Goal: Task Accomplishment & Management: Use online tool/utility

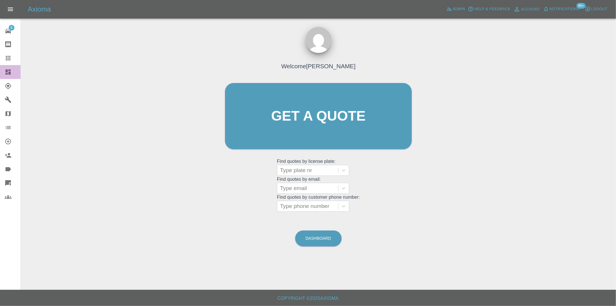
click at [8, 73] on icon at bounding box center [7, 71] width 5 height 5
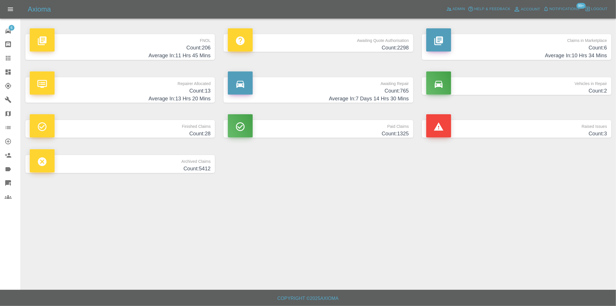
click at [201, 50] on h4 "Count: 206" at bounding box center [120, 48] width 181 height 8
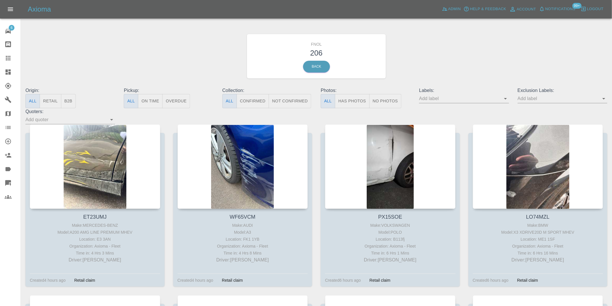
click at [359, 99] on button "Has Photos" at bounding box center [352, 101] width 35 height 14
click at [601, 97] on icon "Open" at bounding box center [603, 98] width 7 height 7
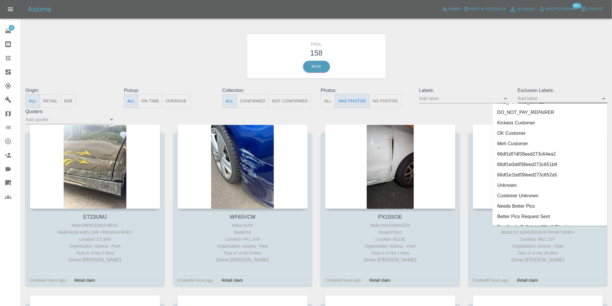
scroll to position [1255, 0]
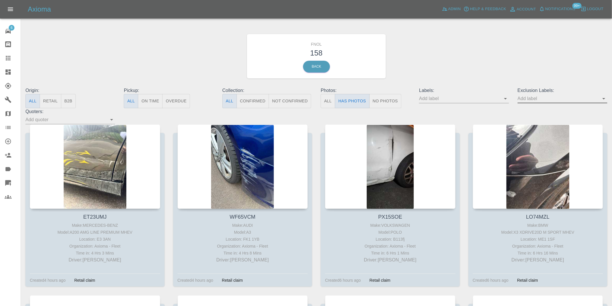
click at [603, 100] on icon "Open" at bounding box center [603, 98] width 7 height 7
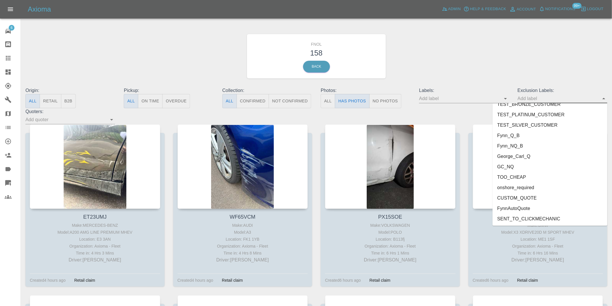
click at [522, 186] on li "onshore_required" at bounding box center [549, 187] width 115 height 10
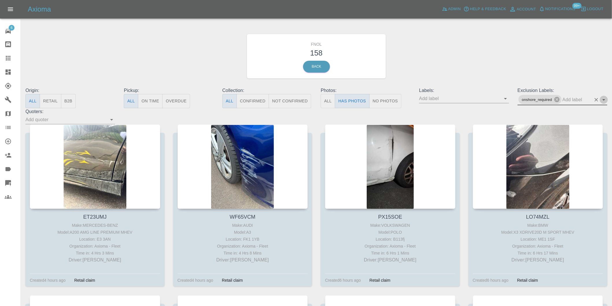
click at [604, 100] on icon "Open" at bounding box center [603, 99] width 7 height 7
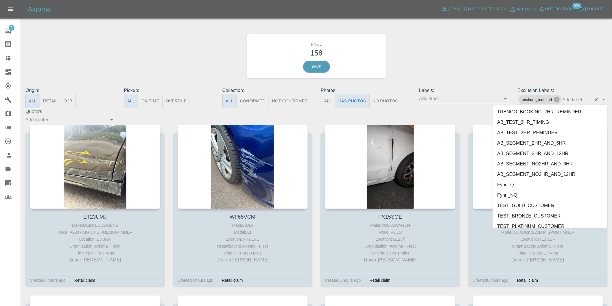
scroll to position [1245, 0]
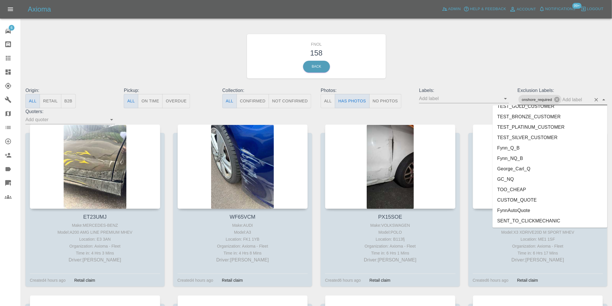
click at [534, 168] on li "George_Carl_Q" at bounding box center [549, 168] width 115 height 10
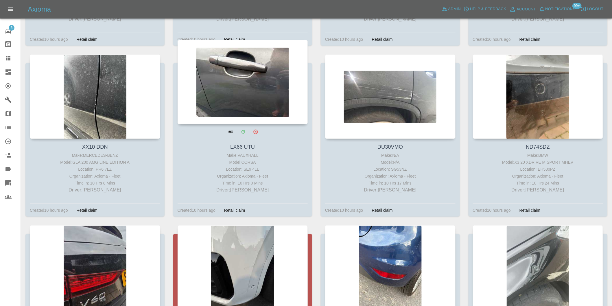
scroll to position [2023, 0]
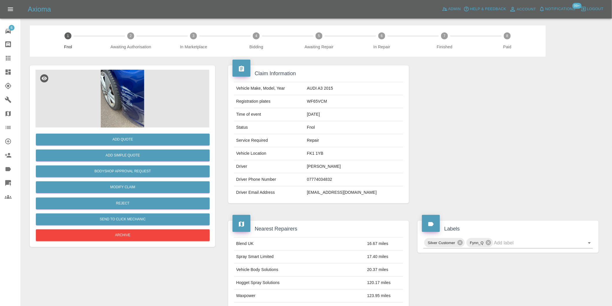
click at [123, 84] on img at bounding box center [123, 99] width 174 height 58
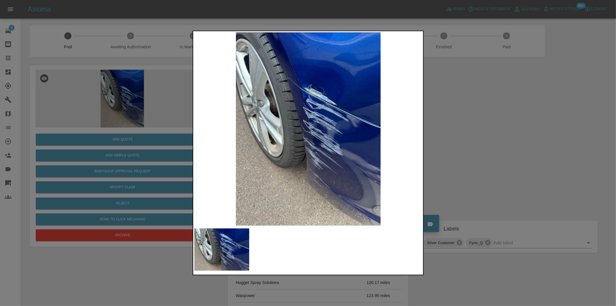
click at [464, 123] on div at bounding box center [308, 153] width 616 height 306
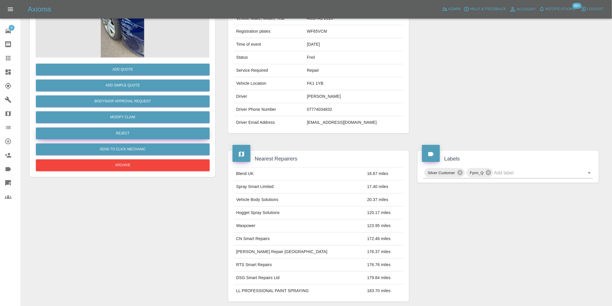
scroll to position [40, 0]
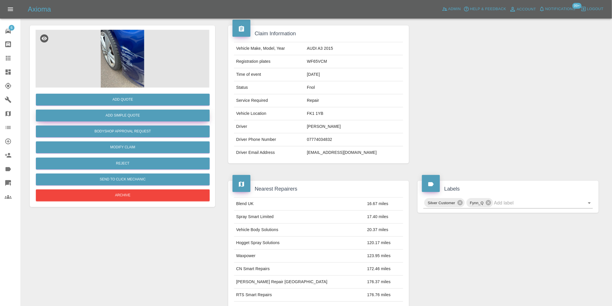
click at [135, 113] on button "Add Simple Quote" at bounding box center [123, 116] width 174 height 12
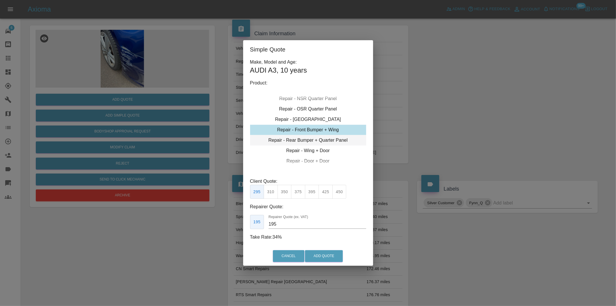
click at [336, 140] on div "Repair - Rear Bumper + Quarter Panel" at bounding box center [308, 140] width 116 height 10
click at [302, 191] on button "375" at bounding box center [298, 192] width 14 height 14
type input "230"
click at [326, 260] on button "Add Quote" at bounding box center [324, 256] width 38 height 12
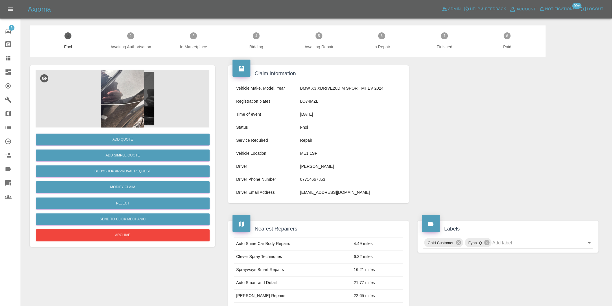
click at [105, 102] on img at bounding box center [123, 99] width 174 height 58
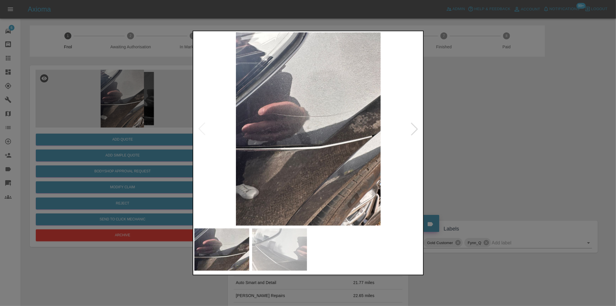
click at [412, 128] on div at bounding box center [414, 129] width 13 height 13
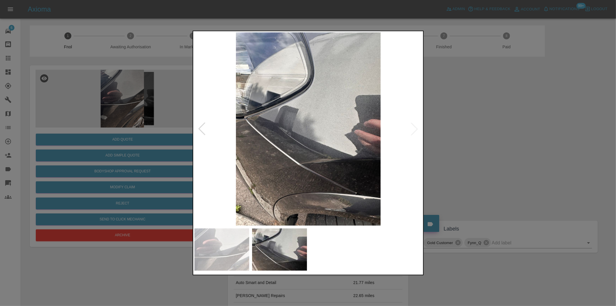
click at [412, 128] on img at bounding box center [308, 128] width 228 height 193
drag, startPoint x: 493, startPoint y: 143, endPoint x: 371, endPoint y: 140, distance: 122.0
click at [492, 144] on div at bounding box center [308, 153] width 616 height 306
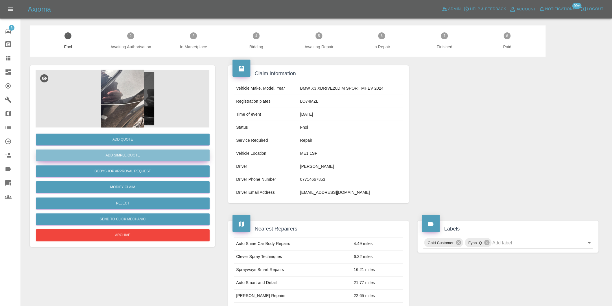
click at [168, 153] on button "Add Simple Quote" at bounding box center [123, 155] width 174 height 12
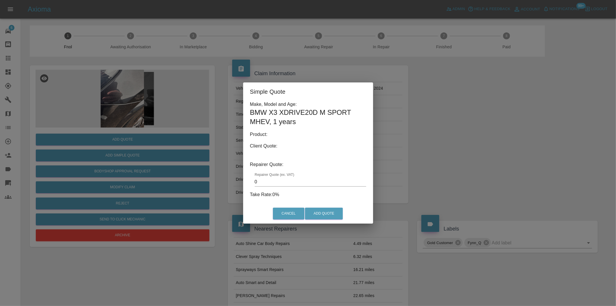
type input "140"
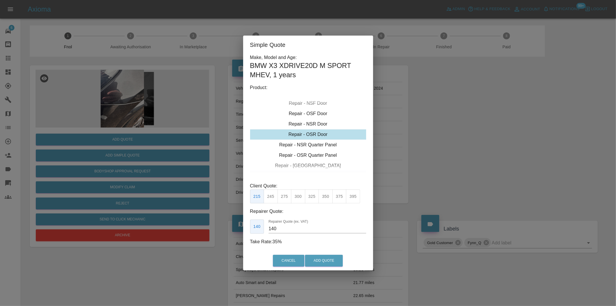
drag, startPoint x: 443, startPoint y: 132, endPoint x: 326, endPoint y: 177, distance: 125.9
click at [443, 131] on div "Simple Quote Make, Model and Age: BMW X3 XDRIVE20D M SPORT MHEV , 1 years Produ…" at bounding box center [308, 153] width 616 height 306
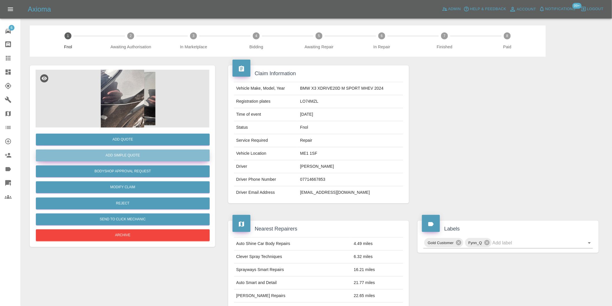
click at [151, 154] on button "Add Simple Quote" at bounding box center [123, 155] width 174 height 12
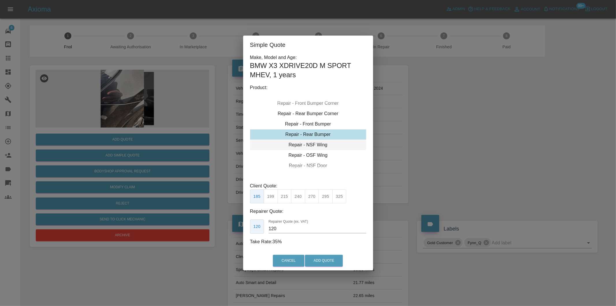
type input "140"
click at [323, 136] on div "Repair - NSF Wing" at bounding box center [308, 134] width 116 height 10
click at [322, 260] on button "Add Quote" at bounding box center [324, 261] width 38 height 12
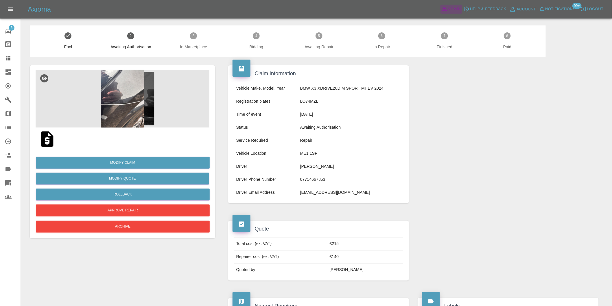
click at [451, 8] on span "Admin" at bounding box center [454, 9] width 13 height 7
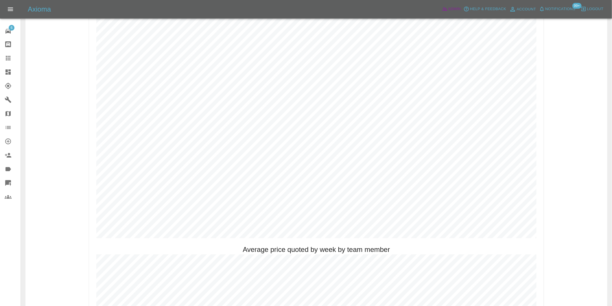
scroll to position [353, 0]
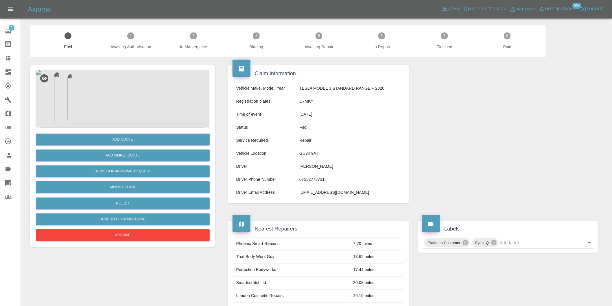
click at [124, 86] on img at bounding box center [123, 99] width 174 height 58
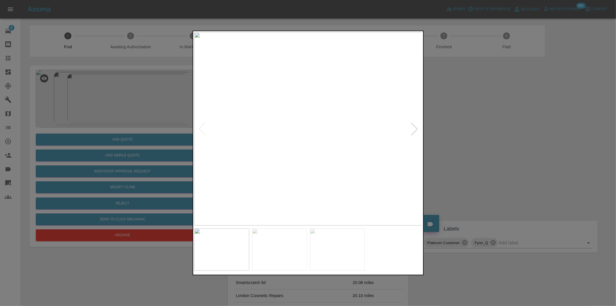
click at [413, 129] on div at bounding box center [414, 129] width 13 height 13
click at [455, 131] on div at bounding box center [308, 153] width 616 height 306
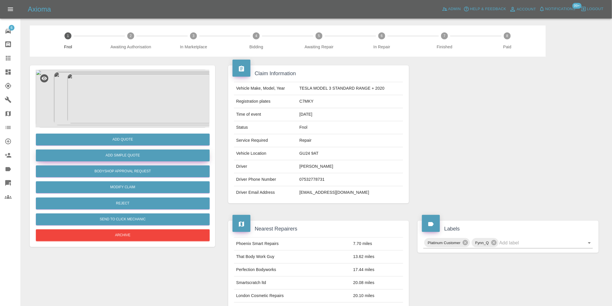
click at [145, 155] on button "Add Simple Quote" at bounding box center [123, 155] width 174 height 12
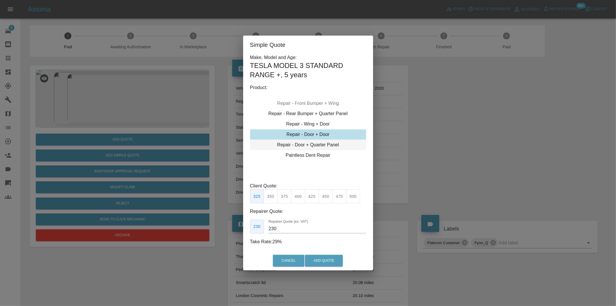
click at [324, 147] on div "Repair - Door + Quarter Panel" at bounding box center [308, 145] width 116 height 10
click at [310, 135] on div "Repair - Door + Quarter Panel" at bounding box center [308, 134] width 116 height 10
drag, startPoint x: 288, startPoint y: 197, endPoint x: 307, endPoint y: 226, distance: 34.7
click at [288, 197] on button "375" at bounding box center [285, 196] width 14 height 14
type input "230"
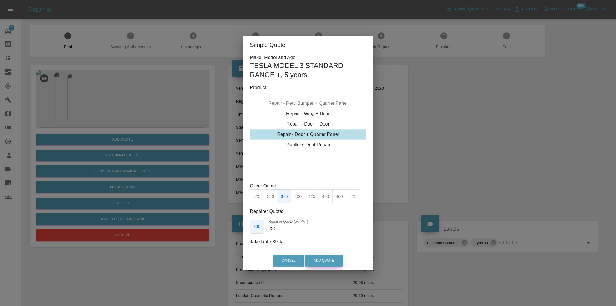
click at [329, 260] on button "Add Quote" at bounding box center [324, 261] width 38 height 12
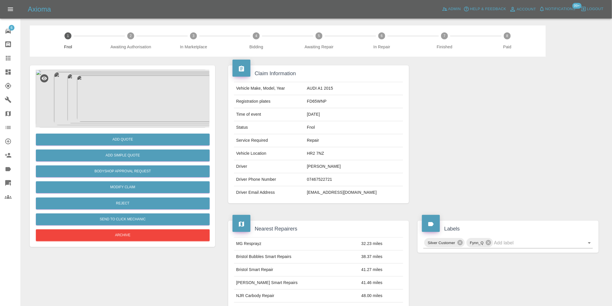
click at [117, 96] on img at bounding box center [123, 99] width 174 height 58
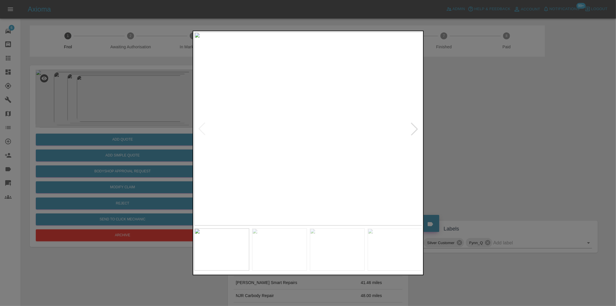
click at [417, 128] on div at bounding box center [414, 129] width 13 height 13
click at [417, 128] on img at bounding box center [308, 128] width 228 height 193
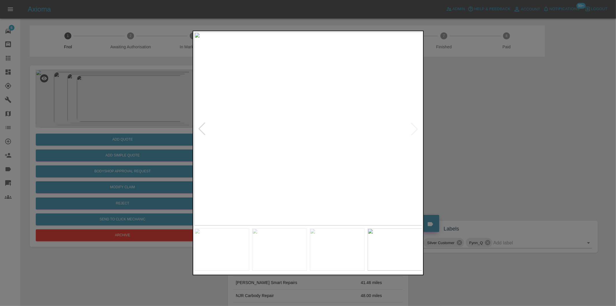
click at [487, 129] on div at bounding box center [308, 153] width 616 height 306
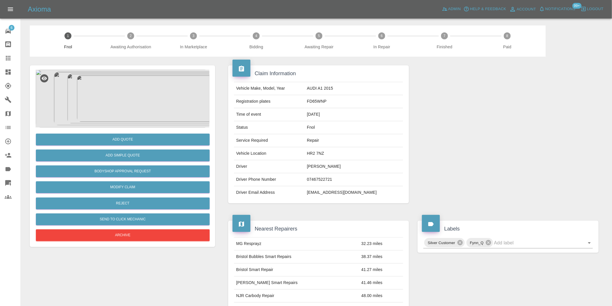
click at [115, 88] on img at bounding box center [123, 99] width 174 height 58
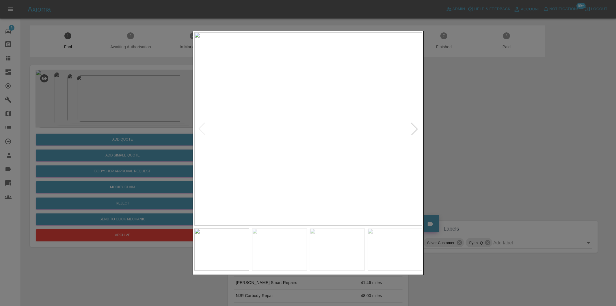
click at [416, 125] on div at bounding box center [414, 129] width 13 height 13
click at [460, 130] on div at bounding box center [308, 153] width 616 height 306
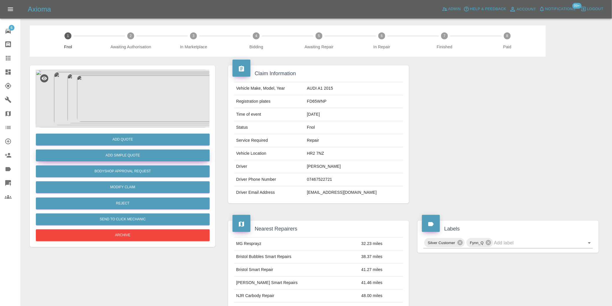
click at [134, 154] on button "Add Simple Quote" at bounding box center [123, 155] width 174 height 12
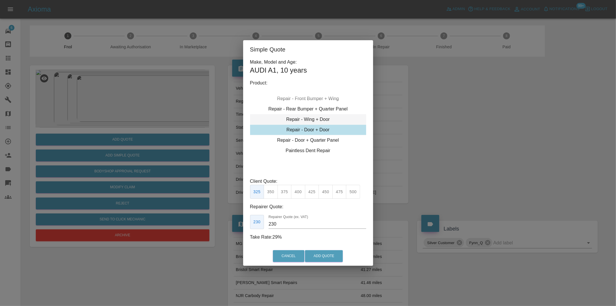
click at [319, 120] on div "Repair - Wing + Door" at bounding box center [308, 119] width 116 height 10
drag, startPoint x: 270, startPoint y: 193, endPoint x: 314, endPoint y: 242, distance: 65.9
click at [270, 193] on button "350" at bounding box center [271, 192] width 14 height 14
type input "260"
click at [321, 257] on button "Add Quote" at bounding box center [324, 256] width 38 height 12
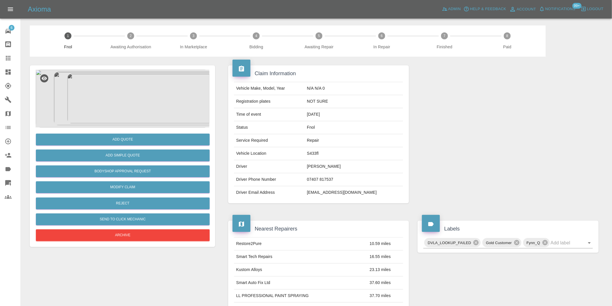
click at [130, 96] on img at bounding box center [123, 99] width 174 height 58
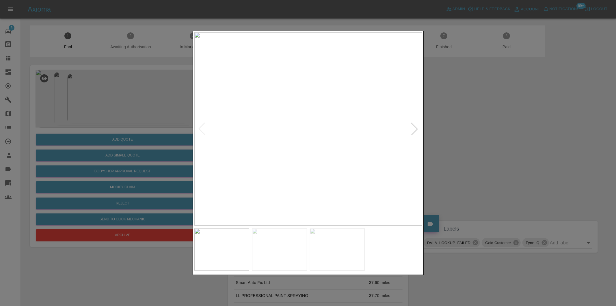
click at [414, 129] on div at bounding box center [414, 129] width 13 height 13
click at [414, 129] on img at bounding box center [308, 128] width 228 height 193
click at [487, 144] on div at bounding box center [308, 153] width 616 height 306
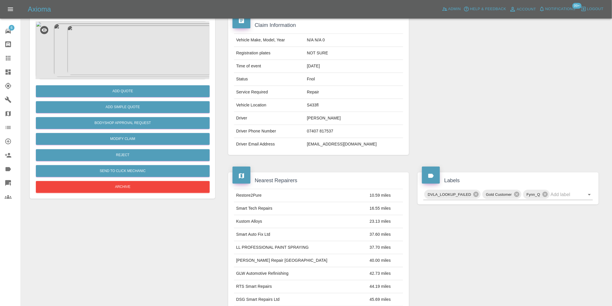
scroll to position [8, 0]
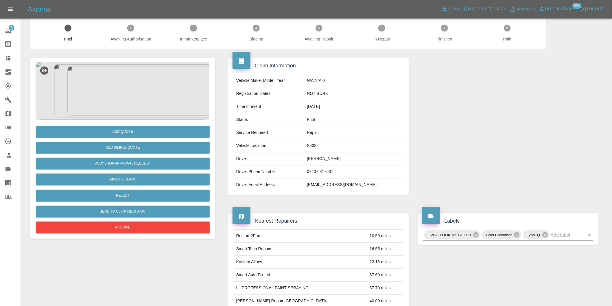
click at [116, 89] on img at bounding box center [123, 91] width 174 height 58
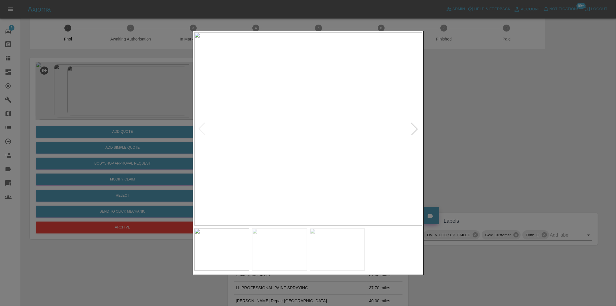
click at [310, 107] on img at bounding box center [308, 128] width 228 height 193
click at [310, 107] on img at bounding box center [302, 194] width 685 height 579
drag, startPoint x: 494, startPoint y: 134, endPoint x: 297, endPoint y: 152, distance: 197.7
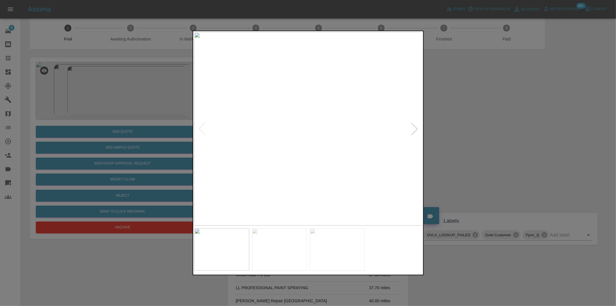
click at [494, 134] on div at bounding box center [308, 153] width 616 height 306
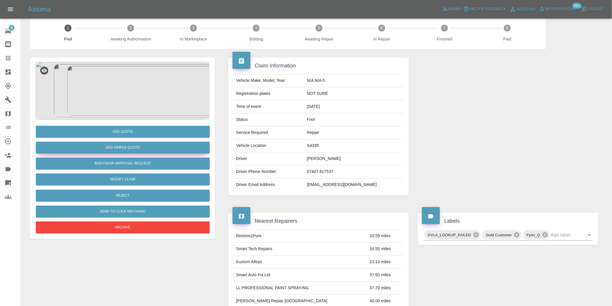
click at [140, 151] on button "Add Simple Quote" at bounding box center [123, 148] width 174 height 12
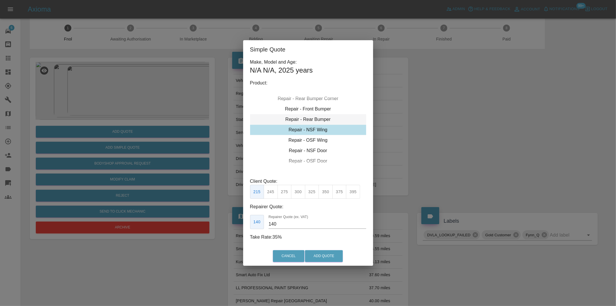
click at [321, 120] on div "Repair - Rear Bumper" at bounding box center [308, 119] width 116 height 10
click at [286, 191] on button "350" at bounding box center [285, 192] width 14 height 14
type input "210"
click at [317, 257] on button "Add Quote" at bounding box center [324, 256] width 38 height 12
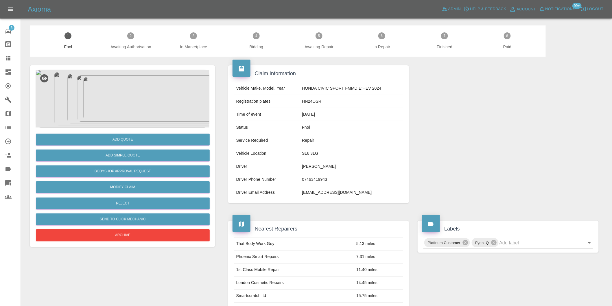
click at [128, 99] on img at bounding box center [123, 99] width 174 height 58
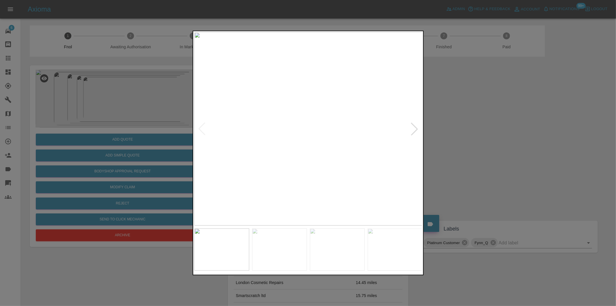
click at [416, 130] on div at bounding box center [414, 129] width 13 height 13
click at [416, 130] on img at bounding box center [308, 128] width 228 height 193
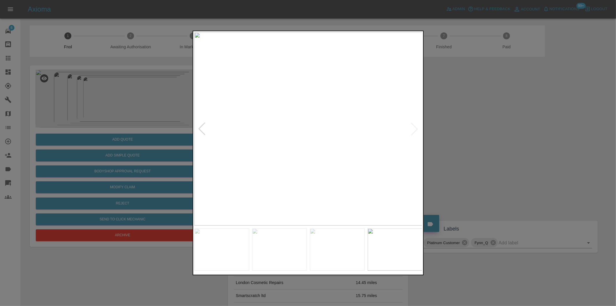
click at [416, 130] on img at bounding box center [308, 128] width 228 height 193
click at [198, 126] on div at bounding box center [202, 129] width 13 height 13
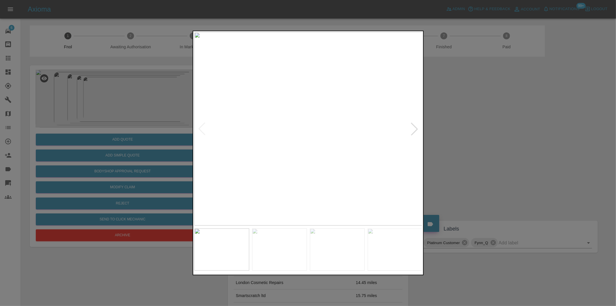
click at [289, 137] on img at bounding box center [308, 128] width 228 height 193
click at [292, 138] on img at bounding box center [366, 103] width 685 height 579
click at [492, 134] on div at bounding box center [308, 153] width 616 height 306
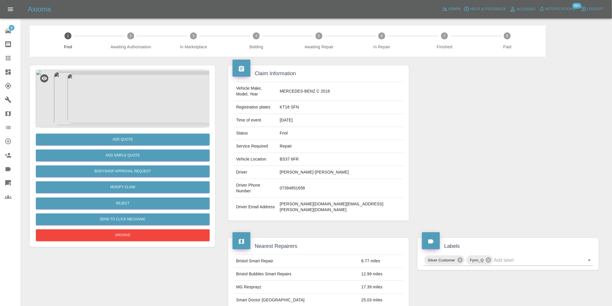
click at [137, 90] on img at bounding box center [123, 99] width 174 height 58
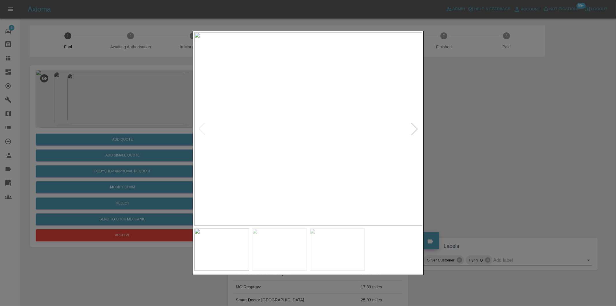
click at [414, 129] on div at bounding box center [414, 129] width 13 height 13
click at [412, 125] on img at bounding box center [308, 128] width 228 height 193
click at [458, 134] on div at bounding box center [308, 153] width 616 height 306
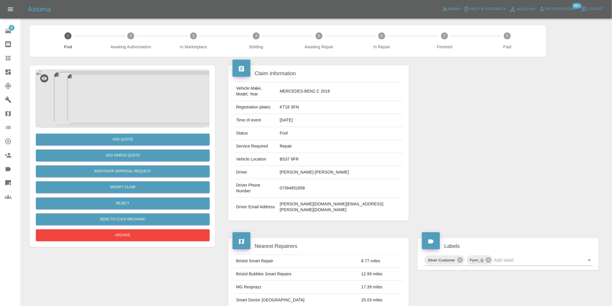
click at [117, 95] on img at bounding box center [123, 99] width 174 height 58
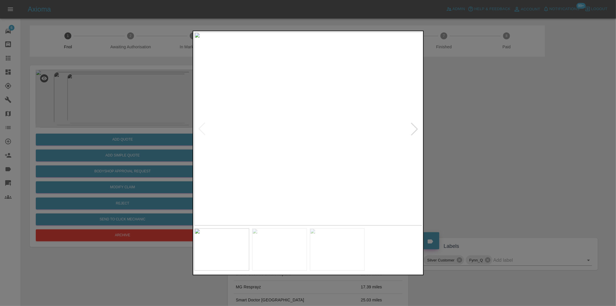
click at [411, 131] on div at bounding box center [414, 129] width 13 height 13
click at [483, 137] on div at bounding box center [308, 153] width 616 height 306
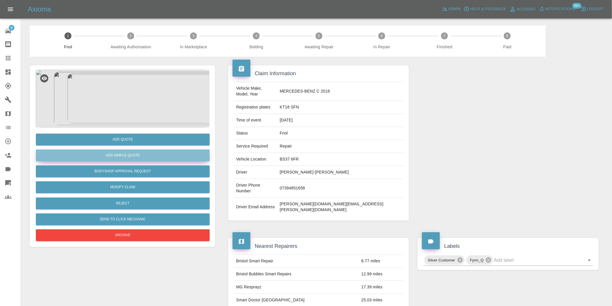
click at [128, 155] on button "Add Simple Quote" at bounding box center [123, 155] width 174 height 12
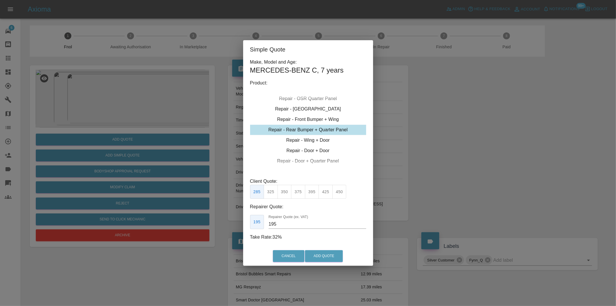
click at [326, 130] on div "Repair - Rear Bumper + Quarter Panel" at bounding box center [308, 130] width 116 height 10
drag, startPoint x: 284, startPoint y: 192, endPoint x: 290, endPoint y: 195, distance: 7.1
click at [285, 192] on button "350" at bounding box center [285, 192] width 14 height 14
type input "210"
click at [325, 259] on button "Add Quote" at bounding box center [324, 256] width 38 height 12
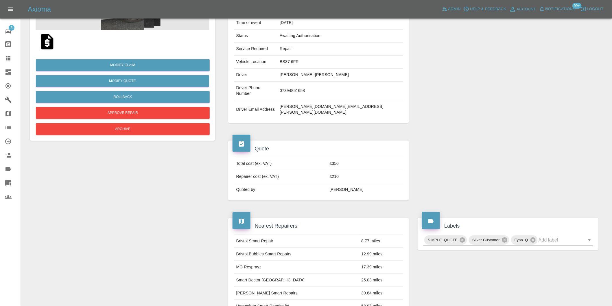
scroll to position [32, 0]
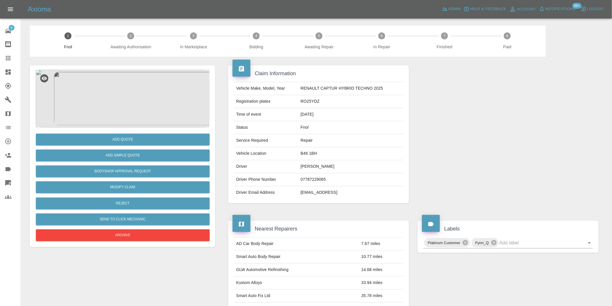
click at [137, 103] on img at bounding box center [123, 99] width 174 height 58
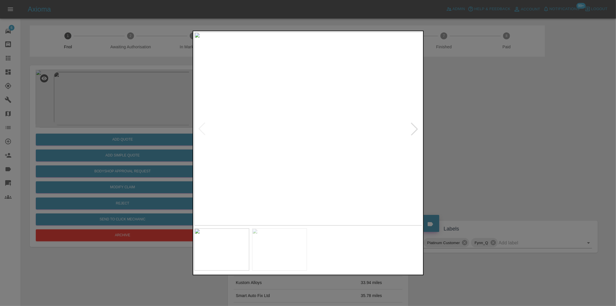
click at [416, 126] on div at bounding box center [414, 129] width 13 height 13
click at [416, 126] on img at bounding box center [308, 128] width 228 height 193
click at [522, 128] on div at bounding box center [308, 153] width 616 height 306
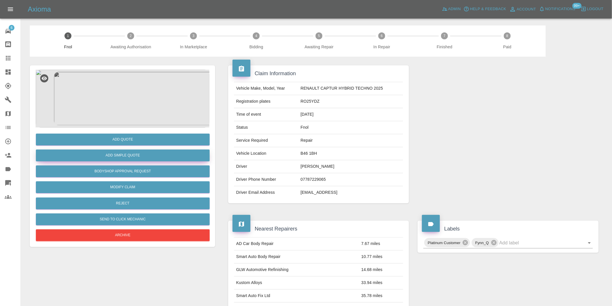
click at [156, 158] on button "Add Simple Quote" at bounding box center [123, 155] width 174 height 12
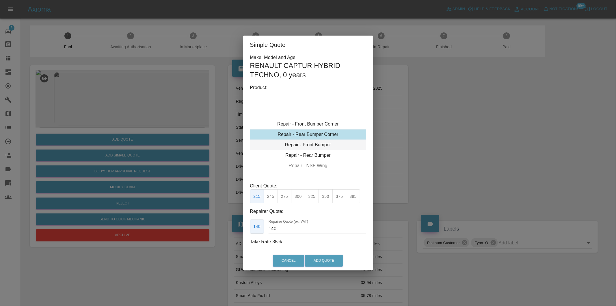
type input "120"
drag, startPoint x: 273, startPoint y: 194, endPoint x: 310, endPoint y: 235, distance: 54.2
click at [276, 195] on button "199" at bounding box center [271, 196] width 14 height 14
click at [316, 256] on button "Add Quote" at bounding box center [324, 261] width 38 height 12
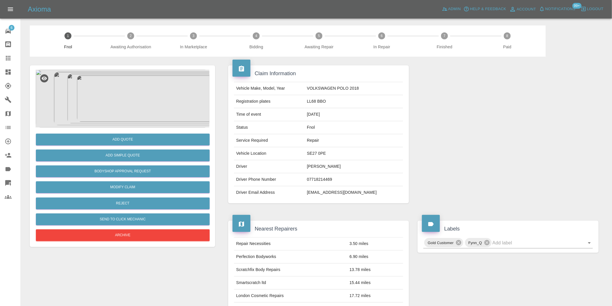
click at [115, 91] on img at bounding box center [123, 99] width 174 height 58
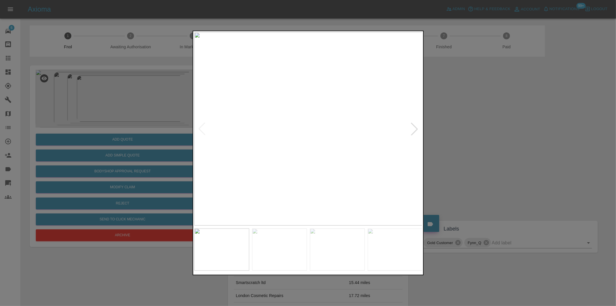
click at [415, 127] on div at bounding box center [414, 129] width 13 height 13
click at [415, 127] on img at bounding box center [308, 128] width 228 height 193
drag, startPoint x: 496, startPoint y: 136, endPoint x: 476, endPoint y: 135, distance: 20.2
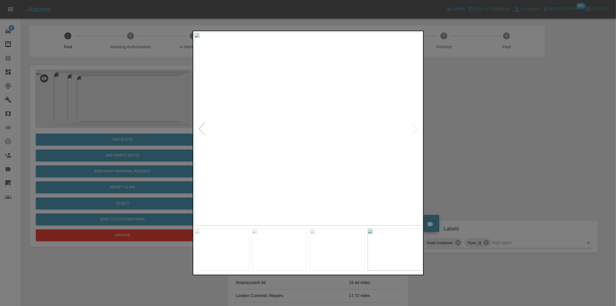
click at [495, 136] on div at bounding box center [308, 153] width 616 height 306
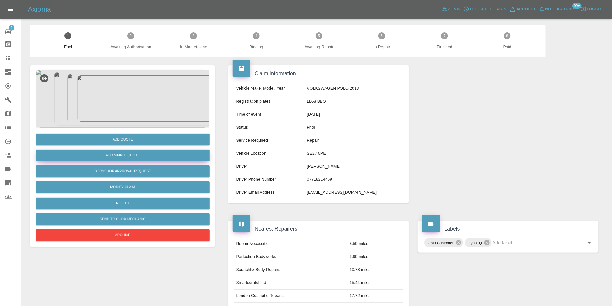
click at [173, 157] on button "Add Simple Quote" at bounding box center [123, 155] width 174 height 12
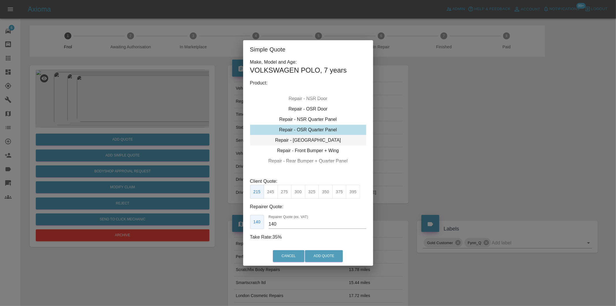
click at [323, 138] on div "Repair - [GEOGRAPHIC_DATA]" at bounding box center [308, 140] width 116 height 10
drag, startPoint x: 287, startPoint y: 194, endPoint x: 301, endPoint y: 205, distance: 17.7
click at [287, 194] on button "275" at bounding box center [285, 192] width 14 height 14
type input "180"
click at [319, 255] on button "Add Quote" at bounding box center [324, 256] width 38 height 12
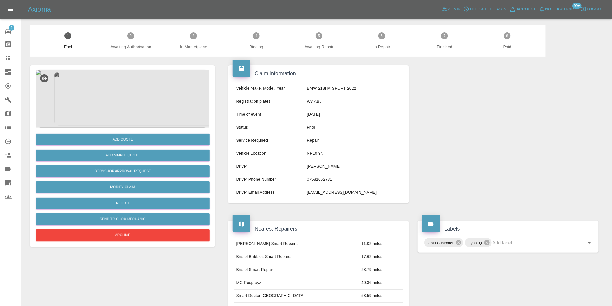
click at [133, 90] on img at bounding box center [123, 99] width 174 height 58
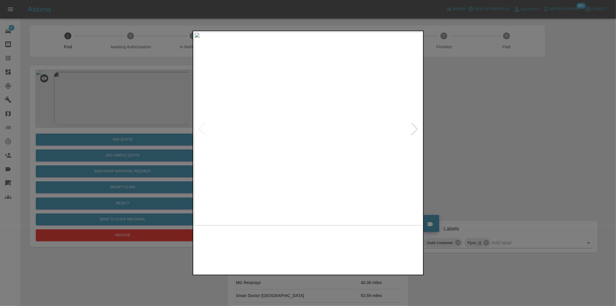
click at [409, 130] on div at bounding box center [308, 128] width 228 height 193
click at [413, 129] on div at bounding box center [414, 129] width 13 height 13
click at [413, 129] on img at bounding box center [308, 128] width 228 height 193
click at [481, 132] on div at bounding box center [308, 153] width 616 height 306
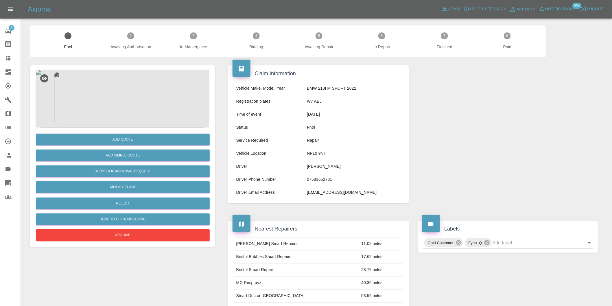
click at [150, 149] on div "Add Simple Quote" at bounding box center [123, 155] width 174 height 15
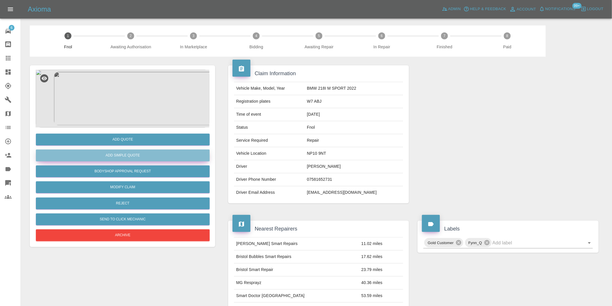
click at [149, 153] on button "Add Simple Quote" at bounding box center [123, 155] width 174 height 12
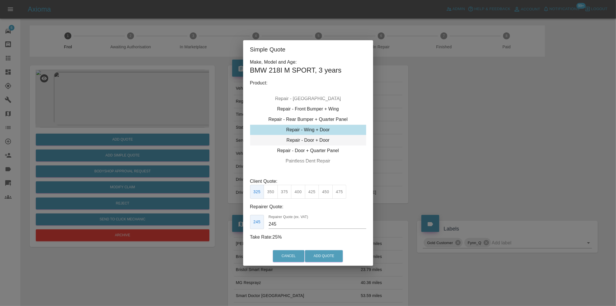
click at [322, 138] on div "Repair - Door + Door" at bounding box center [308, 140] width 116 height 10
click at [299, 192] on button "400" at bounding box center [298, 192] width 14 height 14
click at [313, 191] on button "425" at bounding box center [312, 192] width 14 height 14
type input "285"
click at [314, 253] on button "Add Quote" at bounding box center [324, 256] width 38 height 12
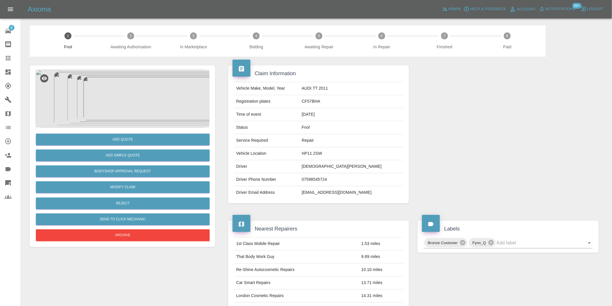
click at [102, 85] on img at bounding box center [123, 99] width 174 height 58
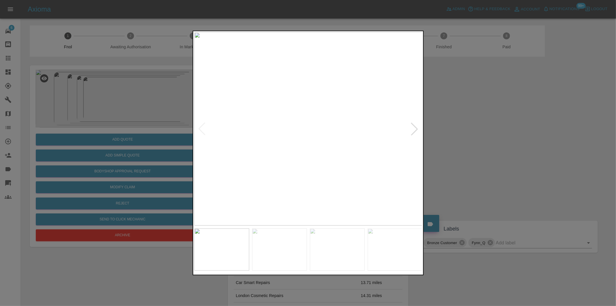
click at [415, 128] on div at bounding box center [414, 129] width 13 height 13
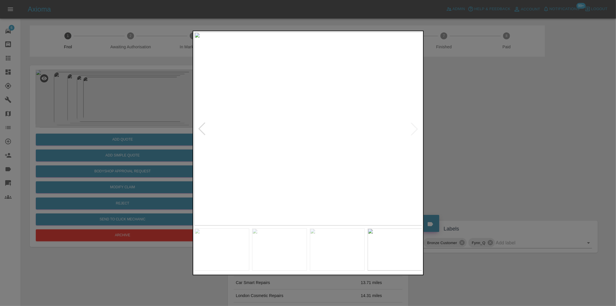
click at [415, 128] on img at bounding box center [308, 128] width 228 height 193
click at [508, 127] on div at bounding box center [308, 153] width 616 height 306
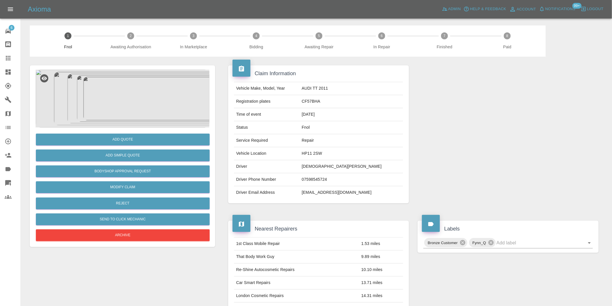
click at [121, 97] on img at bounding box center [123, 99] width 174 height 58
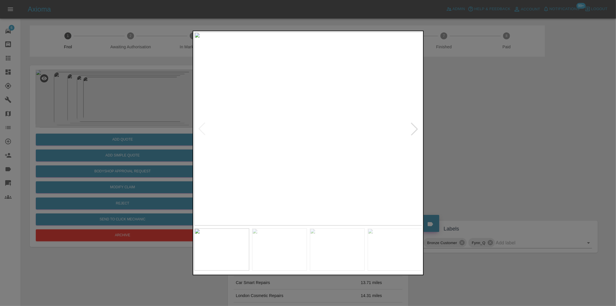
click at [417, 128] on div at bounding box center [414, 129] width 13 height 13
click at [203, 131] on div at bounding box center [202, 129] width 13 height 13
click at [416, 132] on div at bounding box center [414, 129] width 13 height 13
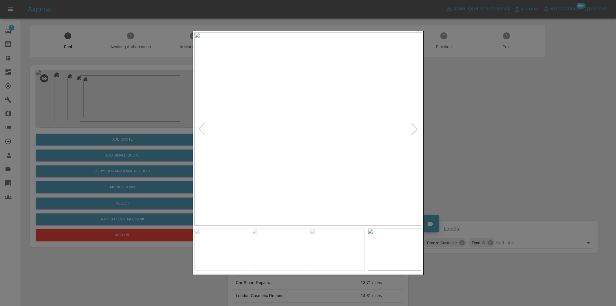
click at [472, 131] on div at bounding box center [308, 153] width 616 height 306
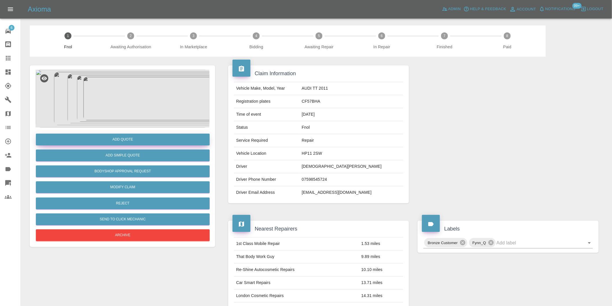
click at [135, 139] on button "Add Quote" at bounding box center [123, 140] width 174 height 12
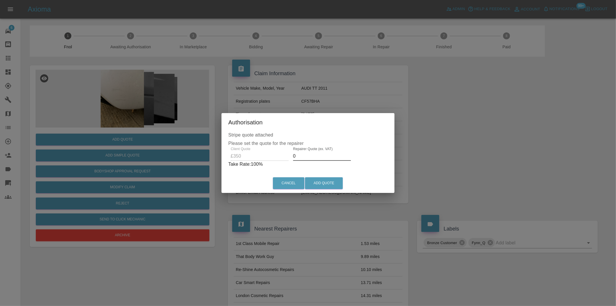
click at [311, 158] on input "0" at bounding box center [322, 155] width 58 height 9
type input "0220"
click at [322, 184] on button "Add Quote" at bounding box center [324, 183] width 38 height 12
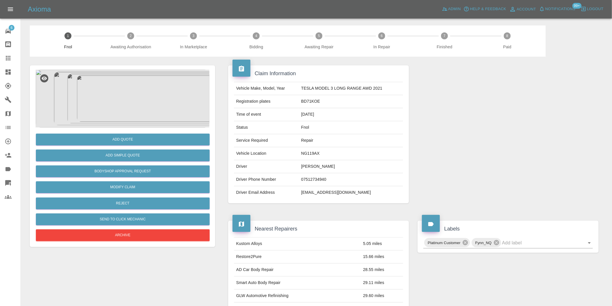
click at [134, 90] on img at bounding box center [123, 99] width 174 height 58
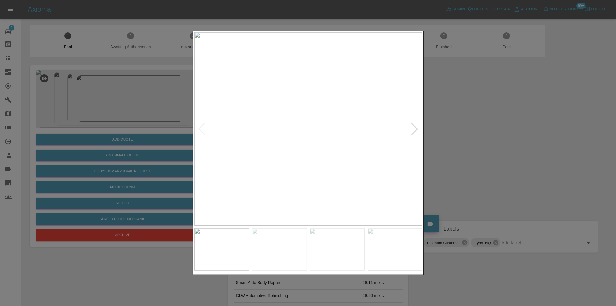
click at [416, 129] on div at bounding box center [414, 129] width 13 height 13
click at [473, 141] on div at bounding box center [308, 153] width 616 height 306
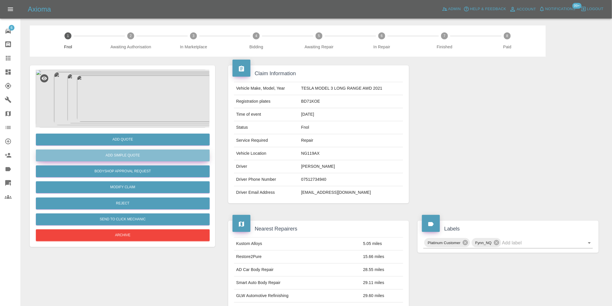
click at [167, 159] on button "Add Simple Quote" at bounding box center [123, 155] width 174 height 12
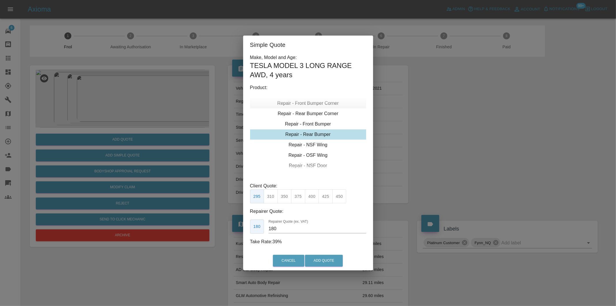
click at [320, 106] on div "Repair - Front Bumper Corner" at bounding box center [308, 103] width 116 height 10
click at [310, 196] on button "270" at bounding box center [312, 196] width 14 height 14
click at [329, 197] on button "295" at bounding box center [326, 196] width 14 height 14
type input "180"
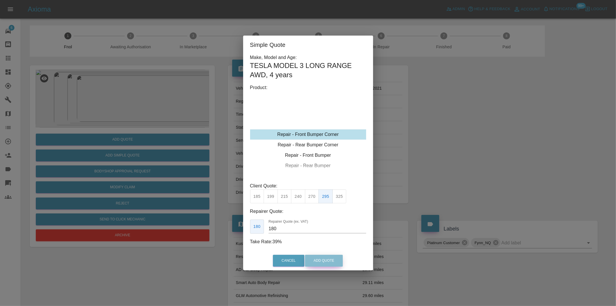
drag, startPoint x: 325, startPoint y: 259, endPoint x: 385, endPoint y: 152, distance: 122.8
click at [325, 259] on button "Add Quote" at bounding box center [324, 261] width 38 height 12
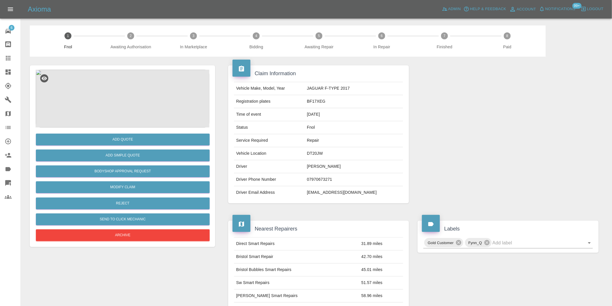
click at [124, 94] on img at bounding box center [123, 99] width 174 height 58
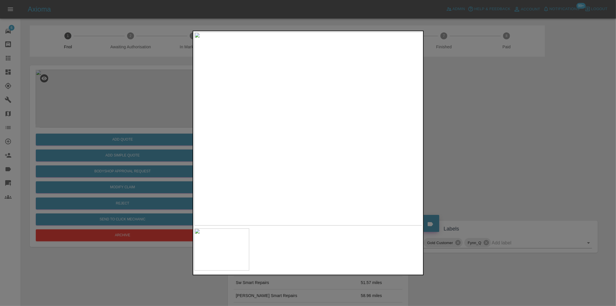
click at [454, 143] on div at bounding box center [308, 153] width 616 height 306
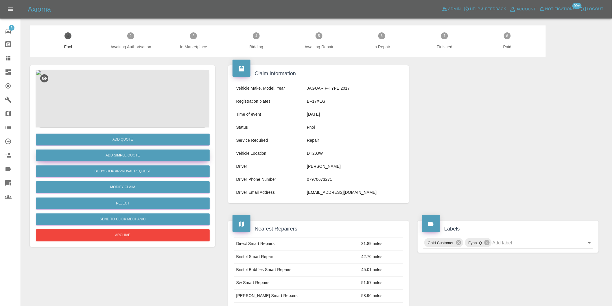
click at [147, 155] on button "Add Simple Quote" at bounding box center [123, 155] width 174 height 12
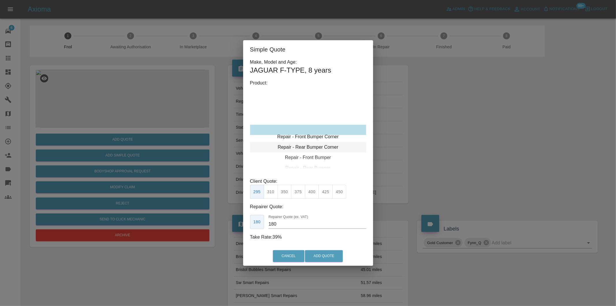
type input "120"
click at [324, 254] on button "Add Quote" at bounding box center [324, 256] width 38 height 12
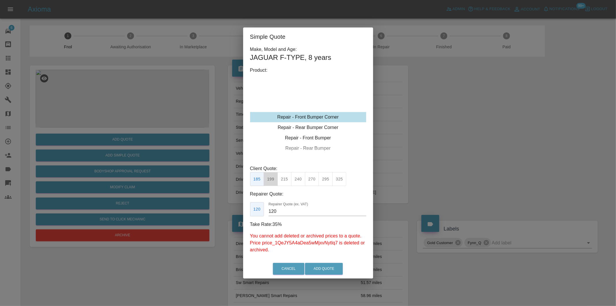
click at [270, 180] on button "199" at bounding box center [271, 179] width 14 height 14
click at [314, 266] on button "Add Quote" at bounding box center [324, 269] width 38 height 12
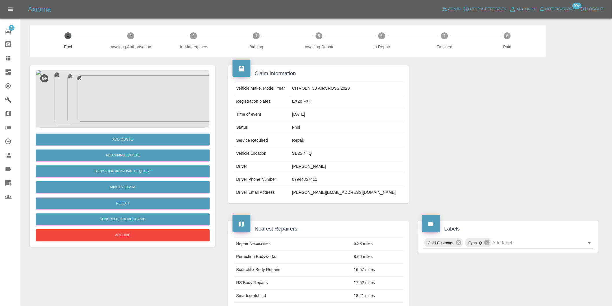
click at [121, 97] on img at bounding box center [123, 99] width 174 height 58
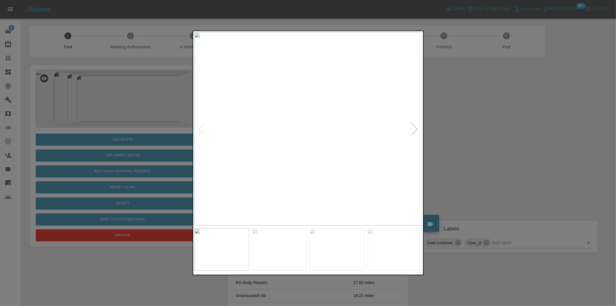
click at [415, 129] on div at bounding box center [414, 129] width 13 height 13
click at [260, 164] on img at bounding box center [308, 128] width 228 height 193
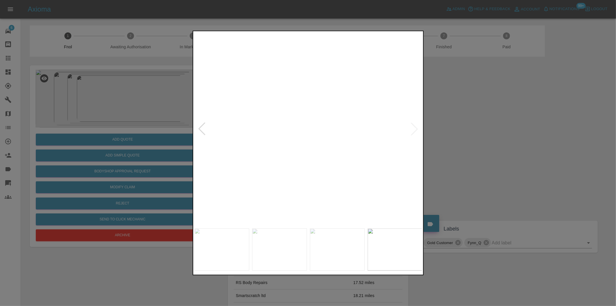
click at [301, 156] on img at bounding box center [453, 24] width 685 height 579
click at [488, 150] on div at bounding box center [308, 153] width 616 height 306
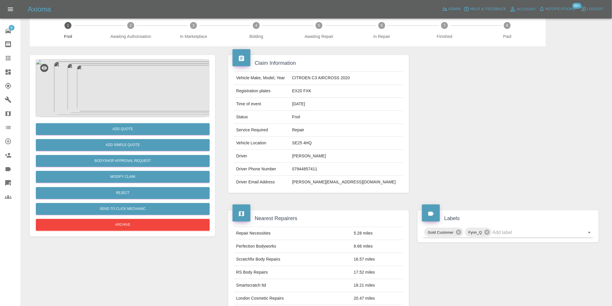
scroll to position [8, 0]
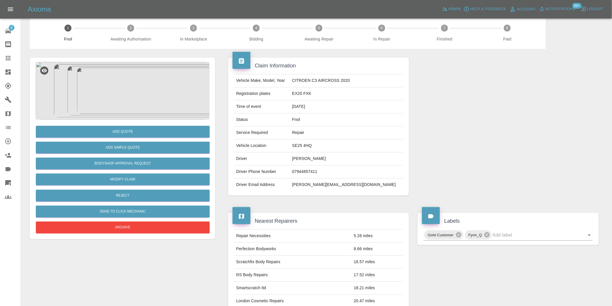
click at [106, 96] on img at bounding box center [123, 91] width 174 height 58
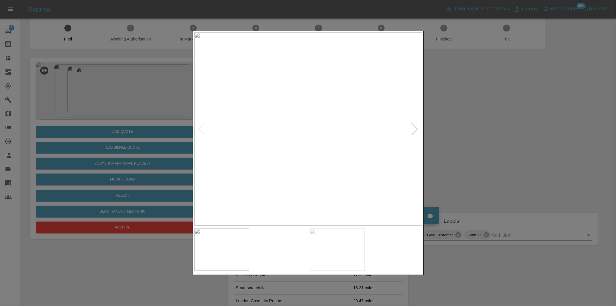
click at [285, 151] on img at bounding box center [308, 128] width 228 height 193
click at [352, 113] on img at bounding box center [378, 63] width 685 height 579
click at [440, 155] on div at bounding box center [308, 153] width 616 height 306
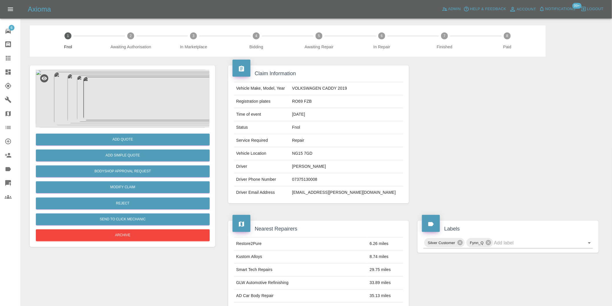
click at [120, 97] on img at bounding box center [123, 99] width 174 height 58
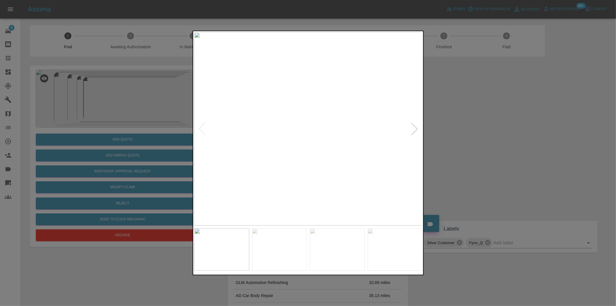
click at [418, 128] on div at bounding box center [414, 129] width 13 height 13
click at [501, 128] on div at bounding box center [308, 153] width 616 height 306
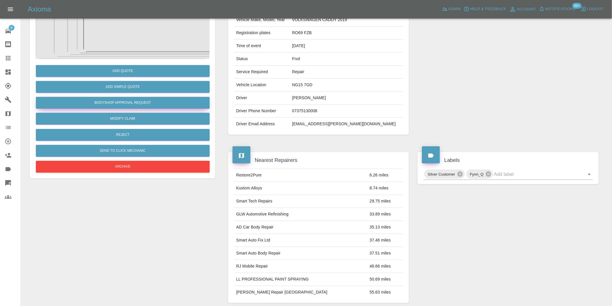
scroll to position [8, 0]
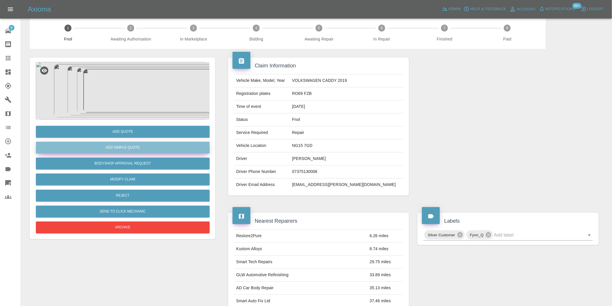
click at [138, 149] on button "Add Simple Quote" at bounding box center [123, 148] width 174 height 12
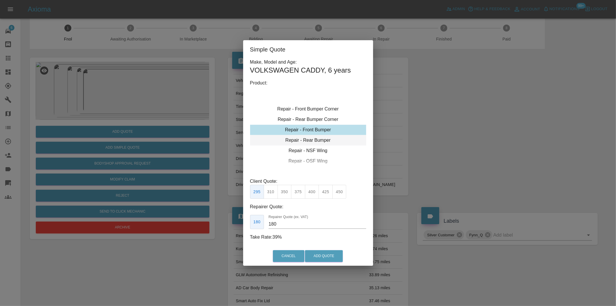
click at [325, 139] on div "Repair - Rear Bumper" at bounding box center [308, 140] width 116 height 10
drag, startPoint x: 287, startPoint y: 189, endPoint x: 303, endPoint y: 215, distance: 30.3
click at [288, 189] on button "350" at bounding box center [285, 192] width 14 height 14
type input "210"
click at [320, 252] on button "Add Quote" at bounding box center [324, 256] width 38 height 12
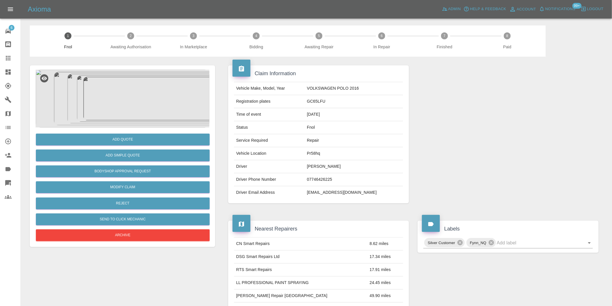
click at [107, 99] on img at bounding box center [123, 99] width 174 height 58
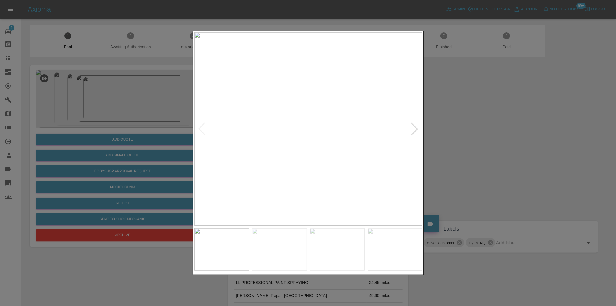
click at [416, 128] on div at bounding box center [414, 129] width 13 height 13
click at [416, 127] on div at bounding box center [414, 129] width 13 height 13
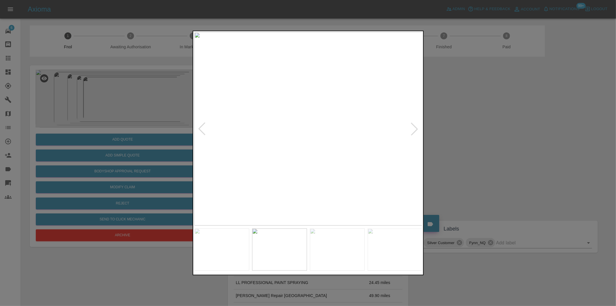
click at [418, 129] on div at bounding box center [414, 129] width 13 height 13
drag, startPoint x: 458, startPoint y: 130, endPoint x: 270, endPoint y: 133, distance: 187.6
click at [455, 130] on div at bounding box center [308, 153] width 616 height 306
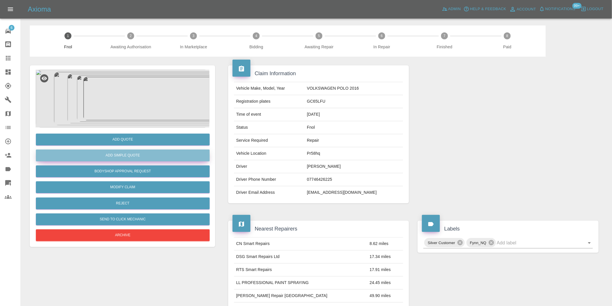
click at [145, 153] on button "Add Simple Quote" at bounding box center [123, 155] width 174 height 12
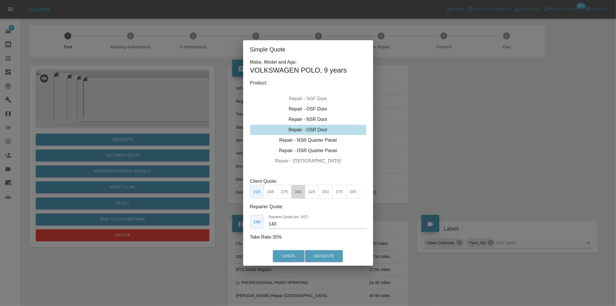
click at [299, 190] on button "300" at bounding box center [298, 192] width 14 height 14
type input "190"
drag, startPoint x: 323, startPoint y: 253, endPoint x: 337, endPoint y: 214, distance: 41.8
click at [323, 254] on button "Add Quote" at bounding box center [324, 256] width 38 height 12
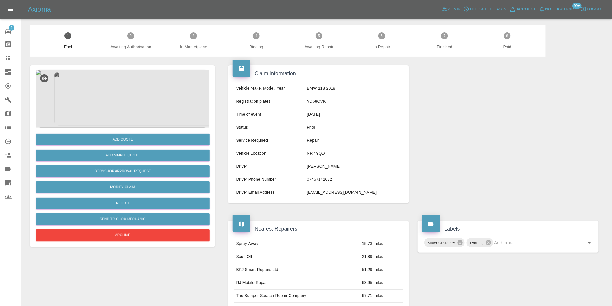
click at [113, 101] on img at bounding box center [123, 99] width 174 height 58
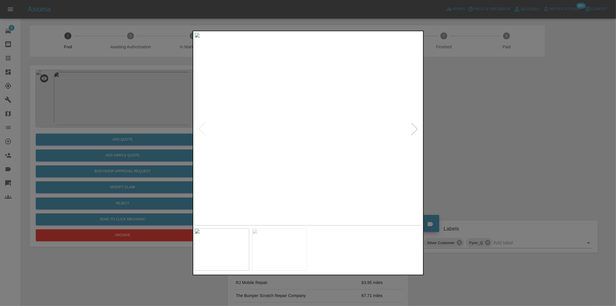
click at [416, 133] on div at bounding box center [414, 129] width 13 height 13
click at [412, 128] on img at bounding box center [308, 128] width 228 height 193
click at [489, 140] on div at bounding box center [308, 153] width 616 height 306
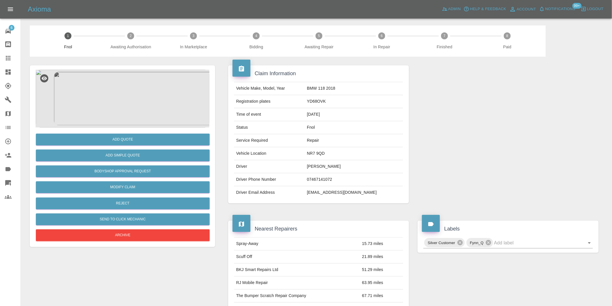
click at [125, 101] on img at bounding box center [123, 99] width 174 height 58
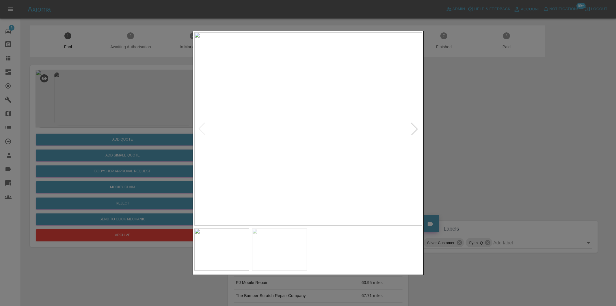
click at [414, 130] on div at bounding box center [414, 129] width 13 height 13
click at [414, 130] on img at bounding box center [308, 128] width 228 height 193
click at [518, 141] on div at bounding box center [308, 153] width 616 height 306
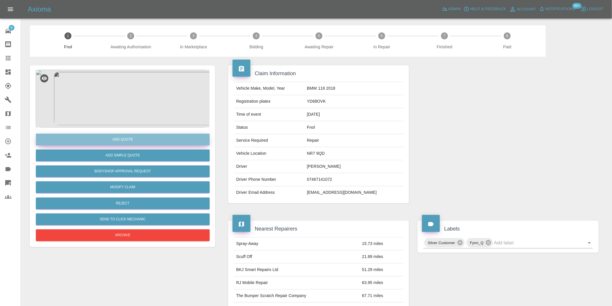
click at [136, 141] on button "Add Quote" at bounding box center [123, 140] width 174 height 12
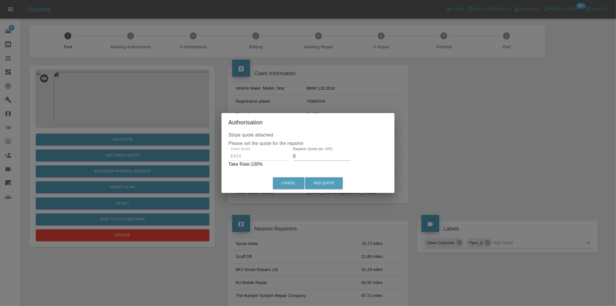
click at [307, 157] on input "0" at bounding box center [322, 155] width 58 height 9
type input "0270"
click at [327, 184] on button "Add Quote" at bounding box center [324, 183] width 38 height 12
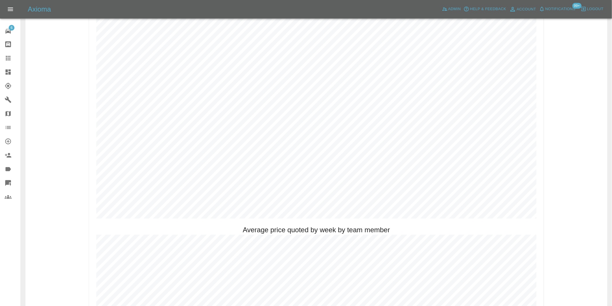
scroll to position [273, 0]
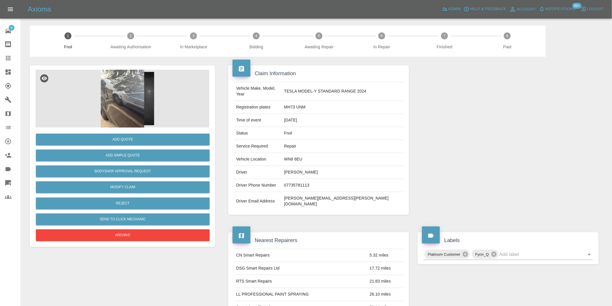
click at [122, 82] on img at bounding box center [123, 99] width 174 height 58
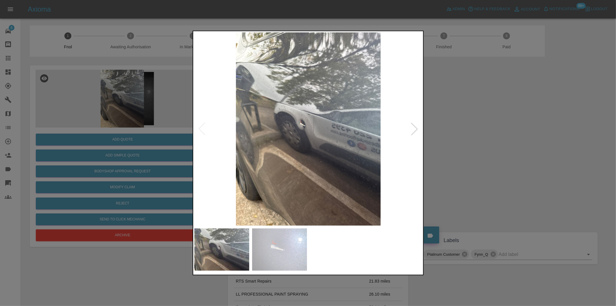
click at [413, 128] on div at bounding box center [414, 129] width 13 height 13
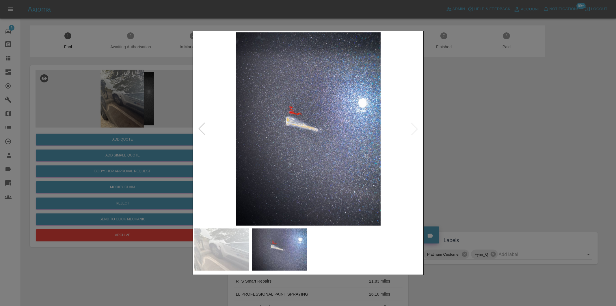
click at [413, 128] on img at bounding box center [308, 128] width 228 height 193
drag, startPoint x: 466, startPoint y: 140, endPoint x: 454, endPoint y: 139, distance: 12.7
click at [467, 140] on div at bounding box center [308, 153] width 616 height 306
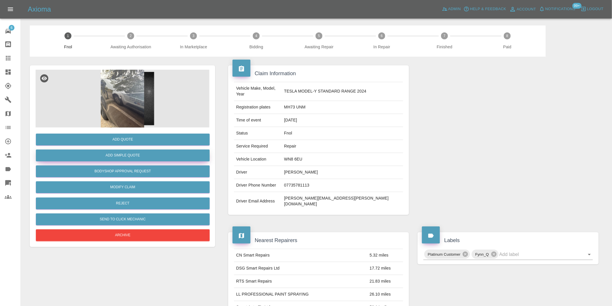
click at [137, 157] on button "Add Simple Quote" at bounding box center [123, 155] width 174 height 12
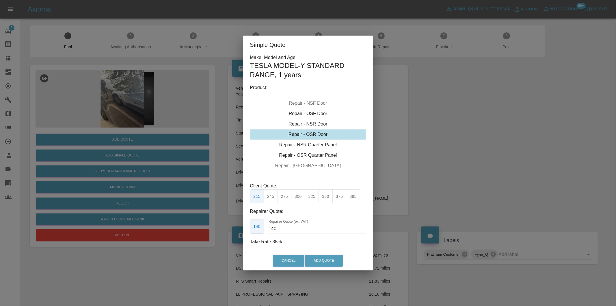
click at [314, 134] on div "Repair - OSR Door" at bounding box center [308, 134] width 116 height 10
drag, startPoint x: 284, startPoint y: 198, endPoint x: 315, endPoint y: 247, distance: 58.1
click at [284, 197] on button "275" at bounding box center [285, 196] width 14 height 14
type input "180"
click at [322, 258] on button "Add Quote" at bounding box center [324, 261] width 38 height 12
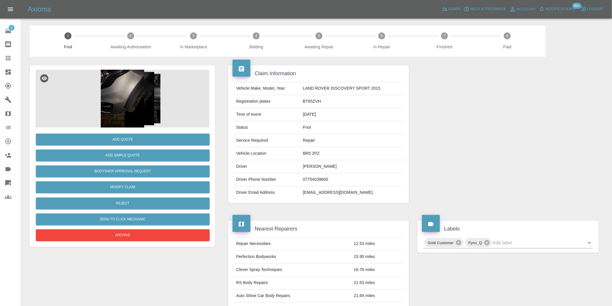
click at [124, 90] on img at bounding box center [123, 99] width 174 height 58
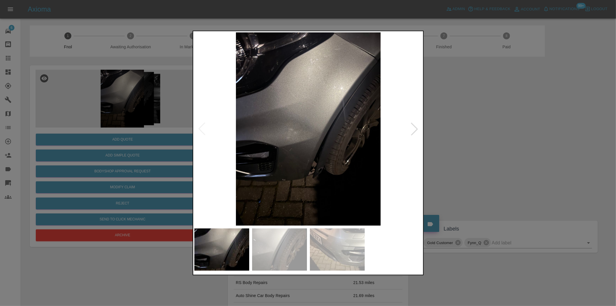
click at [414, 128] on div at bounding box center [414, 129] width 13 height 13
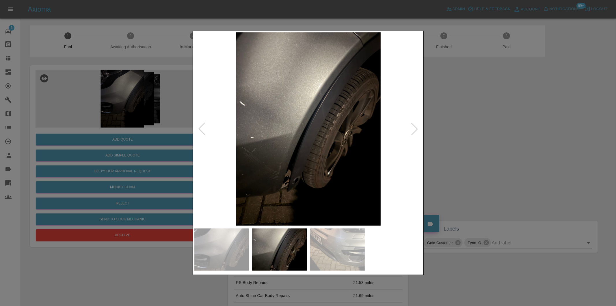
click at [414, 128] on div at bounding box center [414, 129] width 13 height 13
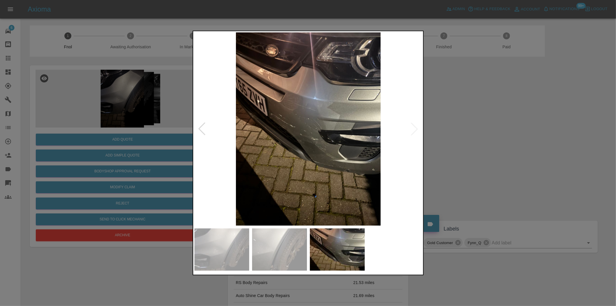
click at [414, 128] on img at bounding box center [308, 128] width 228 height 193
drag, startPoint x: 483, startPoint y: 136, endPoint x: 478, endPoint y: 134, distance: 5.2
click at [481, 135] on div at bounding box center [308, 153] width 616 height 306
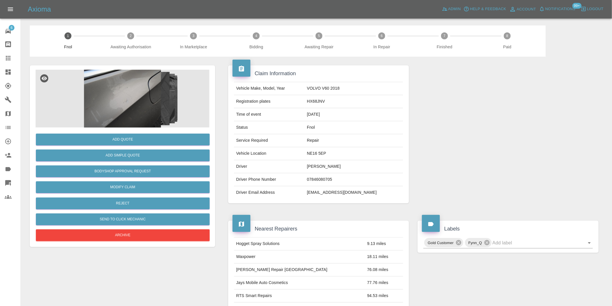
click at [137, 84] on img at bounding box center [123, 99] width 174 height 58
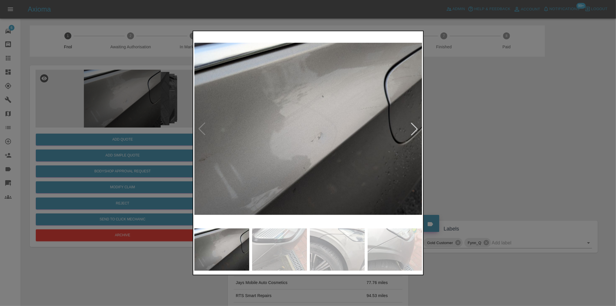
click at [418, 129] on div at bounding box center [414, 129] width 13 height 13
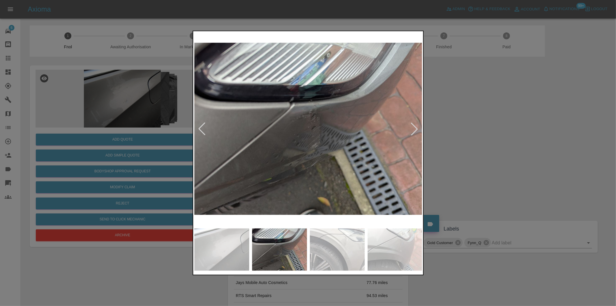
click at [418, 129] on div at bounding box center [414, 129] width 13 height 13
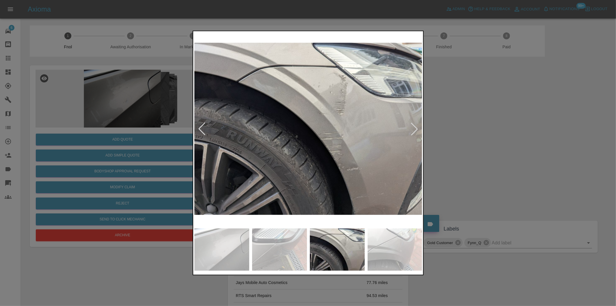
click at [418, 129] on div at bounding box center [414, 129] width 13 height 13
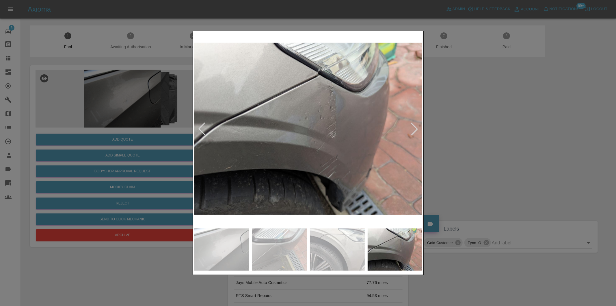
click at [418, 129] on div at bounding box center [414, 129] width 13 height 13
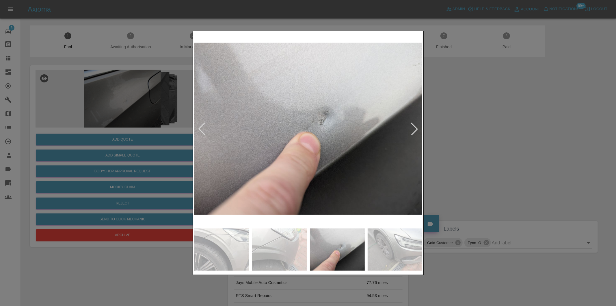
click at [418, 129] on div at bounding box center [414, 129] width 13 height 13
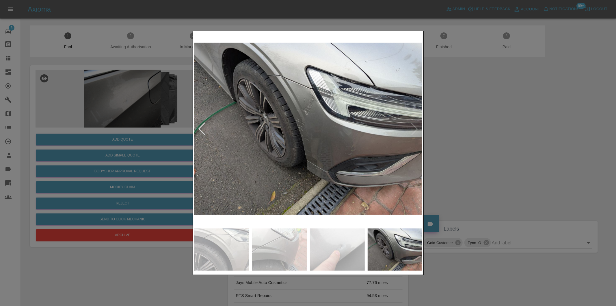
click at [418, 129] on img at bounding box center [308, 128] width 228 height 193
click at [202, 126] on div at bounding box center [202, 129] width 13 height 13
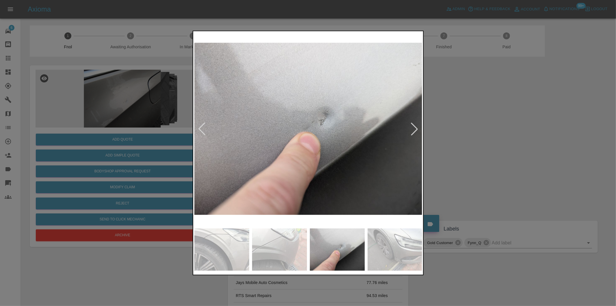
click at [202, 126] on div at bounding box center [202, 129] width 13 height 13
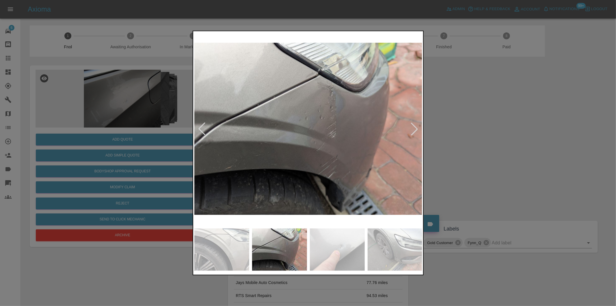
click at [202, 126] on div at bounding box center [202, 129] width 13 height 13
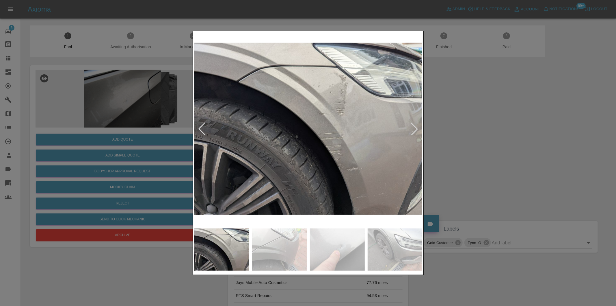
click at [202, 126] on div at bounding box center [202, 129] width 13 height 13
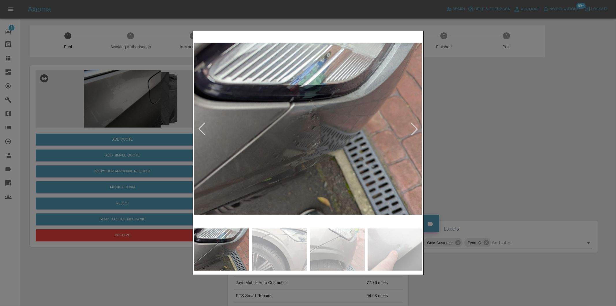
click at [202, 126] on div at bounding box center [202, 129] width 13 height 13
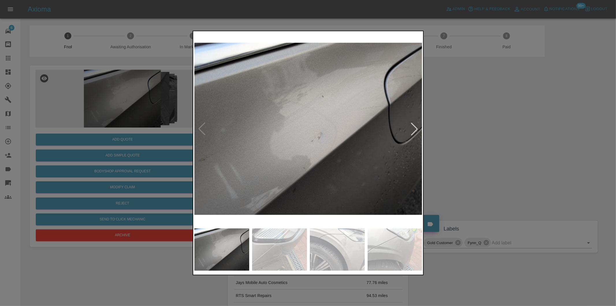
click at [202, 126] on img at bounding box center [308, 128] width 228 height 193
drag, startPoint x: 472, startPoint y: 135, endPoint x: 384, endPoint y: 185, distance: 102.1
click at [471, 135] on div at bounding box center [308, 153] width 616 height 306
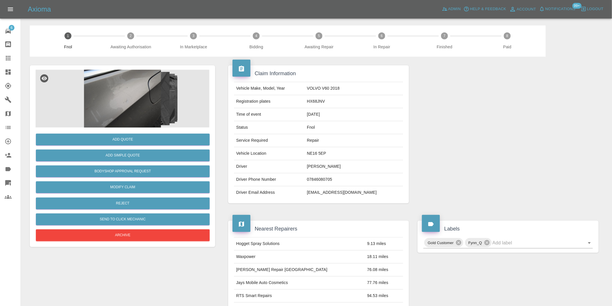
click at [125, 98] on img at bounding box center [123, 99] width 174 height 58
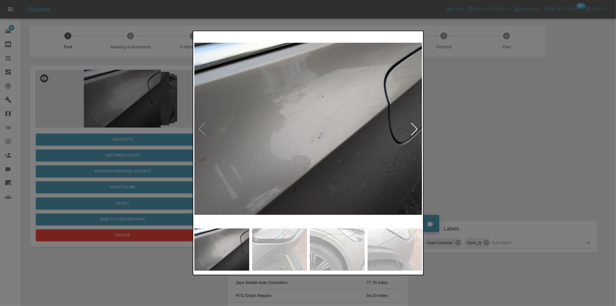
click at [415, 129] on div at bounding box center [414, 129] width 13 height 13
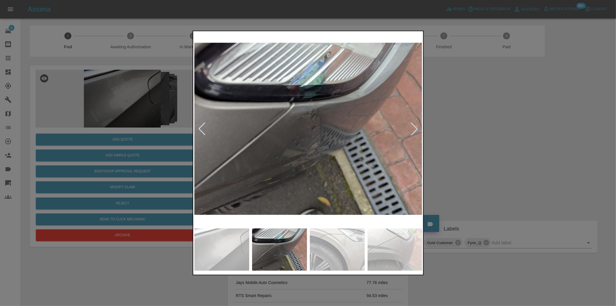
click at [415, 129] on div at bounding box center [414, 129] width 13 height 13
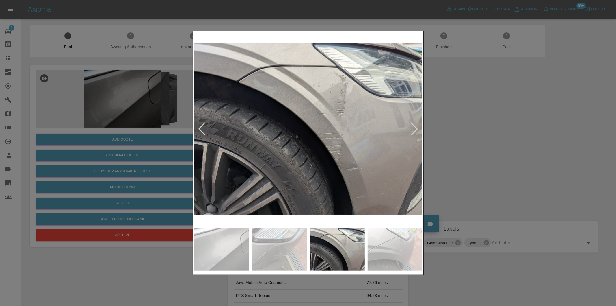
click at [415, 129] on div at bounding box center [414, 129] width 13 height 13
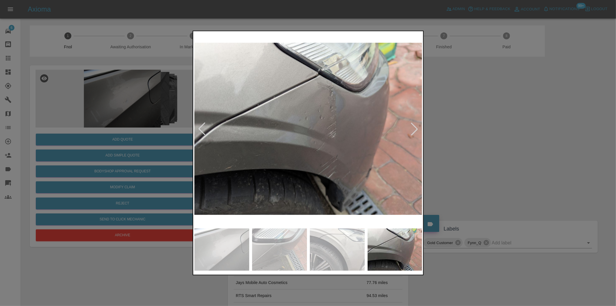
click at [415, 129] on div at bounding box center [414, 129] width 13 height 13
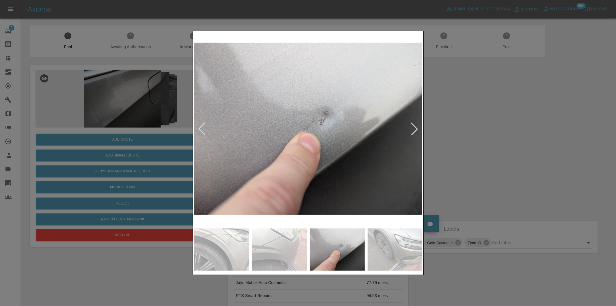
click at [415, 129] on div at bounding box center [414, 129] width 13 height 13
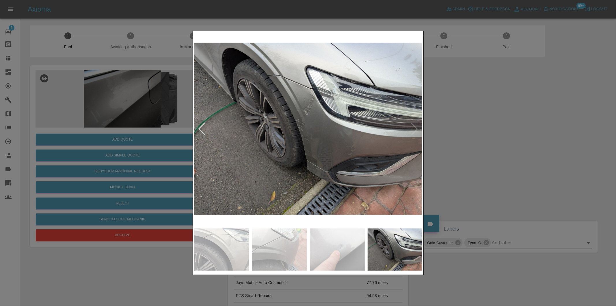
click at [199, 130] on div at bounding box center [202, 129] width 13 height 13
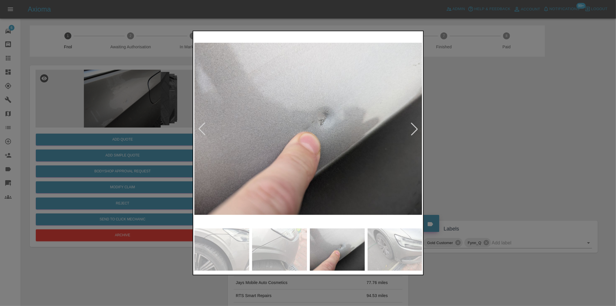
click at [201, 129] on div at bounding box center [202, 129] width 13 height 13
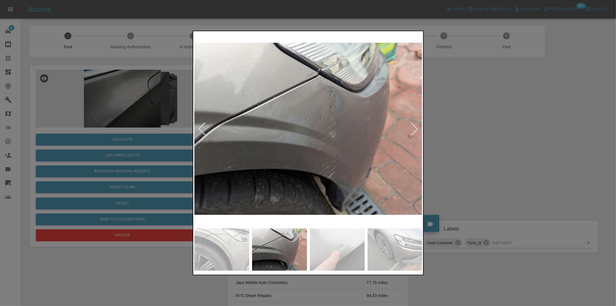
click at [475, 134] on div at bounding box center [308, 153] width 616 height 306
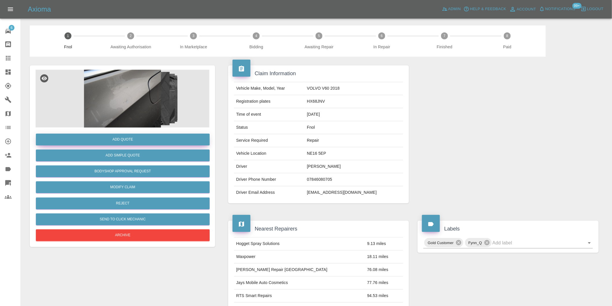
click at [127, 140] on button "Add Quote" at bounding box center [123, 140] width 174 height 12
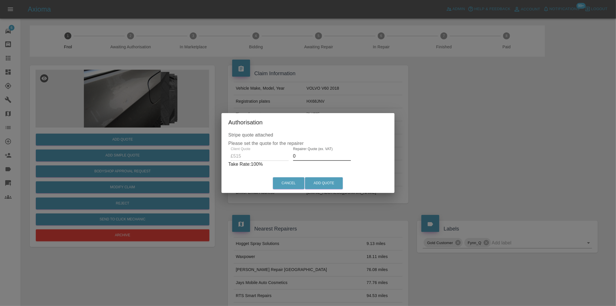
click at [309, 155] on input "0" at bounding box center [322, 155] width 58 height 9
type input "0325"
click at [316, 181] on button "Add Quote" at bounding box center [324, 183] width 38 height 12
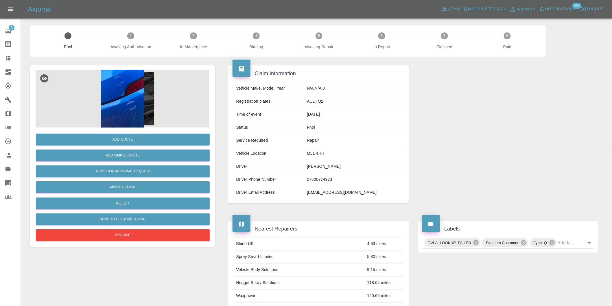
click at [126, 77] on img at bounding box center [123, 99] width 174 height 58
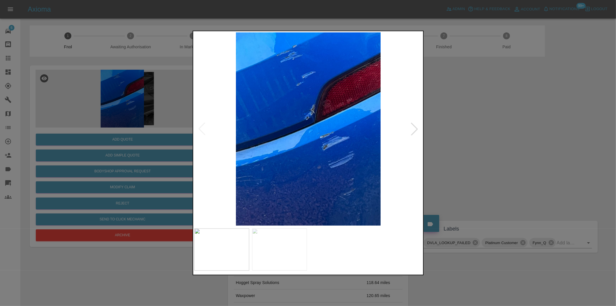
click at [416, 127] on div at bounding box center [414, 129] width 13 height 13
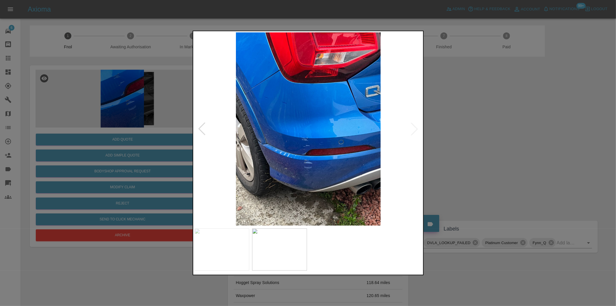
click at [416, 127] on img at bounding box center [308, 128] width 228 height 193
drag, startPoint x: 486, startPoint y: 139, endPoint x: 440, endPoint y: 139, distance: 46.8
click at [484, 139] on div at bounding box center [308, 153] width 616 height 306
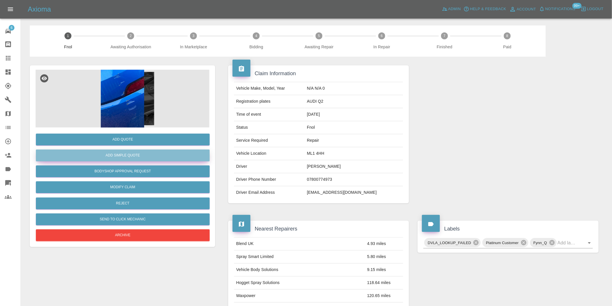
click at [137, 160] on button "Add Simple Quote" at bounding box center [123, 155] width 174 height 12
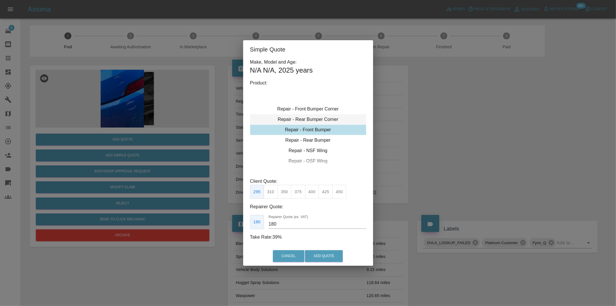
click at [327, 118] on div "Repair - Rear Bumper Corner" at bounding box center [308, 119] width 116 height 10
type input "120"
click at [272, 192] on button "199" at bounding box center [271, 192] width 14 height 14
click at [324, 254] on button "Add Quote" at bounding box center [324, 256] width 38 height 12
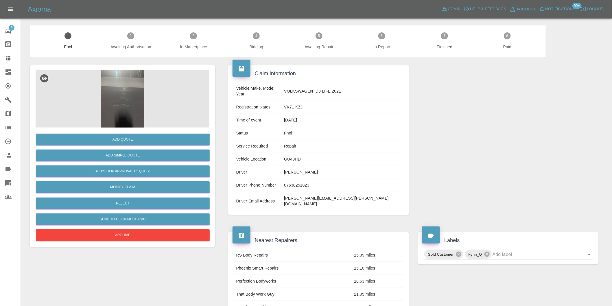
click at [125, 83] on img at bounding box center [123, 99] width 174 height 58
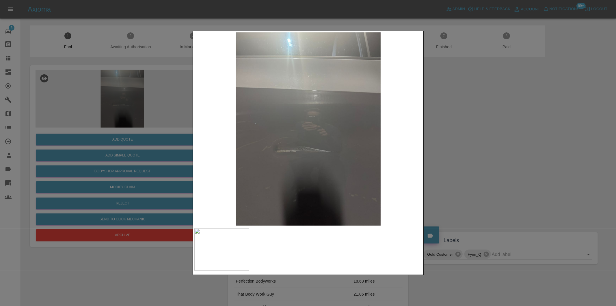
click at [483, 139] on div at bounding box center [308, 153] width 616 height 306
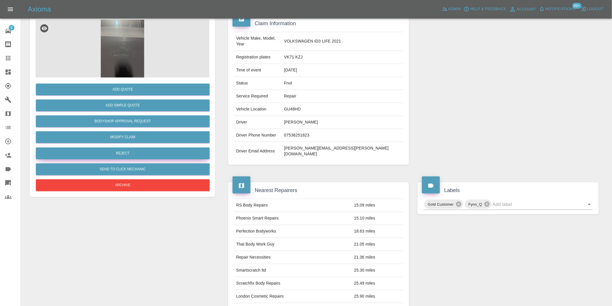
scroll to position [8, 0]
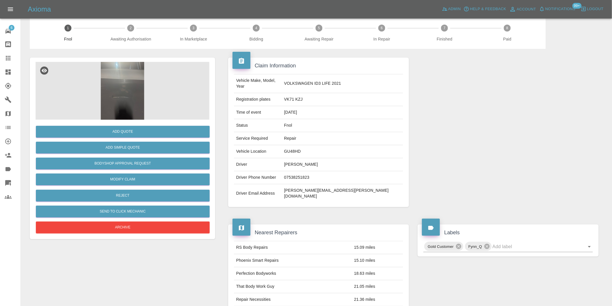
click at [116, 80] on img at bounding box center [123, 91] width 174 height 58
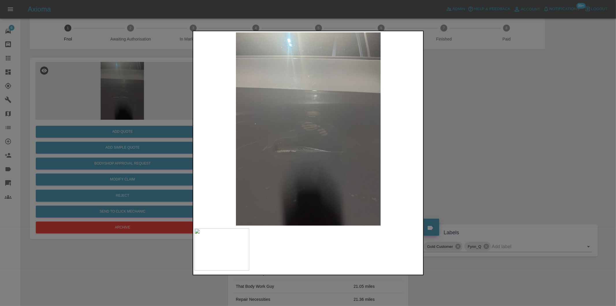
click at [478, 122] on div at bounding box center [308, 153] width 616 height 306
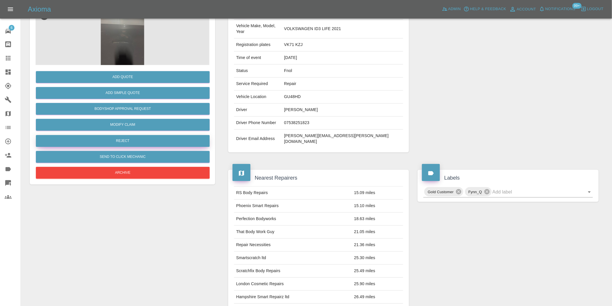
scroll to position [0, 0]
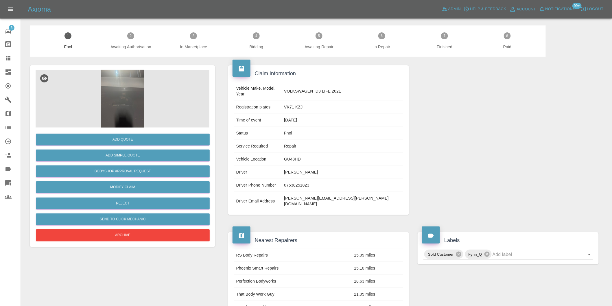
click at [116, 96] on img at bounding box center [123, 99] width 174 height 58
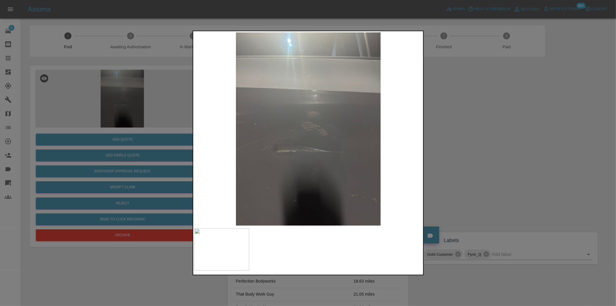
click at [494, 103] on div at bounding box center [308, 153] width 616 height 306
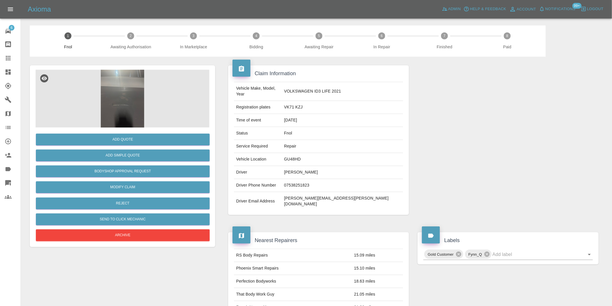
click at [125, 91] on img at bounding box center [123, 99] width 174 height 58
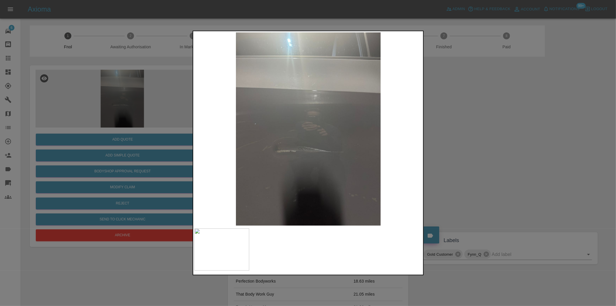
click at [463, 139] on div at bounding box center [308, 153] width 616 height 306
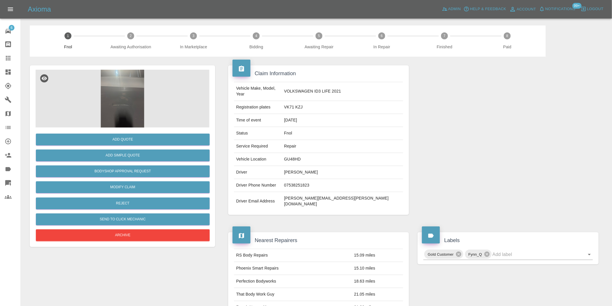
click at [123, 94] on img at bounding box center [123, 99] width 174 height 58
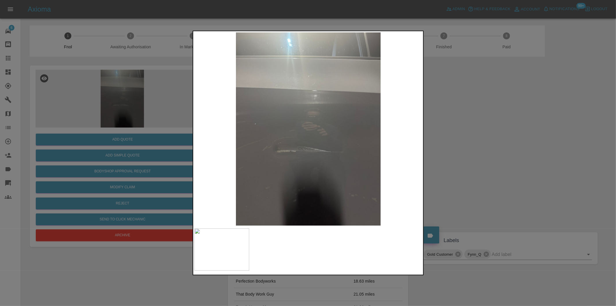
click at [282, 148] on img at bounding box center [308, 128] width 228 height 193
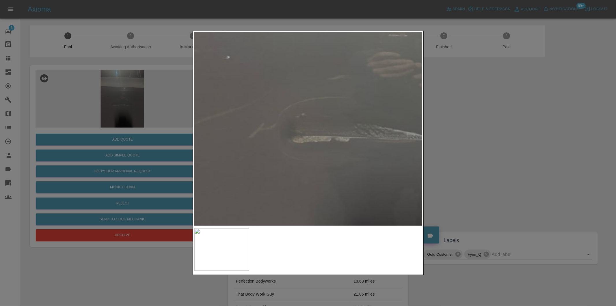
click at [282, 148] on img at bounding box center [386, 72] width 685 height 579
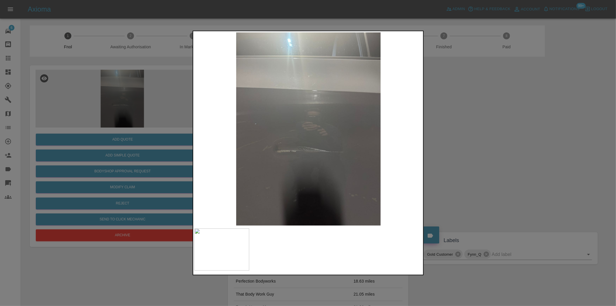
click at [471, 144] on div at bounding box center [308, 153] width 616 height 306
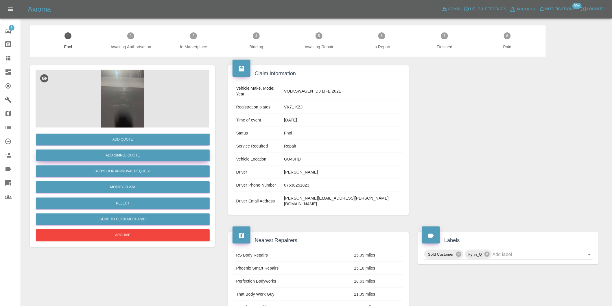
click at [133, 155] on button "Add Simple Quote" at bounding box center [123, 155] width 174 height 12
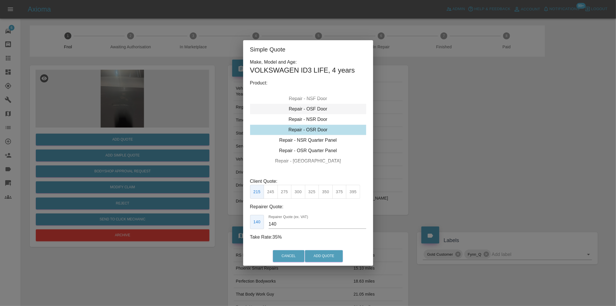
click at [319, 108] on div "Repair - OSF Door" at bounding box center [308, 109] width 116 height 10
click at [312, 193] on button "325" at bounding box center [312, 192] width 14 height 14
type input "210"
click at [325, 258] on button "Add Quote" at bounding box center [324, 256] width 38 height 12
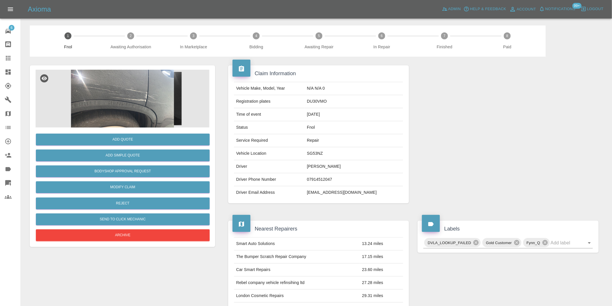
click at [122, 94] on img at bounding box center [123, 99] width 174 height 58
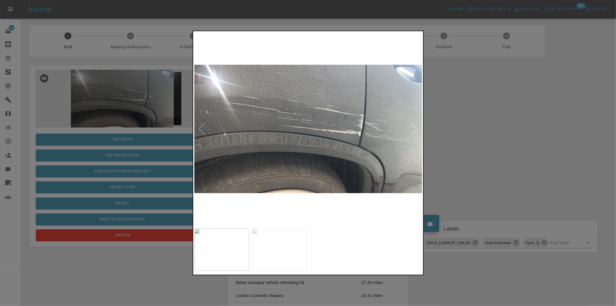
click at [415, 132] on div at bounding box center [414, 129] width 13 height 13
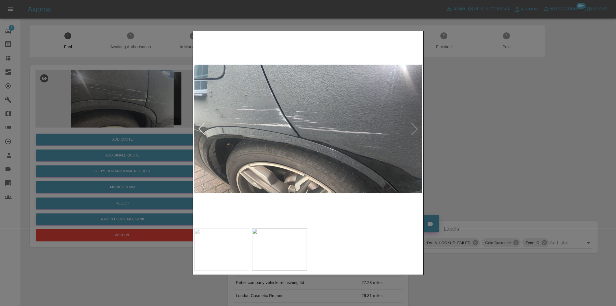
click at [415, 132] on img at bounding box center [308, 128] width 228 height 193
click at [203, 128] on div at bounding box center [202, 129] width 13 height 13
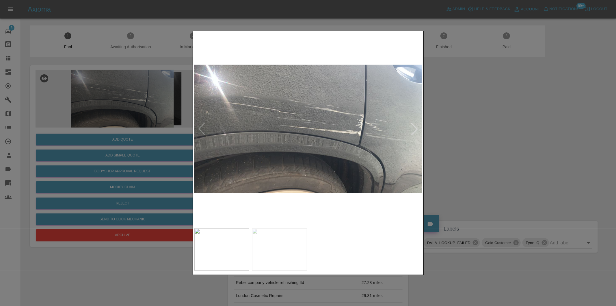
click at [458, 140] on div at bounding box center [308, 153] width 616 height 306
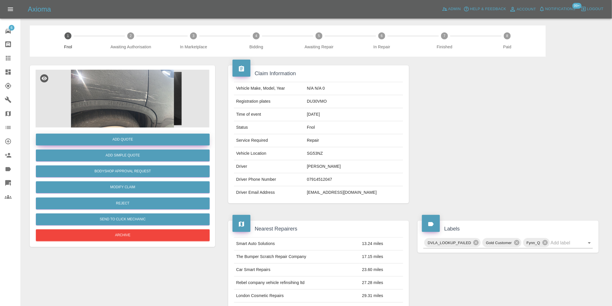
click at [136, 139] on button "Add Quote" at bounding box center [123, 140] width 174 height 12
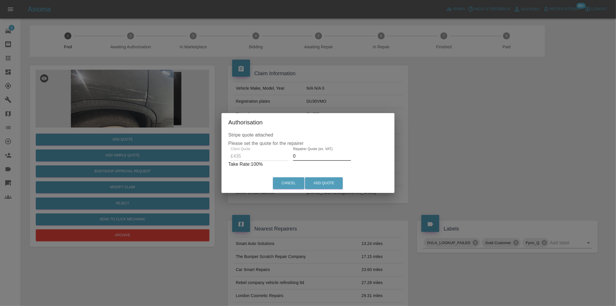
click at [302, 155] on input "0" at bounding box center [322, 155] width 58 height 9
type input "0280"
click at [329, 184] on button "Add Quote" at bounding box center [324, 183] width 38 height 12
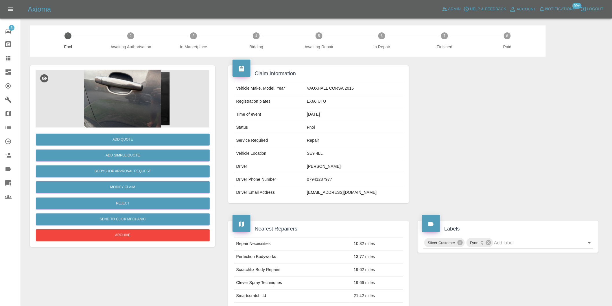
click at [114, 97] on img at bounding box center [123, 99] width 174 height 58
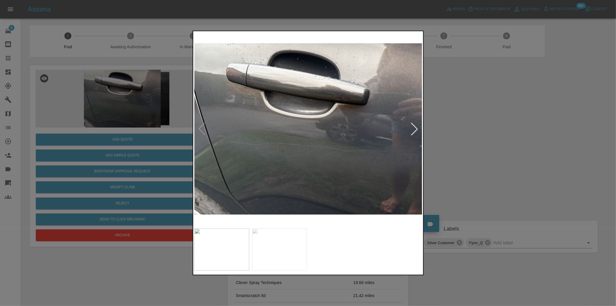
click at [417, 126] on div at bounding box center [414, 129] width 13 height 13
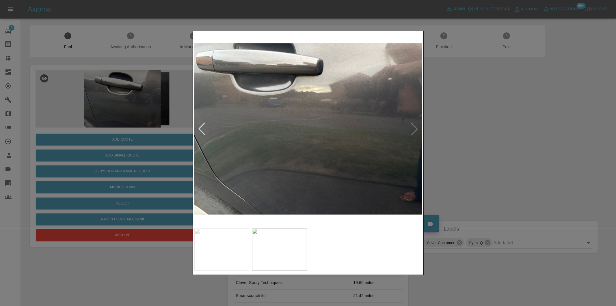
click at [417, 127] on img at bounding box center [308, 128] width 228 height 193
click at [473, 131] on div at bounding box center [308, 153] width 616 height 306
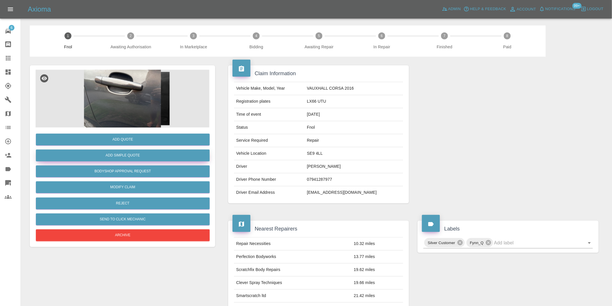
click at [135, 152] on button "Add Simple Quote" at bounding box center [123, 155] width 174 height 12
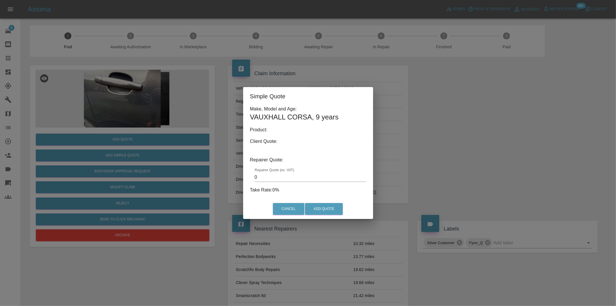
type input "140"
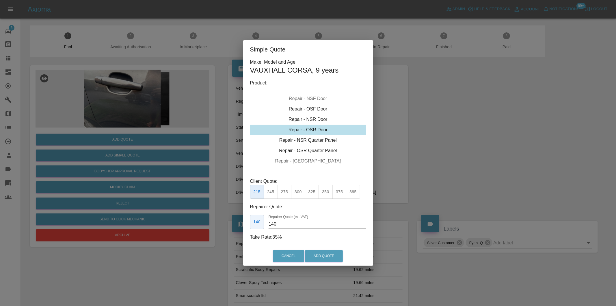
click at [259, 193] on button "215" at bounding box center [257, 192] width 14 height 14
click at [317, 255] on button "Add Quote" at bounding box center [324, 256] width 38 height 12
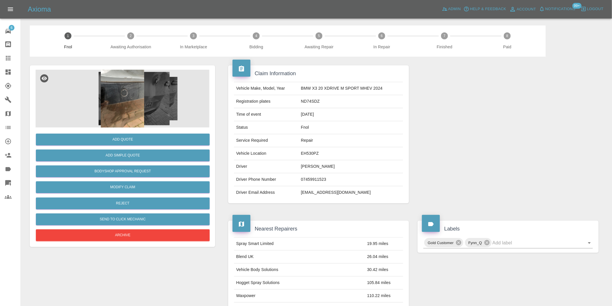
click at [125, 91] on img at bounding box center [123, 99] width 174 height 58
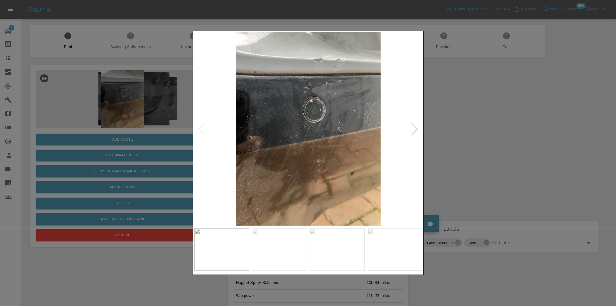
click at [415, 131] on div at bounding box center [414, 129] width 13 height 13
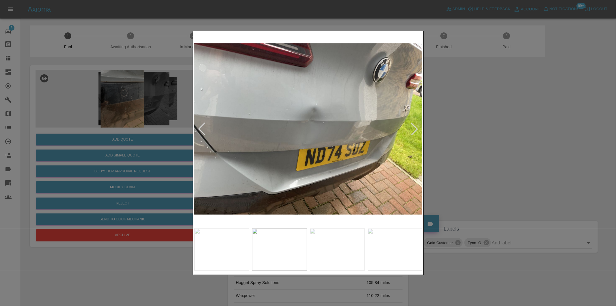
click at [415, 131] on div at bounding box center [414, 129] width 13 height 13
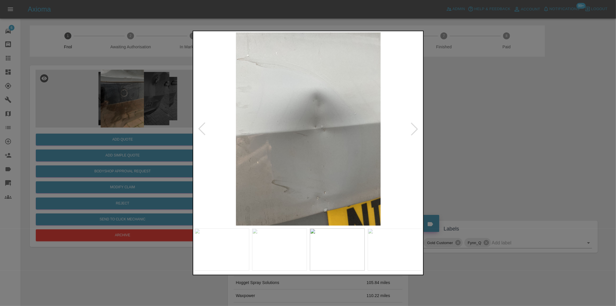
click at [415, 131] on div at bounding box center [414, 129] width 13 height 13
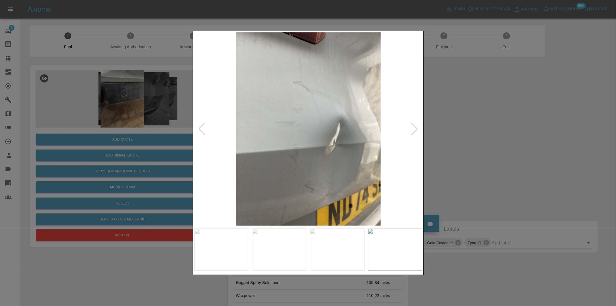
click at [415, 131] on div at bounding box center [414, 129] width 13 height 13
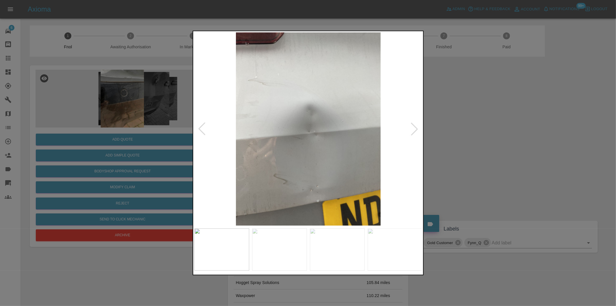
click at [415, 131] on div at bounding box center [414, 129] width 13 height 13
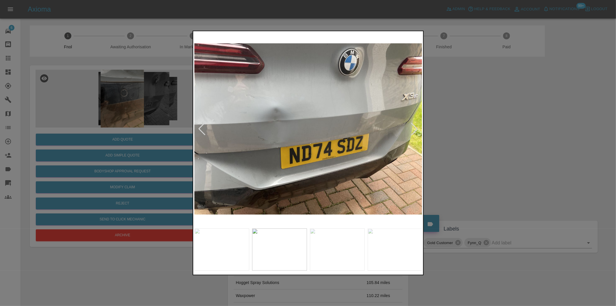
click at [415, 131] on div at bounding box center [414, 129] width 13 height 13
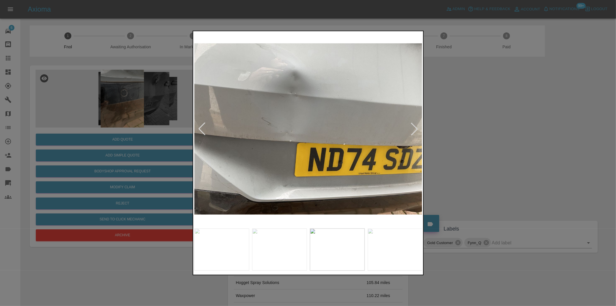
drag, startPoint x: 481, startPoint y: 132, endPoint x: 387, endPoint y: 45, distance: 128.2
click at [482, 132] on div at bounding box center [308, 153] width 616 height 306
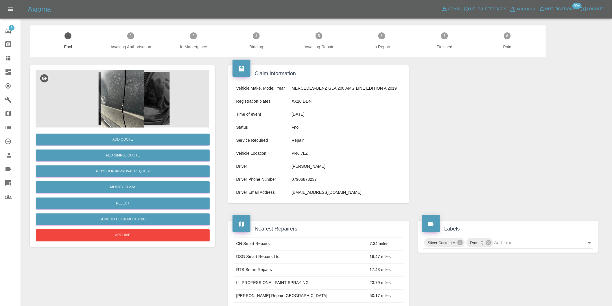
click at [132, 99] on img at bounding box center [123, 99] width 174 height 58
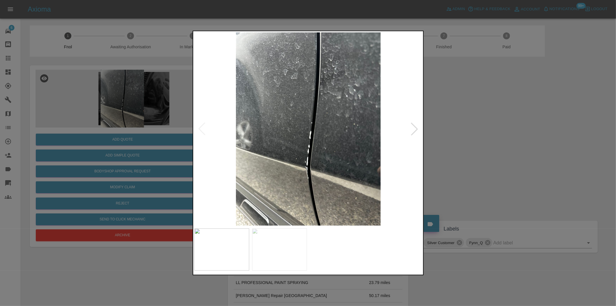
click at [415, 129] on div at bounding box center [414, 129] width 13 height 13
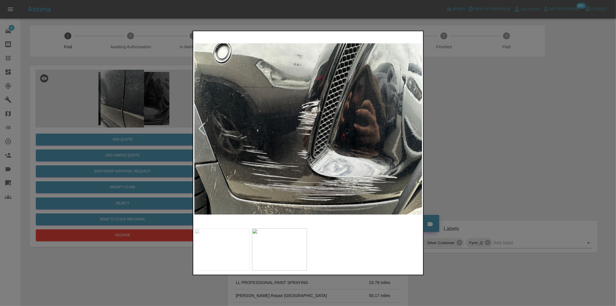
click at [415, 129] on img at bounding box center [308, 128] width 228 height 193
click at [201, 127] on div at bounding box center [202, 129] width 13 height 13
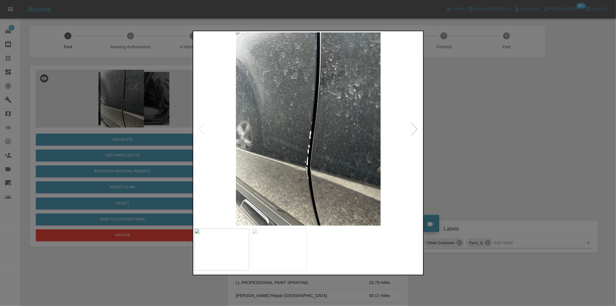
click at [201, 127] on img at bounding box center [308, 128] width 228 height 193
click at [506, 130] on div at bounding box center [308, 153] width 616 height 306
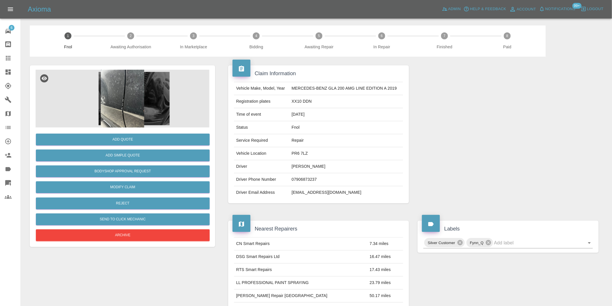
click at [131, 95] on img at bounding box center [123, 99] width 174 height 58
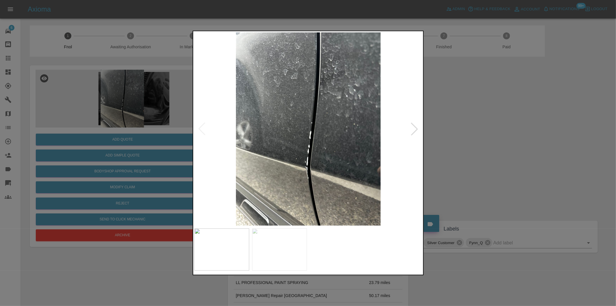
click at [414, 129] on div at bounding box center [414, 129] width 13 height 13
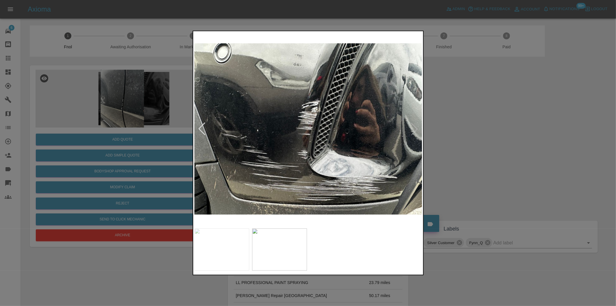
click at [414, 129] on img at bounding box center [308, 128] width 228 height 193
click at [496, 137] on div at bounding box center [308, 153] width 616 height 306
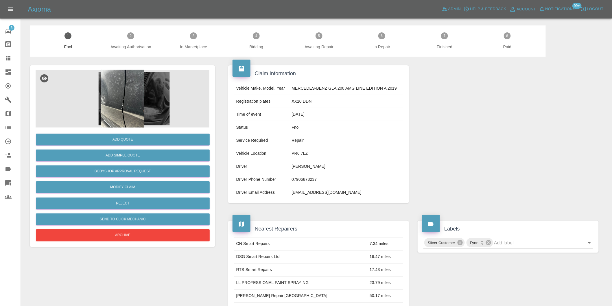
click at [120, 86] on img at bounding box center [123, 99] width 174 height 58
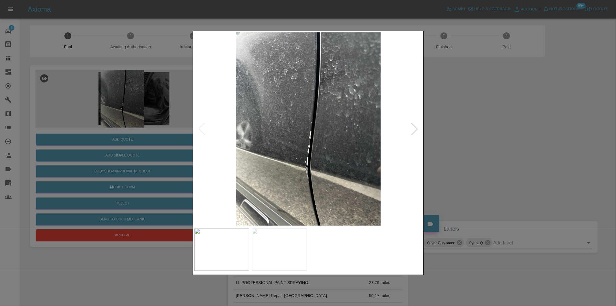
click at [259, 186] on img at bounding box center [308, 128] width 228 height 193
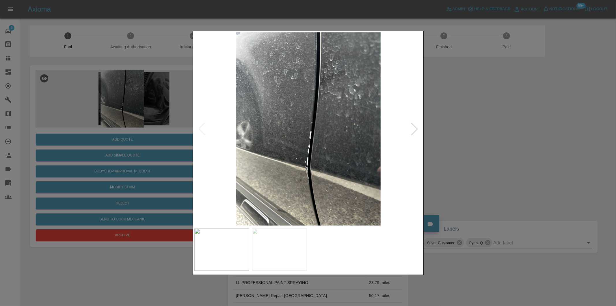
click at [416, 127] on div at bounding box center [414, 129] width 13 height 13
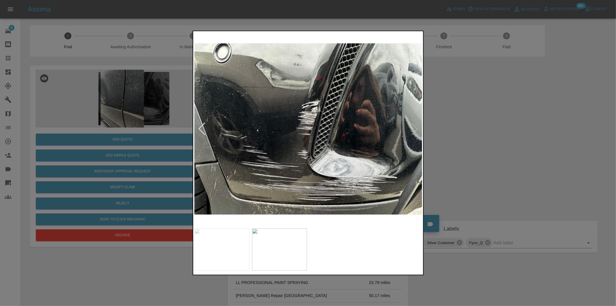
click at [202, 129] on div at bounding box center [202, 129] width 13 height 13
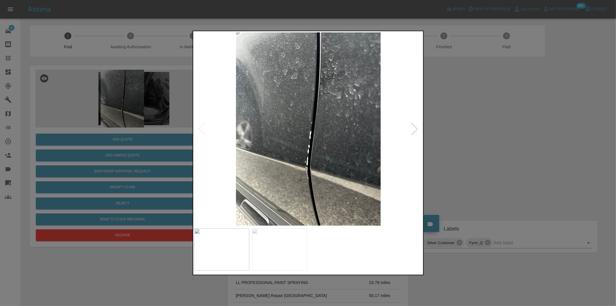
click at [416, 128] on div at bounding box center [414, 129] width 13 height 13
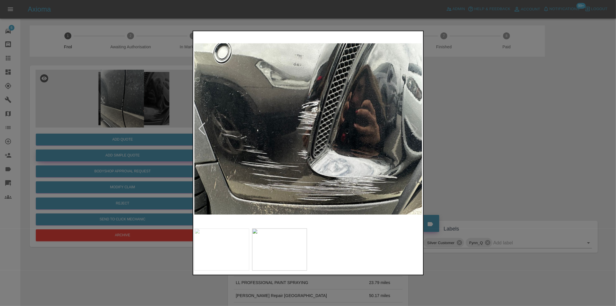
drag, startPoint x: 499, startPoint y: 139, endPoint x: 176, endPoint y: 151, distance: 323.3
click at [496, 139] on div at bounding box center [308, 153] width 616 height 306
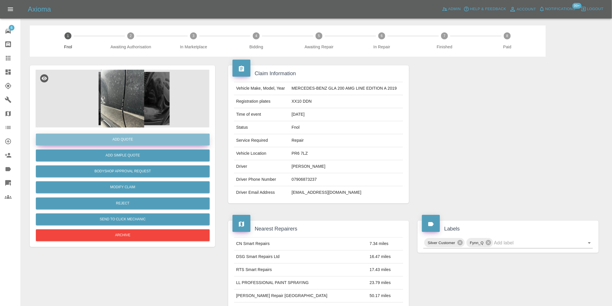
click at [125, 137] on button "Add Quote" at bounding box center [123, 140] width 174 height 12
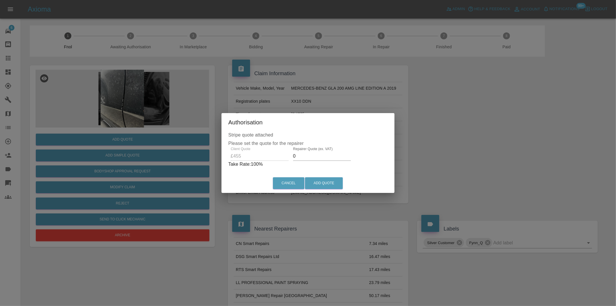
click at [307, 158] on input "0" at bounding box center [322, 155] width 58 height 9
type input "0280"
click at [323, 187] on button "Add Quote" at bounding box center [324, 183] width 38 height 12
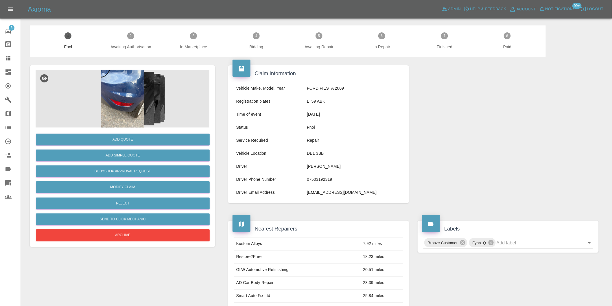
click at [128, 90] on img at bounding box center [123, 99] width 174 height 58
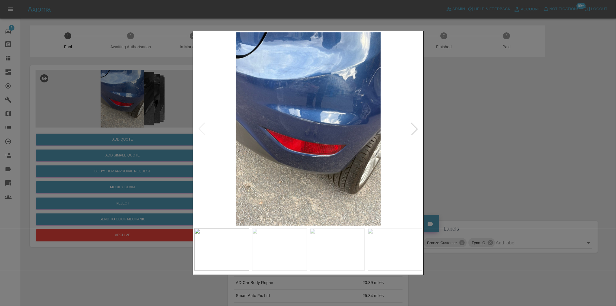
click at [417, 129] on div at bounding box center [414, 129] width 13 height 13
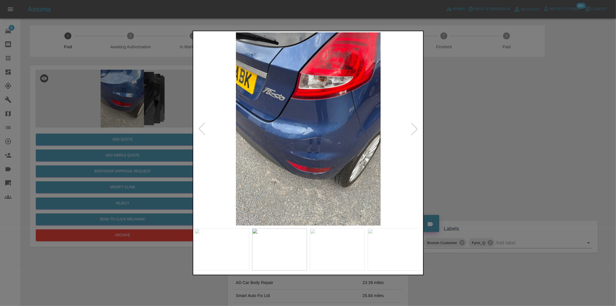
click at [417, 129] on div at bounding box center [414, 129] width 13 height 13
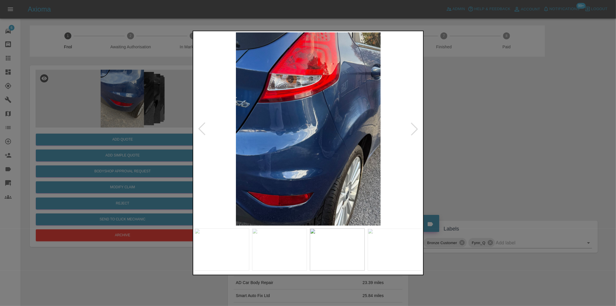
click at [417, 129] on div at bounding box center [414, 129] width 13 height 13
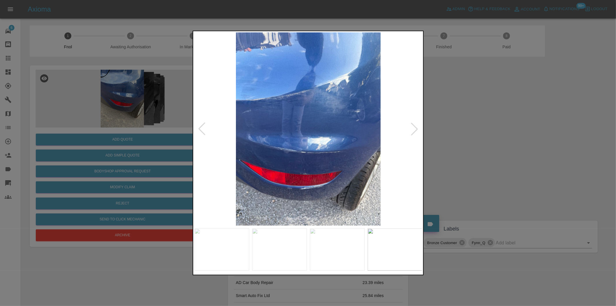
click at [461, 135] on div at bounding box center [308, 153] width 616 height 306
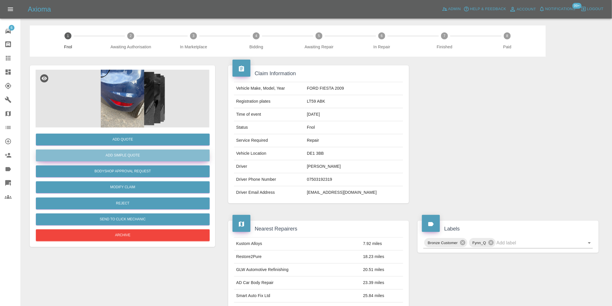
click at [155, 155] on button "Add Simple Quote" at bounding box center [123, 155] width 174 height 12
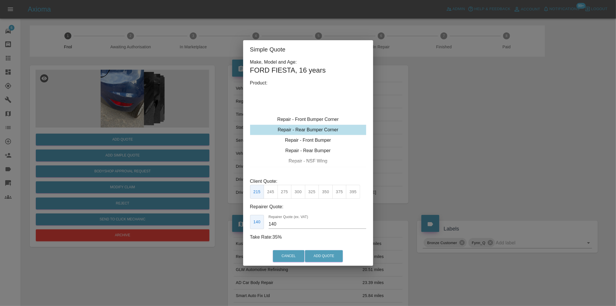
type input "120"
click at [333, 141] on div "Repair - Rear Bumper Corner" at bounding box center [308, 140] width 116 height 10
click at [272, 190] on button "199" at bounding box center [271, 192] width 14 height 14
click at [330, 256] on button "Add Quote" at bounding box center [324, 256] width 38 height 12
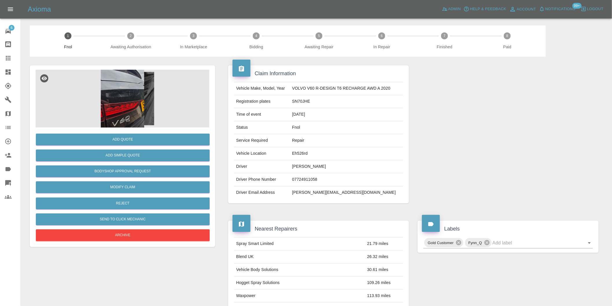
click at [140, 88] on img at bounding box center [123, 99] width 174 height 58
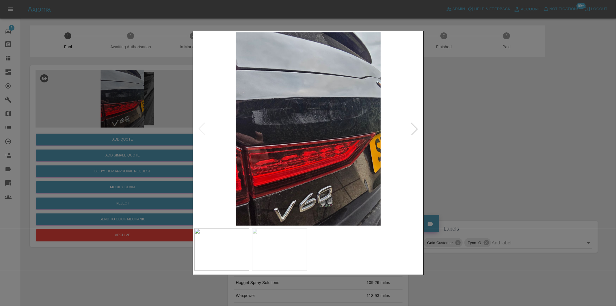
click at [416, 128] on div at bounding box center [414, 129] width 13 height 13
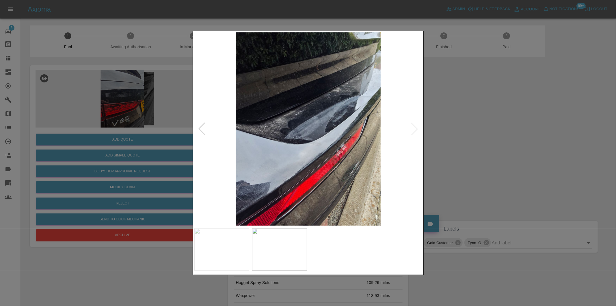
click at [416, 128] on img at bounding box center [308, 128] width 228 height 193
click at [201, 127] on div at bounding box center [202, 129] width 13 height 13
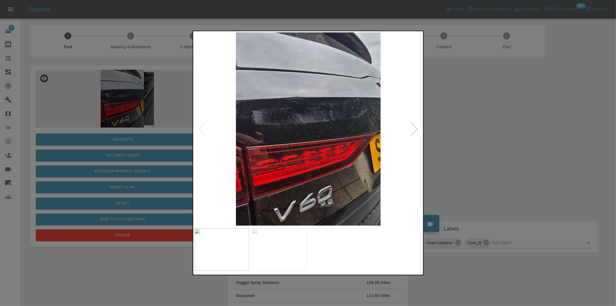
click at [201, 127] on img at bounding box center [308, 128] width 228 height 193
click at [483, 142] on div at bounding box center [308, 153] width 616 height 306
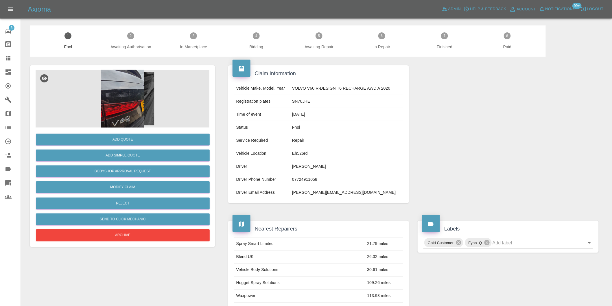
click at [136, 99] on img at bounding box center [123, 99] width 174 height 58
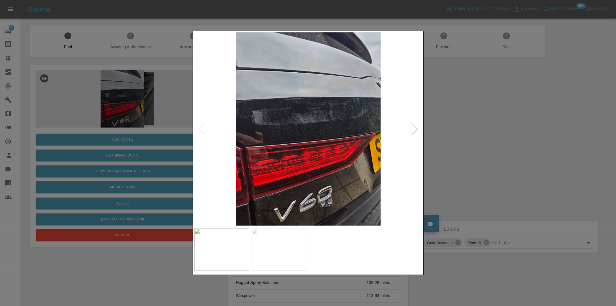
click at [415, 126] on div at bounding box center [414, 129] width 13 height 13
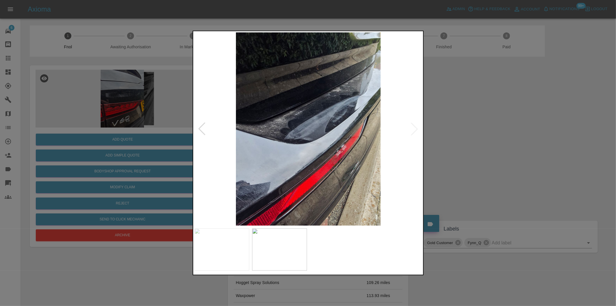
click at [477, 137] on div at bounding box center [308, 153] width 616 height 306
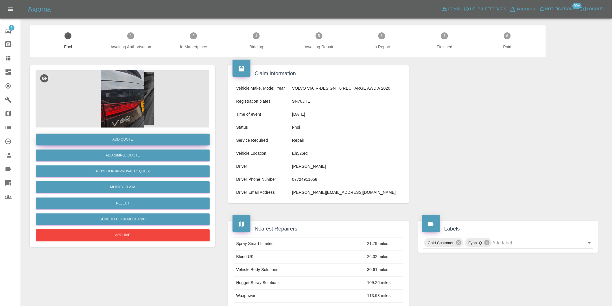
click at [142, 140] on button "Add Quote" at bounding box center [123, 140] width 174 height 12
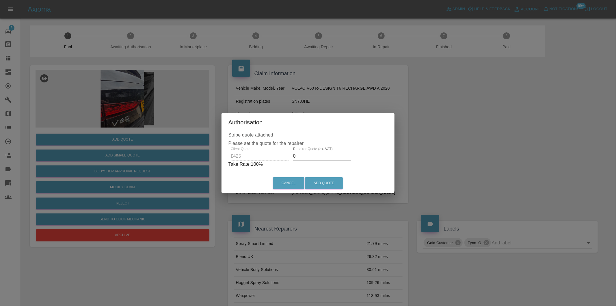
click at [312, 157] on input "0" at bounding box center [322, 155] width 58 height 9
type input "0270"
click at [328, 182] on button "Add Quote" at bounding box center [324, 183] width 38 height 12
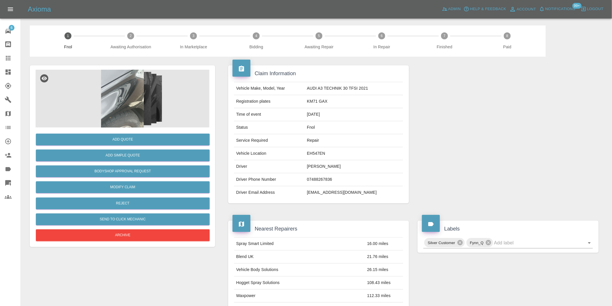
click at [119, 96] on img at bounding box center [123, 99] width 174 height 58
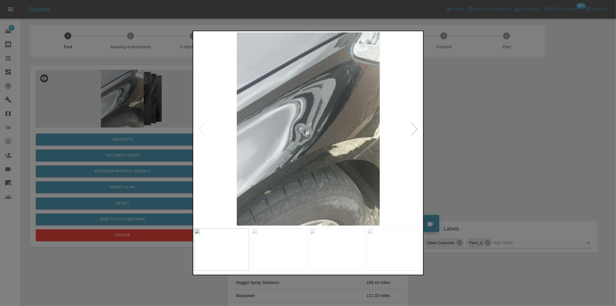
click at [412, 131] on div at bounding box center [414, 129] width 13 height 13
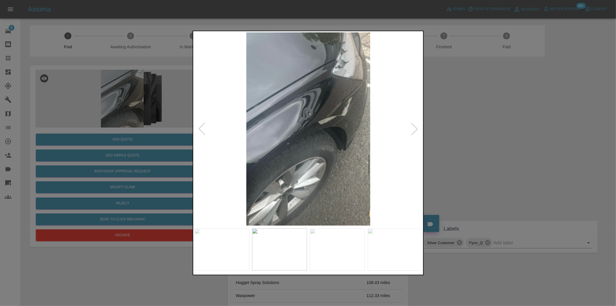
click at [412, 131] on div at bounding box center [414, 129] width 13 height 13
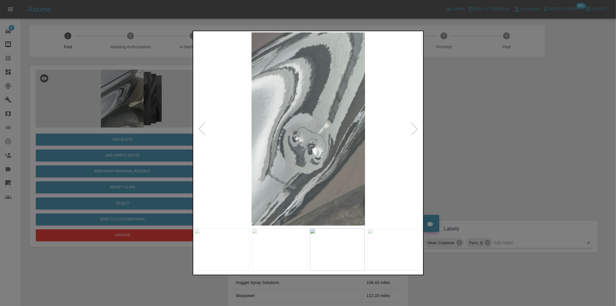
click at [412, 131] on div at bounding box center [414, 129] width 13 height 13
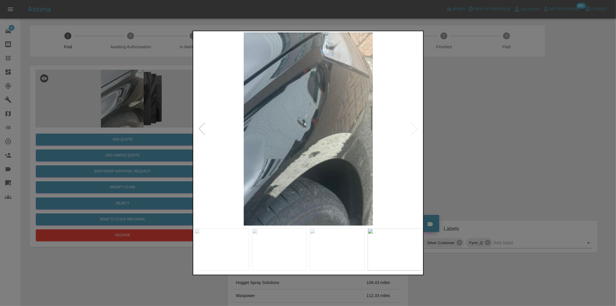
drag, startPoint x: 487, startPoint y: 145, endPoint x: 483, endPoint y: 145, distance: 4.6
click at [486, 145] on div at bounding box center [308, 153] width 616 height 306
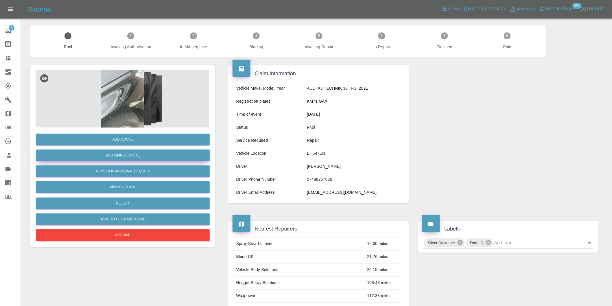
click at [145, 160] on button "Add Simple Quote" at bounding box center [123, 155] width 174 height 12
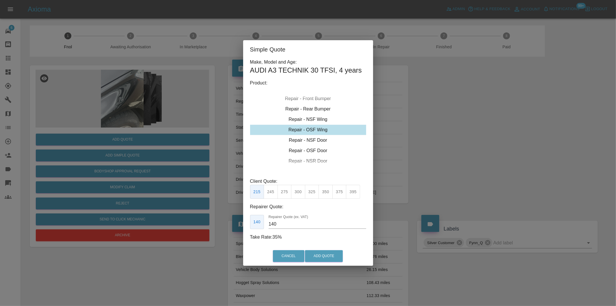
drag, startPoint x: 284, startPoint y: 189, endPoint x: 286, endPoint y: 193, distance: 4.5
click at [285, 191] on button "275" at bounding box center [285, 192] width 14 height 14
type input "185"
click at [324, 260] on button "Add Quote" at bounding box center [324, 256] width 38 height 12
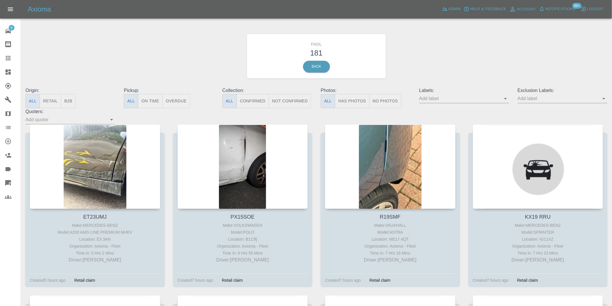
drag, startPoint x: 352, startPoint y: 98, endPoint x: 351, endPoint y: 94, distance: 4.7
click at [352, 98] on button "Has Photos" at bounding box center [352, 101] width 35 height 14
click at [603, 100] on icon "Open" at bounding box center [603, 98] width 7 height 7
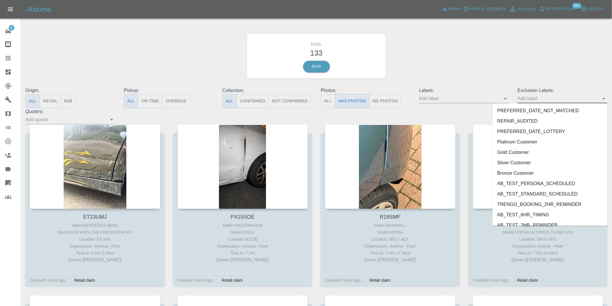
scroll to position [1255, 0]
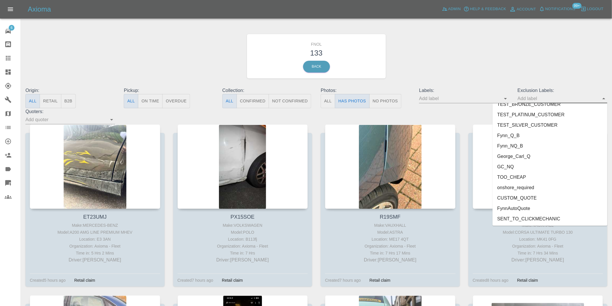
click at [527, 186] on li "onshore_required" at bounding box center [549, 187] width 115 height 10
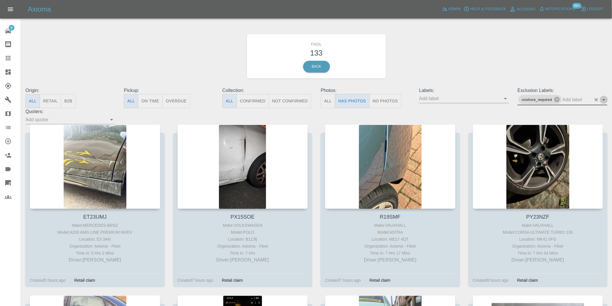
click at [604, 100] on icon "Open" at bounding box center [603, 99] width 7 height 7
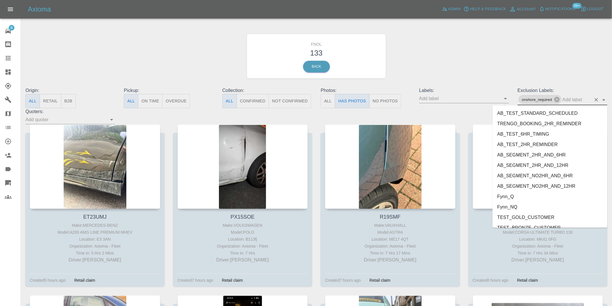
scroll to position [1245, 0]
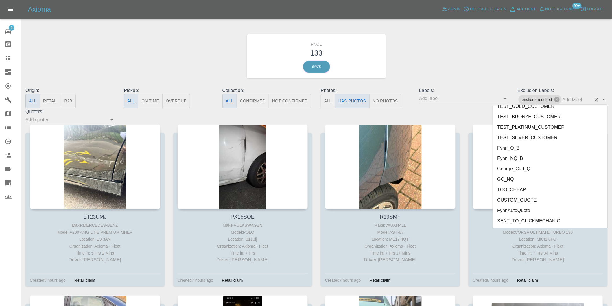
click at [527, 168] on li "George_Carl_Q" at bounding box center [549, 168] width 115 height 10
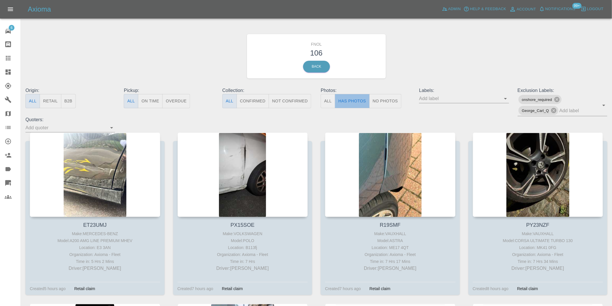
click at [351, 99] on button "Has Photos" at bounding box center [352, 101] width 35 height 14
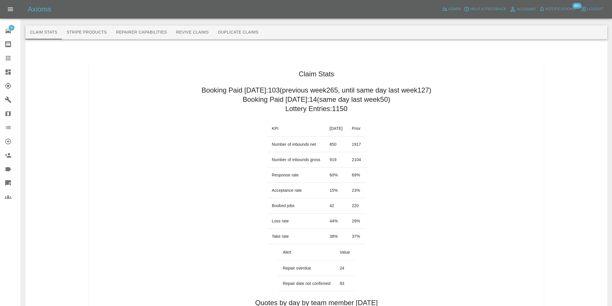
scroll to position [273, 0]
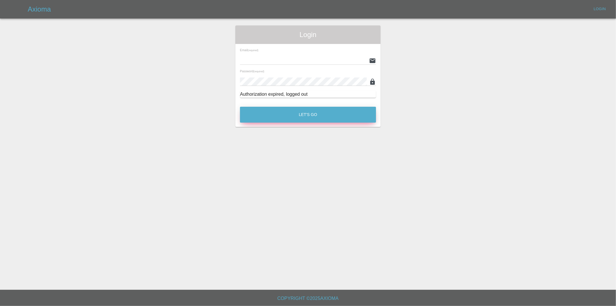
type input "[PERSON_NAME][EMAIL_ADDRESS][DOMAIN_NAME]"
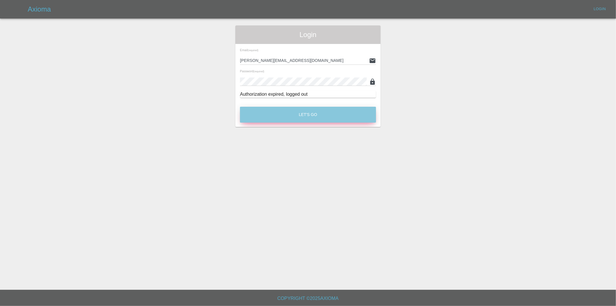
click at [317, 108] on button "Let's Go" at bounding box center [308, 115] width 136 height 16
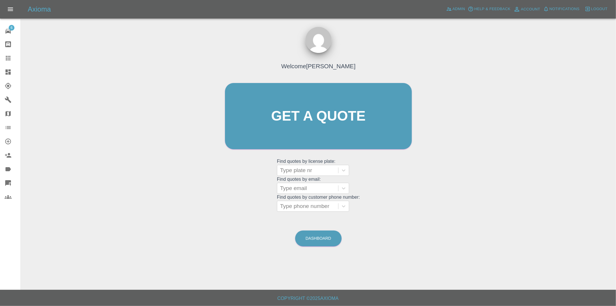
click at [9, 71] on icon at bounding box center [8, 71] width 7 height 7
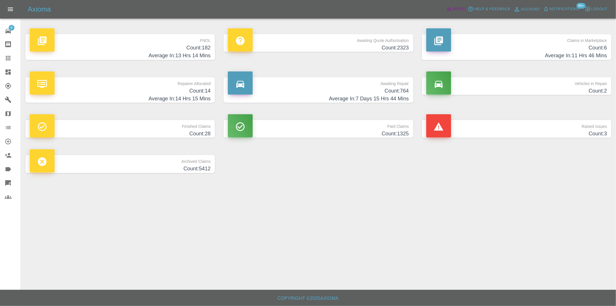
click at [456, 8] on span "Admin" at bounding box center [459, 9] width 13 height 7
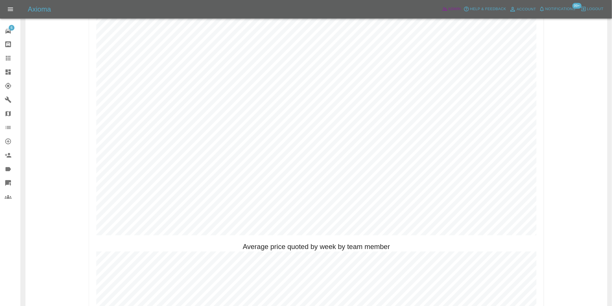
scroll to position [321, 0]
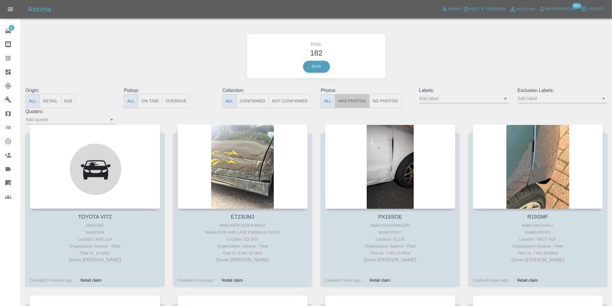
click at [355, 101] on button "Has Photos" at bounding box center [352, 101] width 35 height 14
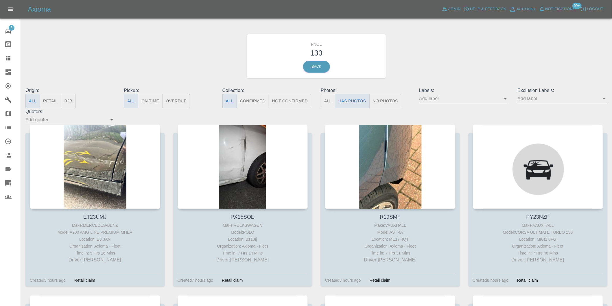
click at [606, 99] on icon "Open" at bounding box center [603, 98] width 7 height 7
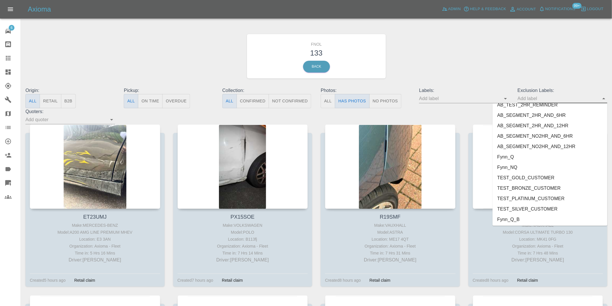
scroll to position [1255, 0]
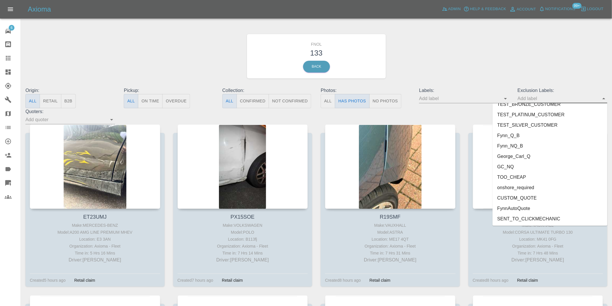
click at [528, 187] on li "onshore_required" at bounding box center [549, 187] width 115 height 10
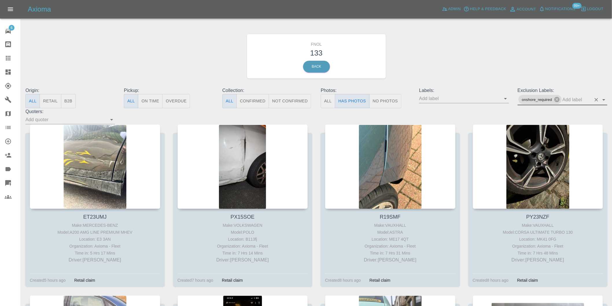
click at [604, 99] on icon "Open" at bounding box center [603, 99] width 3 height 1
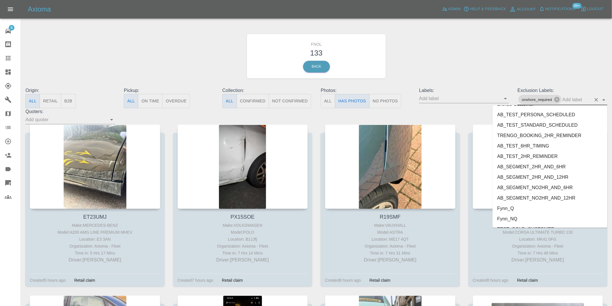
scroll to position [1245, 0]
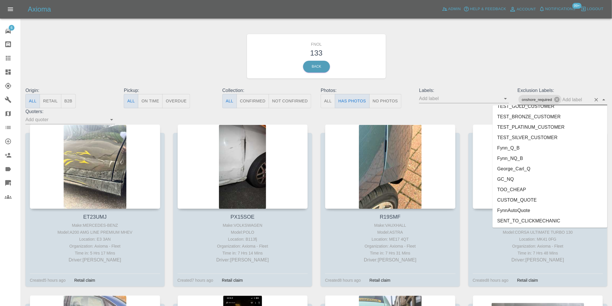
click at [522, 166] on li "George_Carl_Q" at bounding box center [549, 168] width 115 height 10
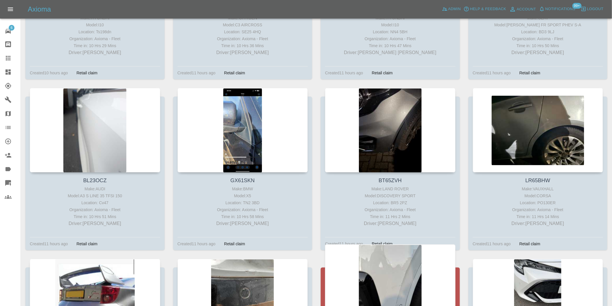
scroll to position [1027, 0]
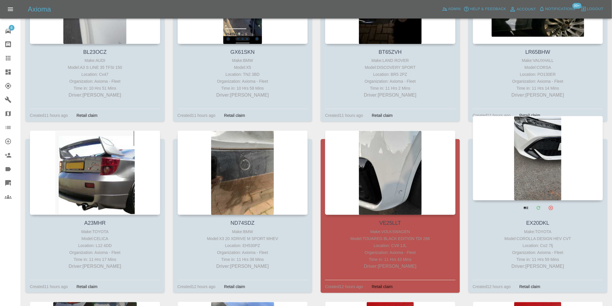
drag, startPoint x: 389, startPoint y: 136, endPoint x: 522, endPoint y: 146, distance: 132.7
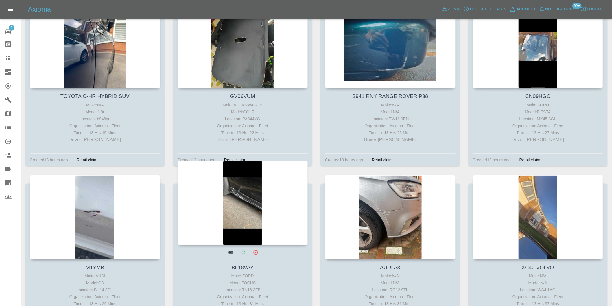
scroll to position [2794, 0]
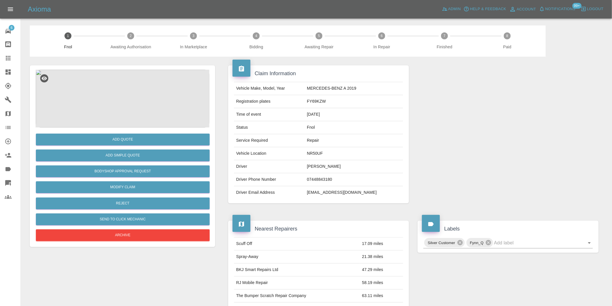
click at [115, 91] on img at bounding box center [123, 99] width 174 height 58
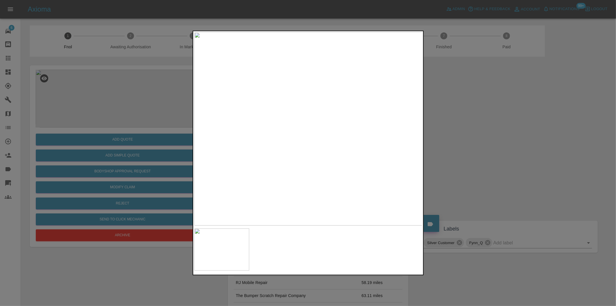
drag, startPoint x: 470, startPoint y: 145, endPoint x: 241, endPoint y: 189, distance: 232.4
click at [464, 147] on div at bounding box center [308, 153] width 616 height 306
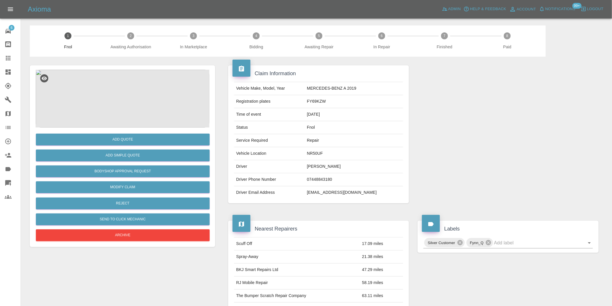
click at [128, 162] on div "Add Simple Quote" at bounding box center [123, 155] width 174 height 15
click at [134, 156] on button "Add Simple Quote" at bounding box center [123, 155] width 174 height 12
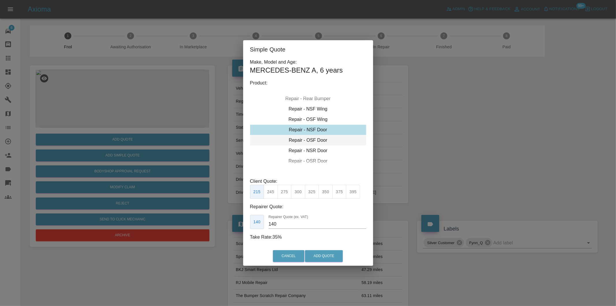
click at [322, 138] on div "Repair - OSF Door" at bounding box center [308, 140] width 116 height 10
click at [301, 190] on button "300" at bounding box center [298, 192] width 14 height 14
type input "190"
click at [324, 253] on button "Add Quote" at bounding box center [324, 256] width 38 height 12
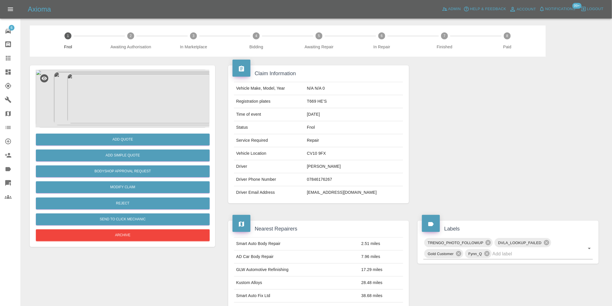
click at [123, 92] on img at bounding box center [123, 99] width 174 height 58
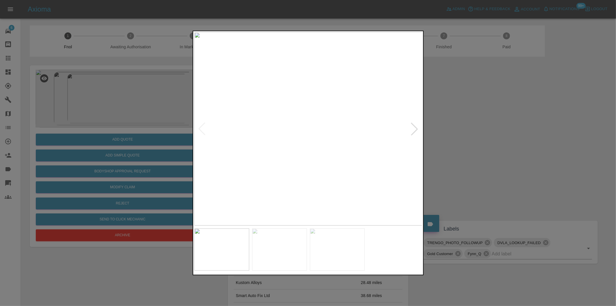
click at [415, 129] on div at bounding box center [414, 129] width 13 height 13
click at [415, 129] on img at bounding box center [308, 128] width 228 height 193
drag, startPoint x: 468, startPoint y: 134, endPoint x: 425, endPoint y: 149, distance: 46.1
click at [468, 135] on div at bounding box center [308, 153] width 616 height 306
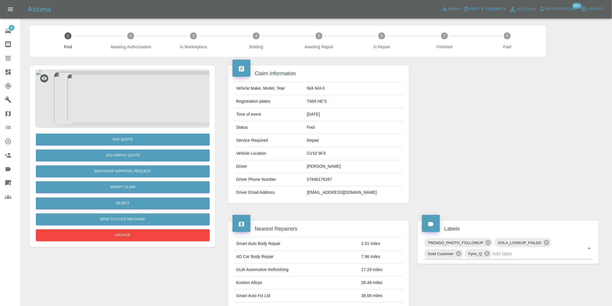
click at [105, 93] on img at bounding box center [123, 99] width 174 height 58
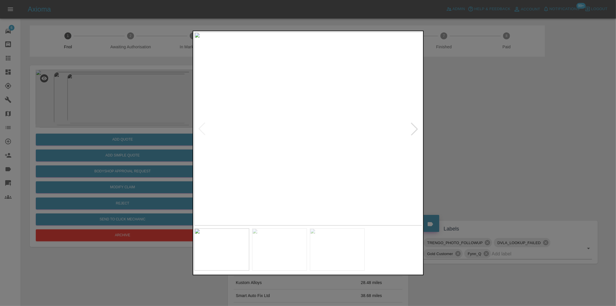
click at [412, 126] on div at bounding box center [414, 129] width 13 height 13
click at [412, 126] on img at bounding box center [308, 128] width 228 height 193
click at [204, 129] on div at bounding box center [202, 129] width 13 height 13
click at [203, 129] on div at bounding box center [202, 129] width 13 height 13
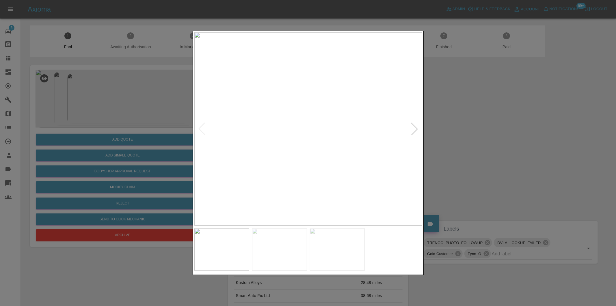
click at [501, 148] on div at bounding box center [308, 153] width 616 height 306
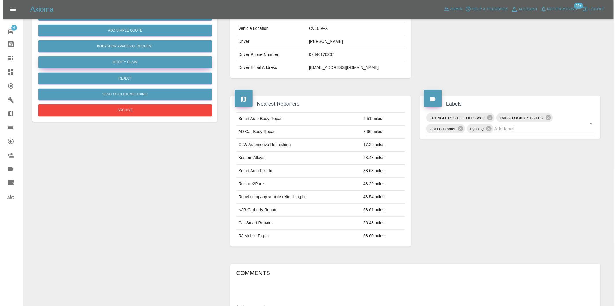
scroll to position [8, 0]
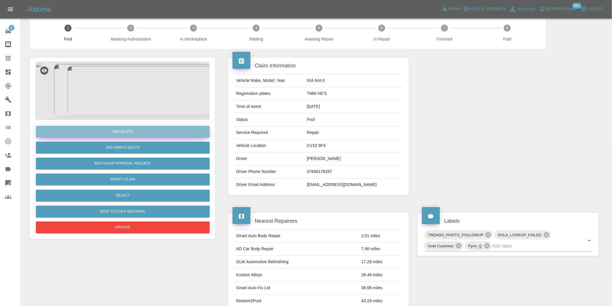
click at [130, 134] on button "Add Quote" at bounding box center [123, 132] width 174 height 12
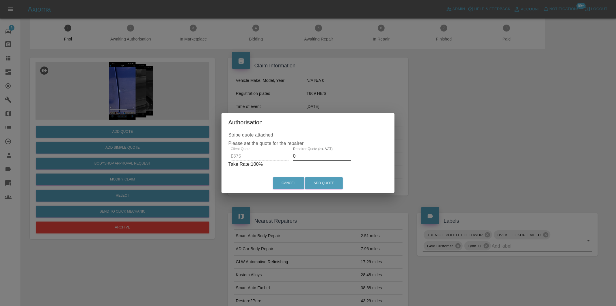
click at [310, 157] on input "0" at bounding box center [322, 155] width 58 height 9
type input "0235"
click at [319, 183] on button "Add Quote" at bounding box center [324, 183] width 38 height 12
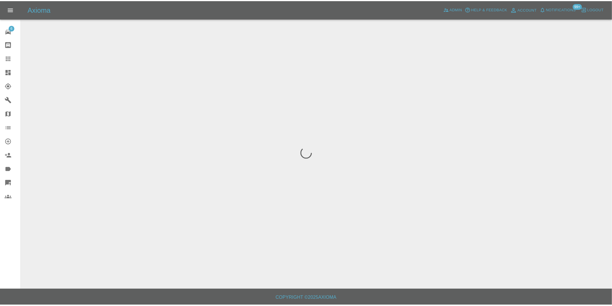
scroll to position [0, 0]
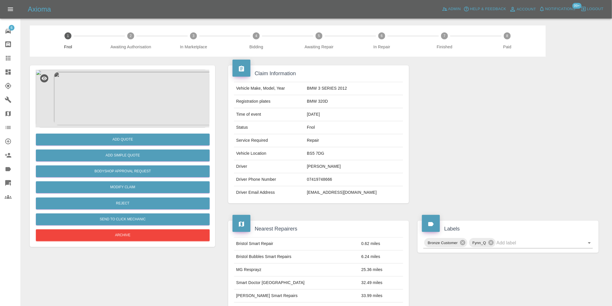
click at [122, 87] on img at bounding box center [123, 99] width 174 height 58
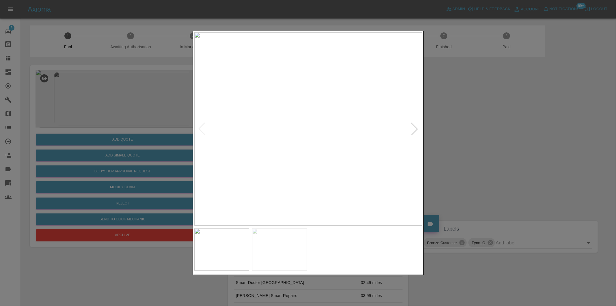
click at [415, 131] on div at bounding box center [414, 129] width 13 height 13
click at [301, 121] on img at bounding box center [308, 128] width 228 height 193
click at [292, 120] on img at bounding box center [328, 152] width 685 height 579
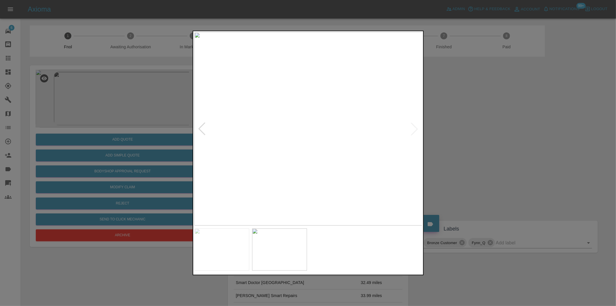
click at [506, 140] on div at bounding box center [308, 153] width 616 height 306
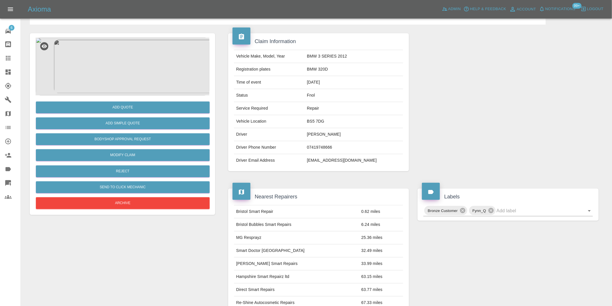
scroll to position [96, 0]
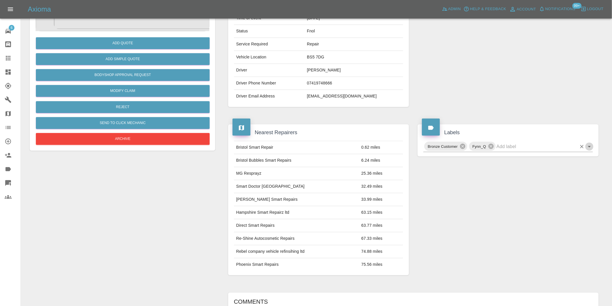
click at [588, 145] on icon "Open" at bounding box center [589, 146] width 7 height 7
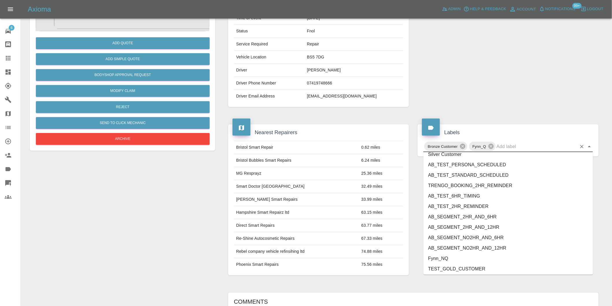
scroll to position [1234, 0]
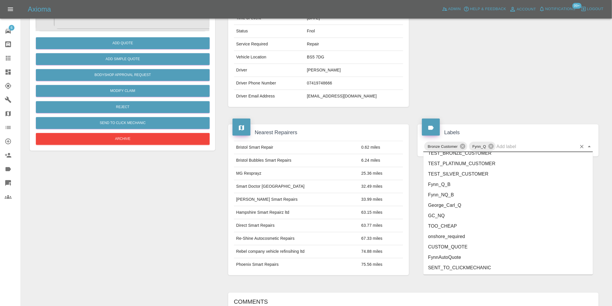
click at [464, 247] on li "CUSTOM_QUOTE" at bounding box center [507, 247] width 169 height 10
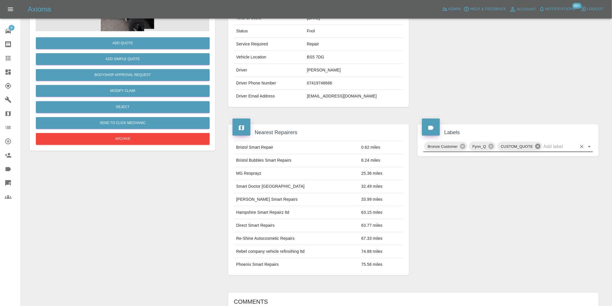
click at [537, 148] on icon at bounding box center [537, 146] width 5 height 5
click at [588, 148] on icon "Open" at bounding box center [589, 146] width 7 height 7
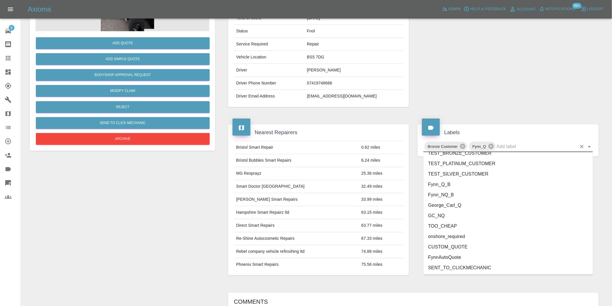
click at [455, 237] on li "onshore_required" at bounding box center [507, 236] width 169 height 10
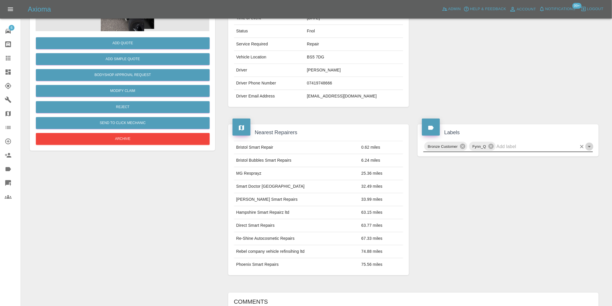
click at [589, 146] on icon "Open" at bounding box center [589, 146] width 3 height 1
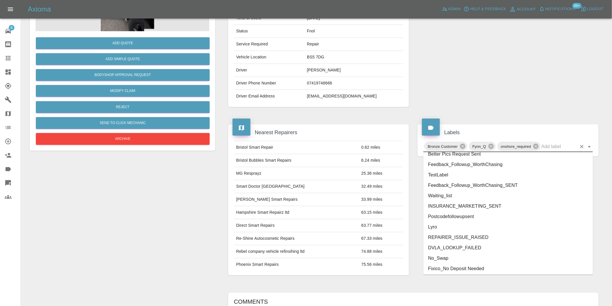
scroll to position [1224, 0]
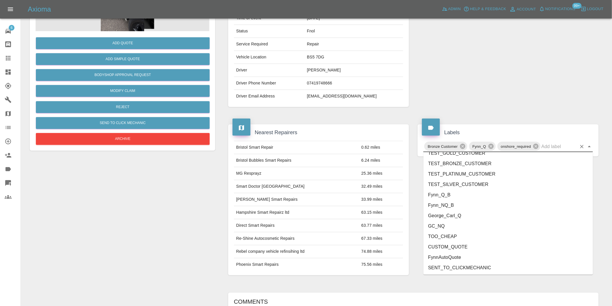
click at [455, 218] on li "George_Carl_Q" at bounding box center [507, 215] width 169 height 10
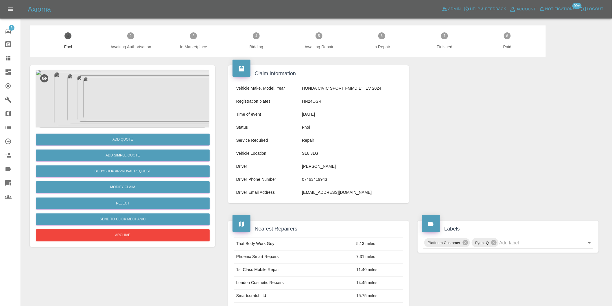
click at [121, 94] on img at bounding box center [123, 99] width 174 height 58
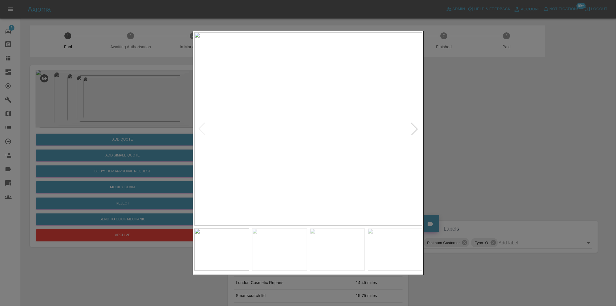
click at [412, 130] on div at bounding box center [414, 129] width 13 height 13
click at [418, 129] on div at bounding box center [414, 129] width 13 height 13
click at [418, 129] on img at bounding box center [308, 128] width 228 height 193
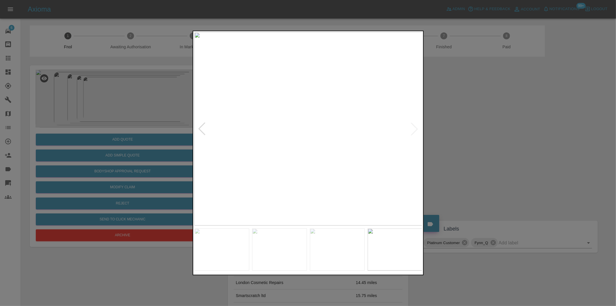
click at [417, 129] on img at bounding box center [308, 128] width 228 height 193
click at [507, 144] on div at bounding box center [308, 153] width 616 height 306
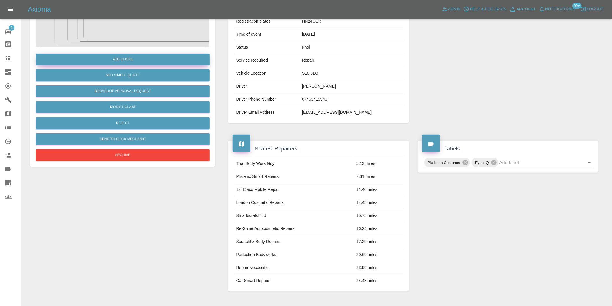
scroll to position [8, 0]
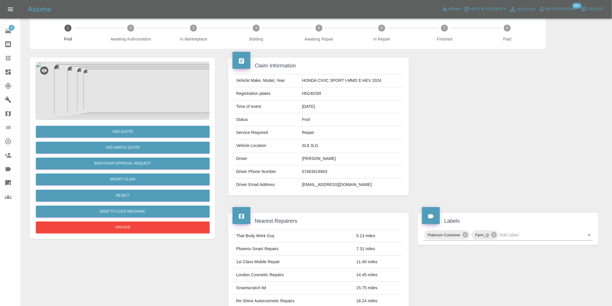
click at [108, 94] on img at bounding box center [123, 91] width 174 height 58
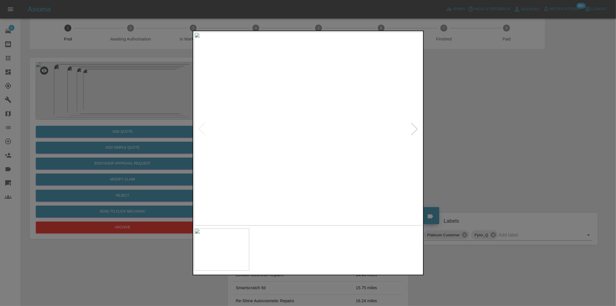
click at [270, 145] on img at bounding box center [308, 128] width 228 height 193
click at [487, 145] on div at bounding box center [308, 153] width 616 height 306
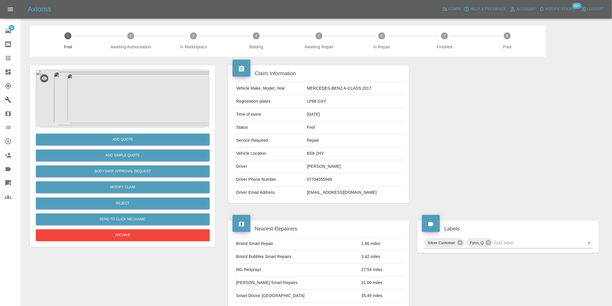
click at [122, 99] on img at bounding box center [123, 99] width 174 height 58
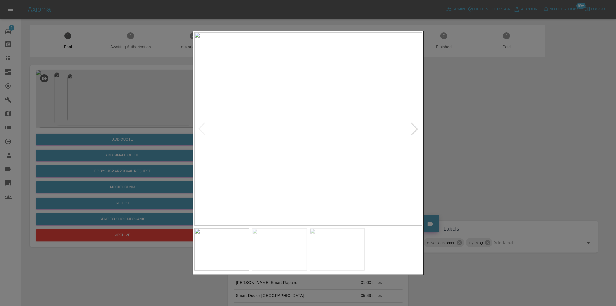
click at [415, 129] on div at bounding box center [414, 129] width 13 height 13
click at [415, 129] on img at bounding box center [308, 128] width 228 height 193
drag, startPoint x: 490, startPoint y: 143, endPoint x: 290, endPoint y: 176, distance: 203.2
click at [490, 143] on div at bounding box center [308, 153] width 616 height 306
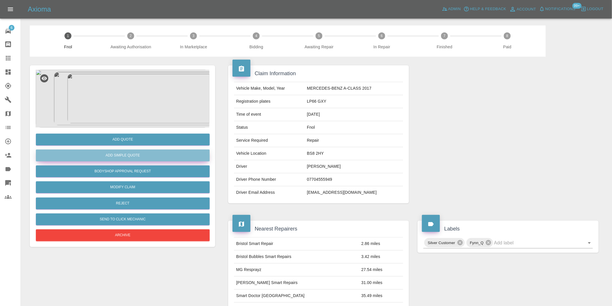
click at [151, 155] on button "Add Simple Quote" at bounding box center [123, 155] width 174 height 12
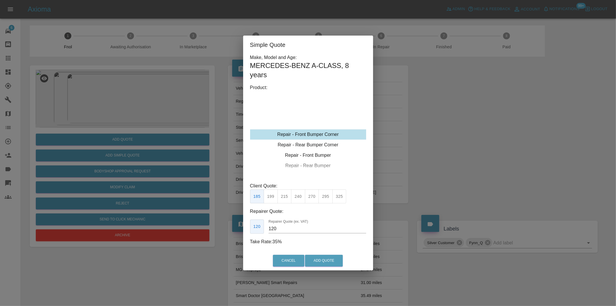
click at [313, 194] on button "270" at bounding box center [312, 196] width 14 height 14
type input "165"
click at [330, 260] on button "Add Quote" at bounding box center [324, 261] width 38 height 12
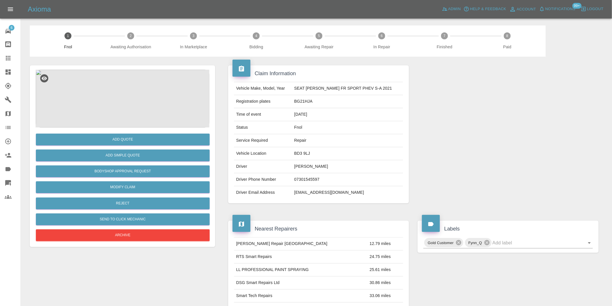
click at [123, 99] on img at bounding box center [123, 99] width 174 height 58
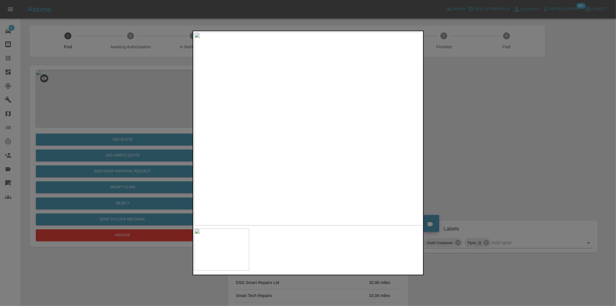
click at [438, 168] on div at bounding box center [308, 153] width 616 height 306
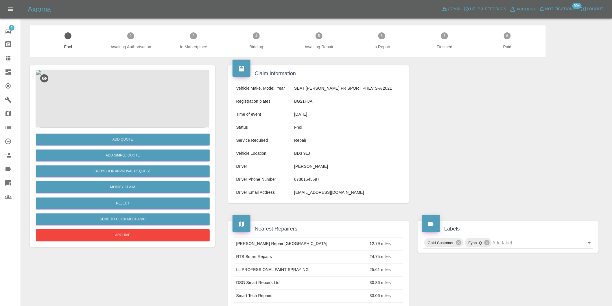
click at [126, 105] on img at bounding box center [123, 99] width 174 height 58
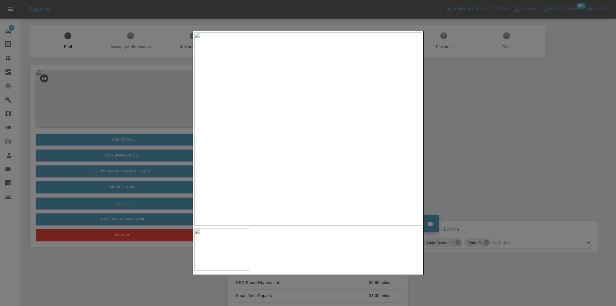
click at [331, 152] on img at bounding box center [308, 128] width 228 height 193
click at [333, 151] on img at bounding box center [238, 58] width 685 height 579
click at [507, 148] on div at bounding box center [308, 153] width 616 height 306
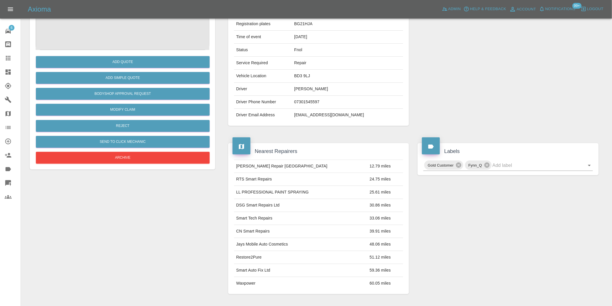
scroll to position [96, 0]
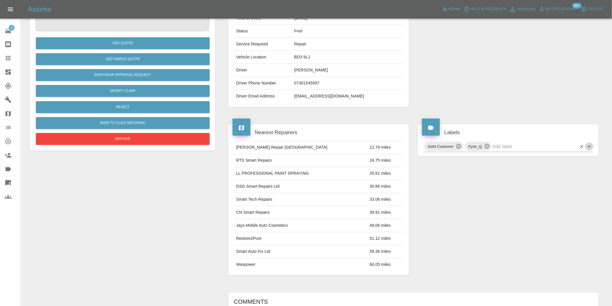
click at [588, 147] on icon "Open" at bounding box center [589, 146] width 7 height 7
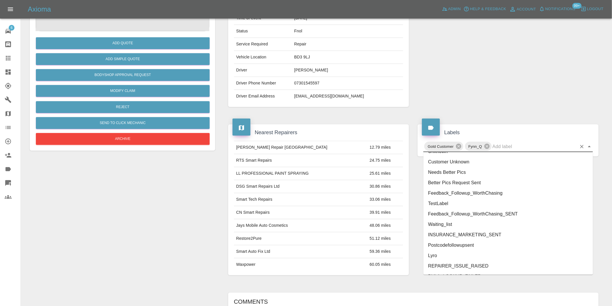
scroll to position [1234, 0]
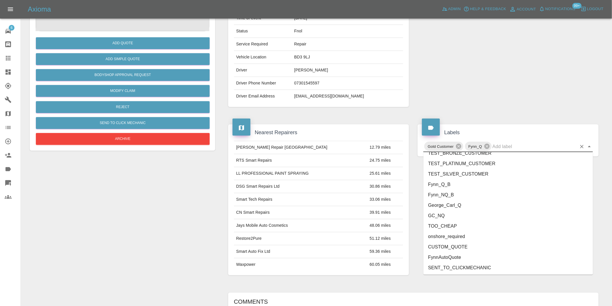
click at [462, 235] on li "onshore_required" at bounding box center [507, 236] width 169 height 10
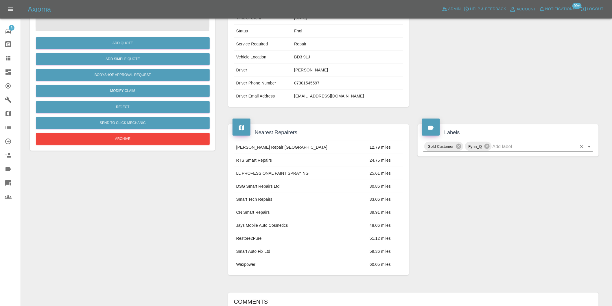
click at [588, 148] on icon "Open" at bounding box center [589, 146] width 7 height 7
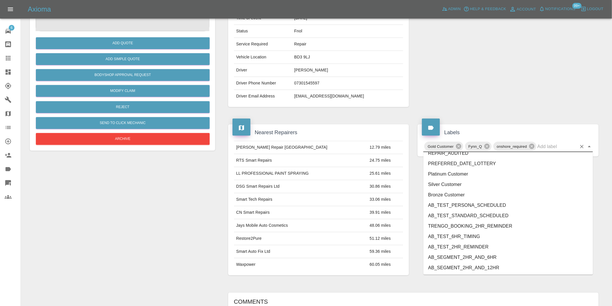
scroll to position [1224, 0]
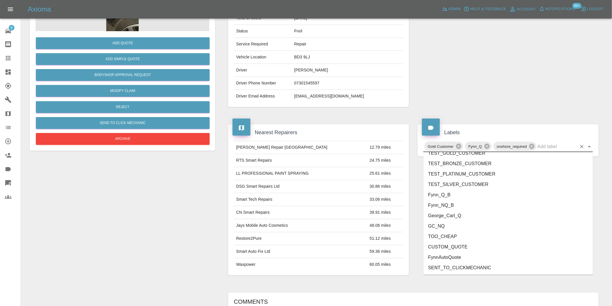
click at [461, 213] on li "George_Carl_Q" at bounding box center [507, 215] width 169 height 10
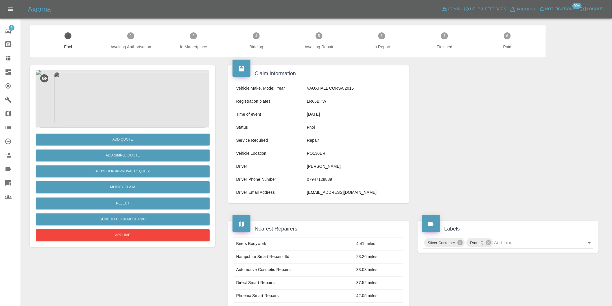
click at [125, 70] on img at bounding box center [123, 99] width 174 height 58
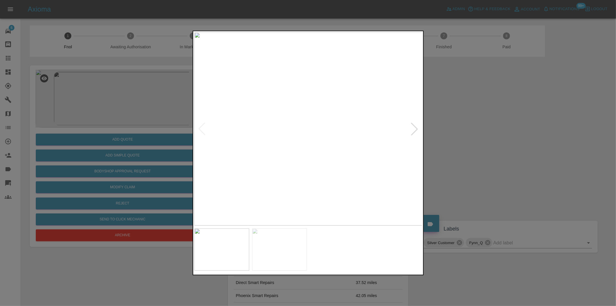
click at [418, 129] on div at bounding box center [414, 129] width 13 height 13
click at [417, 129] on img at bounding box center [308, 128] width 228 height 193
drag, startPoint x: 484, startPoint y: 143, endPoint x: 305, endPoint y: 173, distance: 181.3
click at [481, 143] on div at bounding box center [308, 153] width 616 height 306
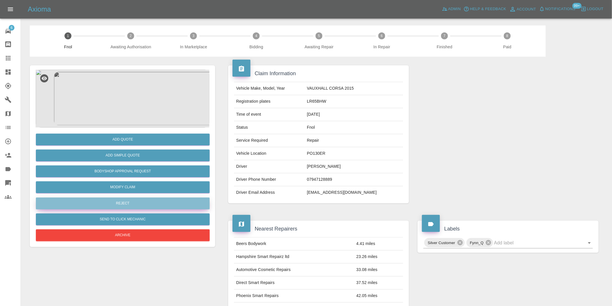
click at [149, 203] on button "Reject" at bounding box center [123, 203] width 174 height 12
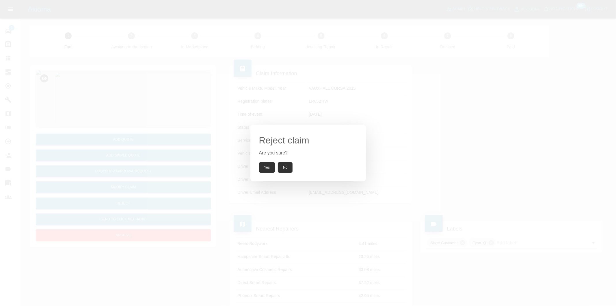
click at [268, 167] on button "Yes" at bounding box center [267, 167] width 16 height 10
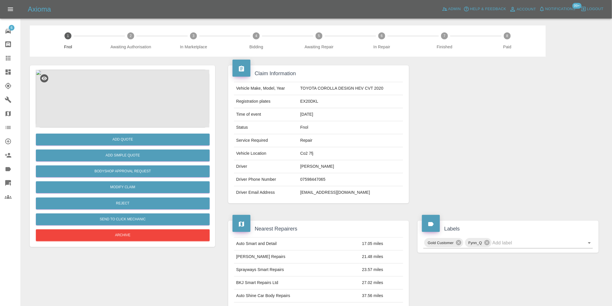
click at [117, 109] on img at bounding box center [123, 99] width 174 height 58
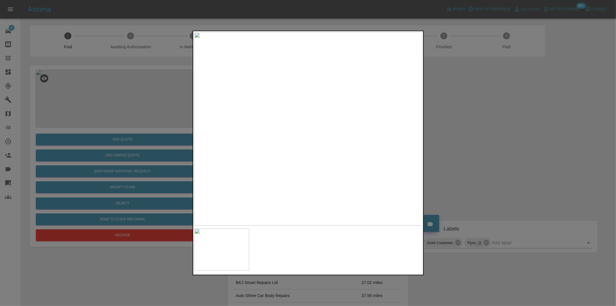
click at [309, 121] on img at bounding box center [308, 128] width 228 height 193
click at [343, 131] on img at bounding box center [305, 151] width 685 height 579
click at [410, 134] on img at bounding box center [308, 128] width 228 height 193
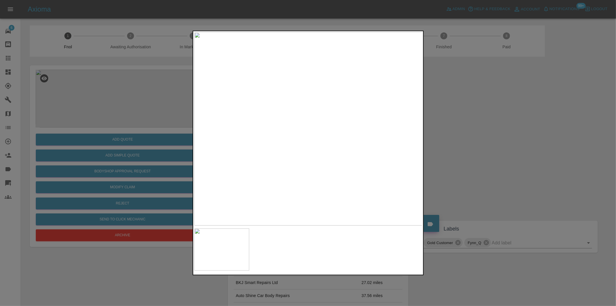
click at [486, 157] on div at bounding box center [308, 153] width 616 height 306
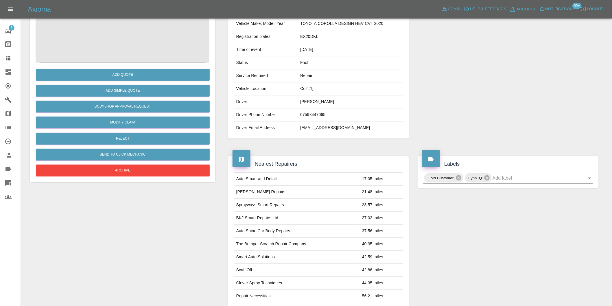
scroll to position [8, 0]
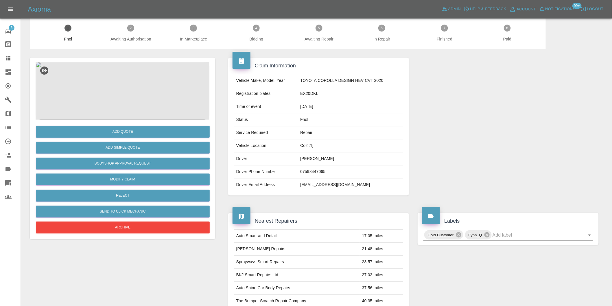
click at [129, 90] on img at bounding box center [123, 91] width 174 height 58
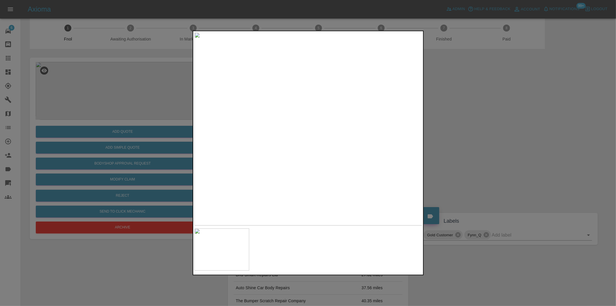
click at [314, 129] on img at bounding box center [308, 128] width 228 height 193
click at [311, 129] on img at bounding box center [290, 126] width 685 height 579
click at [313, 135] on img at bounding box center [308, 128] width 228 height 193
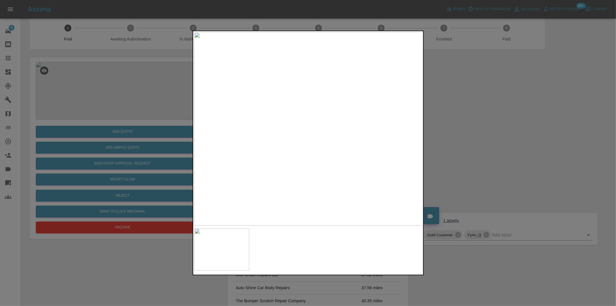
click at [313, 135] on img at bounding box center [308, 128] width 228 height 193
click at [335, 126] on img at bounding box center [293, 109] width 685 height 579
click at [480, 147] on div at bounding box center [308, 153] width 616 height 306
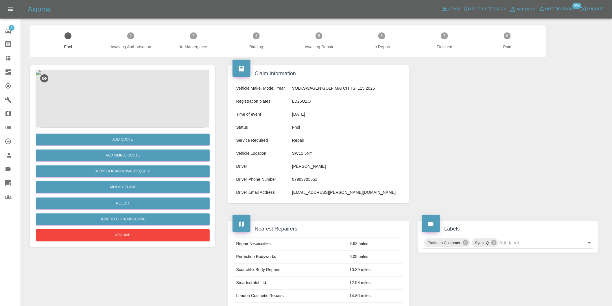
click at [125, 94] on img at bounding box center [123, 99] width 174 height 58
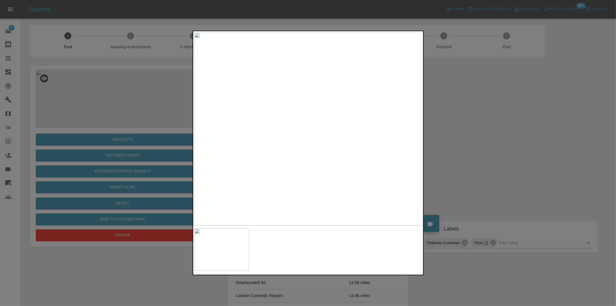
click at [325, 141] on img at bounding box center [308, 128] width 228 height 193
drag, startPoint x: 482, startPoint y: 133, endPoint x: 319, endPoint y: 181, distance: 170.1
click at [483, 133] on div at bounding box center [308, 153] width 616 height 306
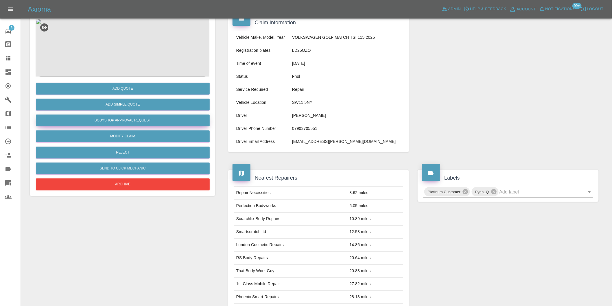
scroll to position [8, 0]
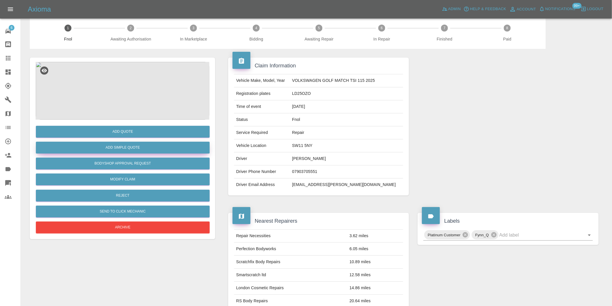
click at [148, 152] on button "Add Simple Quote" at bounding box center [123, 148] width 174 height 12
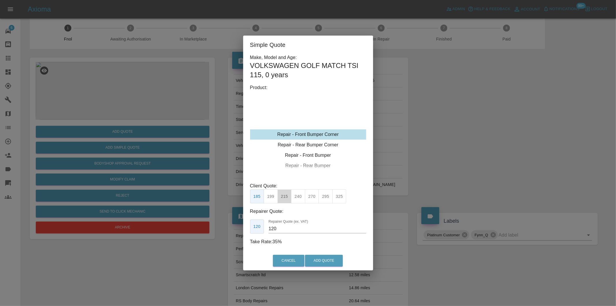
drag, startPoint x: 282, startPoint y: 193, endPoint x: 308, endPoint y: 233, distance: 47.5
click at [282, 194] on button "215" at bounding box center [285, 196] width 14 height 14
type input "135"
click at [318, 256] on button "Add Quote" at bounding box center [324, 261] width 38 height 12
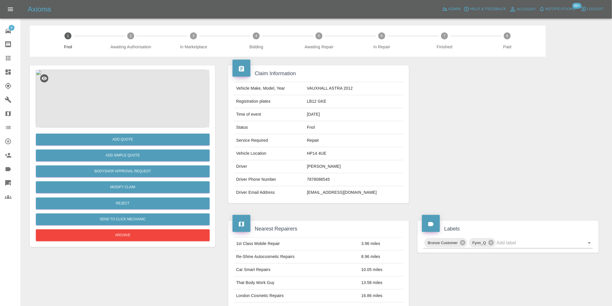
click at [135, 81] on img at bounding box center [123, 99] width 174 height 58
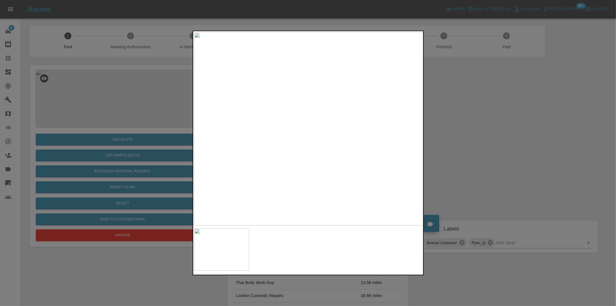
click at [454, 129] on div at bounding box center [308, 153] width 616 height 306
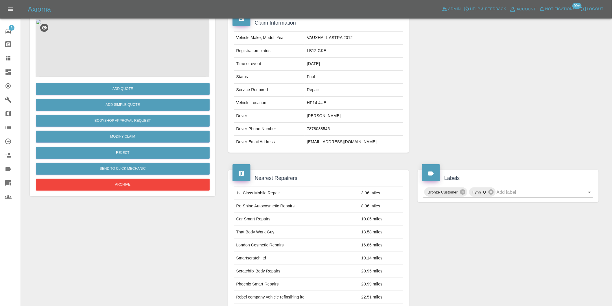
scroll to position [8, 0]
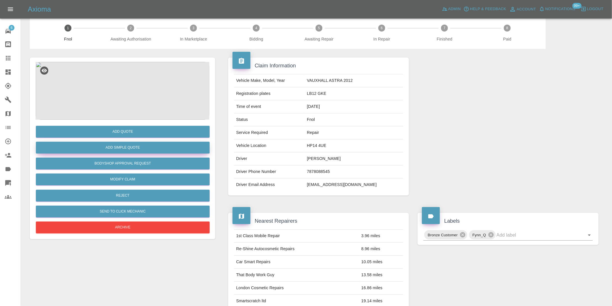
click at [154, 148] on button "Add Simple Quote" at bounding box center [123, 148] width 174 height 12
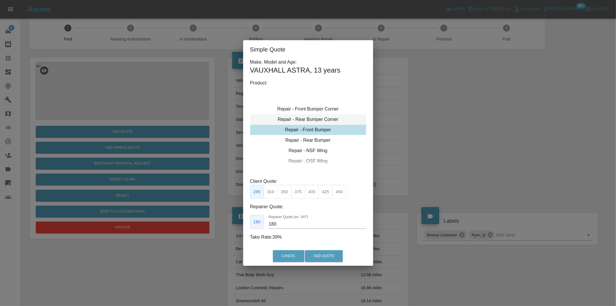
click at [317, 118] on div "Repair - Rear Bumper Corner" at bounding box center [308, 119] width 116 height 10
type input "120"
click at [271, 190] on button "199" at bounding box center [271, 192] width 14 height 14
click at [331, 257] on button "Add Quote" at bounding box center [324, 256] width 38 height 12
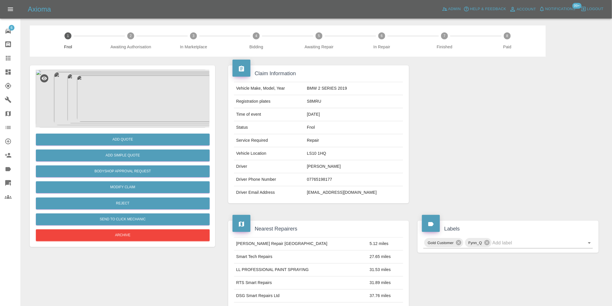
click at [128, 83] on img at bounding box center [123, 99] width 174 height 58
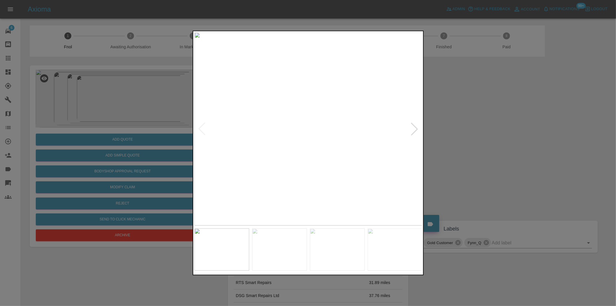
click at [414, 131] on div at bounding box center [414, 129] width 13 height 13
click at [415, 130] on div at bounding box center [414, 129] width 13 height 13
click at [415, 129] on div at bounding box center [414, 129] width 13 height 13
click at [415, 129] on img at bounding box center [308, 128] width 228 height 193
click at [500, 140] on div at bounding box center [308, 153] width 616 height 306
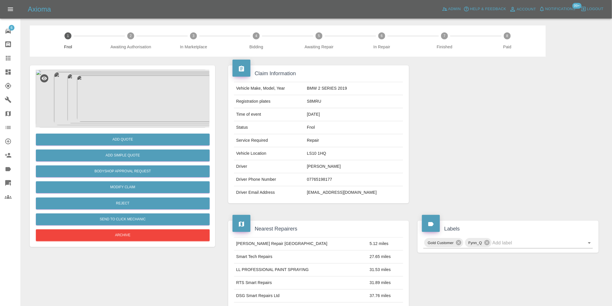
click at [135, 97] on img at bounding box center [123, 99] width 174 height 58
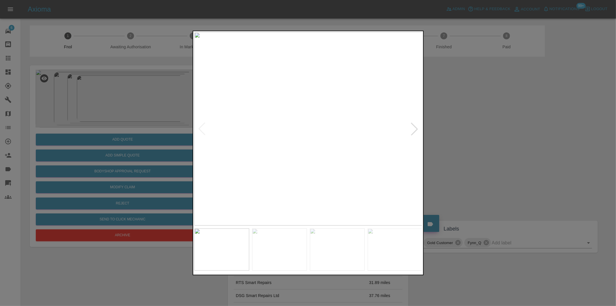
click at [413, 128] on div at bounding box center [414, 129] width 13 height 13
click at [413, 128] on img at bounding box center [308, 128] width 228 height 193
click at [485, 135] on div at bounding box center [308, 153] width 616 height 306
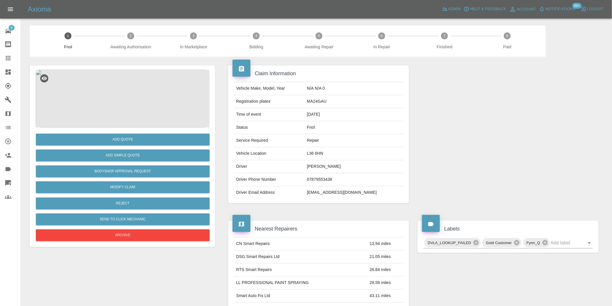
click at [135, 83] on img at bounding box center [123, 99] width 174 height 58
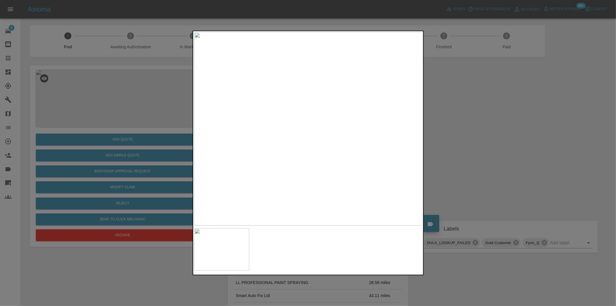
click at [483, 139] on div at bounding box center [308, 153] width 616 height 306
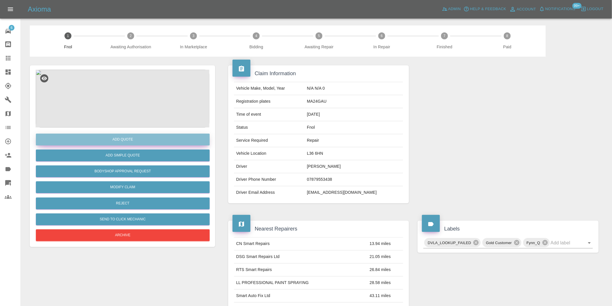
click at [137, 138] on button "Add Quote" at bounding box center [123, 140] width 174 height 12
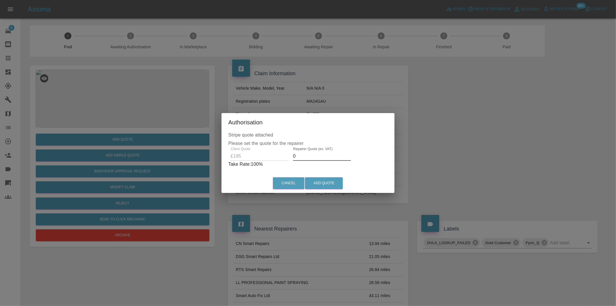
click at [314, 155] on input "0" at bounding box center [322, 155] width 58 height 9
type input "0125"
click at [317, 181] on button "Add Quote" at bounding box center [324, 183] width 38 height 12
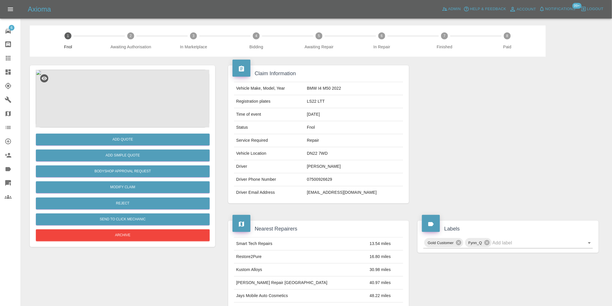
click at [123, 103] on img at bounding box center [123, 99] width 174 height 58
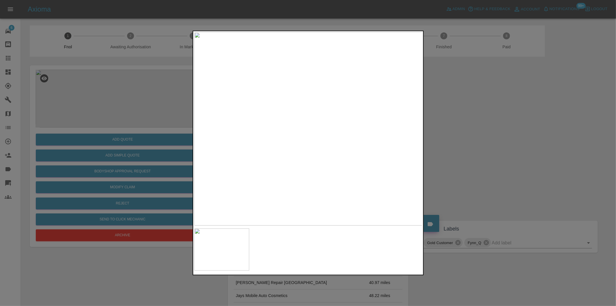
click at [480, 127] on div at bounding box center [308, 153] width 616 height 306
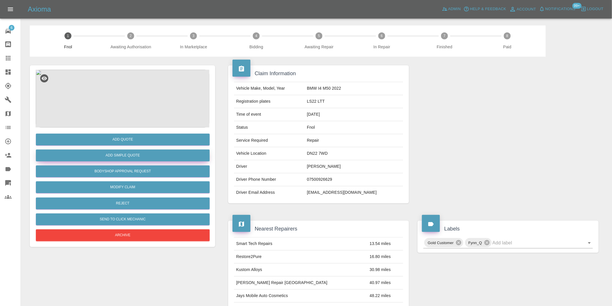
click at [137, 155] on button "Add Simple Quote" at bounding box center [123, 155] width 174 height 12
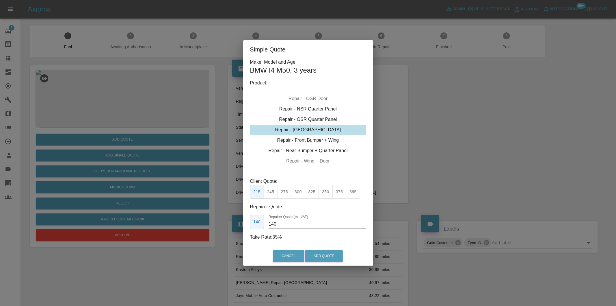
click at [326, 192] on button "350" at bounding box center [326, 192] width 14 height 14
type input "230"
drag, startPoint x: 332, startPoint y: 255, endPoint x: 333, endPoint y: 249, distance: 6.1
click at [332, 255] on button "Add Quote" at bounding box center [324, 256] width 38 height 12
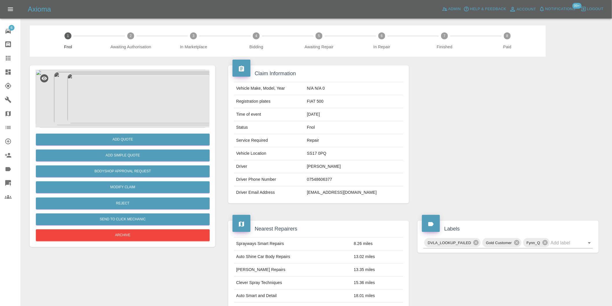
click at [127, 79] on img at bounding box center [123, 99] width 174 height 58
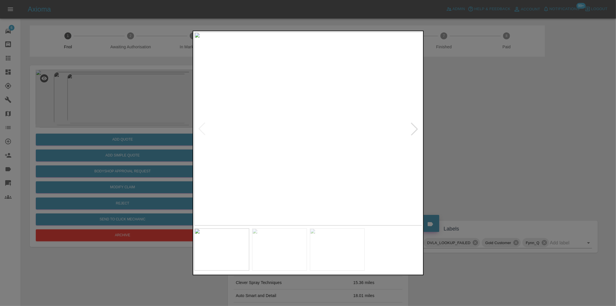
click at [412, 127] on div at bounding box center [414, 129] width 13 height 13
click at [412, 127] on img at bounding box center [308, 128] width 228 height 193
click at [467, 136] on div at bounding box center [308, 153] width 616 height 306
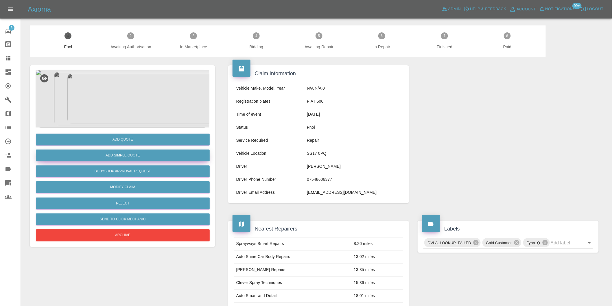
click at [149, 155] on button "Add Simple Quote" at bounding box center [123, 155] width 174 height 12
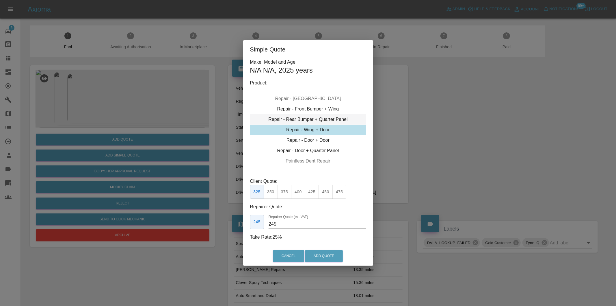
click at [331, 120] on div "Repair - Rear Bumper + Quarter Panel" at bounding box center [308, 119] width 116 height 10
click at [323, 195] on button "425" at bounding box center [326, 192] width 14 height 14
type input "260"
click at [325, 256] on button "Add Quote" at bounding box center [324, 256] width 38 height 12
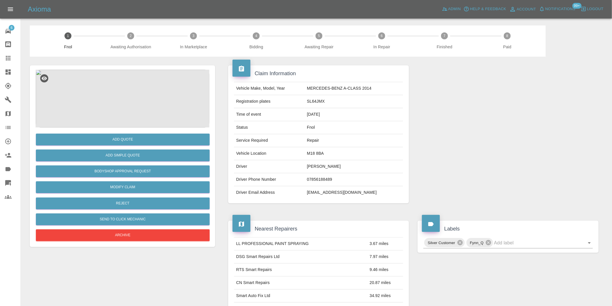
click at [122, 89] on img at bounding box center [123, 99] width 174 height 58
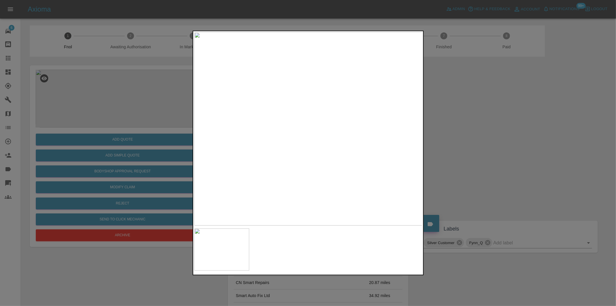
click at [309, 135] on img at bounding box center [308, 128] width 228 height 193
click at [493, 145] on div at bounding box center [308, 153] width 616 height 306
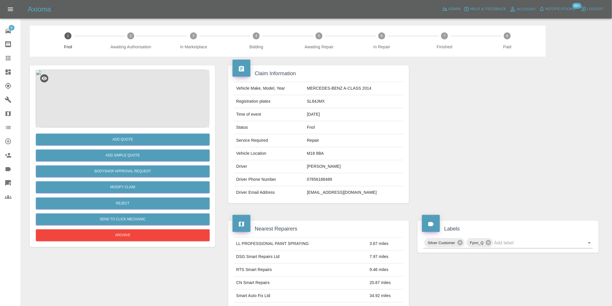
click at [120, 103] on img at bounding box center [123, 99] width 174 height 58
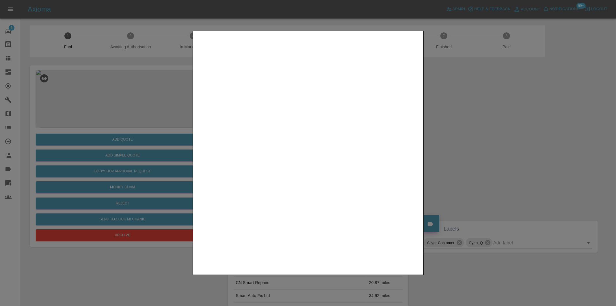
click at [324, 115] on img at bounding box center [308, 128] width 228 height 193
click at [324, 115] on img at bounding box center [260, 169] width 685 height 579
click at [307, 129] on img at bounding box center [308, 128] width 228 height 193
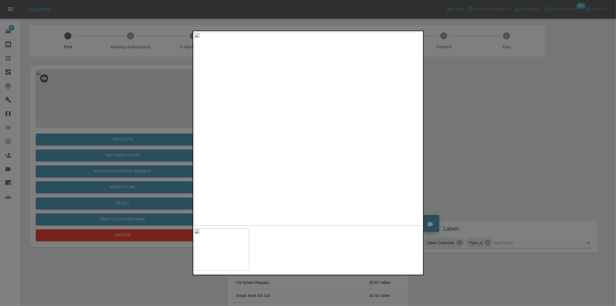
click at [307, 129] on img at bounding box center [308, 128] width 228 height 193
drag, startPoint x: 508, startPoint y: 153, endPoint x: 411, endPoint y: 148, distance: 96.6
click at [507, 153] on div at bounding box center [308, 153] width 616 height 306
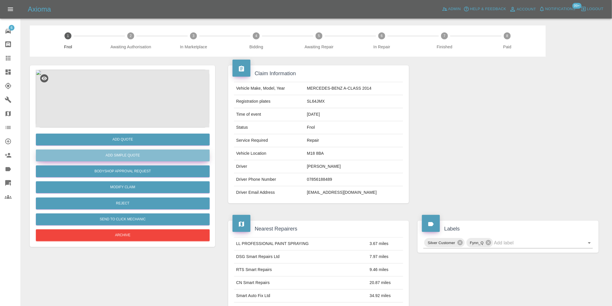
click at [137, 156] on button "Add Simple Quote" at bounding box center [123, 155] width 174 height 12
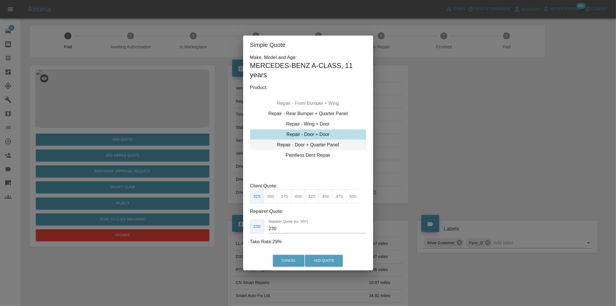
click at [324, 143] on div "Repair - Door + Quarter Panel" at bounding box center [308, 145] width 116 height 10
click at [325, 144] on div "Repair - Door + Quarter Panel" at bounding box center [308, 145] width 116 height 10
click at [328, 200] on button "450" at bounding box center [326, 196] width 14 height 14
type input "280"
click at [323, 260] on button "Add Quote" at bounding box center [324, 261] width 38 height 12
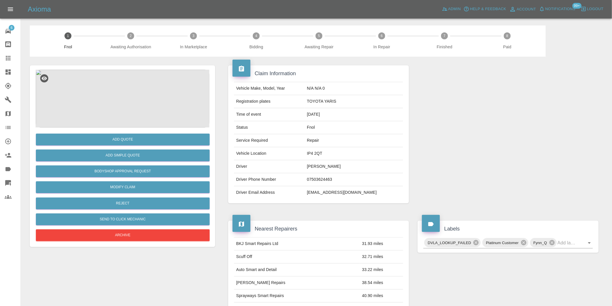
click at [135, 79] on img at bounding box center [123, 99] width 174 height 58
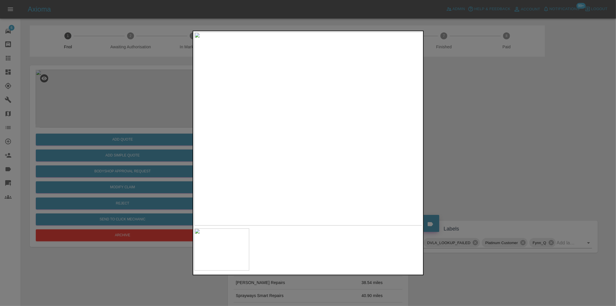
click at [506, 114] on div at bounding box center [308, 153] width 616 height 306
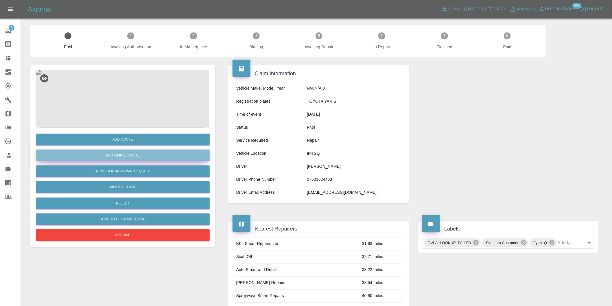
click at [137, 156] on button "Add Simple Quote" at bounding box center [123, 155] width 174 height 12
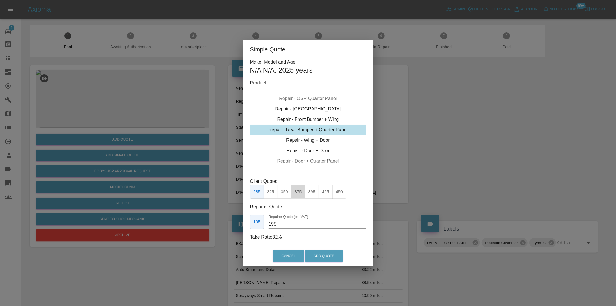
click at [302, 192] on button "375" at bounding box center [298, 192] width 14 height 14
type input "230"
click at [332, 253] on button "Add Quote" at bounding box center [324, 256] width 38 height 12
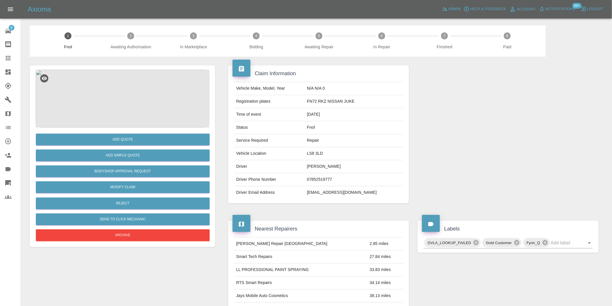
click at [137, 91] on img at bounding box center [123, 99] width 174 height 58
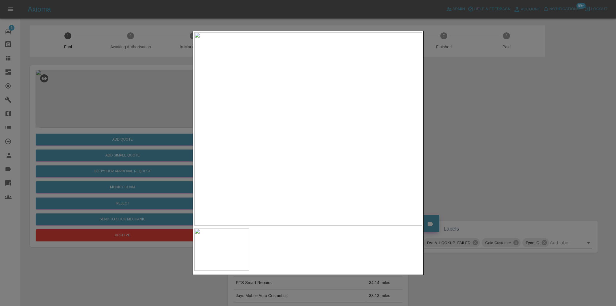
click at [477, 145] on div at bounding box center [308, 153] width 616 height 306
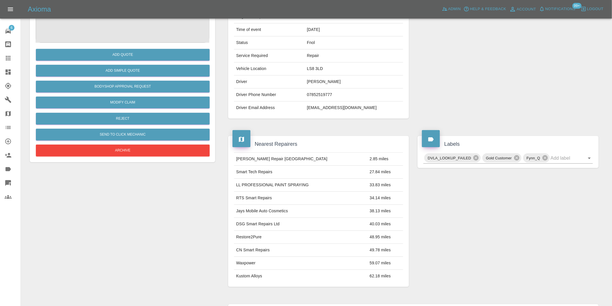
scroll to position [64, 0]
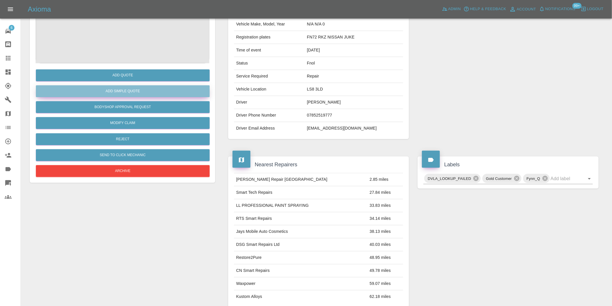
click at [132, 91] on button "Add Simple Quote" at bounding box center [123, 91] width 174 height 12
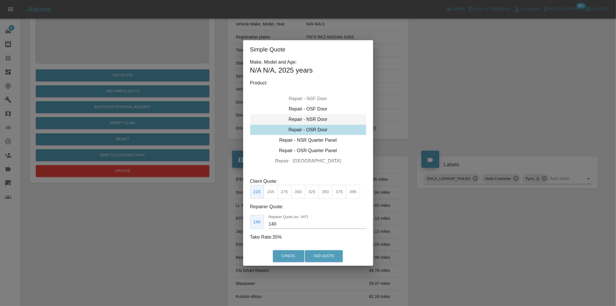
click at [315, 119] on div "Repair - NSR Door" at bounding box center [308, 119] width 116 height 10
drag, startPoint x: 270, startPoint y: 193, endPoint x: 310, endPoint y: 228, distance: 52.8
click at [270, 193] on button "245" at bounding box center [271, 192] width 14 height 14
type input "160"
click at [319, 252] on button "Add Quote" at bounding box center [324, 256] width 38 height 12
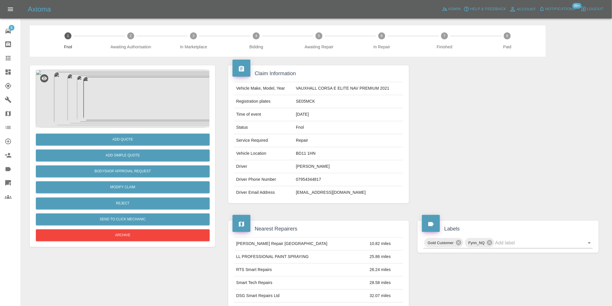
click at [102, 94] on img at bounding box center [123, 99] width 174 height 58
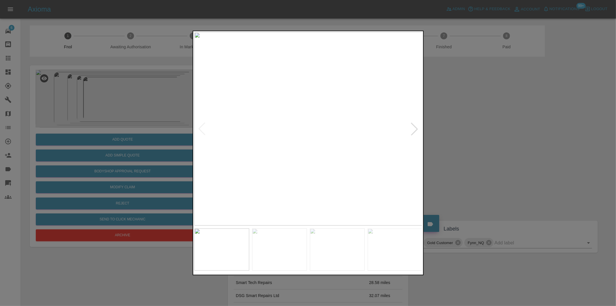
click at [413, 131] on div at bounding box center [414, 129] width 13 height 13
click at [480, 129] on div at bounding box center [308, 153] width 616 height 306
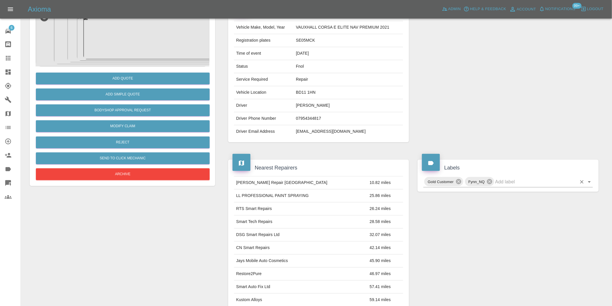
scroll to position [96, 0]
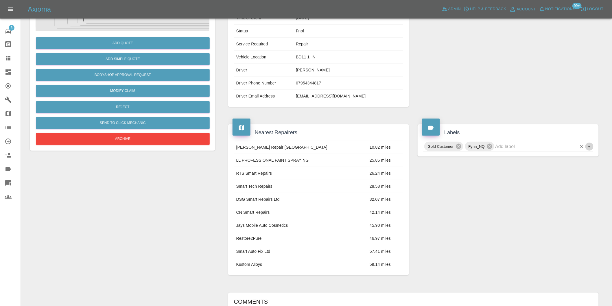
click at [588, 148] on icon "Open" at bounding box center [589, 146] width 7 height 7
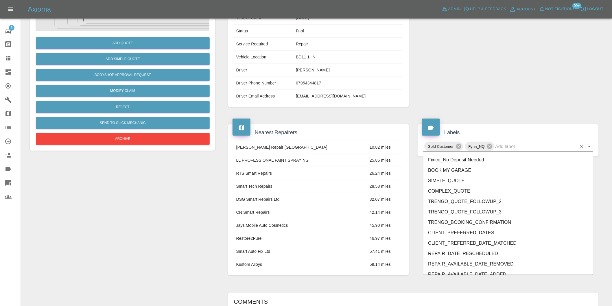
scroll to position [1234, 0]
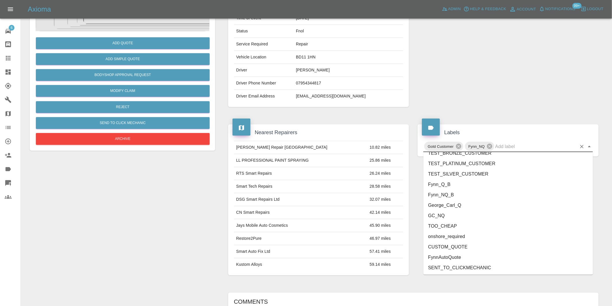
click at [470, 235] on li "onshore_required" at bounding box center [507, 236] width 169 height 10
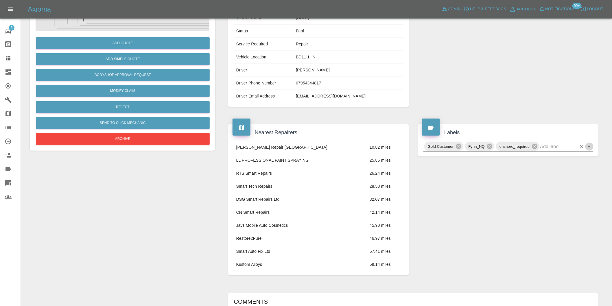
click at [588, 147] on icon "Open" at bounding box center [589, 146] width 7 height 7
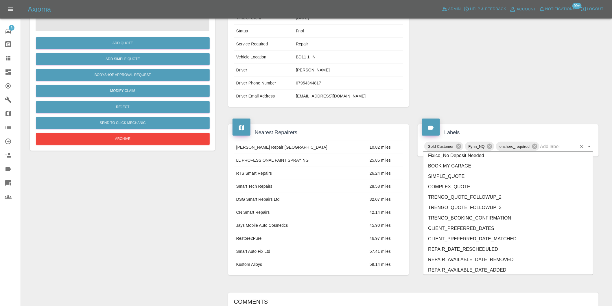
scroll to position [1224, 0]
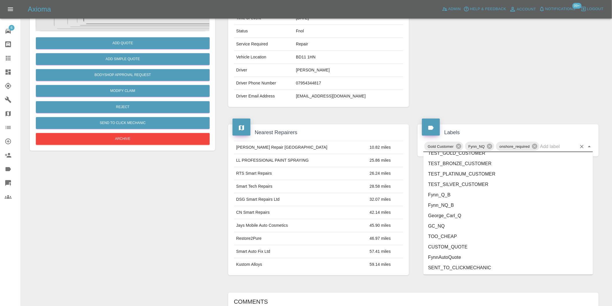
click at [468, 218] on li "George_Carl_Q" at bounding box center [507, 215] width 169 height 10
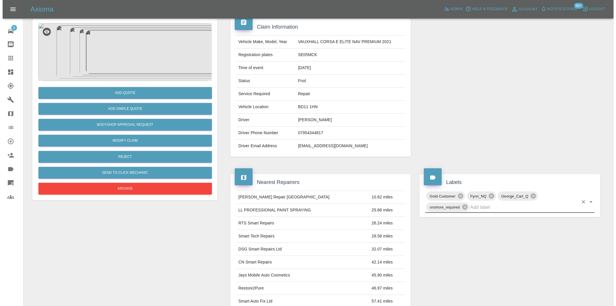
scroll to position [0, 0]
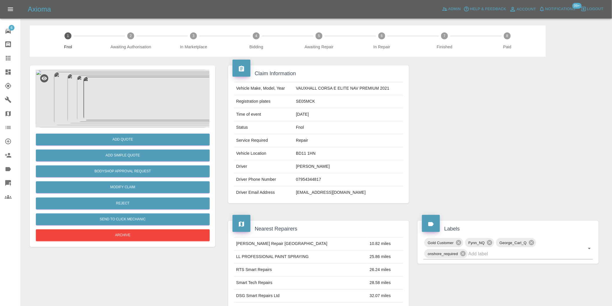
click at [132, 91] on img at bounding box center [123, 99] width 174 height 58
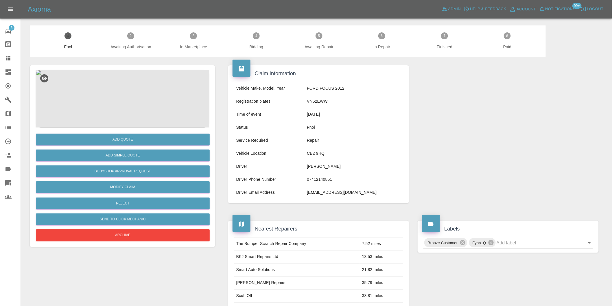
click at [119, 82] on img at bounding box center [123, 99] width 174 height 58
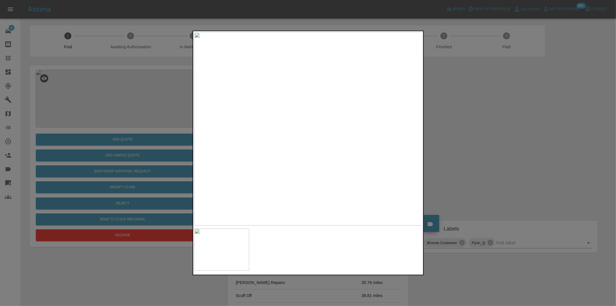
click at [483, 134] on div at bounding box center [308, 153] width 616 height 306
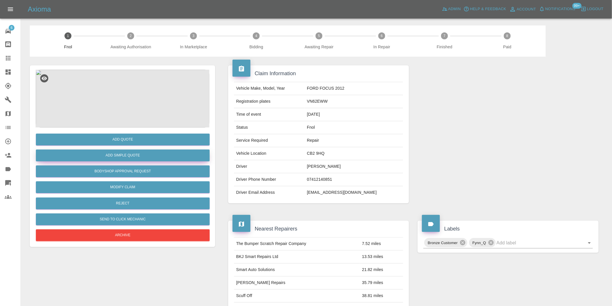
click at [116, 157] on button "Add Simple Quote" at bounding box center [123, 155] width 174 height 12
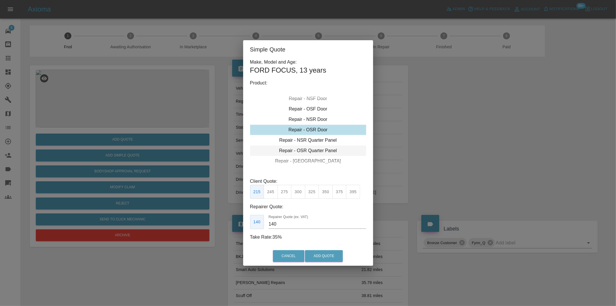
click at [314, 150] on div "Repair - OSR Quarter Panel" at bounding box center [308, 150] width 116 height 10
click at [284, 193] on button "275" at bounding box center [285, 192] width 14 height 14
type input "180"
click at [322, 255] on button "Add Quote" at bounding box center [324, 256] width 38 height 12
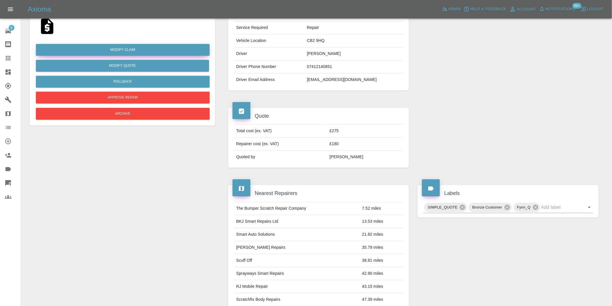
scroll to position [64, 0]
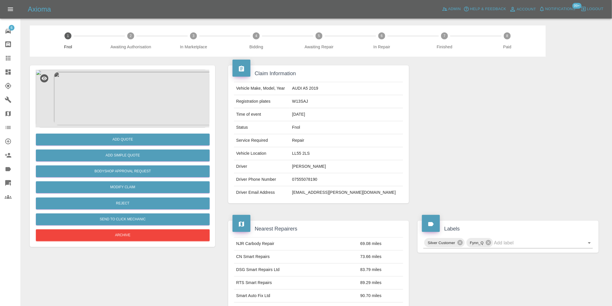
click at [120, 89] on img at bounding box center [123, 99] width 174 height 58
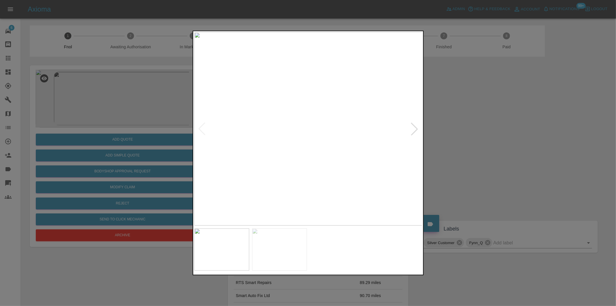
click at [415, 129] on div at bounding box center [414, 129] width 13 height 13
click at [492, 130] on div at bounding box center [308, 153] width 616 height 306
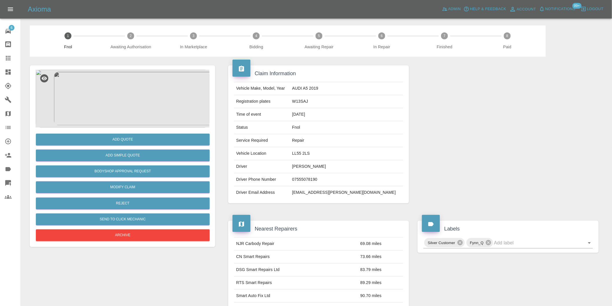
click at [129, 91] on img at bounding box center [123, 99] width 174 height 58
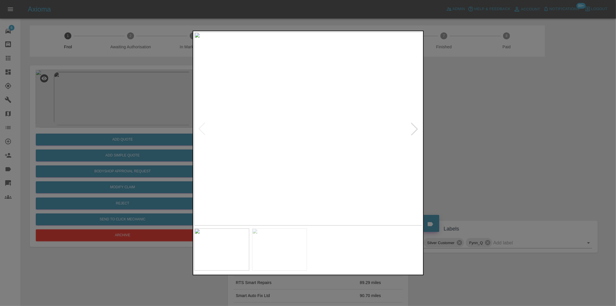
click at [416, 130] on div at bounding box center [414, 129] width 13 height 13
click at [416, 129] on img at bounding box center [308, 128] width 228 height 193
click at [485, 139] on div at bounding box center [308, 153] width 616 height 306
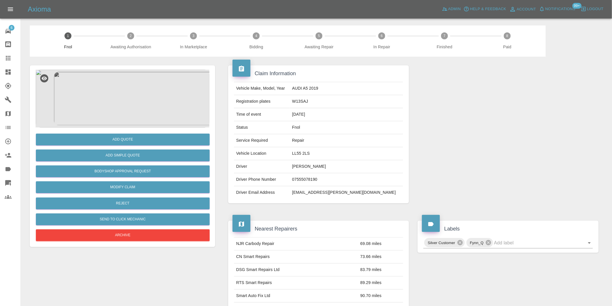
click at [119, 94] on img at bounding box center [123, 99] width 174 height 58
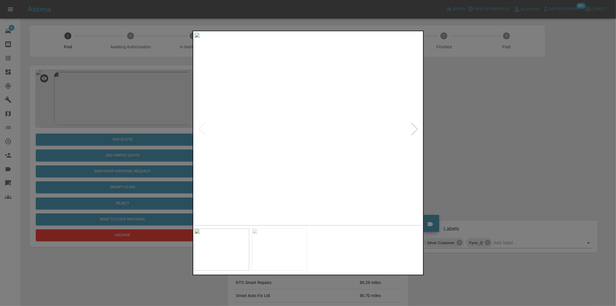
click at [414, 129] on div at bounding box center [414, 129] width 13 height 13
click at [414, 129] on img at bounding box center [308, 128] width 228 height 193
click at [303, 128] on img at bounding box center [308, 128] width 228 height 193
click at [306, 127] on img at bounding box center [324, 131] width 685 height 579
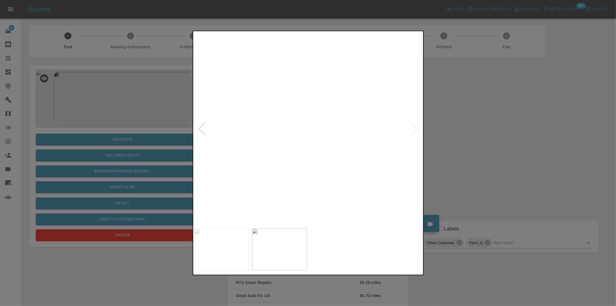
click at [306, 127] on img at bounding box center [324, 131] width 685 height 579
click at [434, 129] on div at bounding box center [308, 153] width 616 height 306
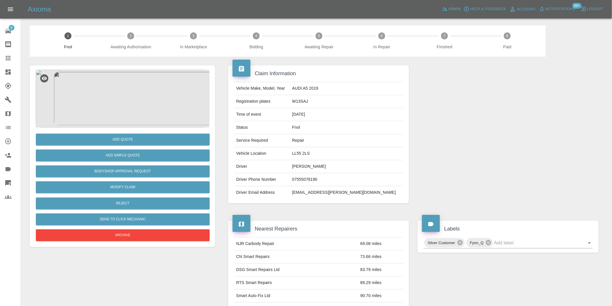
click at [128, 92] on img at bounding box center [123, 99] width 174 height 58
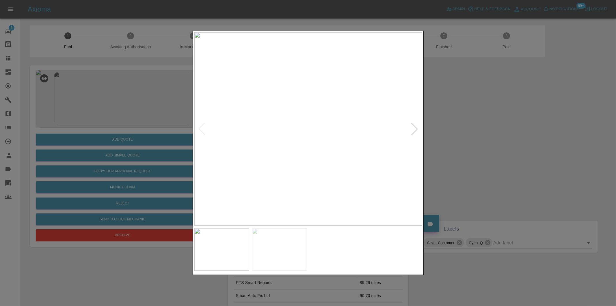
click at [414, 125] on div at bounding box center [414, 129] width 13 height 13
click at [414, 125] on img at bounding box center [308, 128] width 228 height 193
click at [506, 136] on div at bounding box center [308, 153] width 616 height 306
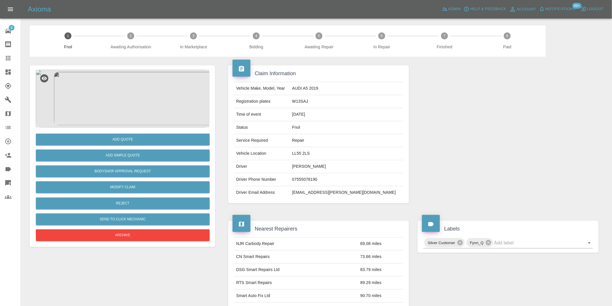
click at [125, 94] on img at bounding box center [123, 99] width 174 height 58
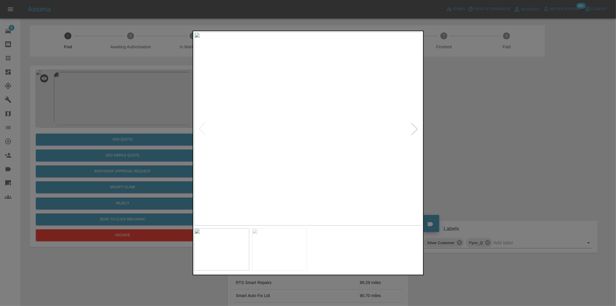
click at [415, 132] on div at bounding box center [414, 129] width 13 height 13
click at [324, 118] on img at bounding box center [308, 128] width 228 height 193
click at [507, 117] on div at bounding box center [308, 153] width 616 height 306
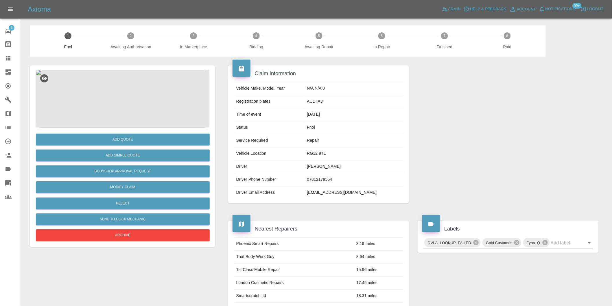
click at [119, 99] on img at bounding box center [123, 99] width 174 height 58
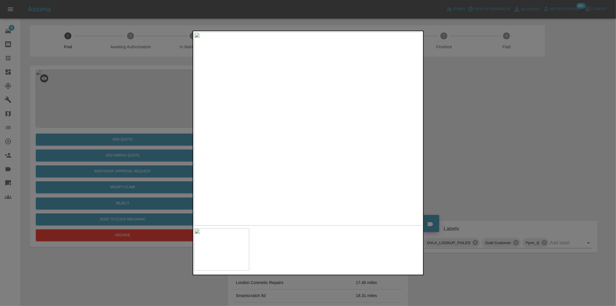
click at [466, 149] on div at bounding box center [308, 153] width 616 height 306
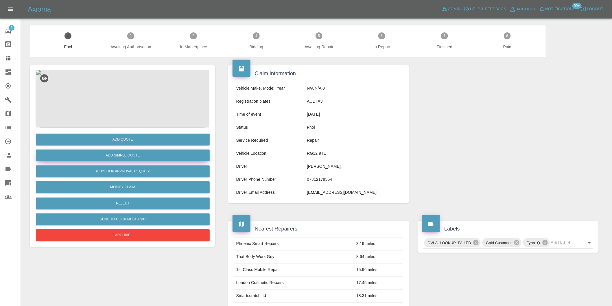
click at [146, 155] on button "Add Simple Quote" at bounding box center [123, 155] width 174 height 12
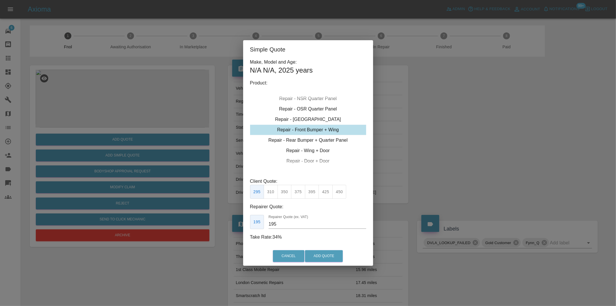
drag, startPoint x: 273, startPoint y: 192, endPoint x: 313, endPoint y: 222, distance: 50.8
click at [273, 192] on button "310" at bounding box center [271, 192] width 14 height 14
type input "200"
click at [323, 255] on button "Add Quote" at bounding box center [324, 256] width 38 height 12
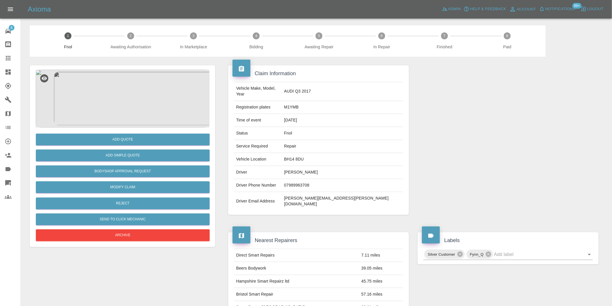
click at [117, 80] on img at bounding box center [123, 99] width 174 height 58
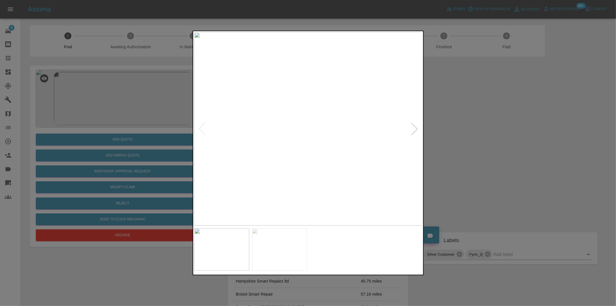
click at [415, 129] on div at bounding box center [414, 129] width 13 height 13
click at [415, 129] on img at bounding box center [308, 128] width 228 height 193
drag, startPoint x: 511, startPoint y: 145, endPoint x: 385, endPoint y: 171, distance: 128.5
click at [509, 146] on div at bounding box center [308, 153] width 616 height 306
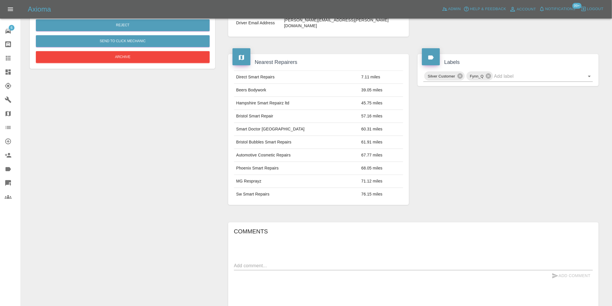
scroll to position [72, 0]
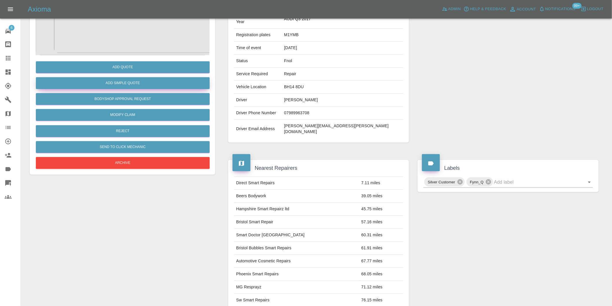
click at [128, 82] on button "Add Simple Quote" at bounding box center [123, 83] width 174 height 12
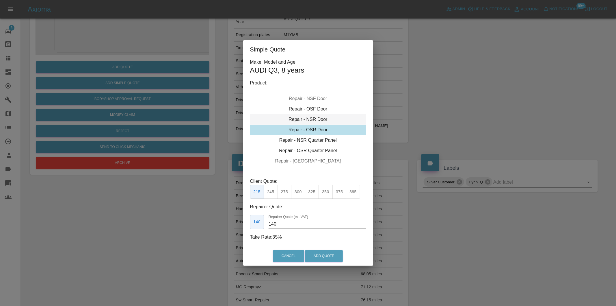
click at [319, 117] on div "Repair - NSR Door" at bounding box center [308, 119] width 116 height 10
click at [284, 194] on button "270" at bounding box center [285, 192] width 14 height 14
type input "180"
click at [316, 259] on button "Add Quote" at bounding box center [324, 256] width 38 height 12
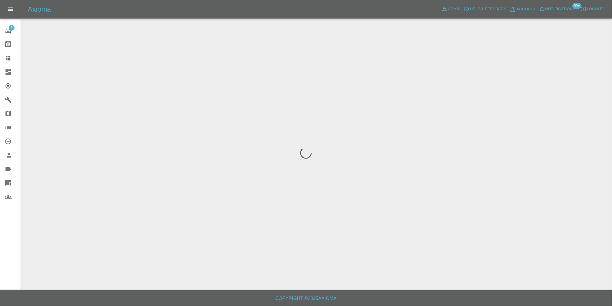
scroll to position [0, 0]
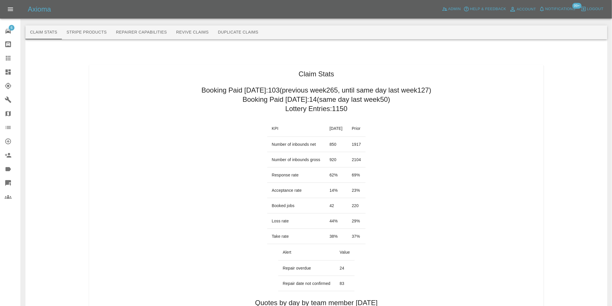
scroll to position [257, 0]
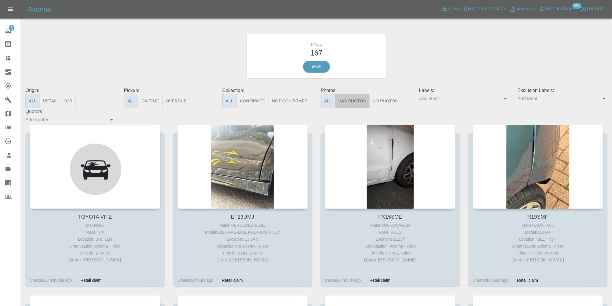
click at [357, 102] on button "Has Photos" at bounding box center [352, 101] width 35 height 14
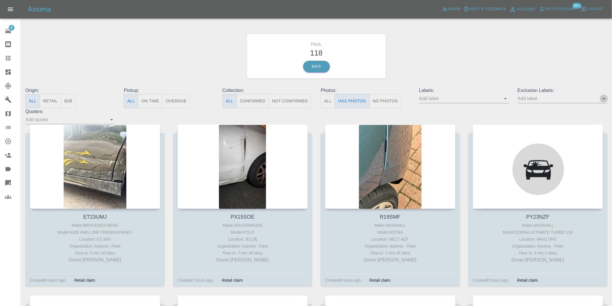
click at [605, 101] on icon "Open" at bounding box center [603, 98] width 7 height 7
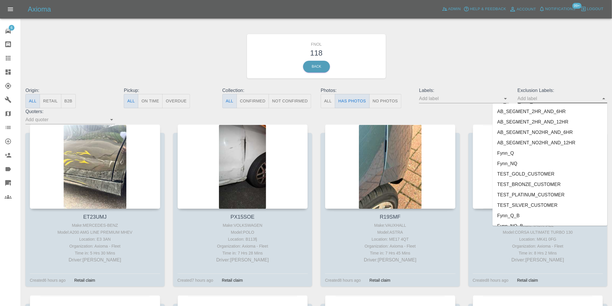
scroll to position [1255, 0]
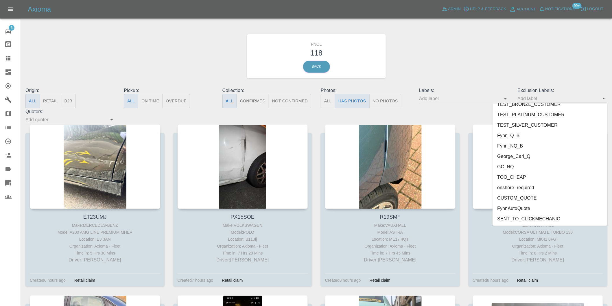
click at [533, 185] on li "onshore_required" at bounding box center [549, 187] width 115 height 10
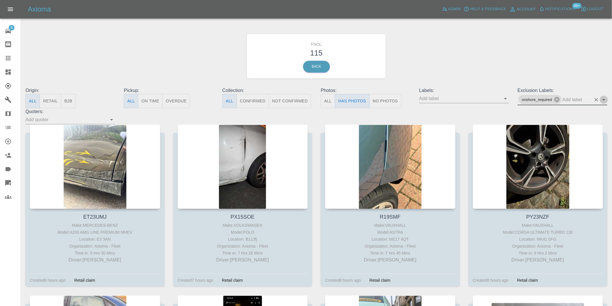
click at [605, 99] on icon "Open" at bounding box center [603, 99] width 7 height 7
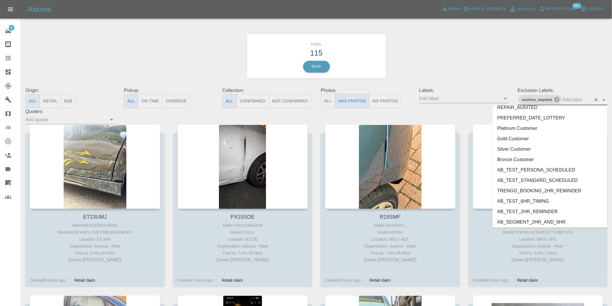
scroll to position [1245, 0]
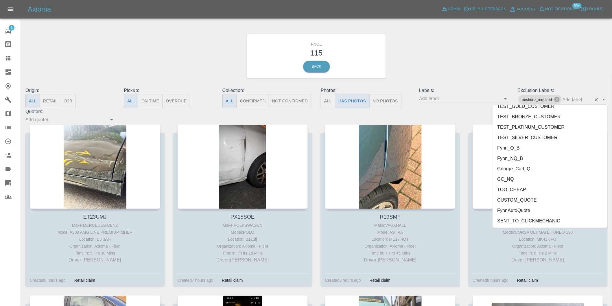
click at [524, 170] on li "George_Carl_Q" at bounding box center [549, 168] width 115 height 10
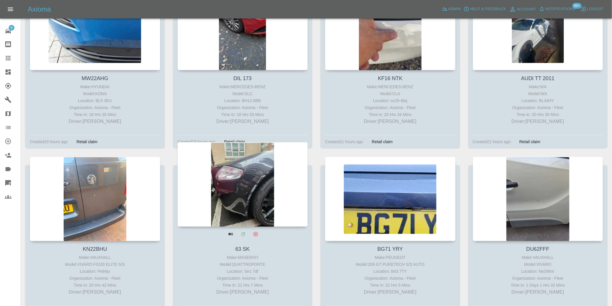
scroll to position [3115, 0]
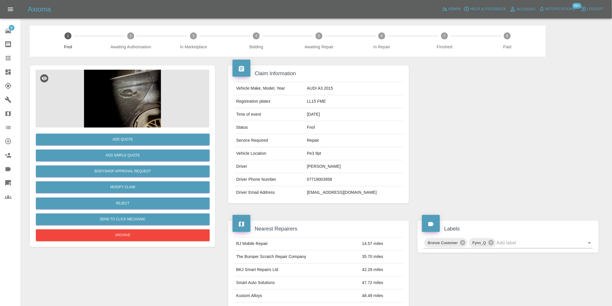
click at [110, 89] on img at bounding box center [123, 99] width 174 height 58
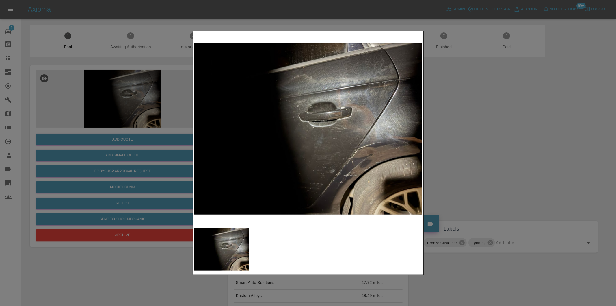
click at [366, 153] on img at bounding box center [308, 128] width 228 height 193
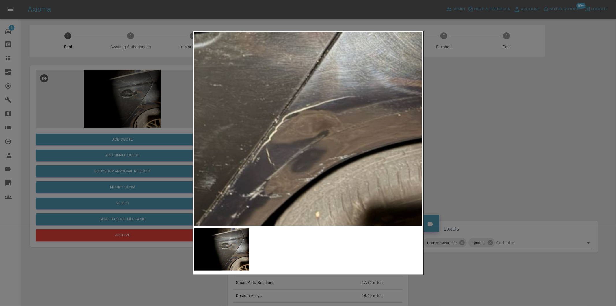
click at [288, 137] on img at bounding box center [136, 55] width 685 height 579
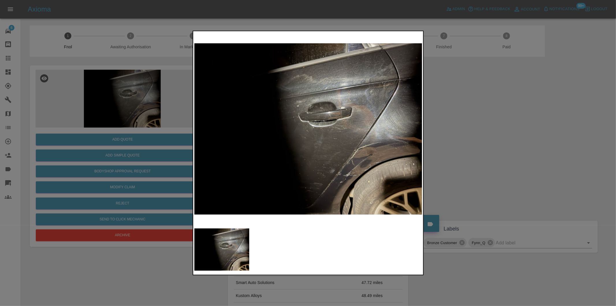
click at [487, 174] on div at bounding box center [308, 153] width 616 height 306
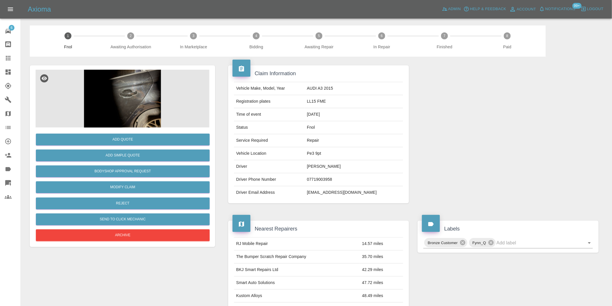
click at [134, 106] on img at bounding box center [123, 99] width 174 height 58
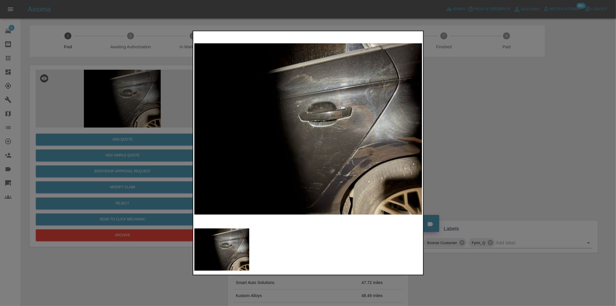
click at [351, 153] on img at bounding box center [308, 128] width 228 height 193
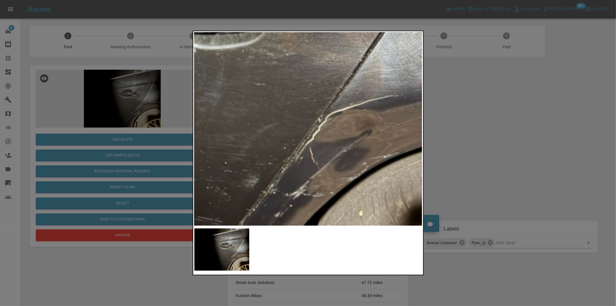
click at [504, 153] on div at bounding box center [308, 153] width 616 height 306
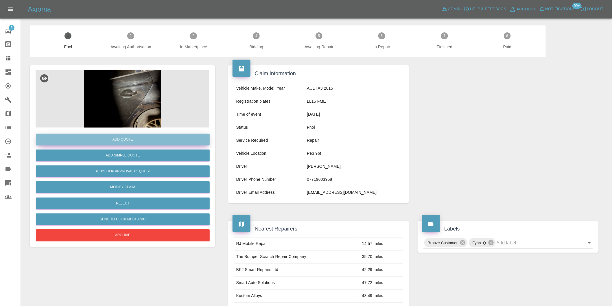
click at [129, 140] on button "Add Quote" at bounding box center [123, 140] width 174 height 12
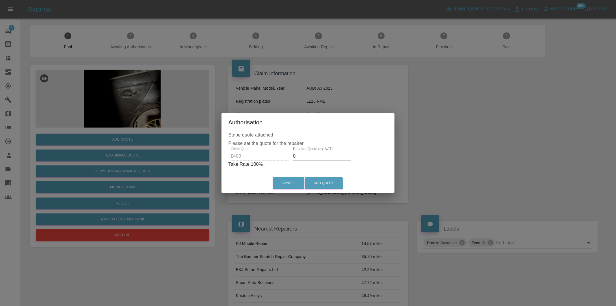
click at [298, 157] on input "0" at bounding box center [322, 155] width 58 height 9
type input "0250"
click at [328, 181] on button "Add Quote" at bounding box center [324, 183] width 38 height 12
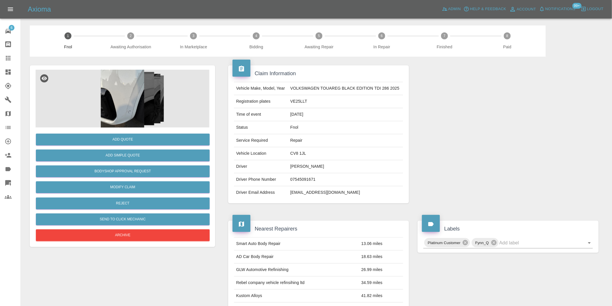
click at [127, 97] on img at bounding box center [123, 99] width 174 height 58
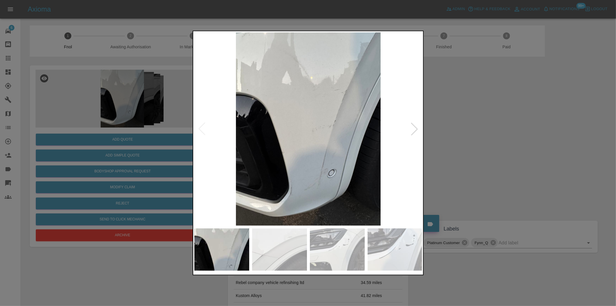
click at [415, 130] on div at bounding box center [414, 129] width 13 height 13
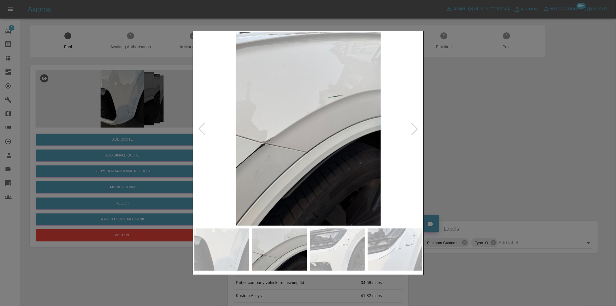
click at [415, 130] on div at bounding box center [414, 129] width 13 height 13
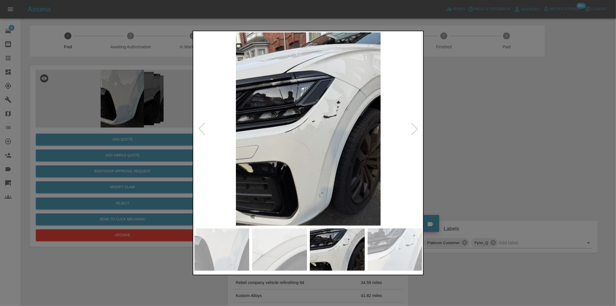
click at [415, 130] on div at bounding box center [414, 129] width 13 height 13
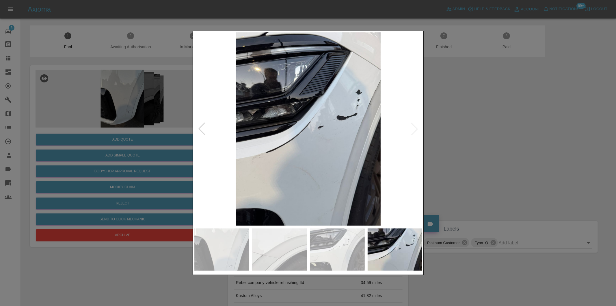
click at [416, 130] on img at bounding box center [308, 128] width 228 height 193
click at [454, 137] on div at bounding box center [308, 153] width 616 height 306
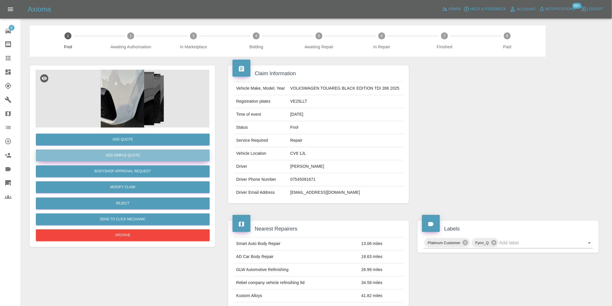
click at [146, 160] on button "Add Simple Quote" at bounding box center [123, 155] width 174 height 12
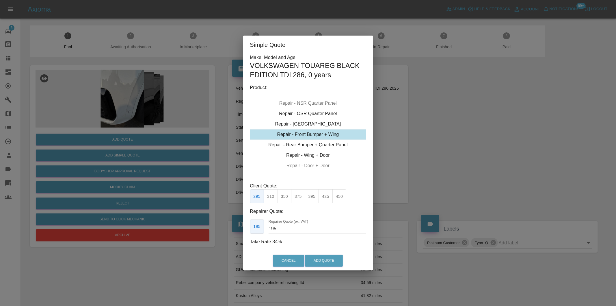
drag, startPoint x: 281, startPoint y: 196, endPoint x: 298, endPoint y: 220, distance: 29.4
click at [281, 196] on button "350" at bounding box center [285, 196] width 14 height 14
type input "210"
click at [315, 260] on button "Add Quote" at bounding box center [324, 261] width 38 height 12
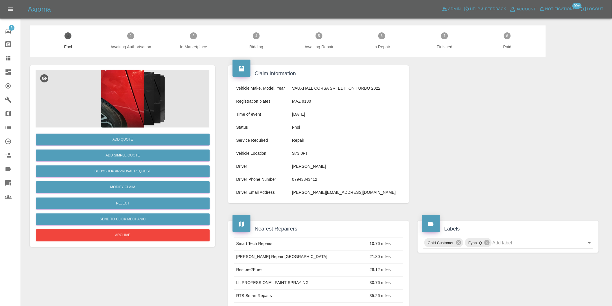
click at [119, 94] on img at bounding box center [123, 99] width 174 height 58
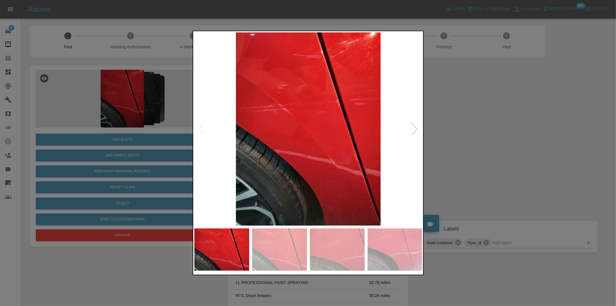
click at [417, 129] on div at bounding box center [414, 129] width 13 height 13
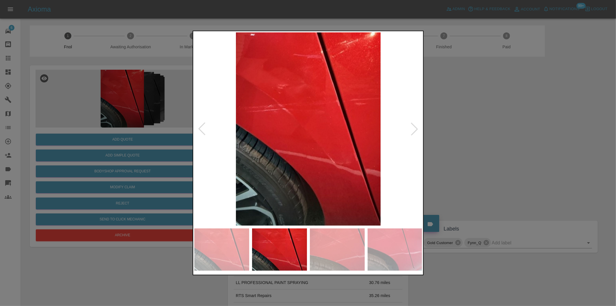
click at [418, 127] on div at bounding box center [414, 129] width 13 height 13
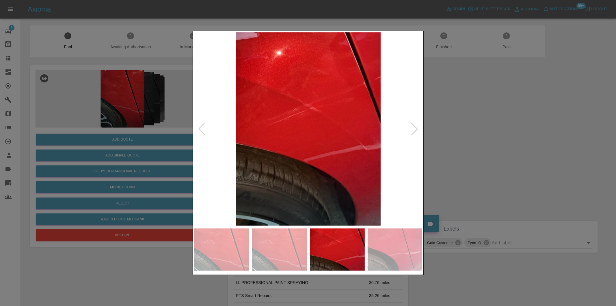
click at [415, 127] on div at bounding box center [414, 129] width 13 height 13
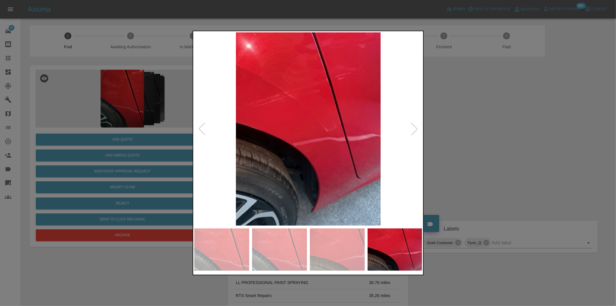
click at [415, 127] on div at bounding box center [414, 129] width 13 height 13
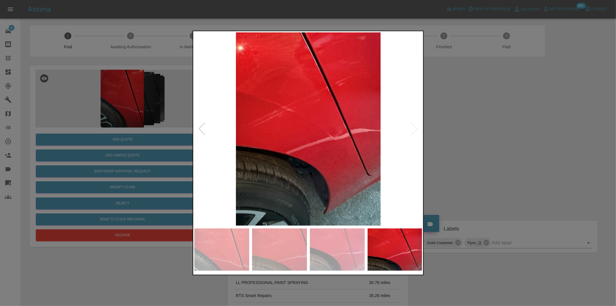
click at [415, 127] on img at bounding box center [308, 128] width 228 height 193
drag, startPoint x: 472, startPoint y: 135, endPoint x: 227, endPoint y: 142, distance: 244.9
click at [472, 135] on div at bounding box center [308, 153] width 616 height 306
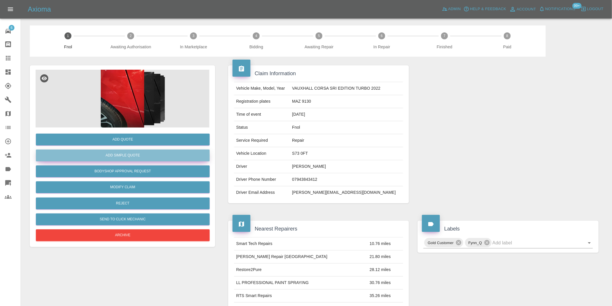
click at [140, 154] on button "Add Simple Quote" at bounding box center [123, 155] width 174 height 12
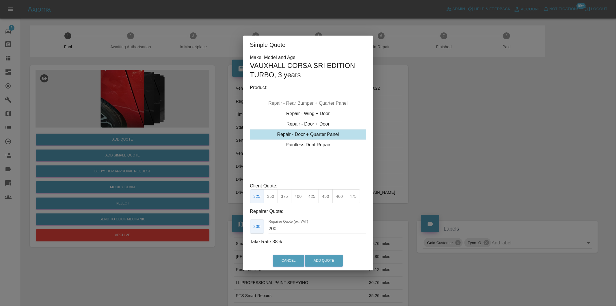
drag, startPoint x: 272, startPoint y: 196, endPoint x: 293, endPoint y: 216, distance: 29.5
click at [272, 197] on button "350" at bounding box center [271, 196] width 14 height 14
type input "210"
drag, startPoint x: 319, startPoint y: 259, endPoint x: 303, endPoint y: 214, distance: 47.5
click at [320, 259] on button "Add Quote" at bounding box center [324, 261] width 38 height 12
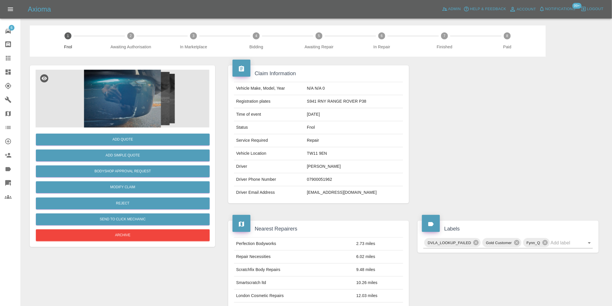
click at [127, 118] on img at bounding box center [123, 99] width 174 height 58
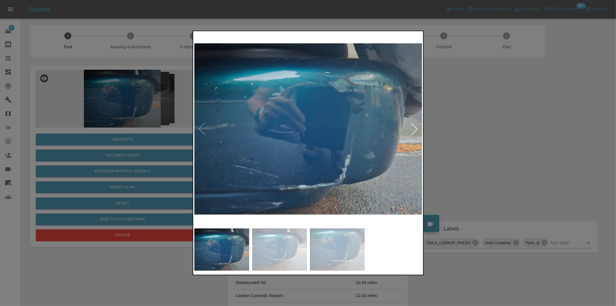
click at [414, 125] on div at bounding box center [414, 129] width 13 height 13
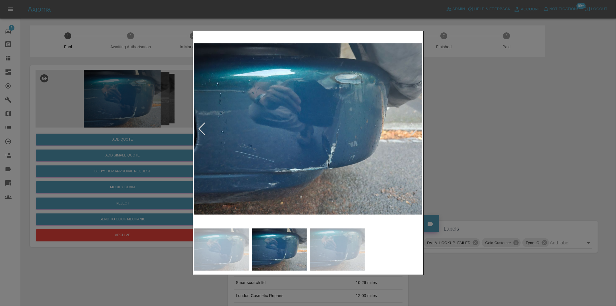
click at [414, 125] on div at bounding box center [414, 129] width 13 height 13
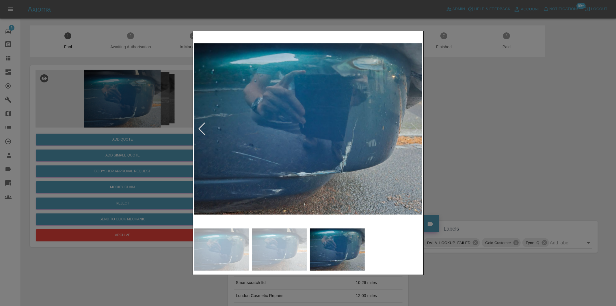
click at [415, 125] on img at bounding box center [308, 128] width 228 height 193
click at [484, 125] on div at bounding box center [308, 153] width 616 height 306
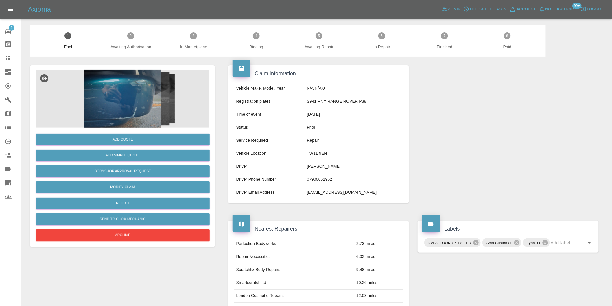
click at [126, 92] on img at bounding box center [123, 99] width 174 height 58
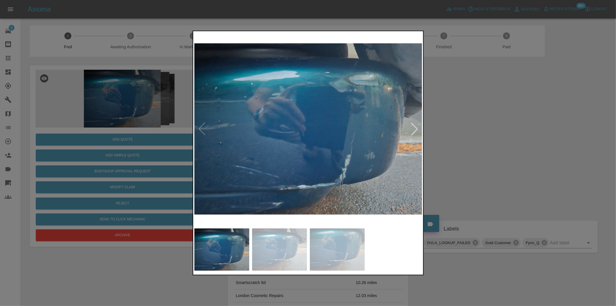
click at [414, 128] on div at bounding box center [414, 129] width 13 height 13
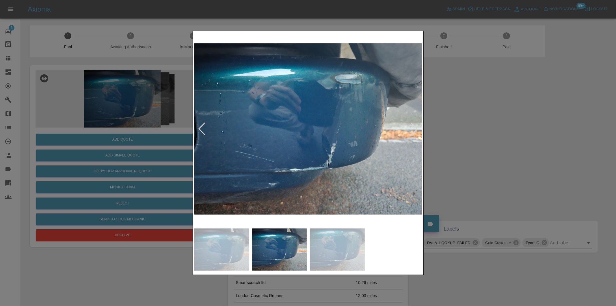
click at [414, 126] on div at bounding box center [414, 129] width 13 height 13
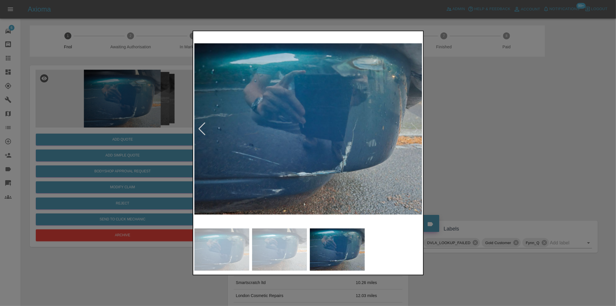
click at [509, 141] on div at bounding box center [308, 153] width 616 height 306
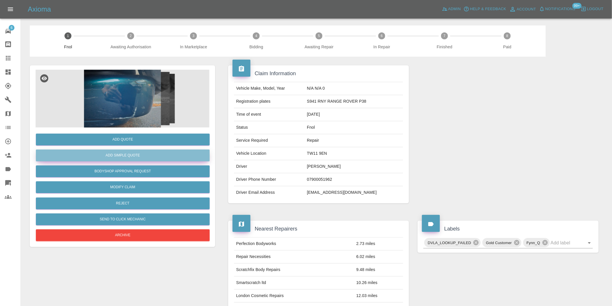
click at [135, 158] on button "Add Simple Quote" at bounding box center [123, 155] width 174 height 12
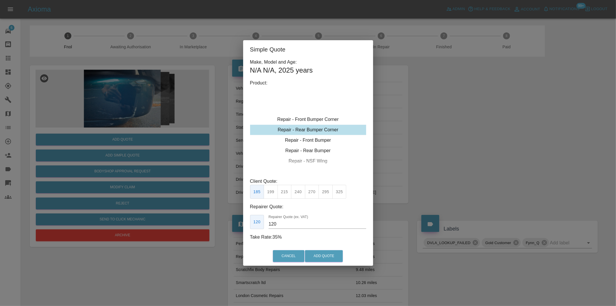
click at [326, 192] on button "295" at bounding box center [326, 192] width 14 height 14
type input "180"
click at [332, 254] on button "Add Quote" at bounding box center [324, 256] width 38 height 12
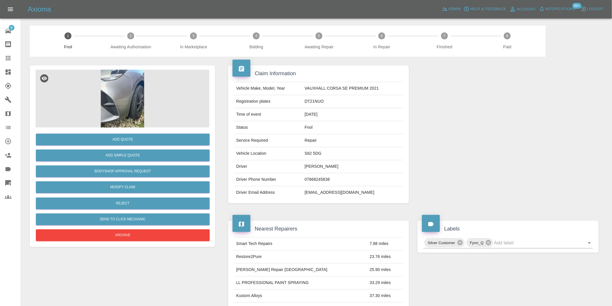
click at [118, 104] on img at bounding box center [123, 99] width 174 height 58
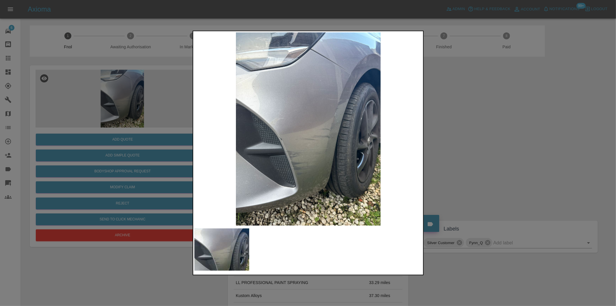
click at [466, 145] on div at bounding box center [308, 153] width 616 height 306
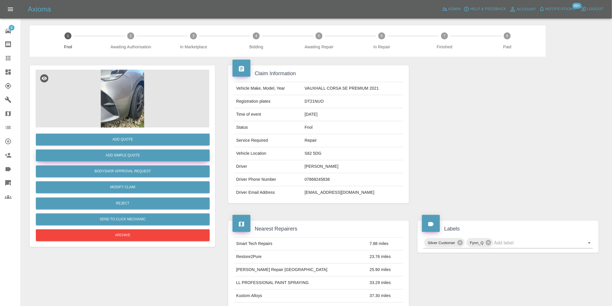
click at [143, 156] on button "Add Simple Quote" at bounding box center [123, 155] width 174 height 12
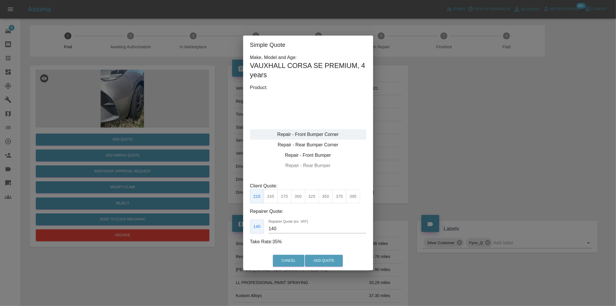
type input "120"
drag, startPoint x: 276, startPoint y: 197, endPoint x: 302, endPoint y: 229, distance: 41.7
click at [276, 197] on button "199" at bounding box center [271, 196] width 14 height 14
click at [318, 262] on button "Add Quote" at bounding box center [324, 261] width 38 height 12
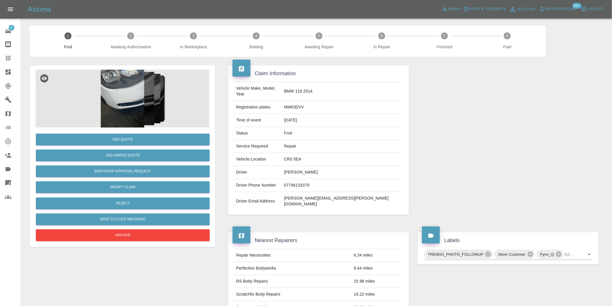
click at [138, 97] on img at bounding box center [123, 99] width 174 height 58
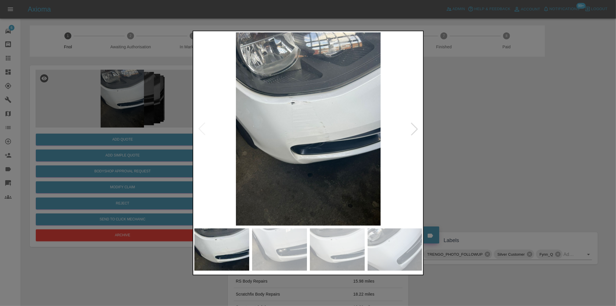
click at [416, 128] on div at bounding box center [414, 129] width 13 height 13
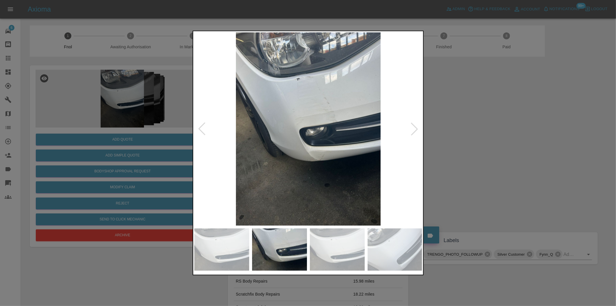
click at [416, 128] on div at bounding box center [414, 129] width 13 height 13
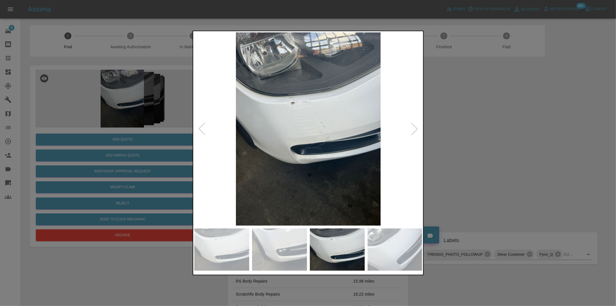
click at [481, 130] on div at bounding box center [308, 153] width 616 height 306
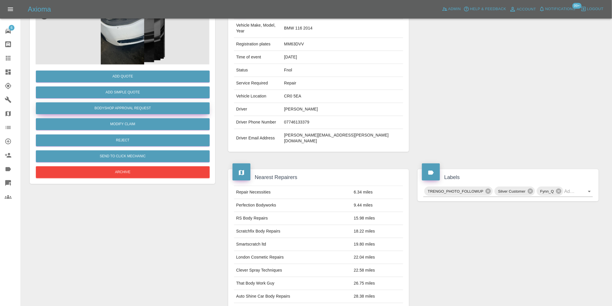
scroll to position [8, 0]
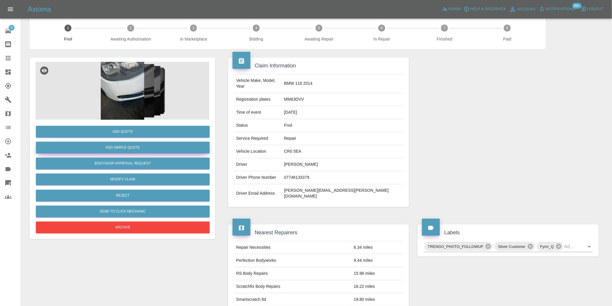
click at [146, 149] on button "Add Simple Quote" at bounding box center [123, 148] width 174 height 12
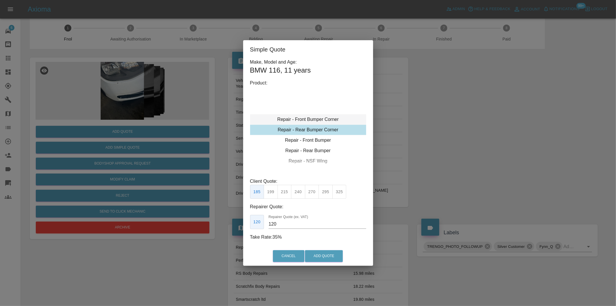
click at [310, 116] on div "Repair - Front Bumper Corner" at bounding box center [308, 119] width 116 height 10
click at [298, 190] on button "240" at bounding box center [298, 192] width 14 height 14
type input "150"
click at [330, 259] on button "Add Quote" at bounding box center [324, 256] width 38 height 12
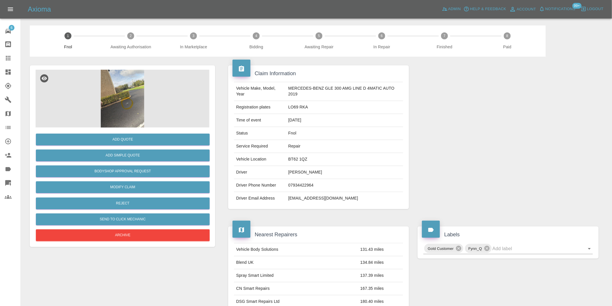
click at [129, 95] on img at bounding box center [123, 99] width 174 height 58
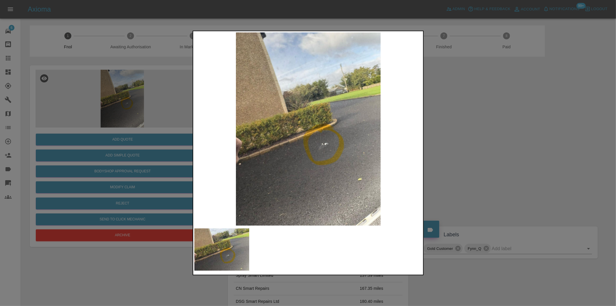
click at [457, 159] on div at bounding box center [308, 153] width 616 height 306
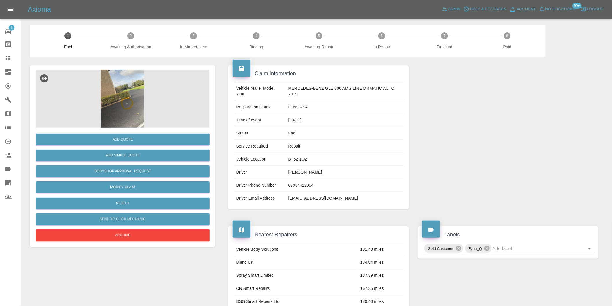
click at [126, 86] on img at bounding box center [123, 99] width 174 height 58
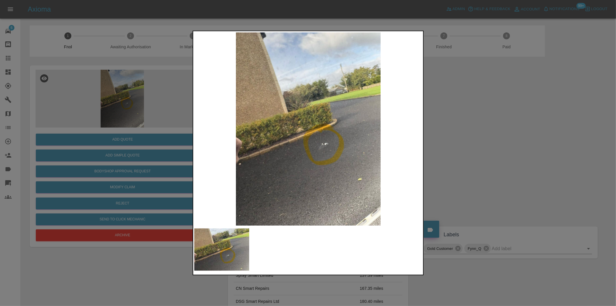
click at [371, 208] on img at bounding box center [308, 128] width 228 height 193
click at [371, 207] on img at bounding box center [308, 128] width 228 height 193
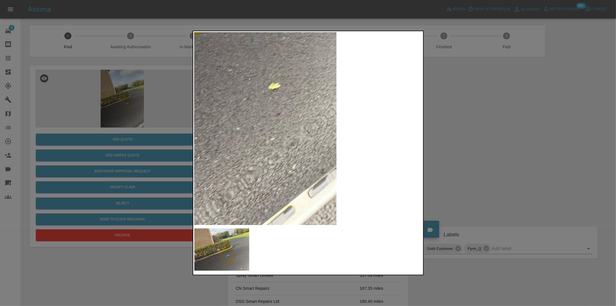
click at [450, 139] on div at bounding box center [308, 153] width 616 height 306
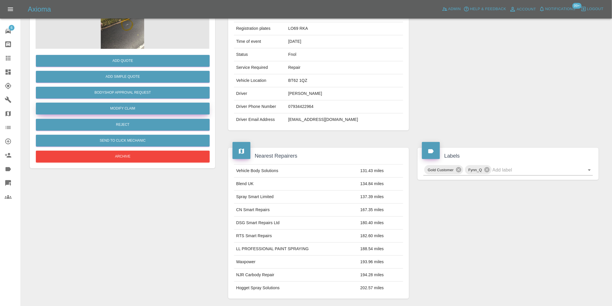
scroll to position [14, 0]
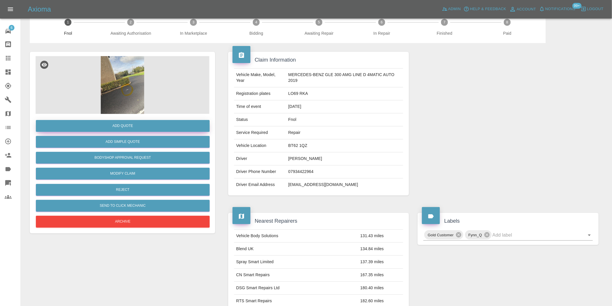
click at [126, 126] on button "Add Quote" at bounding box center [123, 126] width 174 height 12
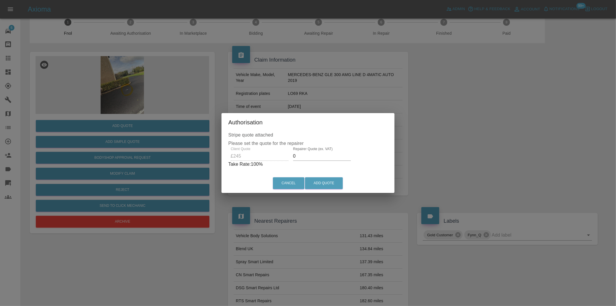
click at [298, 156] on input "0" at bounding box center [322, 155] width 58 height 9
type input "0155"
click at [312, 179] on button "Add Quote" at bounding box center [324, 183] width 38 height 12
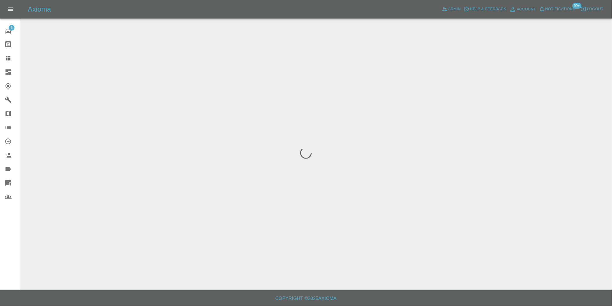
scroll to position [0, 0]
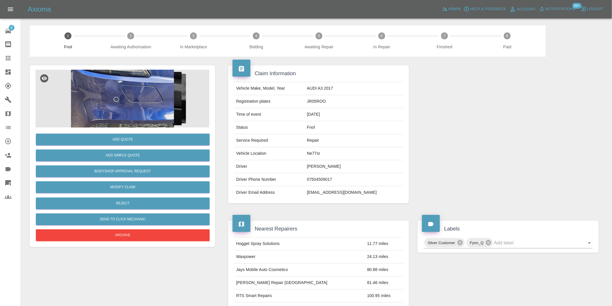
click at [127, 95] on img at bounding box center [123, 99] width 174 height 58
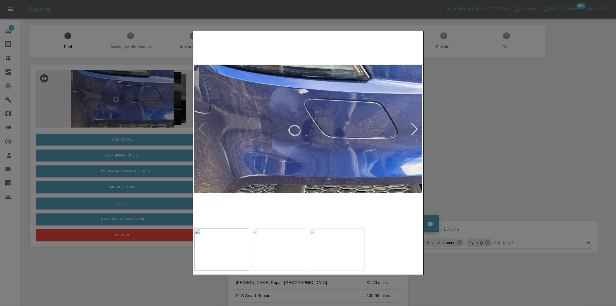
click at [414, 127] on div at bounding box center [414, 129] width 13 height 13
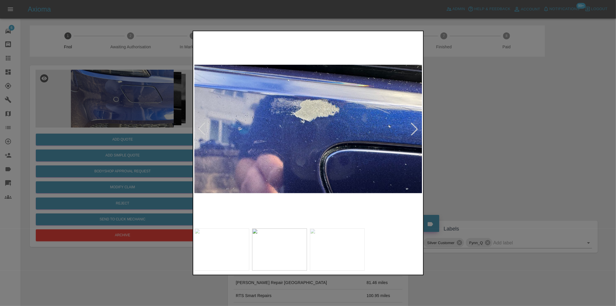
click at [414, 127] on div at bounding box center [414, 129] width 13 height 13
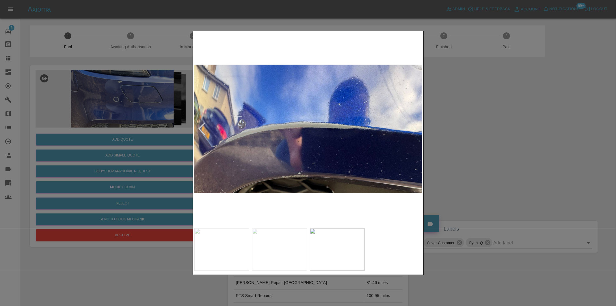
click at [414, 127] on img at bounding box center [308, 128] width 228 height 193
click at [490, 136] on div at bounding box center [308, 153] width 616 height 306
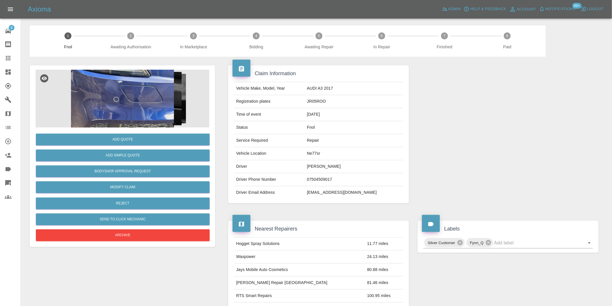
click at [118, 92] on img at bounding box center [123, 99] width 174 height 58
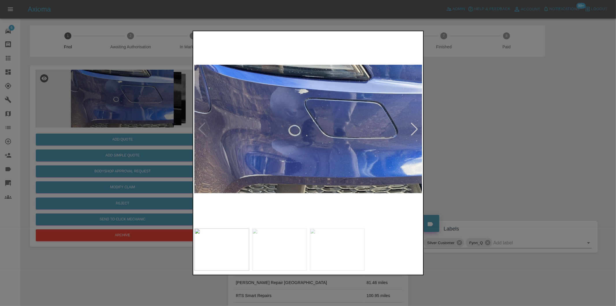
click at [415, 127] on div at bounding box center [414, 129] width 13 height 13
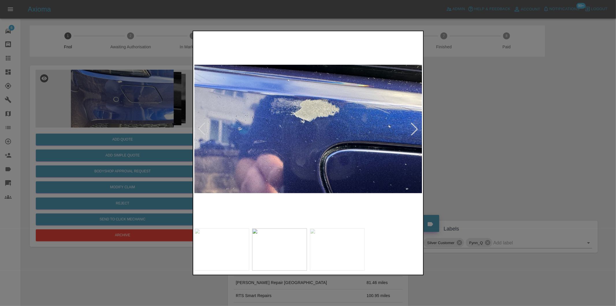
click at [415, 127] on div at bounding box center [414, 129] width 13 height 13
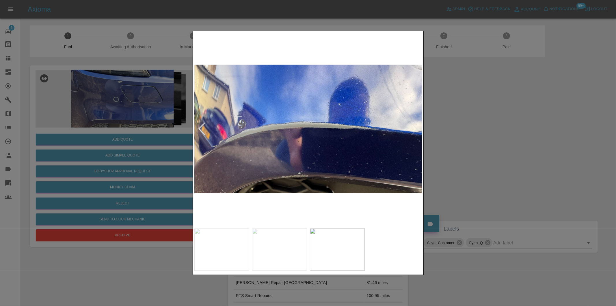
drag, startPoint x: 483, startPoint y: 133, endPoint x: 296, endPoint y: 129, distance: 187.0
click at [480, 134] on div at bounding box center [308, 153] width 616 height 306
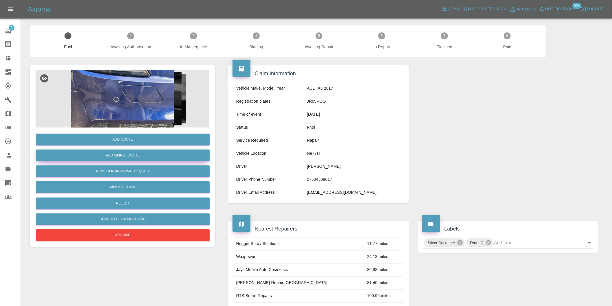
click at [123, 156] on button "Add Simple Quote" at bounding box center [123, 155] width 174 height 12
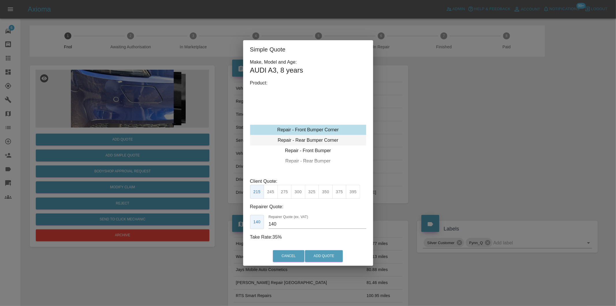
type input "120"
click at [272, 193] on button "199" at bounding box center [271, 192] width 14 height 14
click at [318, 256] on button "Add Quote" at bounding box center [324, 256] width 38 height 12
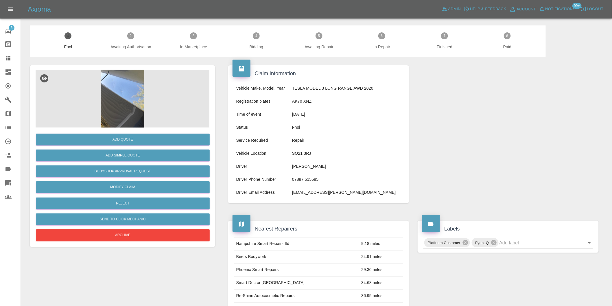
click at [135, 89] on img at bounding box center [123, 99] width 174 height 58
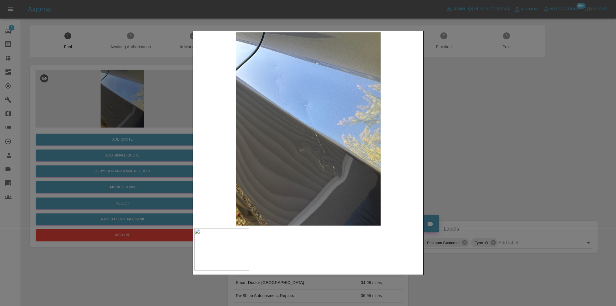
click at [455, 131] on div at bounding box center [308, 153] width 616 height 306
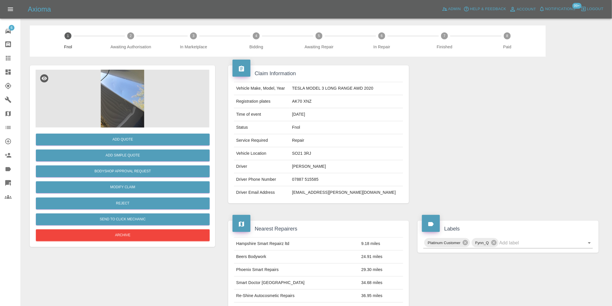
click at [118, 85] on img at bounding box center [123, 99] width 174 height 58
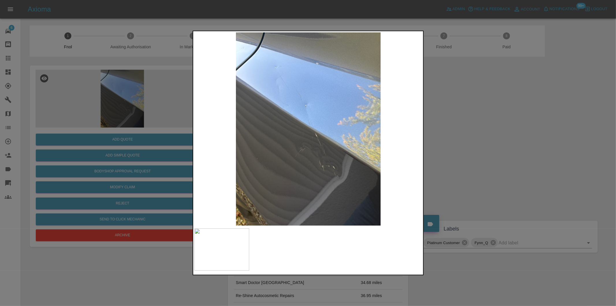
click at [492, 161] on div at bounding box center [308, 153] width 616 height 306
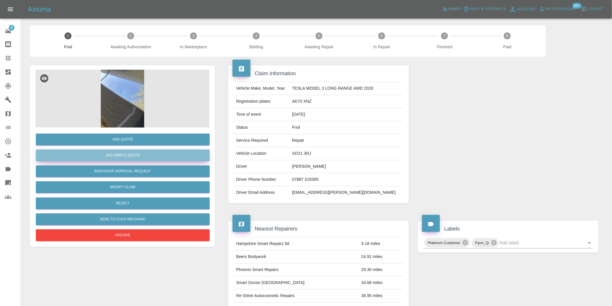
click at [143, 155] on button "Add Simple Quote" at bounding box center [123, 155] width 174 height 12
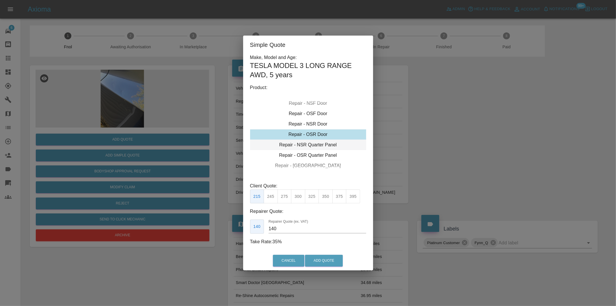
click at [317, 148] on div "Repair - NSR Quarter Panel" at bounding box center [308, 145] width 116 height 10
click at [318, 144] on div "Repair - NSR Quarter Panel" at bounding box center [308, 145] width 116 height 10
drag, startPoint x: 296, startPoint y: 198, endPoint x: 309, endPoint y: 209, distance: 17.2
click at [296, 198] on button "300" at bounding box center [298, 196] width 14 height 14
type input "190"
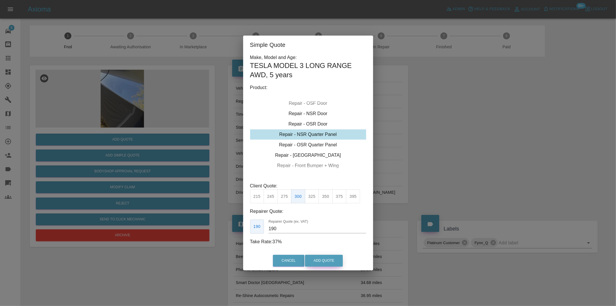
click at [322, 258] on button "Add Quote" at bounding box center [324, 261] width 38 height 12
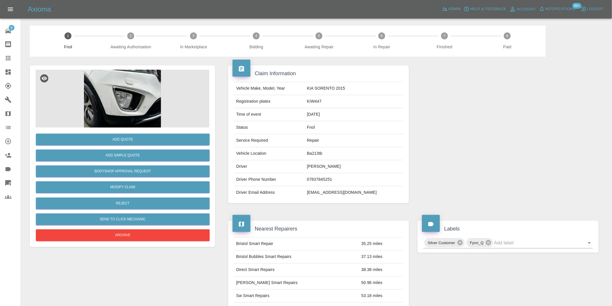
click at [142, 85] on img at bounding box center [123, 99] width 174 height 58
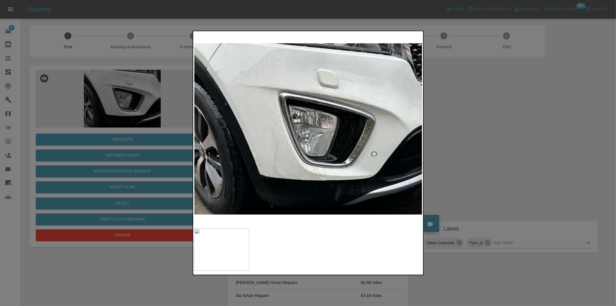
click at [272, 171] on img at bounding box center [308, 128] width 228 height 193
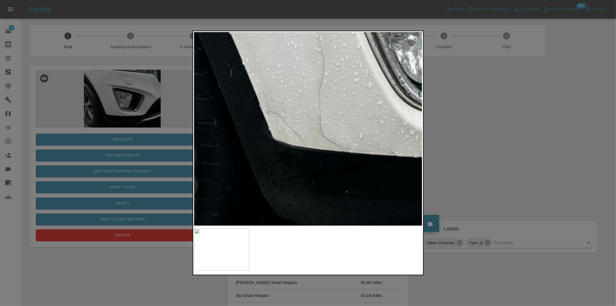
click at [494, 147] on div at bounding box center [308, 153] width 616 height 306
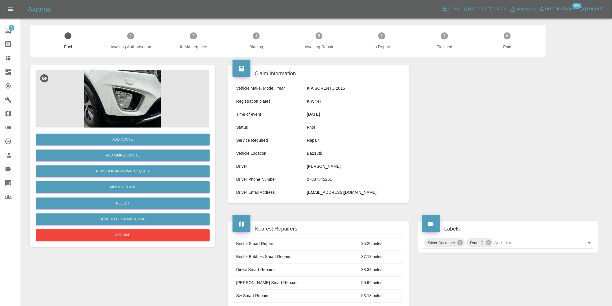
click at [126, 106] on img at bounding box center [123, 99] width 174 height 58
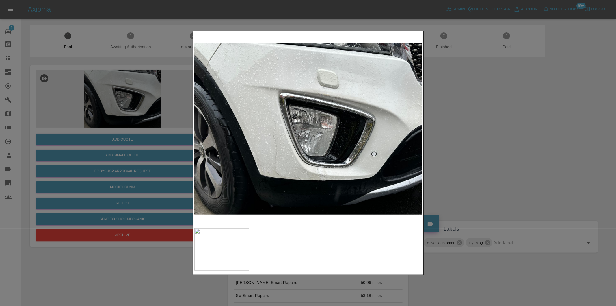
click at [276, 134] on img at bounding box center [308, 128] width 228 height 193
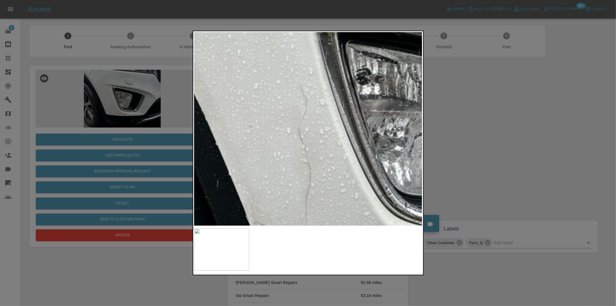
click at [276, 134] on img at bounding box center [404, 113] width 685 height 579
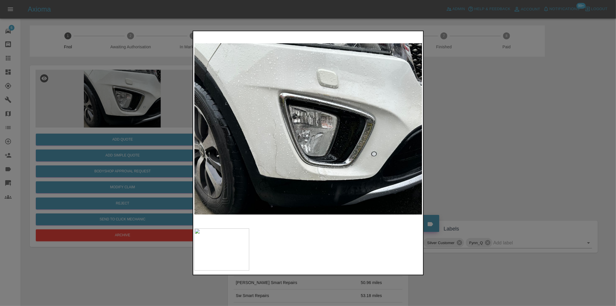
click at [467, 149] on div at bounding box center [308, 153] width 616 height 306
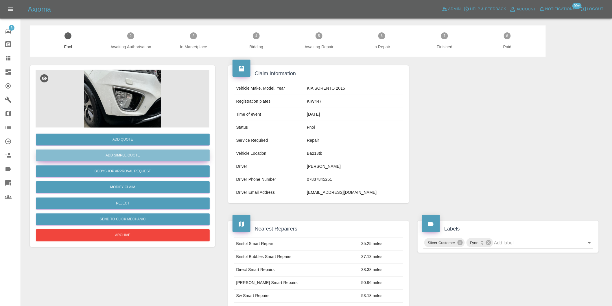
click at [147, 158] on button "Add Simple Quote" at bounding box center [123, 155] width 174 height 12
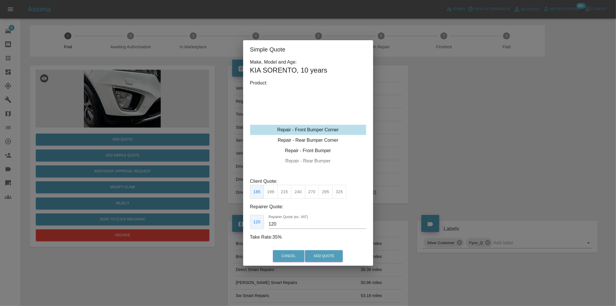
click at [334, 128] on div "Repair - Front Bumper Corner" at bounding box center [308, 130] width 116 height 10
click at [334, 127] on div "Repair - Front Bumper Corner" at bounding box center [308, 130] width 116 height 10
click at [326, 192] on button "295" at bounding box center [326, 192] width 14 height 14
type input "180"
click at [329, 252] on button "Add Quote" at bounding box center [324, 256] width 38 height 12
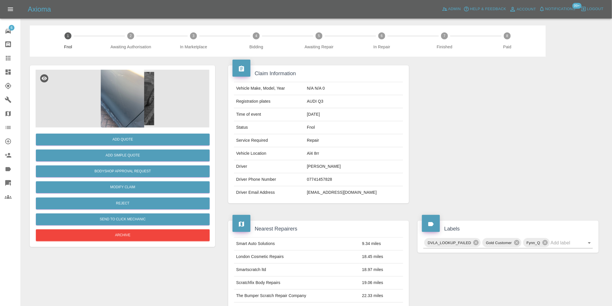
click at [132, 99] on img at bounding box center [123, 99] width 174 height 58
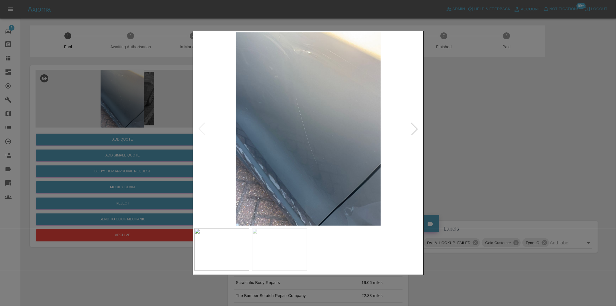
click at [417, 130] on div at bounding box center [414, 129] width 13 height 13
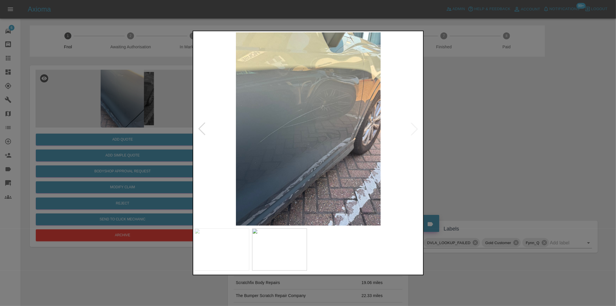
click at [417, 130] on img at bounding box center [308, 128] width 228 height 193
click at [417, 129] on img at bounding box center [308, 128] width 228 height 193
click at [203, 128] on div at bounding box center [202, 129] width 13 height 13
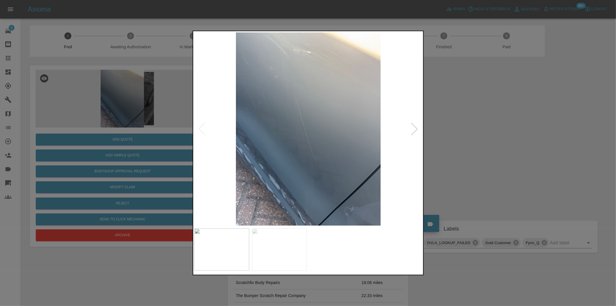
click at [203, 128] on img at bounding box center [308, 128] width 228 height 193
click at [445, 154] on div at bounding box center [308, 153] width 616 height 306
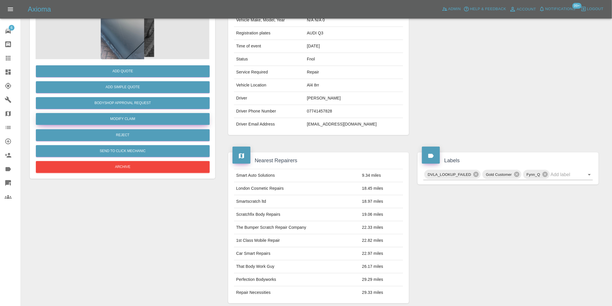
scroll to position [8, 0]
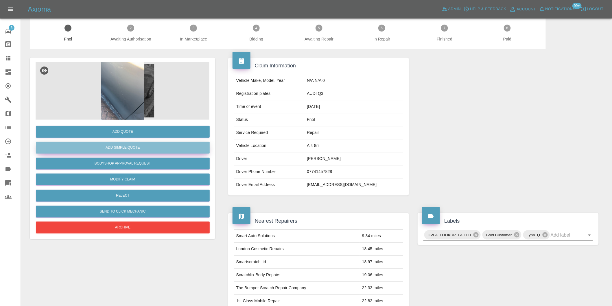
click at [146, 151] on button "Add Simple Quote" at bounding box center [123, 148] width 174 height 12
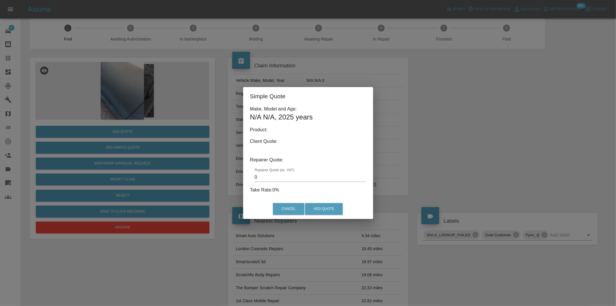
type input "140"
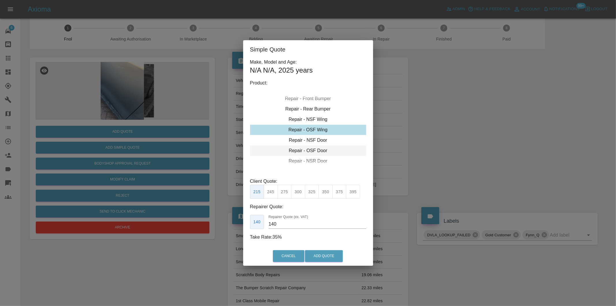
click at [318, 149] on div "Repair - OSF Door" at bounding box center [308, 150] width 116 height 10
click at [316, 255] on button "Add Quote" at bounding box center [324, 256] width 38 height 12
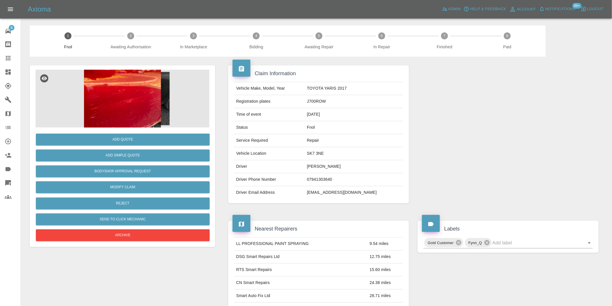
click at [116, 87] on img at bounding box center [123, 99] width 174 height 58
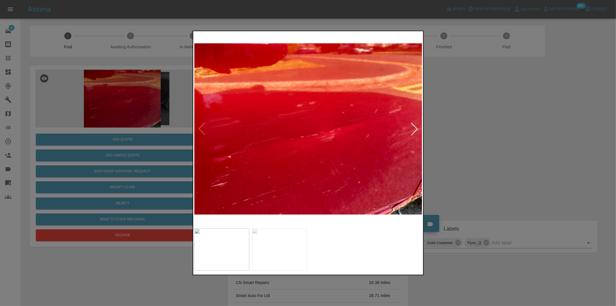
click at [412, 126] on div at bounding box center [414, 129] width 13 height 13
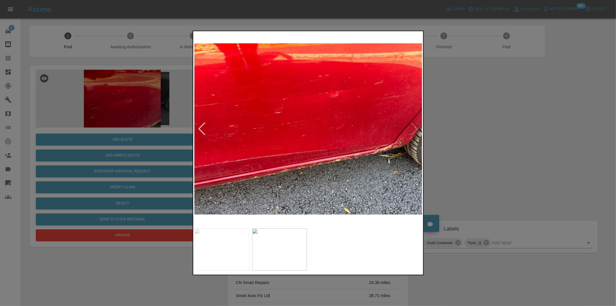
click at [413, 127] on img at bounding box center [308, 128] width 228 height 193
click at [202, 128] on div at bounding box center [202, 129] width 13 height 13
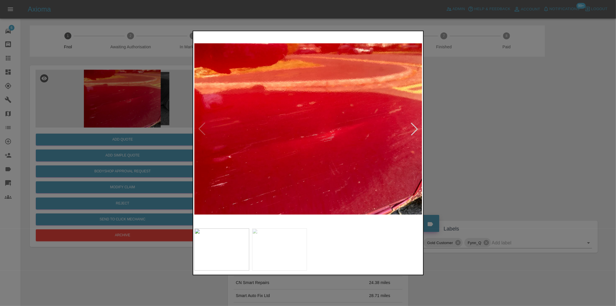
click at [202, 128] on img at bounding box center [308, 128] width 228 height 193
click at [502, 149] on div at bounding box center [308, 153] width 616 height 306
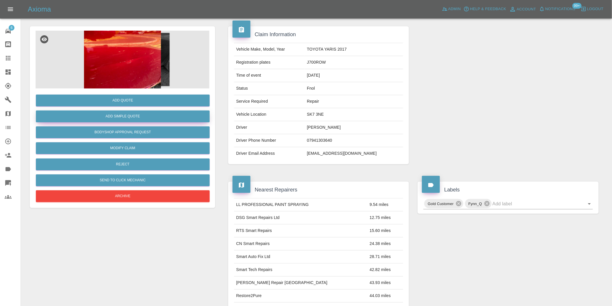
scroll to position [8, 0]
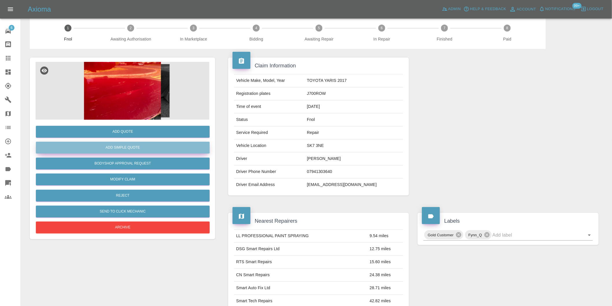
click at [126, 151] on button "Add Simple Quote" at bounding box center [123, 148] width 174 height 12
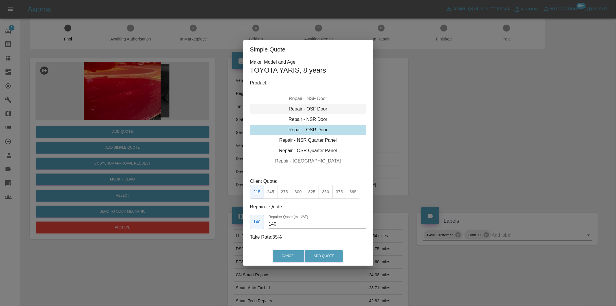
click at [313, 110] on div "Repair - OSF Door" at bounding box center [308, 109] width 116 height 10
drag, startPoint x: 327, startPoint y: 190, endPoint x: 323, endPoint y: 226, distance: 36.4
click at [327, 190] on button "350" at bounding box center [326, 192] width 14 height 14
type input "230"
click at [326, 254] on button "Add Quote" at bounding box center [324, 256] width 38 height 12
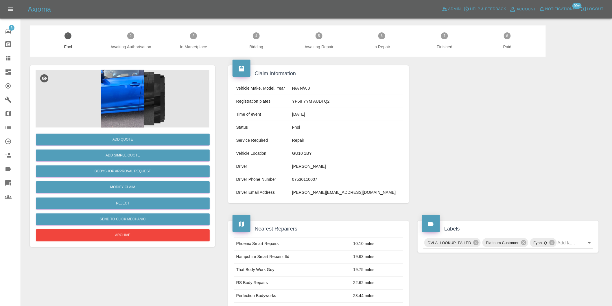
click at [127, 87] on img at bounding box center [123, 99] width 174 height 58
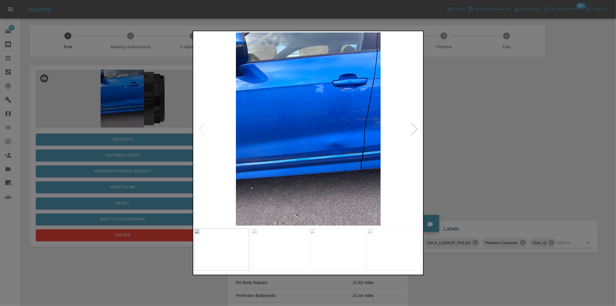
click at [414, 129] on div at bounding box center [414, 129] width 13 height 13
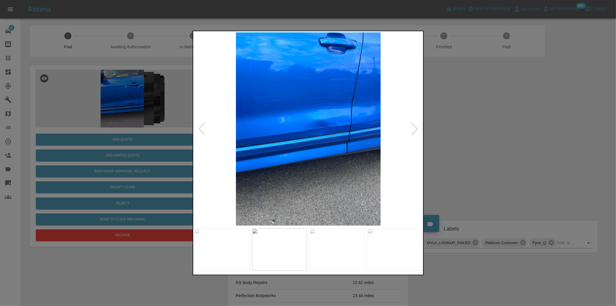
click at [414, 129] on div at bounding box center [414, 129] width 13 height 13
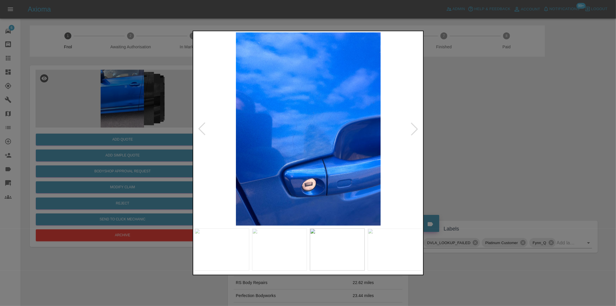
click at [414, 129] on div at bounding box center [414, 129] width 13 height 13
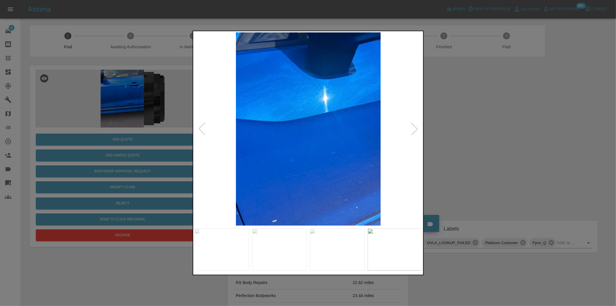
click at [414, 129] on div at bounding box center [414, 129] width 13 height 13
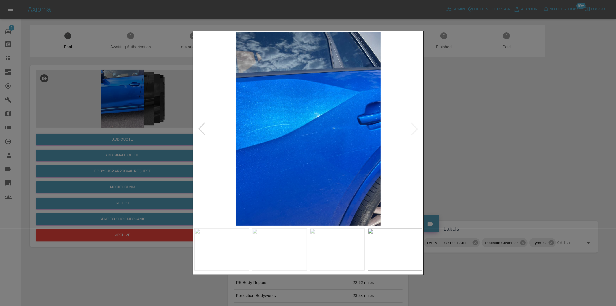
drag, startPoint x: 473, startPoint y: 127, endPoint x: 392, endPoint y: 80, distance: 93.5
click at [473, 127] on div at bounding box center [308, 153] width 616 height 306
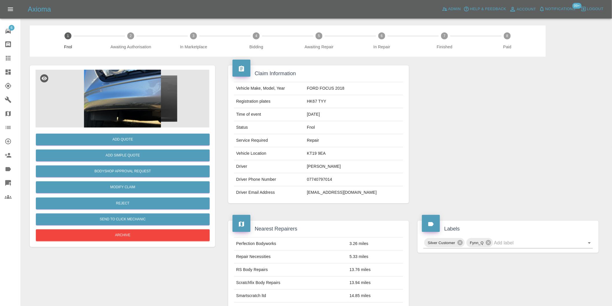
click at [133, 86] on img at bounding box center [123, 99] width 174 height 58
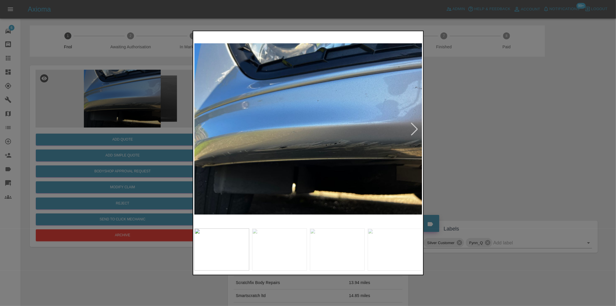
click at [414, 127] on div at bounding box center [414, 129] width 13 height 13
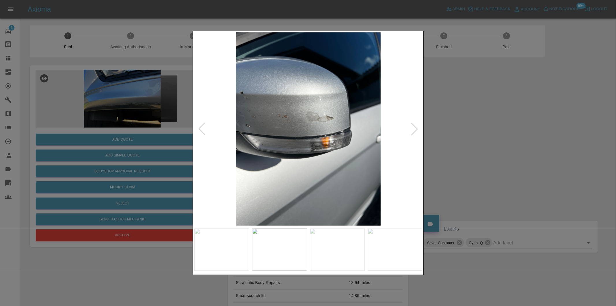
click at [414, 127] on div at bounding box center [414, 129] width 13 height 13
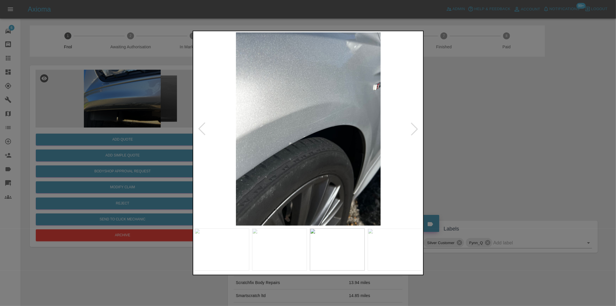
click at [414, 127] on div at bounding box center [414, 129] width 13 height 13
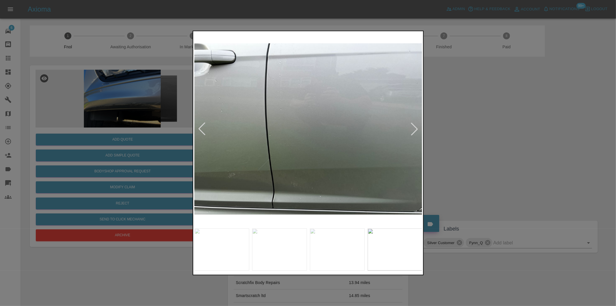
click at [414, 127] on div at bounding box center [414, 129] width 13 height 13
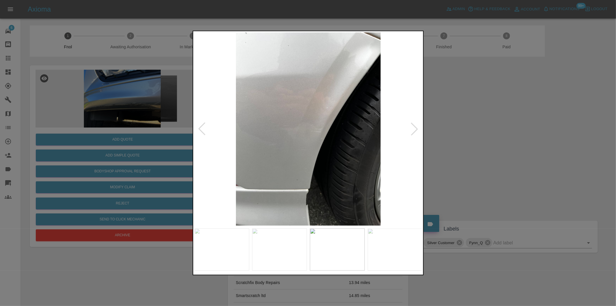
click at [414, 127] on div at bounding box center [414, 129] width 13 height 13
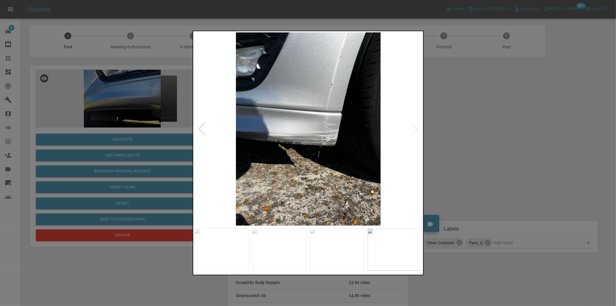
click at [486, 126] on div at bounding box center [308, 153] width 616 height 306
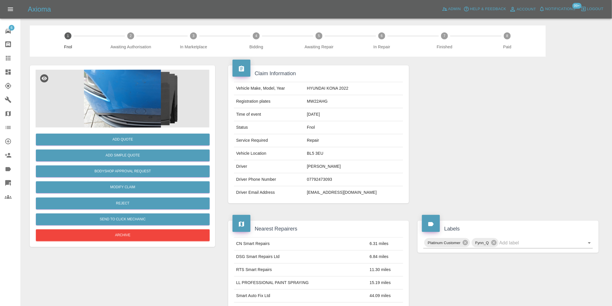
click at [148, 91] on img at bounding box center [123, 99] width 174 height 58
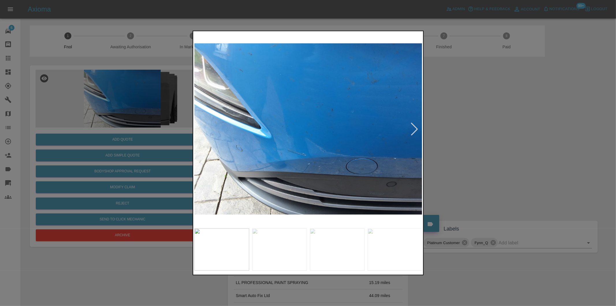
click at [414, 128] on div at bounding box center [414, 129] width 13 height 13
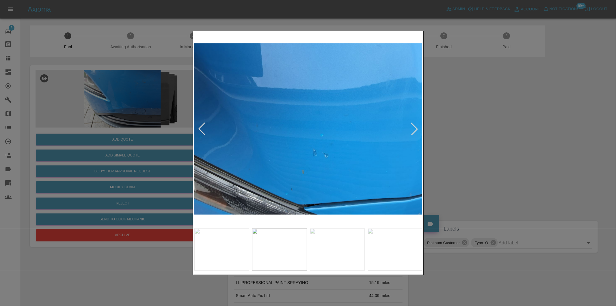
click at [414, 128] on div at bounding box center [414, 129] width 13 height 13
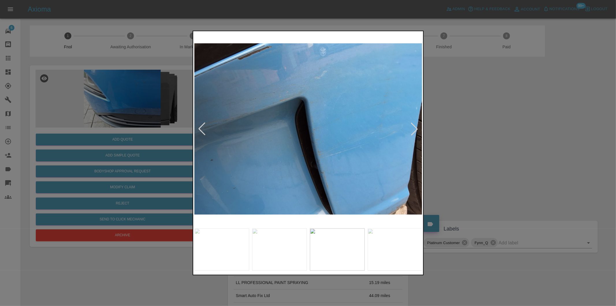
click at [414, 128] on div at bounding box center [414, 129] width 13 height 13
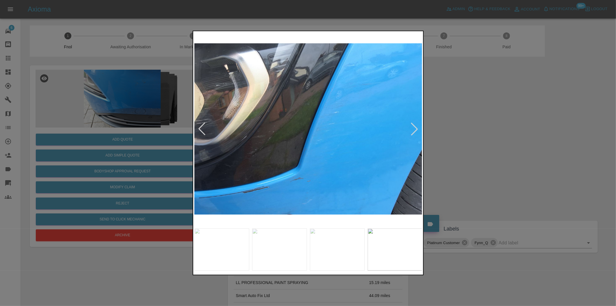
click at [414, 128] on div at bounding box center [414, 129] width 13 height 13
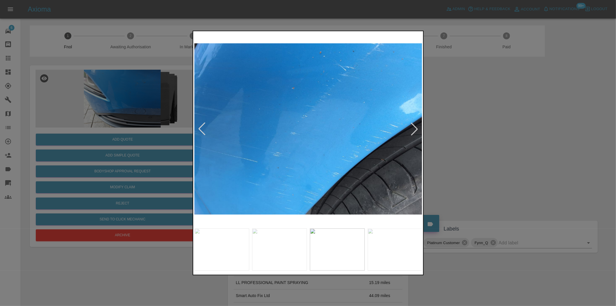
click at [414, 128] on div at bounding box center [414, 129] width 13 height 13
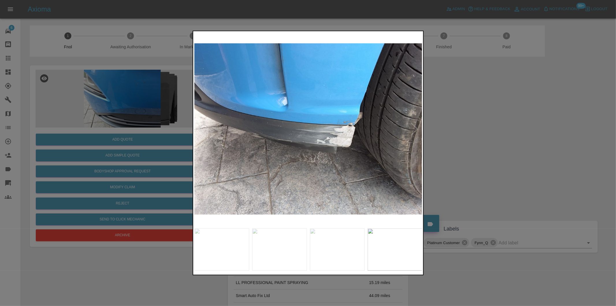
drag, startPoint x: 488, startPoint y: 127, endPoint x: 323, endPoint y: 6, distance: 204.6
click at [487, 125] on div at bounding box center [308, 153] width 616 height 306
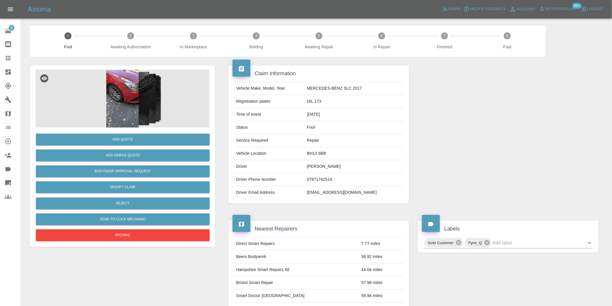
click at [128, 92] on img at bounding box center [123, 99] width 174 height 58
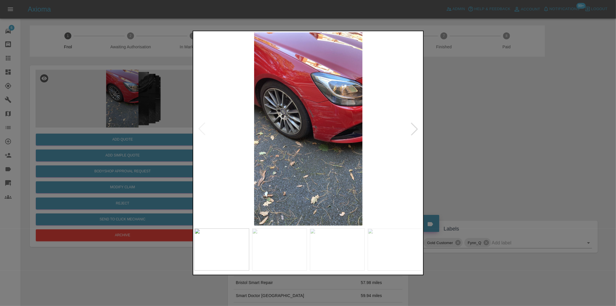
click at [415, 125] on div at bounding box center [414, 129] width 13 height 13
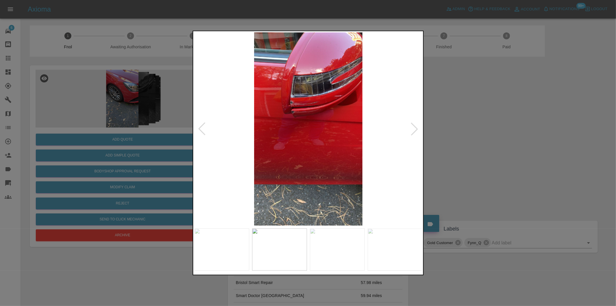
click at [415, 125] on div at bounding box center [414, 129] width 13 height 13
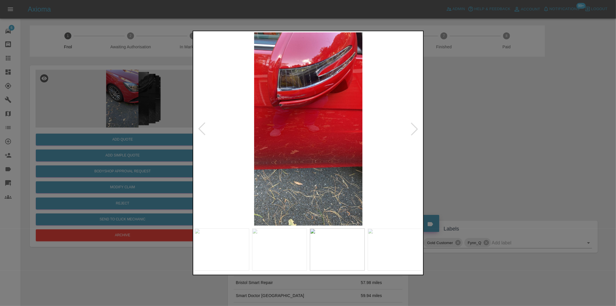
click at [415, 125] on div at bounding box center [414, 129] width 13 height 13
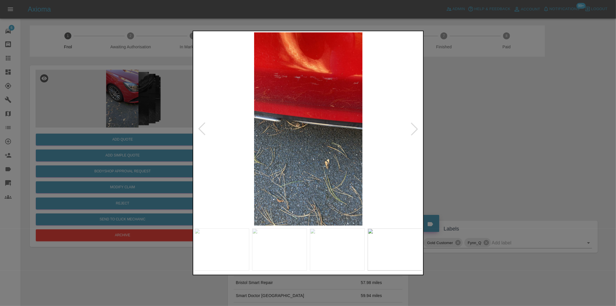
drag, startPoint x: 512, startPoint y: 125, endPoint x: 482, endPoint y: 96, distance: 41.9
click at [512, 123] on div at bounding box center [308, 153] width 616 height 306
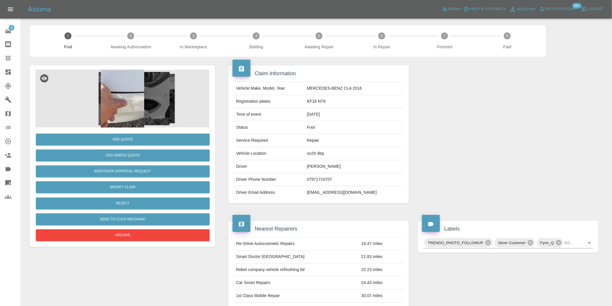
click at [131, 98] on img at bounding box center [123, 99] width 174 height 58
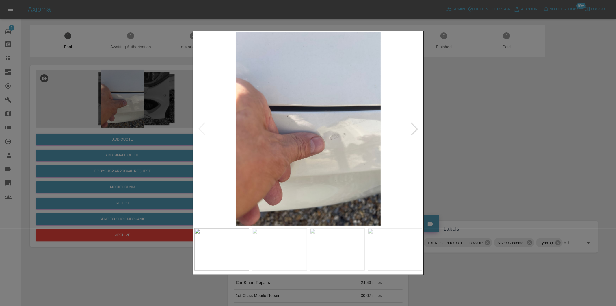
click at [417, 129] on div at bounding box center [414, 129] width 13 height 13
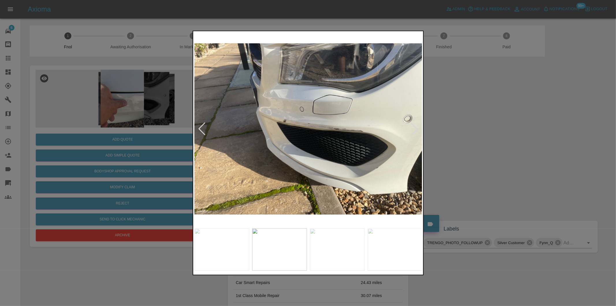
click at [417, 129] on div at bounding box center [414, 129] width 13 height 13
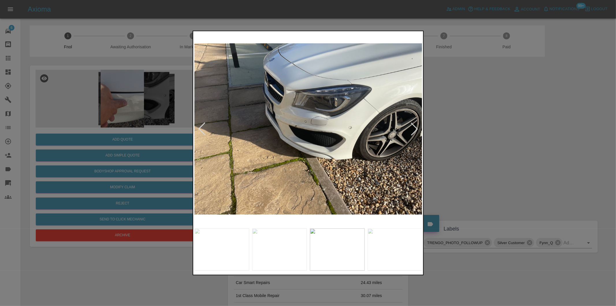
click at [417, 129] on div at bounding box center [414, 129] width 13 height 13
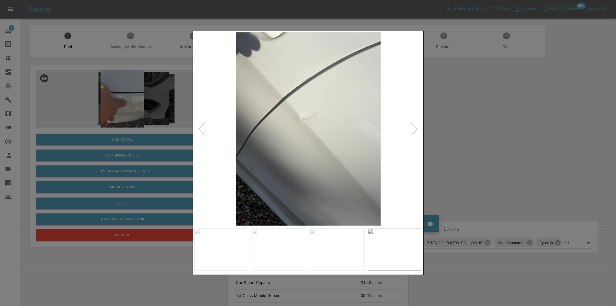
click at [417, 129] on div at bounding box center [414, 129] width 13 height 13
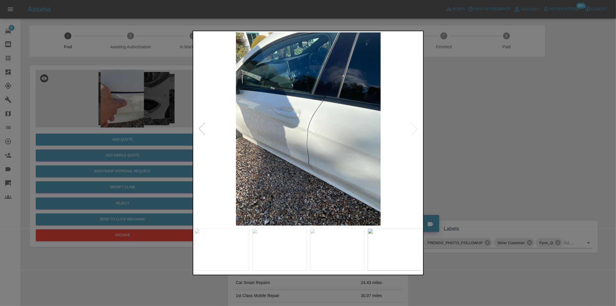
click at [417, 129] on img at bounding box center [308, 128] width 228 height 193
click at [196, 129] on div at bounding box center [202, 129] width 13 height 13
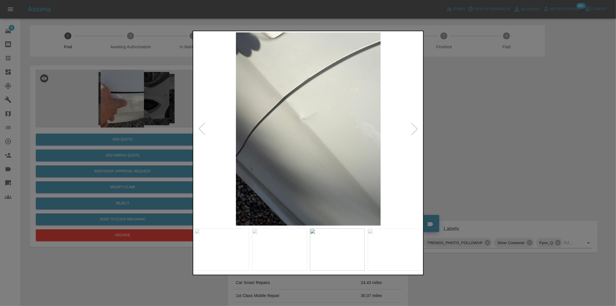
click at [202, 128] on div at bounding box center [202, 129] width 13 height 13
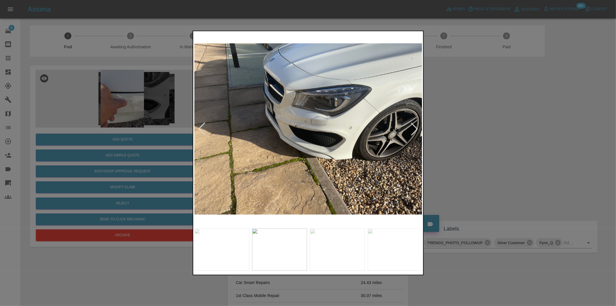
click at [469, 117] on div at bounding box center [308, 153] width 616 height 306
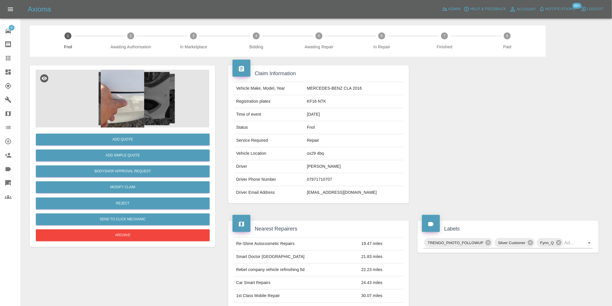
click at [125, 105] on img at bounding box center [123, 99] width 174 height 58
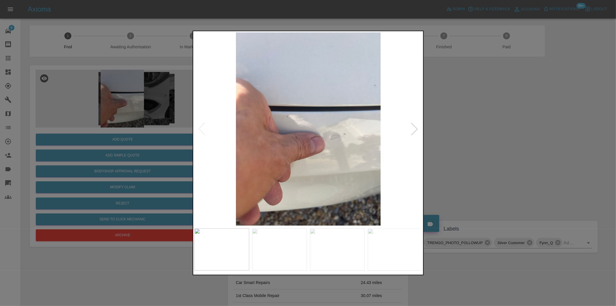
click at [413, 128] on div at bounding box center [414, 129] width 13 height 13
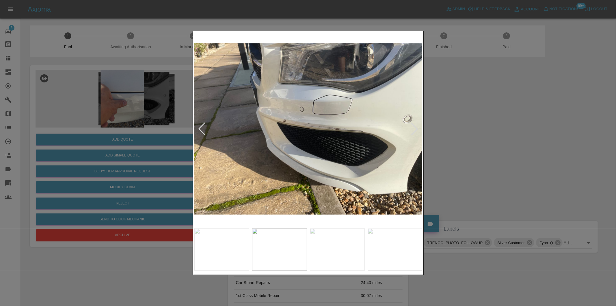
click at [413, 128] on div at bounding box center [414, 129] width 13 height 13
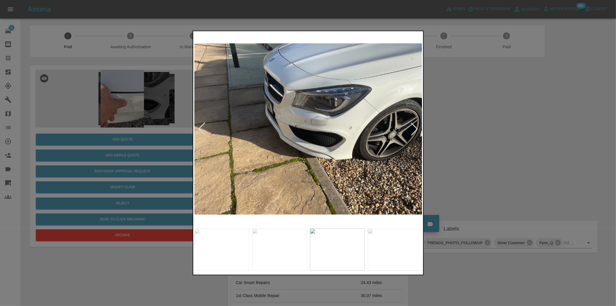
click at [413, 128] on div at bounding box center [414, 129] width 13 height 13
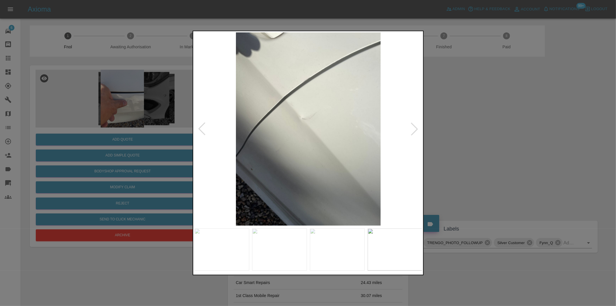
click at [413, 128] on div at bounding box center [414, 129] width 13 height 13
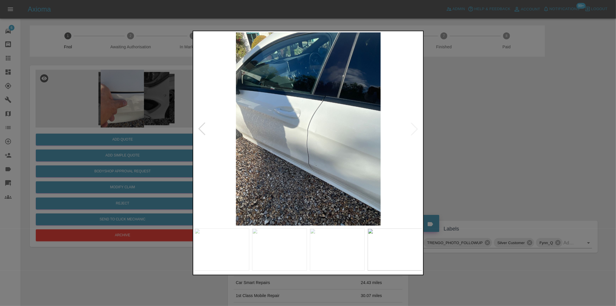
click at [414, 129] on img at bounding box center [308, 128] width 228 height 193
click at [202, 129] on div at bounding box center [202, 129] width 13 height 13
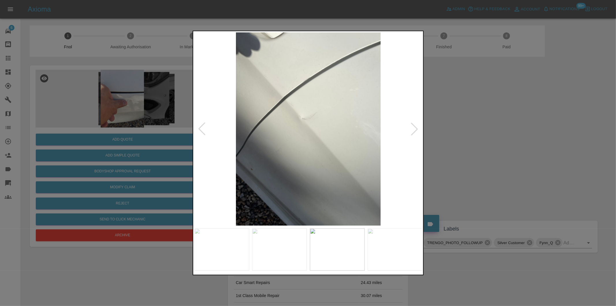
click at [202, 129] on div at bounding box center [202, 129] width 13 height 13
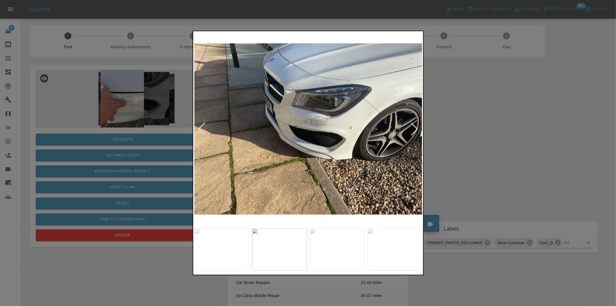
click at [202, 129] on div at bounding box center [202, 129] width 13 height 13
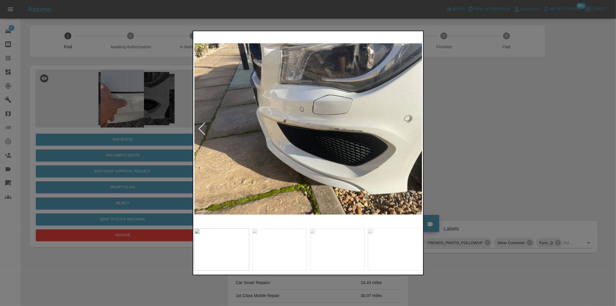
click at [202, 129] on div at bounding box center [202, 129] width 13 height 13
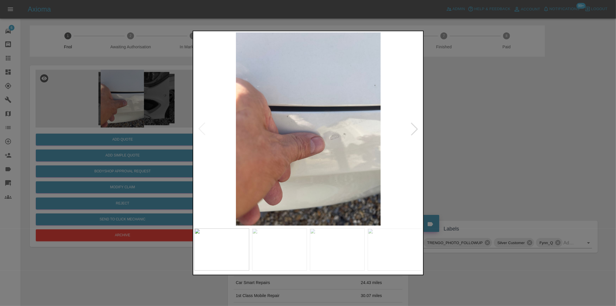
click at [202, 129] on img at bounding box center [308, 128] width 228 height 193
click at [414, 131] on div at bounding box center [414, 129] width 13 height 13
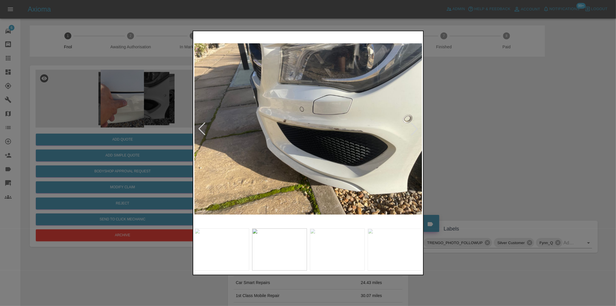
click at [417, 129] on div at bounding box center [414, 129] width 13 height 13
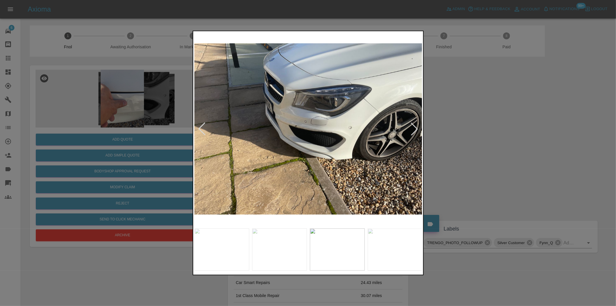
click at [507, 137] on div at bounding box center [308, 153] width 616 height 306
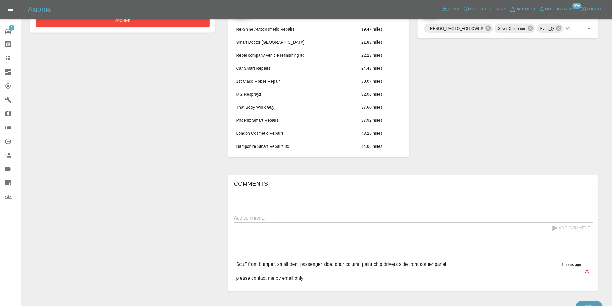
scroll to position [117, 0]
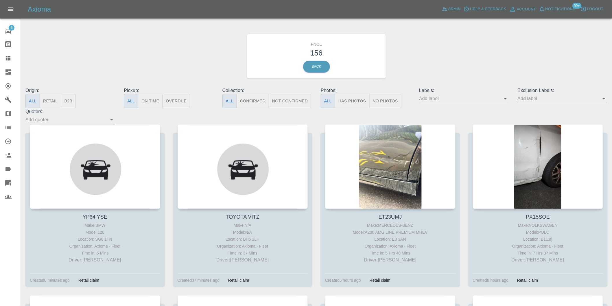
click at [352, 99] on button "Has Photos" at bounding box center [352, 101] width 35 height 14
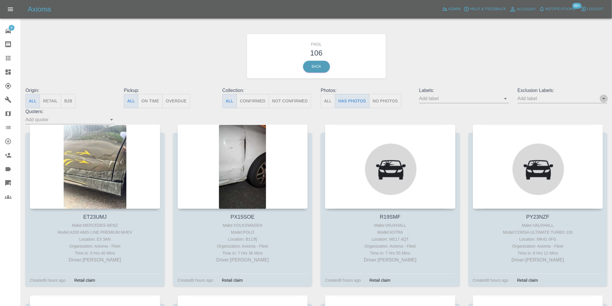
click at [604, 98] on icon "Open" at bounding box center [603, 98] width 3 height 1
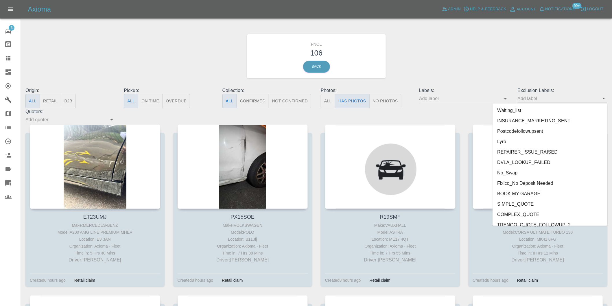
scroll to position [1255, 0]
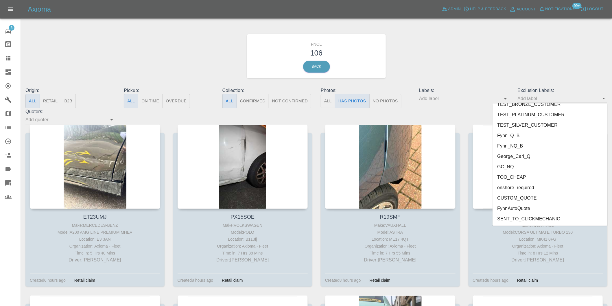
click at [513, 187] on li "onshore_required" at bounding box center [549, 187] width 115 height 10
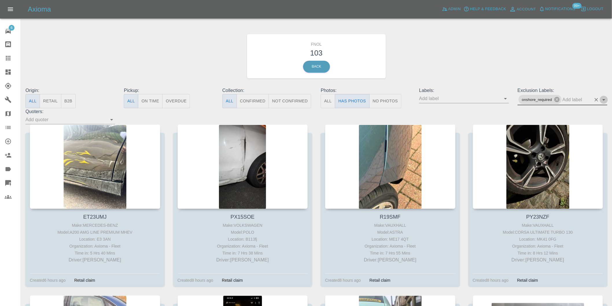
click at [606, 100] on icon "Open" at bounding box center [603, 99] width 7 height 7
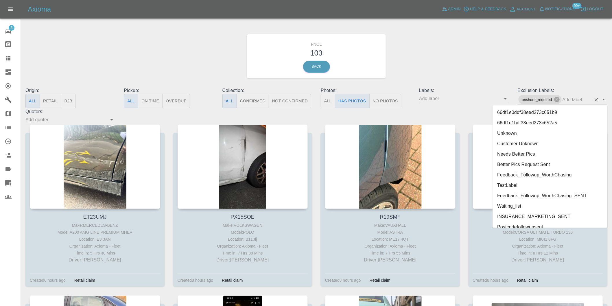
scroll to position [1245, 0]
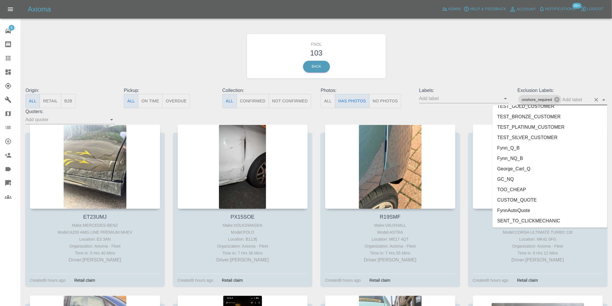
click at [524, 167] on li "George_Carl_Q" at bounding box center [549, 168] width 115 height 10
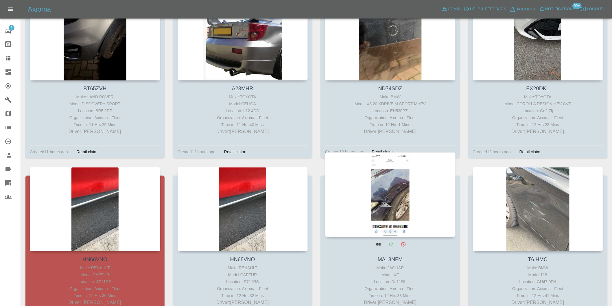
scroll to position [867, 0]
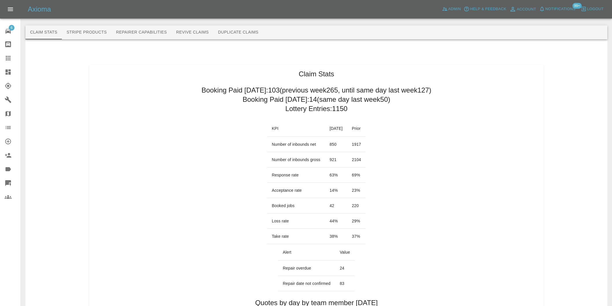
scroll to position [257, 0]
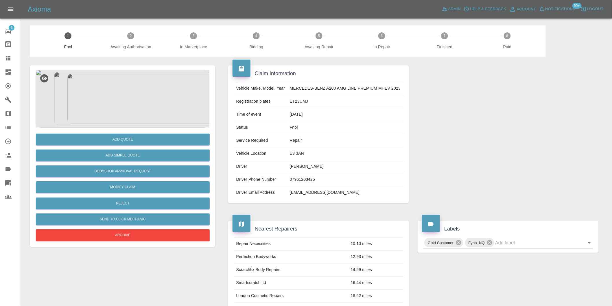
click at [134, 100] on img at bounding box center [123, 99] width 174 height 58
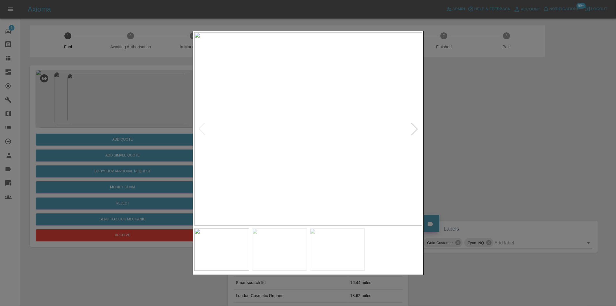
click at [414, 128] on div at bounding box center [414, 129] width 13 height 13
click at [473, 141] on div at bounding box center [308, 153] width 616 height 306
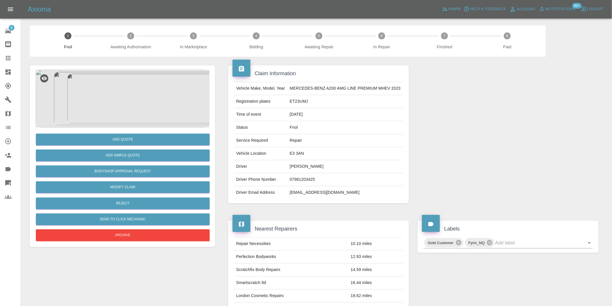
click at [106, 86] on img at bounding box center [123, 99] width 174 height 58
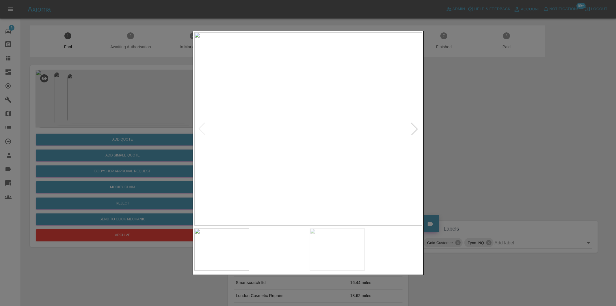
click at [318, 112] on img at bounding box center [308, 128] width 228 height 193
click at [319, 112] on img at bounding box center [308, 128] width 228 height 193
click at [495, 119] on div at bounding box center [308, 153] width 616 height 306
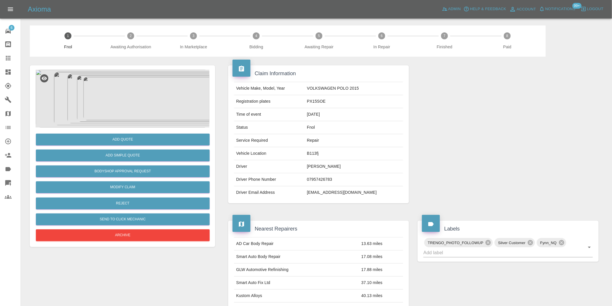
click at [133, 84] on img at bounding box center [123, 99] width 174 height 58
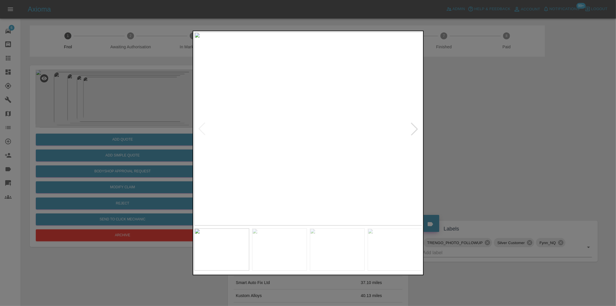
click at [416, 130] on div at bounding box center [414, 129] width 13 height 13
click at [486, 148] on div at bounding box center [308, 153] width 616 height 306
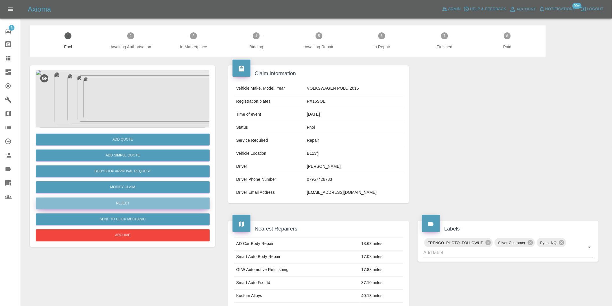
click at [138, 207] on button "Reject" at bounding box center [123, 203] width 174 height 12
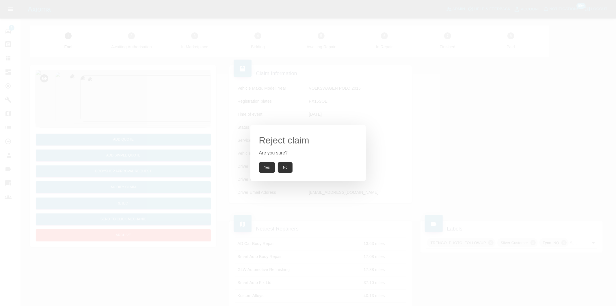
click at [262, 167] on button "Yes" at bounding box center [267, 167] width 16 height 10
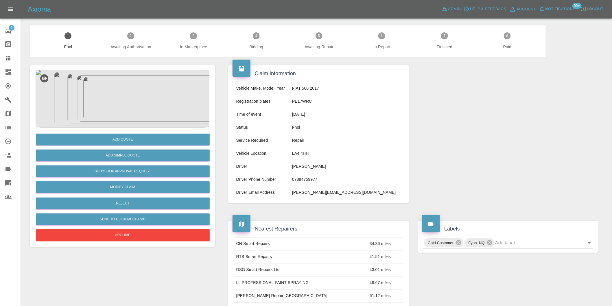
click at [128, 109] on img at bounding box center [123, 99] width 174 height 58
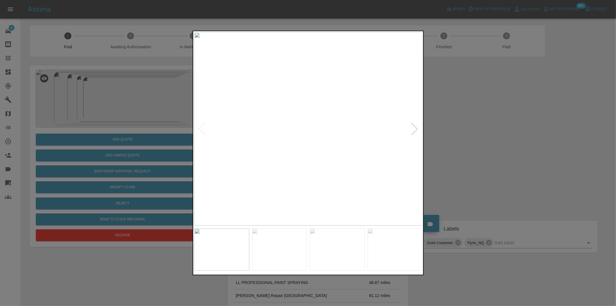
click at [415, 125] on div at bounding box center [414, 129] width 13 height 13
drag, startPoint x: 496, startPoint y: 146, endPoint x: 397, endPoint y: 168, distance: 101.1
click at [496, 147] on div at bounding box center [308, 153] width 616 height 306
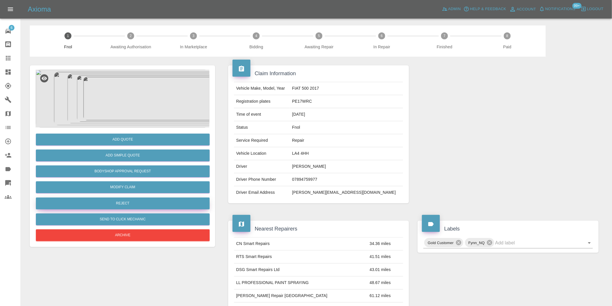
click at [132, 206] on button "Reject" at bounding box center [123, 203] width 174 height 12
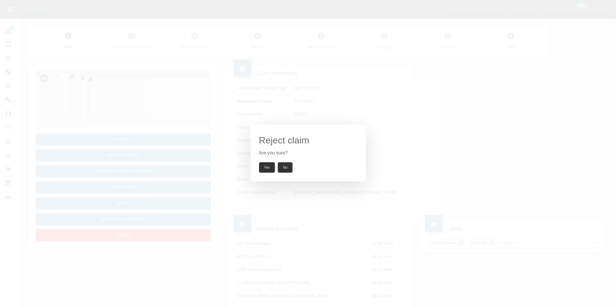
click at [266, 167] on button "Yes" at bounding box center [267, 167] width 16 height 10
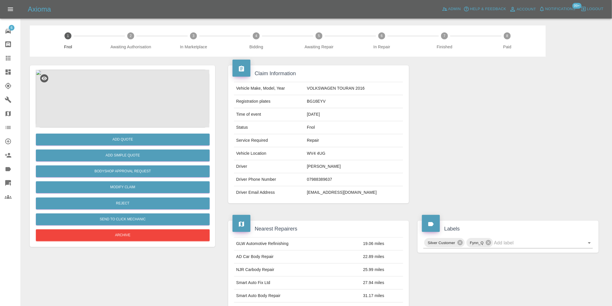
click at [128, 102] on img at bounding box center [123, 99] width 174 height 58
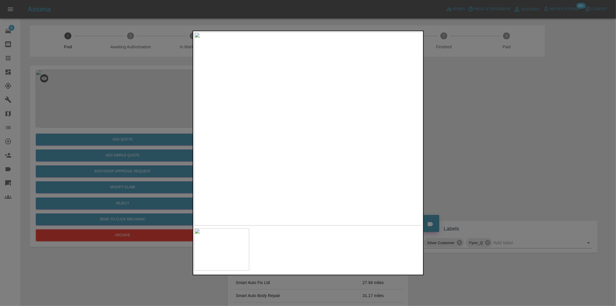
drag, startPoint x: 468, startPoint y: 152, endPoint x: 455, endPoint y: 152, distance: 12.7
click at [466, 152] on div at bounding box center [308, 153] width 616 height 306
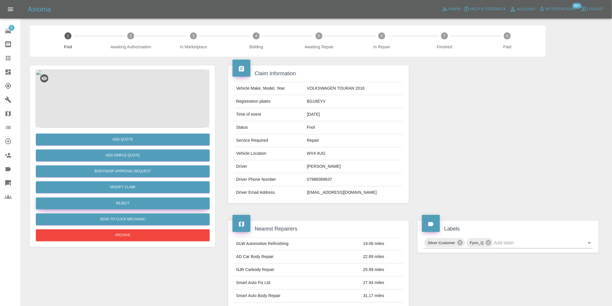
click at [116, 202] on button "Reject" at bounding box center [123, 203] width 174 height 12
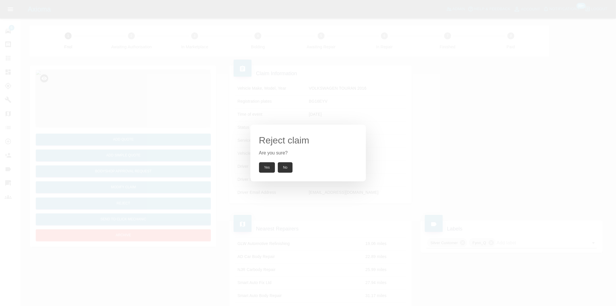
drag, startPoint x: 264, startPoint y: 167, endPoint x: 252, endPoint y: 124, distance: 44.5
click at [264, 166] on button "Yes" at bounding box center [267, 167] width 16 height 10
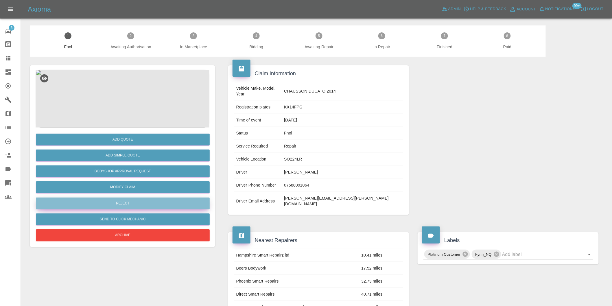
click at [126, 201] on button "Reject" at bounding box center [123, 203] width 174 height 12
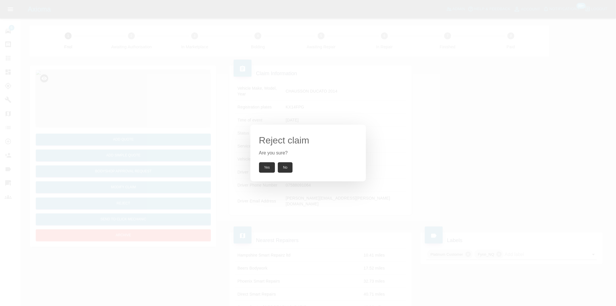
click at [264, 168] on button "Yes" at bounding box center [267, 167] width 16 height 10
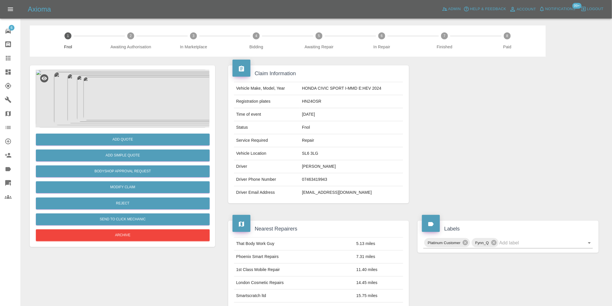
click at [137, 94] on img at bounding box center [123, 99] width 174 height 58
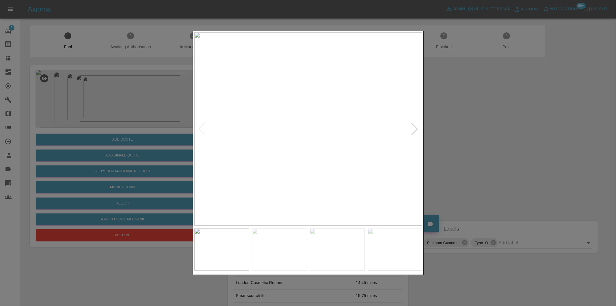
click at [417, 128] on div at bounding box center [414, 129] width 13 height 13
drag, startPoint x: 465, startPoint y: 110, endPoint x: 459, endPoint y: 107, distance: 7.1
click at [464, 109] on div at bounding box center [308, 153] width 616 height 306
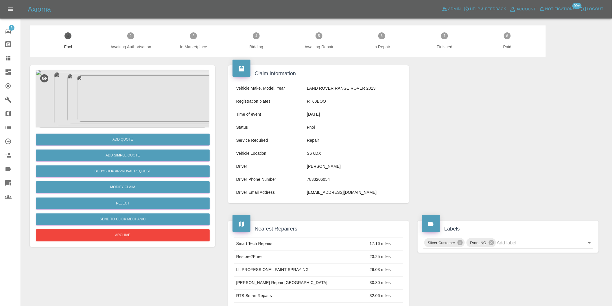
click at [123, 105] on img at bounding box center [123, 99] width 174 height 58
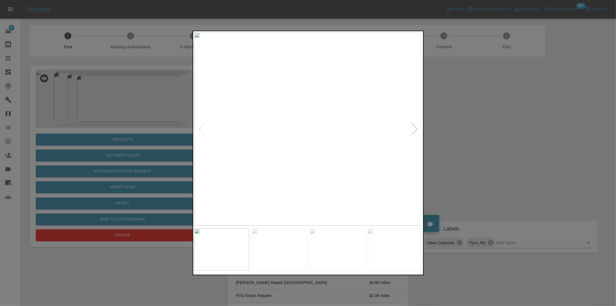
click at [415, 126] on div at bounding box center [414, 129] width 13 height 13
click at [512, 139] on div at bounding box center [308, 153] width 616 height 306
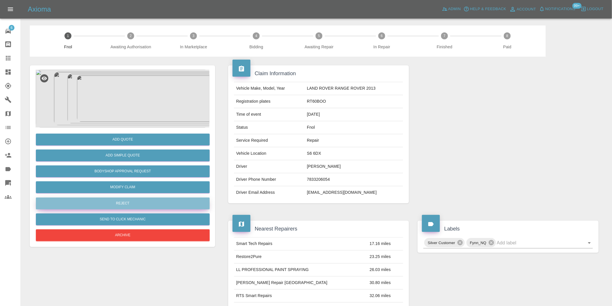
click at [137, 205] on button "Reject" at bounding box center [123, 203] width 174 height 12
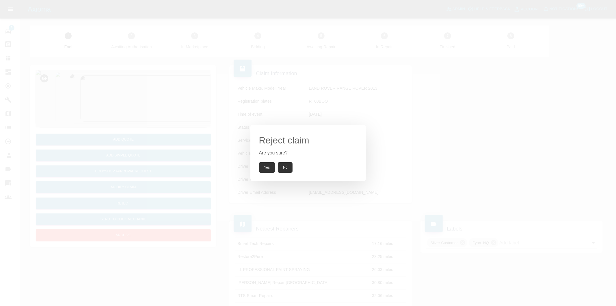
click at [265, 166] on button "Yes" at bounding box center [267, 167] width 16 height 10
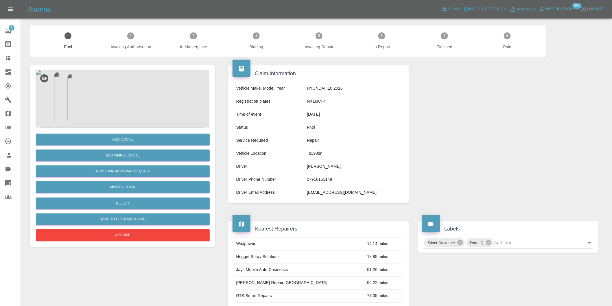
click at [130, 103] on img at bounding box center [123, 99] width 174 height 58
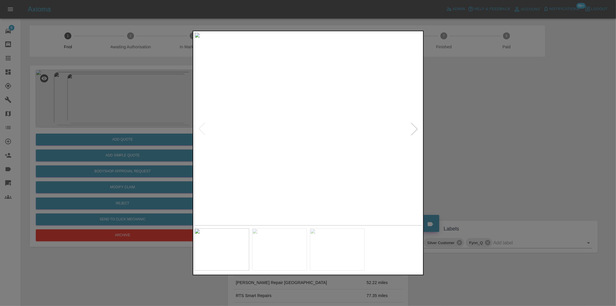
click at [416, 127] on div at bounding box center [414, 129] width 13 height 13
click at [492, 142] on div at bounding box center [308, 153] width 616 height 306
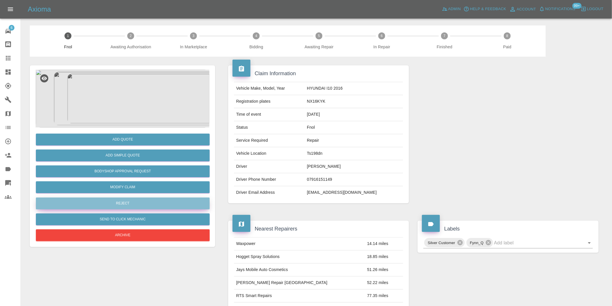
click at [136, 202] on button "Reject" at bounding box center [123, 203] width 174 height 12
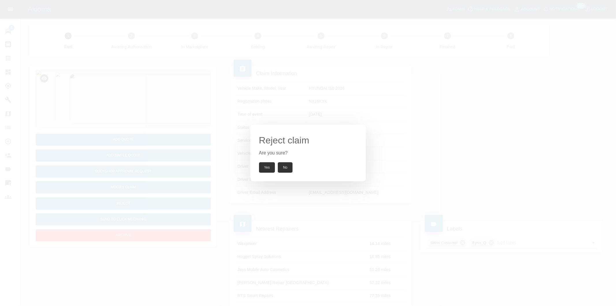
click at [269, 173] on div "Reject claim Are you sure? Yes No" at bounding box center [309, 153] width 116 height 57
click at [266, 166] on button "Yes" at bounding box center [267, 167] width 16 height 10
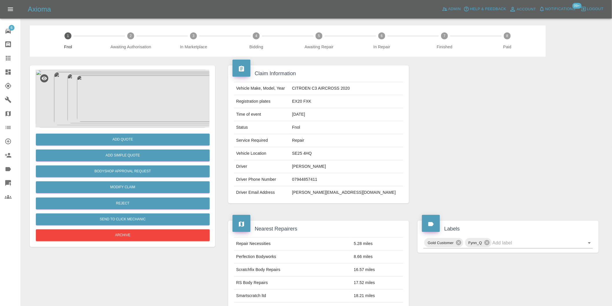
click at [120, 110] on img at bounding box center [123, 99] width 174 height 58
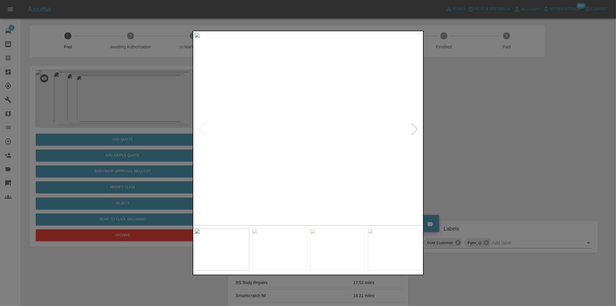
click at [305, 130] on img at bounding box center [308, 128] width 228 height 193
click at [495, 140] on div at bounding box center [308, 153] width 616 height 306
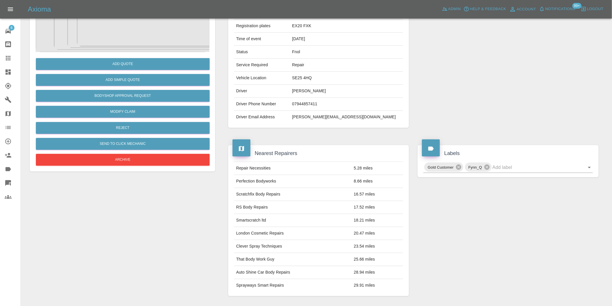
scroll to position [128, 0]
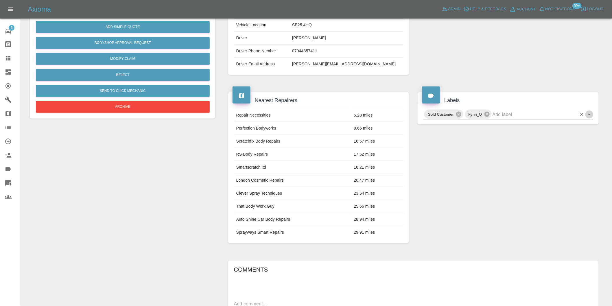
click at [591, 113] on icon "Open" at bounding box center [589, 114] width 7 height 7
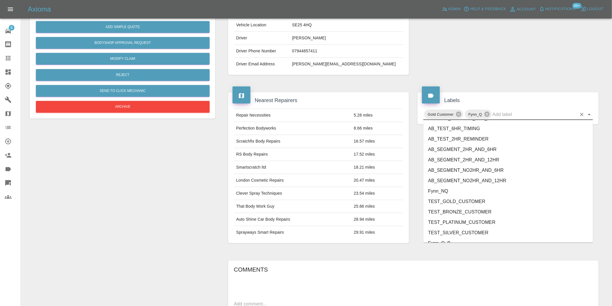
scroll to position [1234, 0]
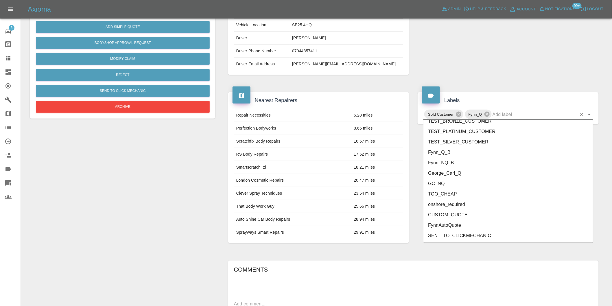
click at [460, 205] on li "onshore_required" at bounding box center [507, 204] width 169 height 10
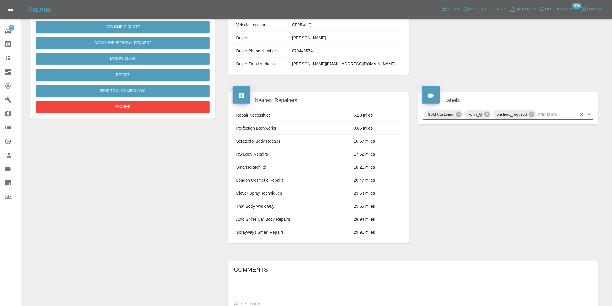
click at [590, 115] on icon "Open" at bounding box center [589, 114] width 7 height 7
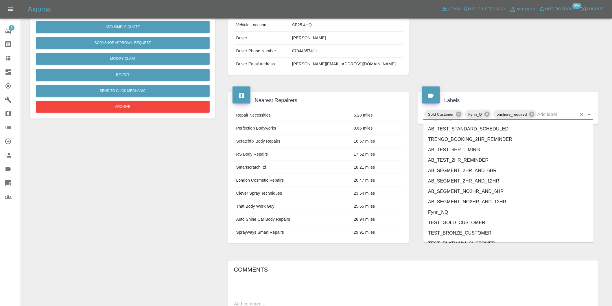
scroll to position [1224, 0]
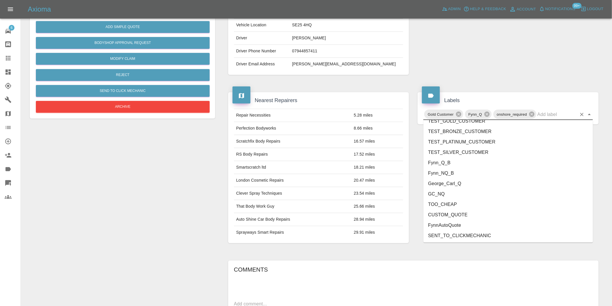
click at [466, 184] on li "George_Carl_Q" at bounding box center [507, 183] width 169 height 10
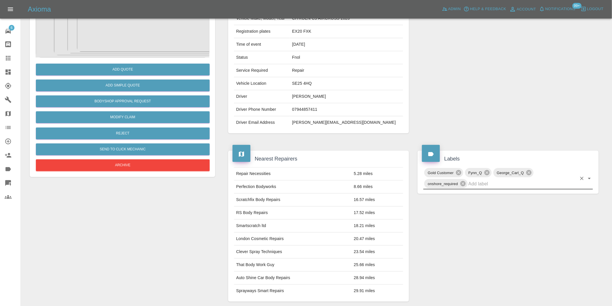
scroll to position [0, 0]
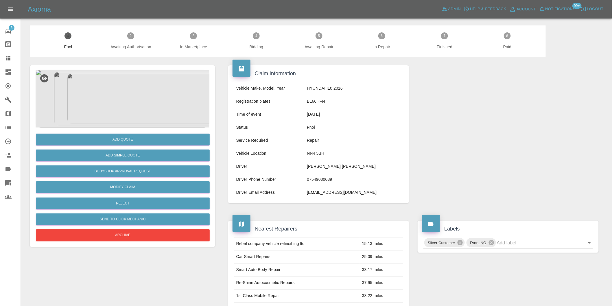
click at [113, 89] on img at bounding box center [123, 99] width 174 height 58
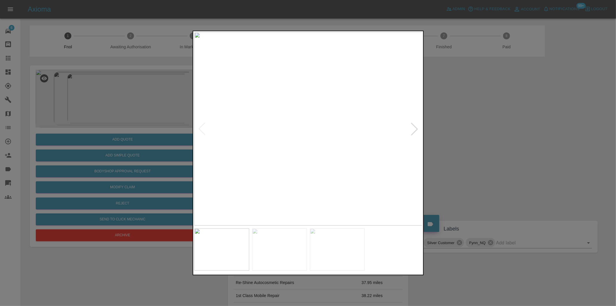
click at [412, 129] on div at bounding box center [414, 129] width 13 height 13
click at [488, 145] on div at bounding box center [308, 153] width 616 height 306
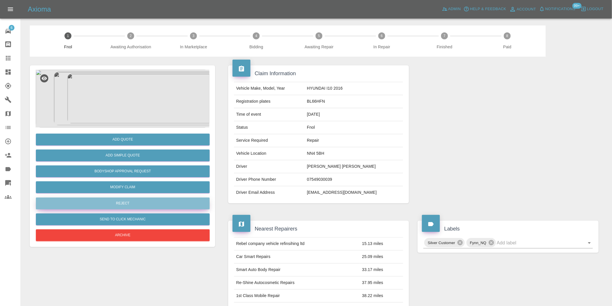
click at [149, 204] on button "Reject" at bounding box center [123, 203] width 174 height 12
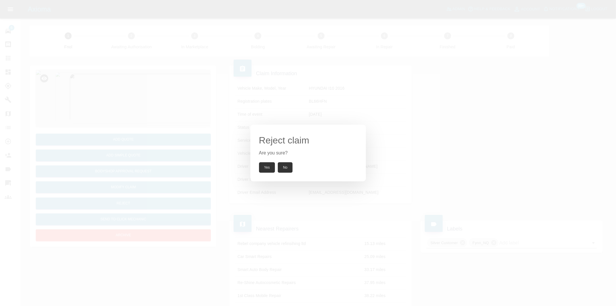
click at [268, 168] on button "Yes" at bounding box center [267, 167] width 16 height 10
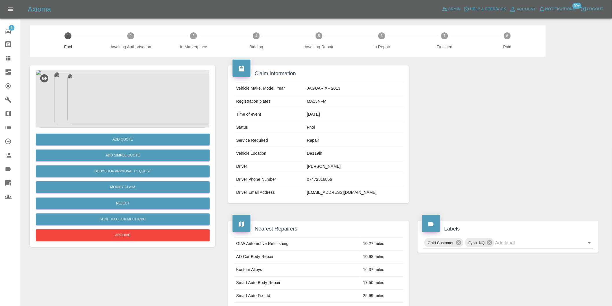
click at [128, 105] on img at bounding box center [123, 99] width 174 height 58
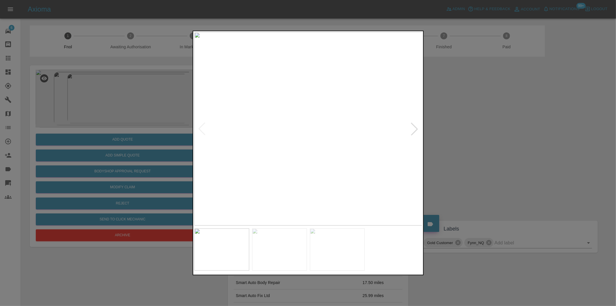
click at [414, 129] on div at bounding box center [414, 129] width 13 height 13
drag, startPoint x: 492, startPoint y: 147, endPoint x: 479, endPoint y: 147, distance: 13.3
click at [491, 147] on div at bounding box center [308, 153] width 616 height 306
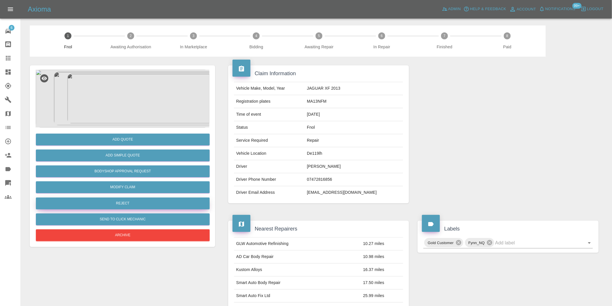
click at [157, 203] on button "Reject" at bounding box center [123, 203] width 174 height 12
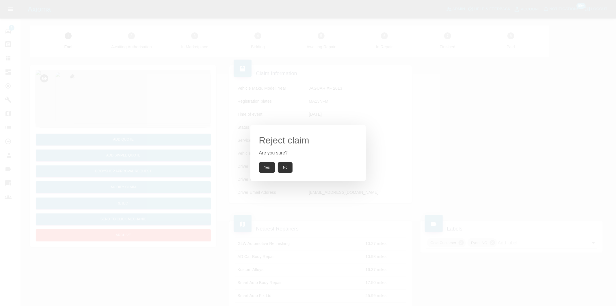
click at [270, 168] on button "Yes" at bounding box center [267, 167] width 16 height 10
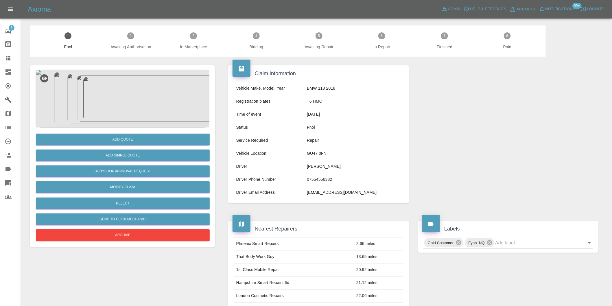
click at [117, 96] on img at bounding box center [123, 99] width 174 height 58
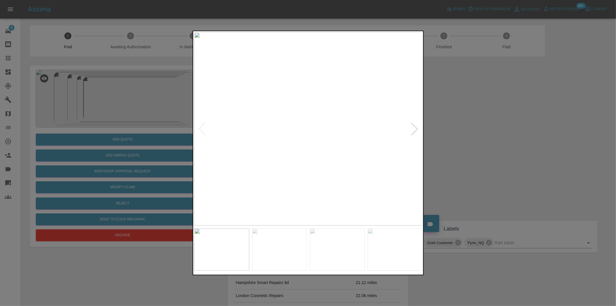
drag, startPoint x: 467, startPoint y: 143, endPoint x: 264, endPoint y: 193, distance: 208.3
click at [466, 143] on div at bounding box center [308, 153] width 616 height 306
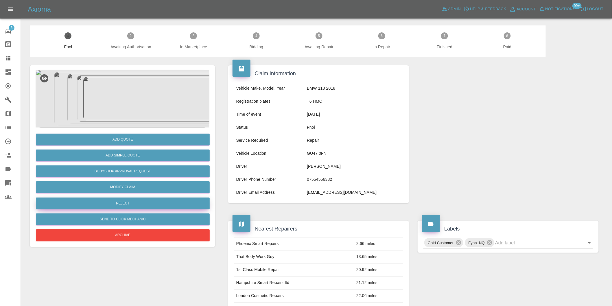
click at [139, 201] on button "Reject" at bounding box center [123, 203] width 174 height 12
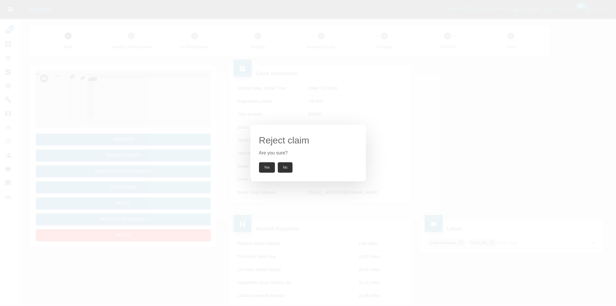
click at [267, 161] on div "Reject claim Are you sure? Yes No" at bounding box center [309, 153] width 116 height 57
click at [268, 170] on button "Yes" at bounding box center [267, 167] width 16 height 10
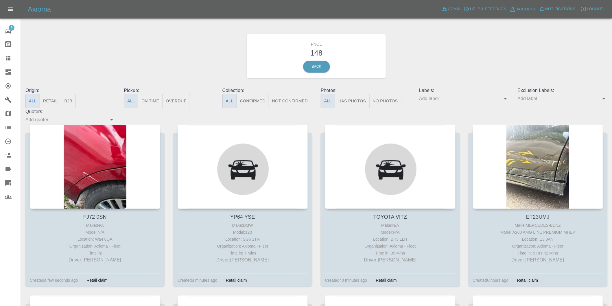
click at [345, 100] on button "Has Photos" at bounding box center [352, 101] width 35 height 14
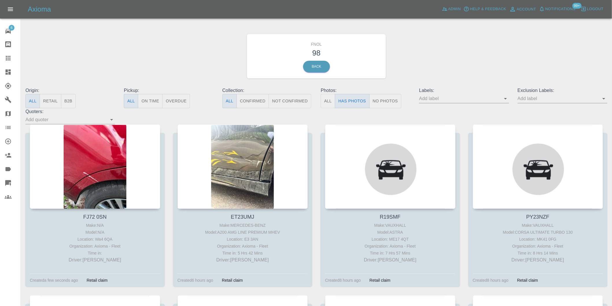
click at [602, 99] on icon "Open" at bounding box center [603, 98] width 7 height 7
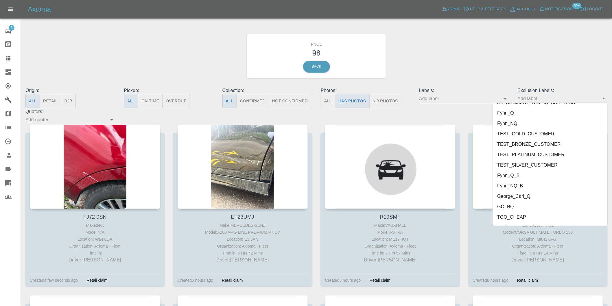
scroll to position [1255, 0]
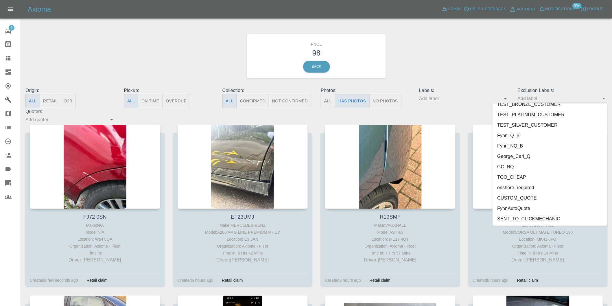
click at [530, 186] on li "onshore_required" at bounding box center [549, 187] width 115 height 10
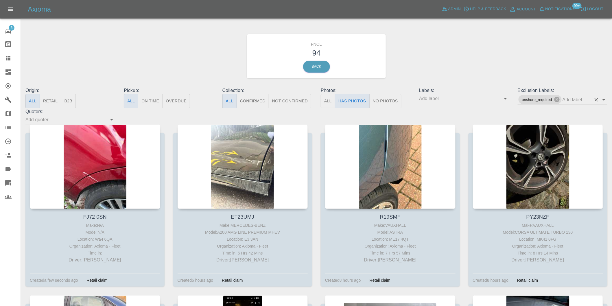
click at [603, 98] on icon "Open" at bounding box center [603, 99] width 7 height 7
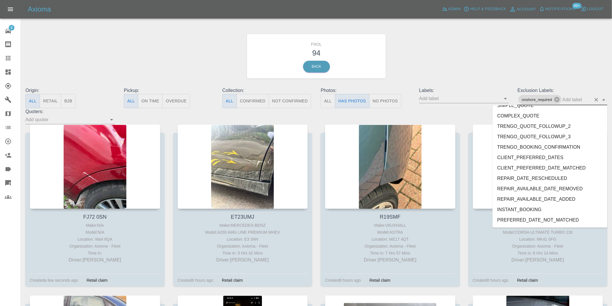
scroll to position [1245, 0]
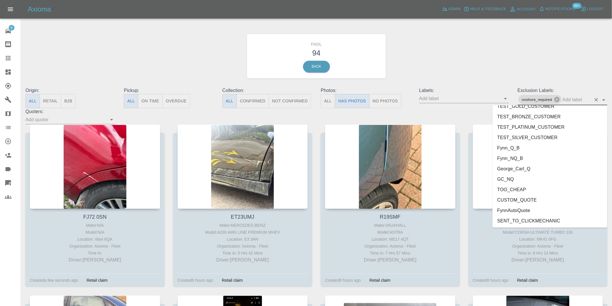
click at [521, 169] on li "George_Carl_Q" at bounding box center [549, 168] width 115 height 10
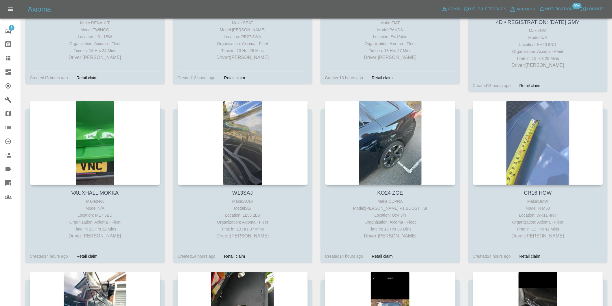
scroll to position [1252, 0]
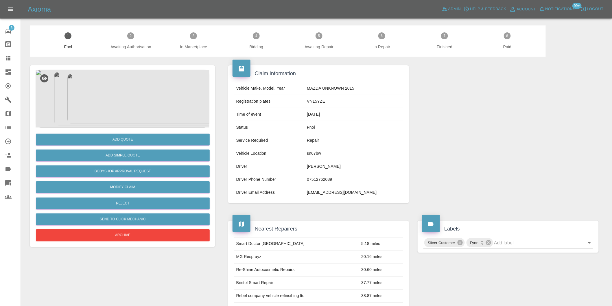
click at [134, 86] on img at bounding box center [123, 99] width 174 height 58
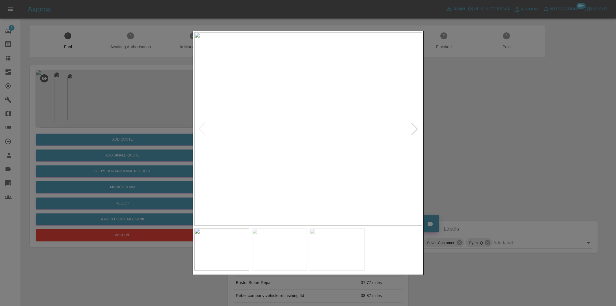
click at [415, 129] on div at bounding box center [414, 129] width 13 height 13
click at [415, 129] on img at bounding box center [308, 128] width 228 height 193
click at [200, 128] on div at bounding box center [202, 129] width 13 height 13
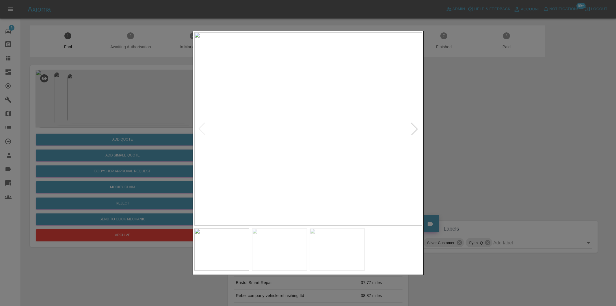
drag, startPoint x: 507, startPoint y: 149, endPoint x: 497, endPoint y: 149, distance: 10.1
click at [504, 149] on div at bounding box center [308, 153] width 616 height 306
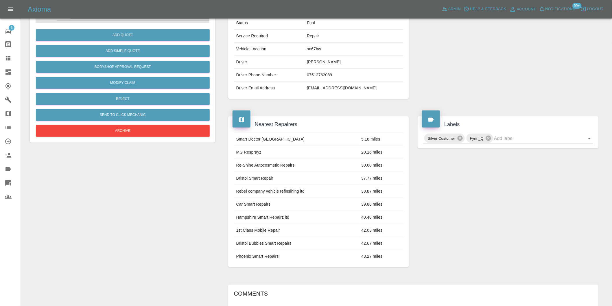
scroll to position [8, 0]
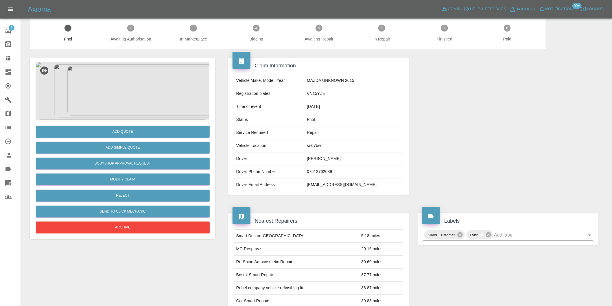
click at [123, 99] on img at bounding box center [123, 91] width 174 height 58
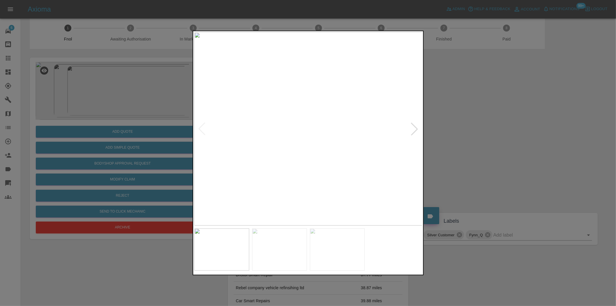
click at [467, 144] on div at bounding box center [308, 153] width 616 height 306
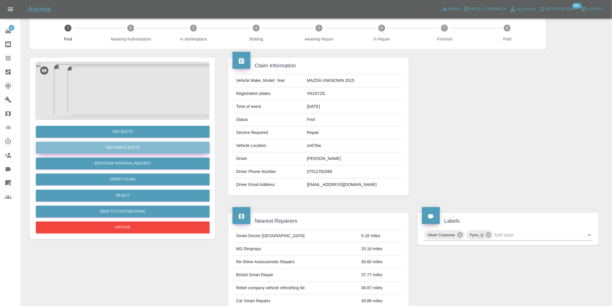
click at [136, 148] on button "Add Simple Quote" at bounding box center [123, 148] width 174 height 12
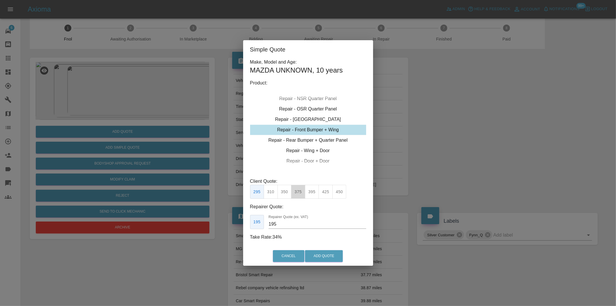
drag, startPoint x: 297, startPoint y: 190, endPoint x: 317, endPoint y: 220, distance: 35.9
click at [297, 190] on button "375" at bounding box center [298, 192] width 14 height 14
type input "230"
click at [320, 252] on button "Add Quote" at bounding box center [324, 256] width 38 height 12
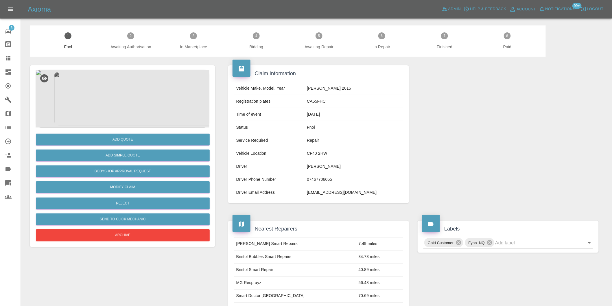
click at [137, 92] on img at bounding box center [123, 99] width 174 height 58
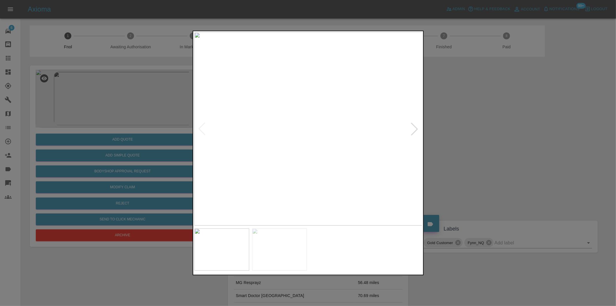
click at [483, 155] on div at bounding box center [308, 153] width 616 height 306
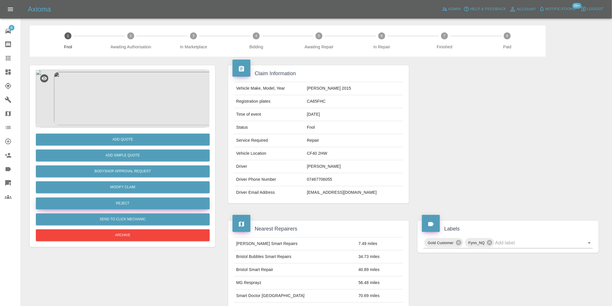
click at [131, 203] on button "Reject" at bounding box center [123, 203] width 174 height 12
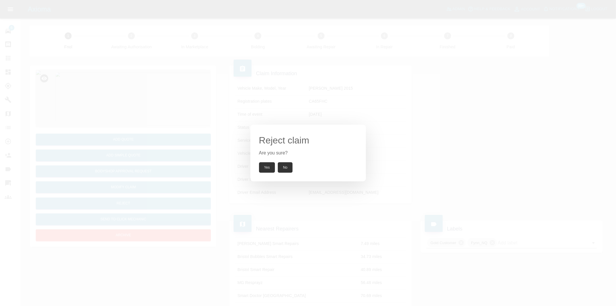
click at [265, 169] on button "Yes" at bounding box center [267, 167] width 16 height 10
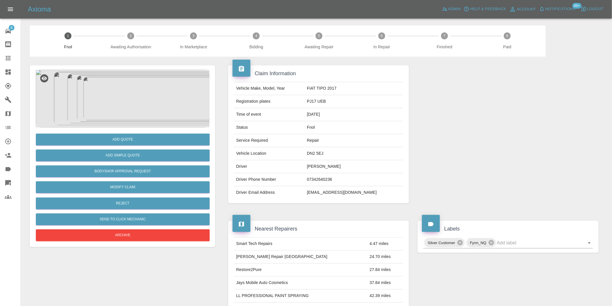
click at [131, 96] on img at bounding box center [123, 99] width 174 height 58
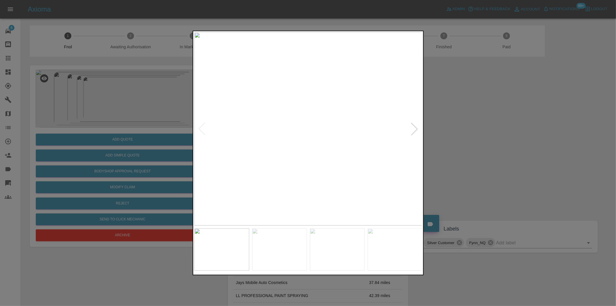
click at [415, 131] on div at bounding box center [414, 129] width 13 height 13
click at [417, 132] on div at bounding box center [414, 129] width 13 height 13
click at [482, 140] on div at bounding box center [308, 153] width 616 height 306
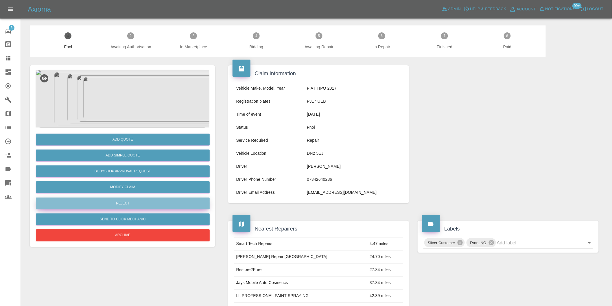
click at [131, 207] on button "Reject" at bounding box center [123, 203] width 174 height 12
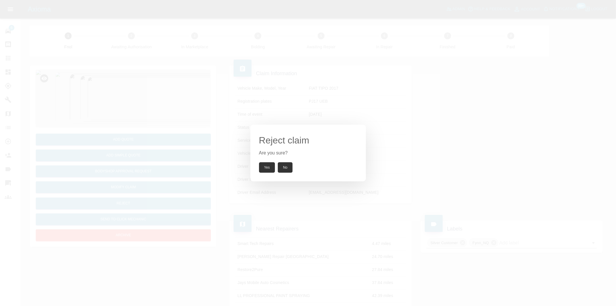
click at [265, 166] on button "Yes" at bounding box center [267, 167] width 16 height 10
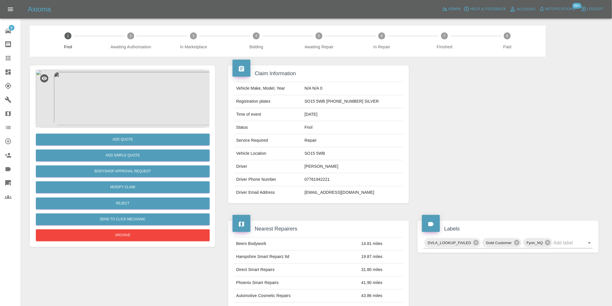
click at [116, 88] on img at bounding box center [123, 99] width 174 height 58
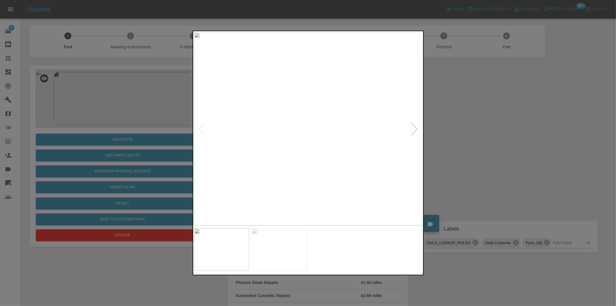
click at [416, 128] on div at bounding box center [414, 129] width 13 height 13
click at [416, 128] on img at bounding box center [308, 128] width 228 height 193
click at [467, 139] on div at bounding box center [308, 153] width 616 height 306
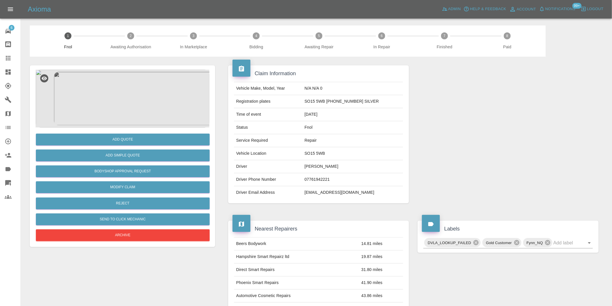
click at [127, 94] on img at bounding box center [123, 99] width 174 height 58
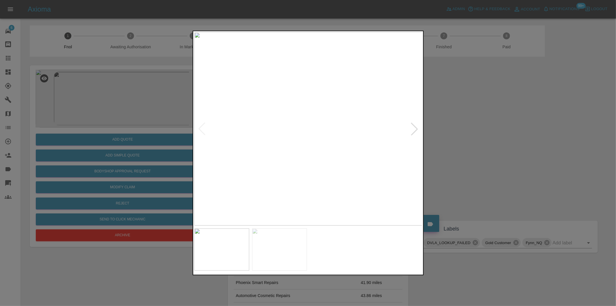
click at [412, 129] on div at bounding box center [414, 129] width 13 height 13
click at [412, 128] on img at bounding box center [308, 128] width 228 height 193
click at [469, 126] on div at bounding box center [308, 153] width 616 height 306
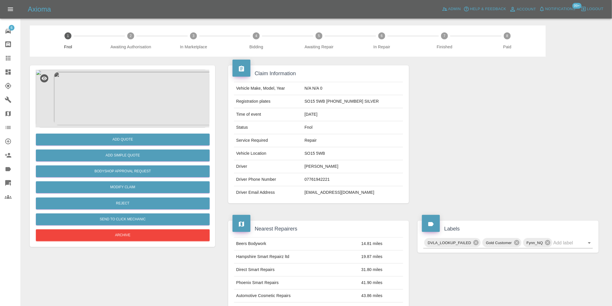
click at [149, 87] on img at bounding box center [123, 99] width 174 height 58
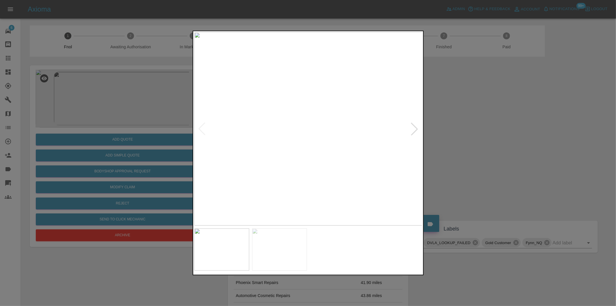
click at [413, 128] on div at bounding box center [414, 129] width 13 height 13
drag, startPoint x: 484, startPoint y: 133, endPoint x: 339, endPoint y: 132, distance: 145.1
click at [484, 133] on div at bounding box center [308, 153] width 616 height 306
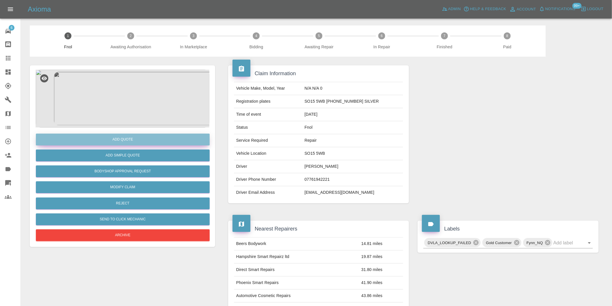
click at [136, 134] on button "Add Quote" at bounding box center [123, 140] width 174 height 12
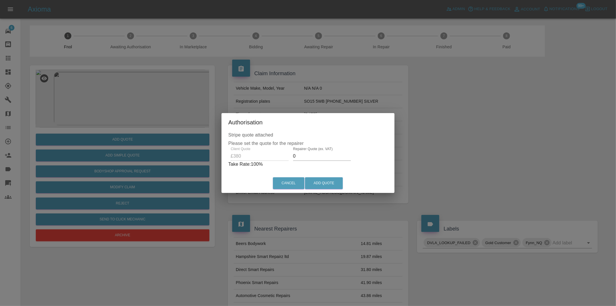
click at [308, 155] on input "0" at bounding box center [322, 155] width 58 height 9
type input "0240"
click at [329, 180] on button "Add Quote" at bounding box center [324, 183] width 38 height 12
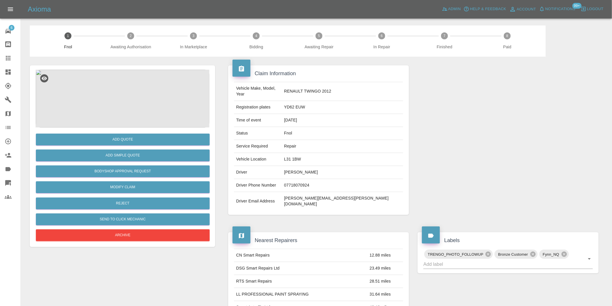
click at [114, 96] on img at bounding box center [123, 99] width 174 height 58
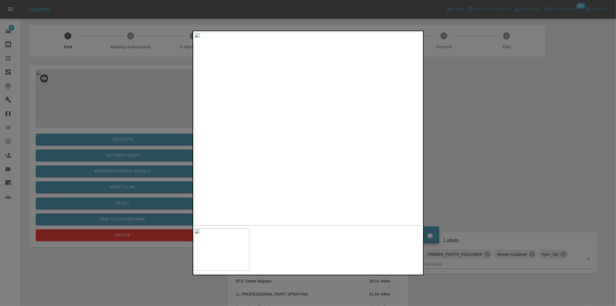
click at [482, 131] on div at bounding box center [308, 153] width 616 height 306
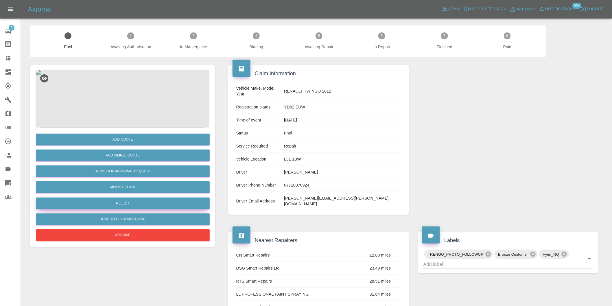
click at [152, 203] on button "Reject" at bounding box center [123, 203] width 174 height 12
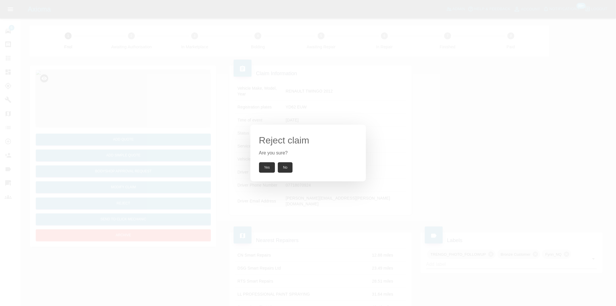
click at [268, 166] on button "Yes" at bounding box center [267, 167] width 16 height 10
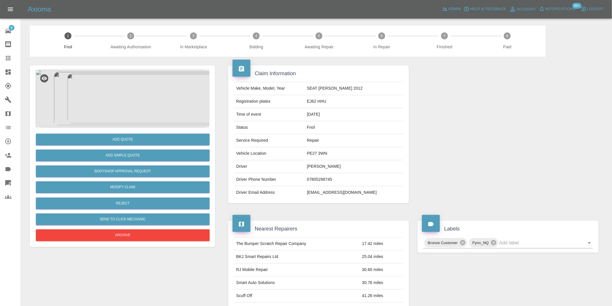
click at [105, 81] on img at bounding box center [123, 99] width 174 height 58
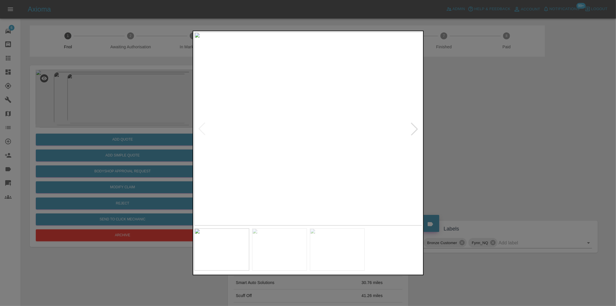
click at [415, 126] on div at bounding box center [414, 129] width 13 height 13
click at [415, 126] on img at bounding box center [308, 128] width 228 height 193
click at [451, 127] on div at bounding box center [308, 153] width 616 height 306
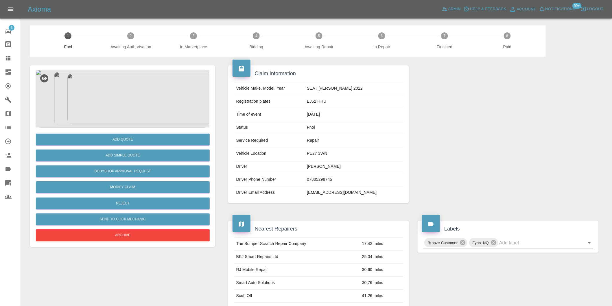
click at [128, 95] on img at bounding box center [123, 99] width 174 height 58
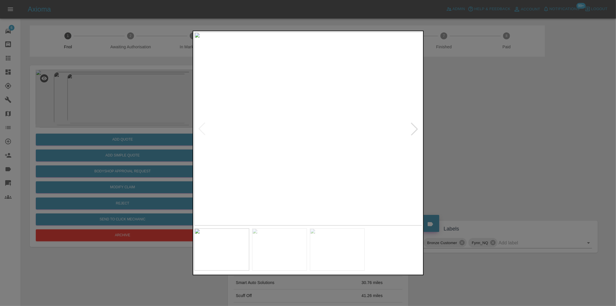
click at [415, 128] on div at bounding box center [414, 129] width 13 height 13
click at [486, 148] on div at bounding box center [308, 153] width 616 height 306
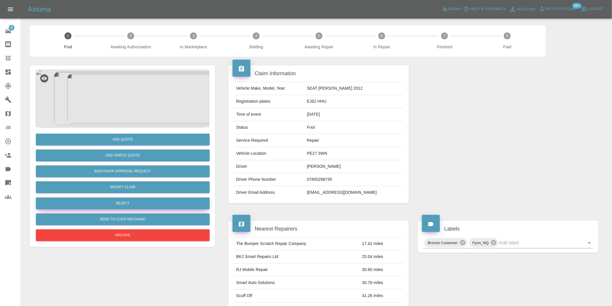
click at [133, 204] on button "Reject" at bounding box center [123, 203] width 174 height 12
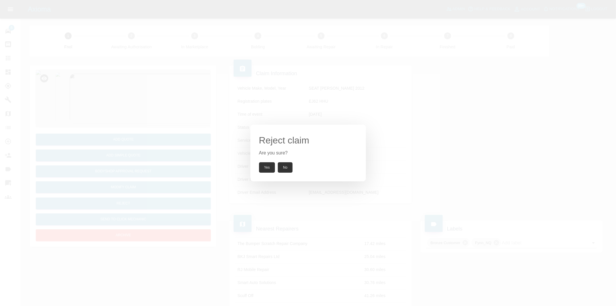
click at [267, 166] on button "Yes" at bounding box center [267, 167] width 16 height 10
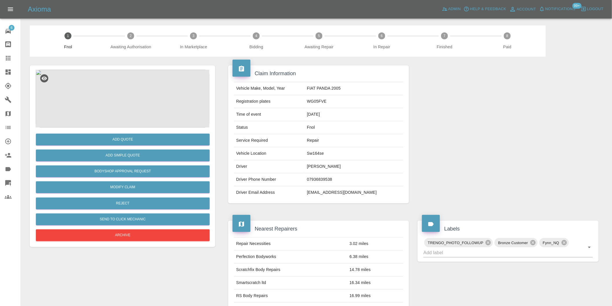
click at [142, 89] on img at bounding box center [123, 99] width 174 height 58
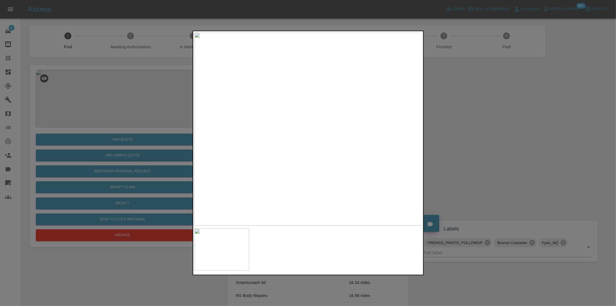
drag, startPoint x: 473, startPoint y: 135, endPoint x: 443, endPoint y: 142, distance: 31.4
click at [472, 136] on div at bounding box center [308, 153] width 616 height 306
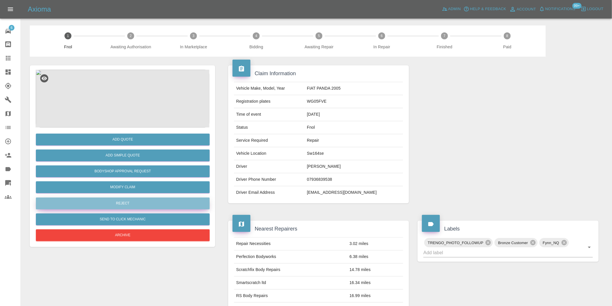
click at [134, 203] on button "Reject" at bounding box center [123, 203] width 174 height 12
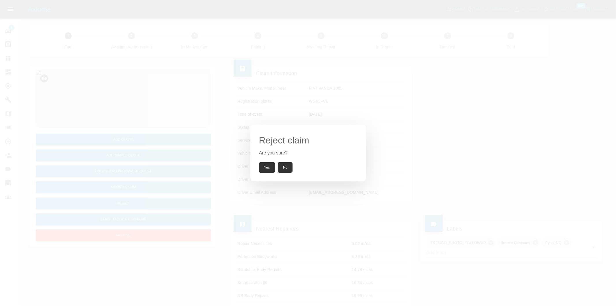
click at [263, 168] on button "Yes" at bounding box center [267, 167] width 16 height 10
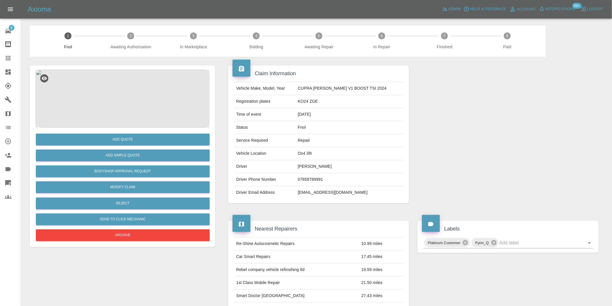
click at [125, 91] on img at bounding box center [123, 99] width 174 height 58
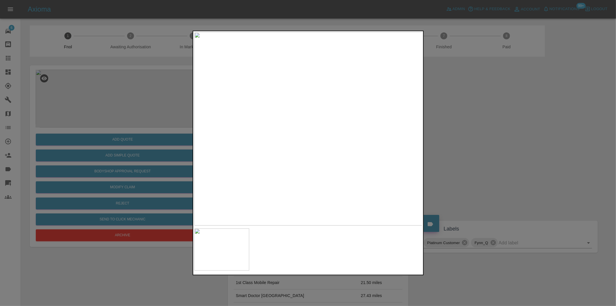
click at [316, 115] on img at bounding box center [308, 128] width 228 height 193
click at [371, 134] on img at bounding box center [285, 170] width 685 height 579
click at [372, 134] on img at bounding box center [285, 170] width 685 height 579
click at [463, 129] on div at bounding box center [308, 153] width 616 height 306
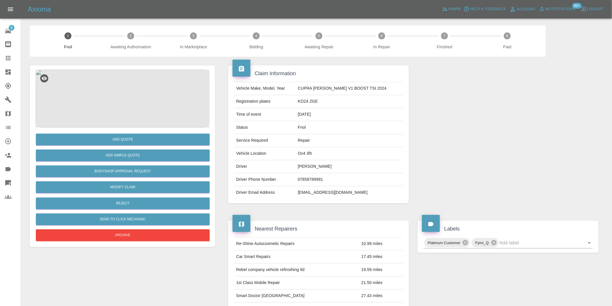
click at [125, 79] on img at bounding box center [123, 99] width 174 height 58
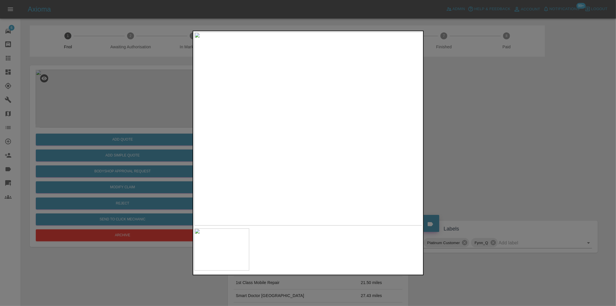
click at [482, 109] on div at bounding box center [308, 153] width 616 height 306
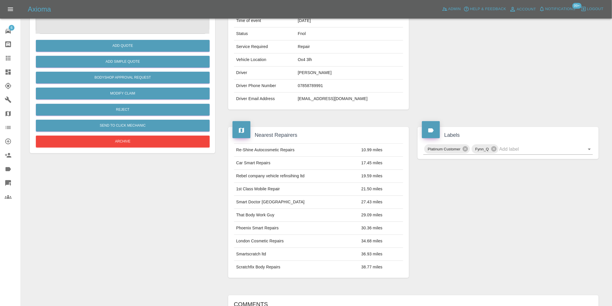
scroll to position [96, 0]
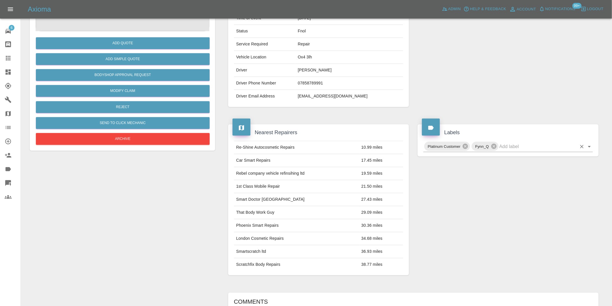
click at [590, 148] on icon "Open" at bounding box center [589, 146] width 7 height 7
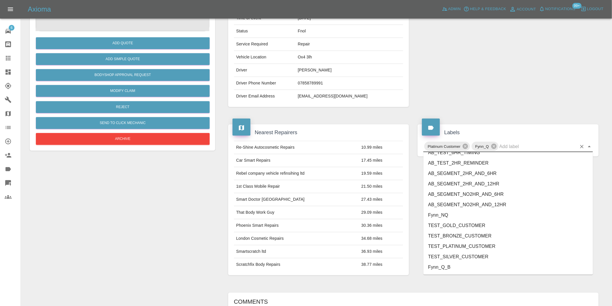
scroll to position [1234, 0]
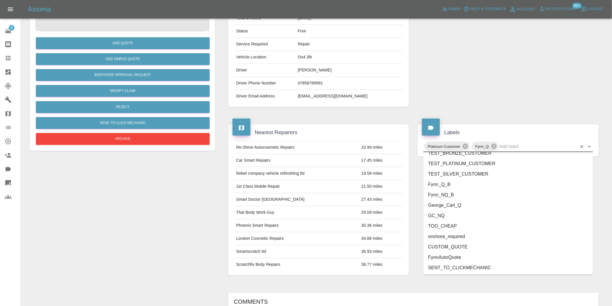
drag, startPoint x: 464, startPoint y: 227, endPoint x: 464, endPoint y: 232, distance: 4.6
click at [464, 232] on ul "FEEDBACK_REQUESTED BODYSHOP_APPROVAL_REQUESTED BODYSHOP_CLAIM PAYMENT_SUPPRESSE…" at bounding box center [507, 213] width 169 height 122
drag, startPoint x: 464, startPoint y: 232, endPoint x: 546, endPoint y: 184, distance: 94.6
click at [464, 232] on li "onshore_required" at bounding box center [507, 236] width 169 height 10
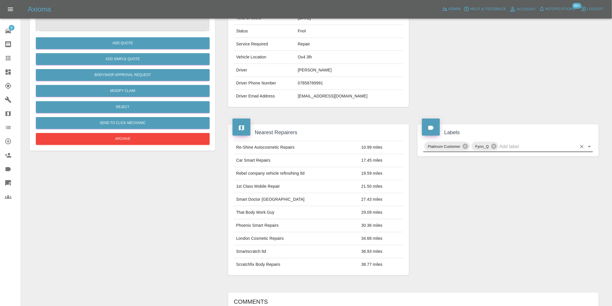
click at [590, 146] on icon "Open" at bounding box center [589, 146] width 3 height 1
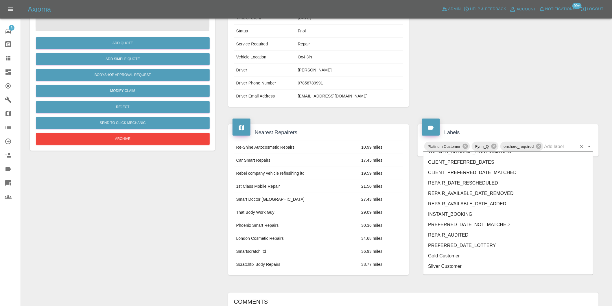
scroll to position [1224, 0]
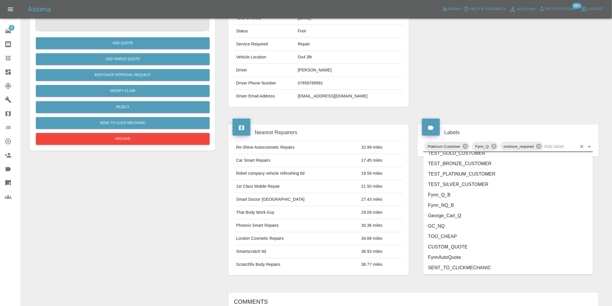
click at [457, 218] on li "George_Carl_Q" at bounding box center [507, 215] width 169 height 10
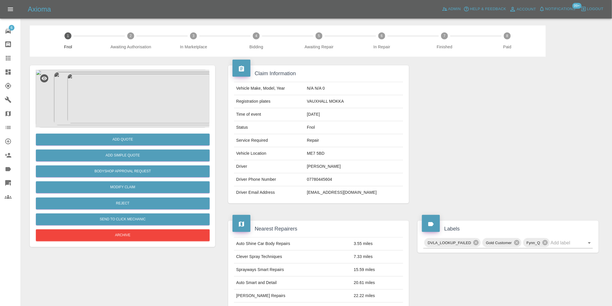
click at [122, 95] on img at bounding box center [123, 99] width 174 height 58
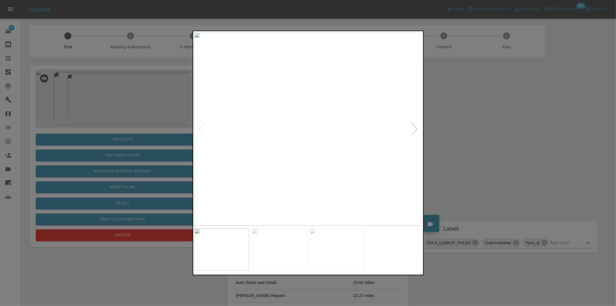
click at [417, 129] on div at bounding box center [414, 129] width 13 height 13
click at [417, 129] on img at bounding box center [308, 128] width 228 height 193
drag, startPoint x: 475, startPoint y: 132, endPoint x: 466, endPoint y: 48, distance: 84.3
click at [477, 132] on div at bounding box center [308, 153] width 616 height 306
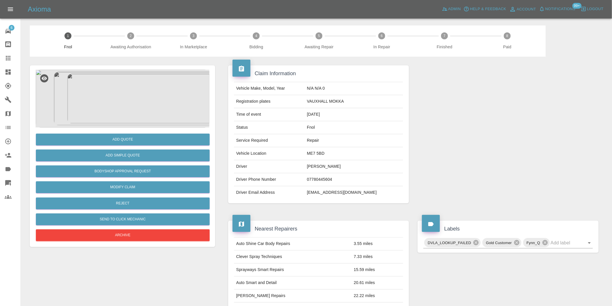
click at [132, 91] on img at bounding box center [123, 99] width 174 height 58
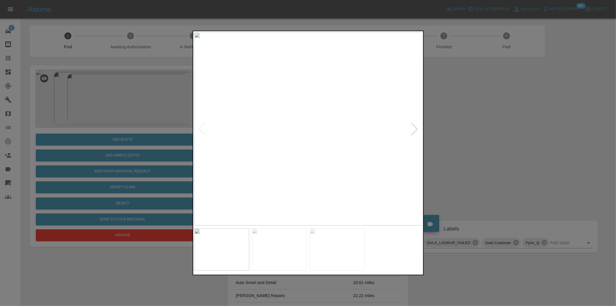
click at [412, 128] on div at bounding box center [414, 129] width 13 height 13
drag, startPoint x: 477, startPoint y: 138, endPoint x: 439, endPoint y: 168, distance: 48.7
click at [477, 139] on div at bounding box center [308, 153] width 616 height 306
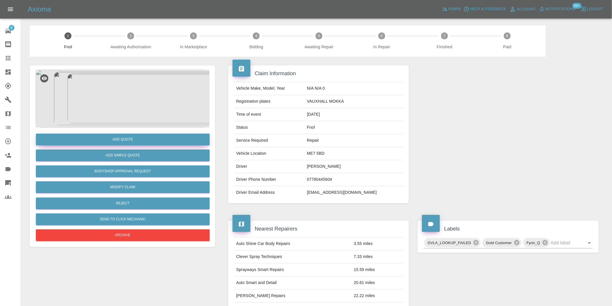
click at [129, 141] on button "Add Quote" at bounding box center [123, 140] width 174 height 12
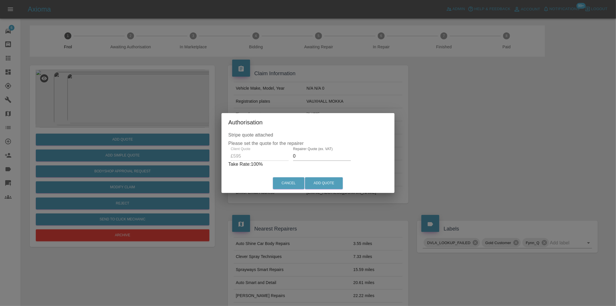
click at [306, 155] on input "0" at bounding box center [322, 155] width 58 height 9
type input "0380"
click at [325, 183] on button "Add Quote" at bounding box center [324, 183] width 38 height 12
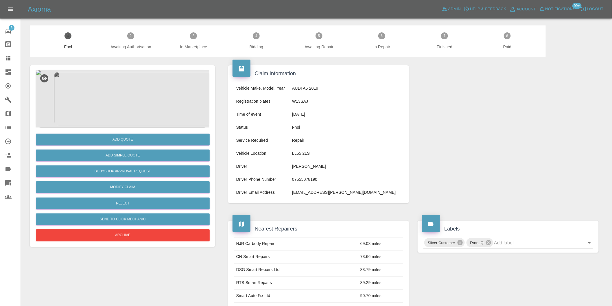
click at [117, 85] on img at bounding box center [123, 99] width 174 height 58
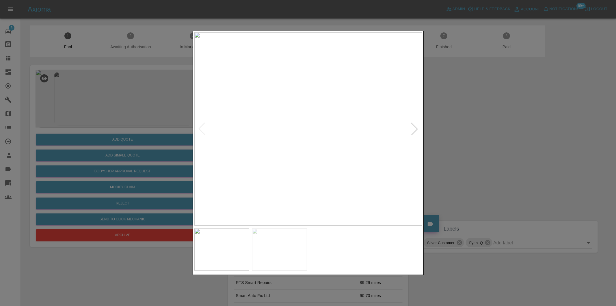
click at [417, 127] on div at bounding box center [414, 129] width 13 height 13
click at [417, 127] on img at bounding box center [308, 128] width 228 height 193
drag, startPoint x: 527, startPoint y: 115, endPoint x: 532, endPoint y: 113, distance: 5.0
click at [528, 115] on div at bounding box center [308, 153] width 616 height 306
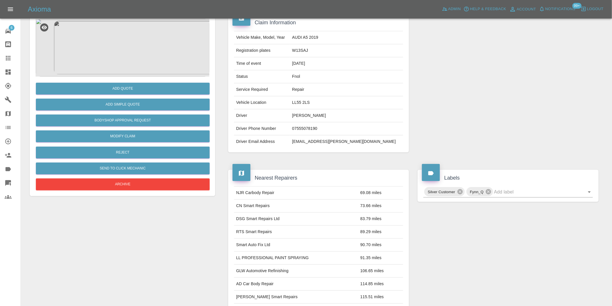
scroll to position [96, 0]
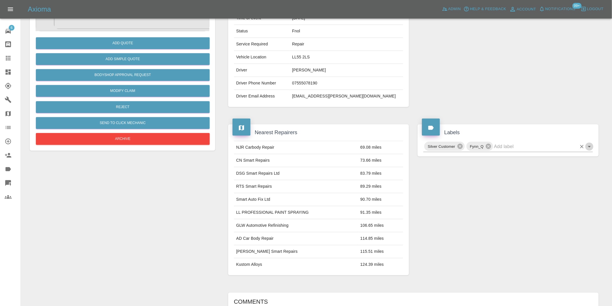
click at [587, 146] on icon "Open" at bounding box center [589, 146] width 7 height 7
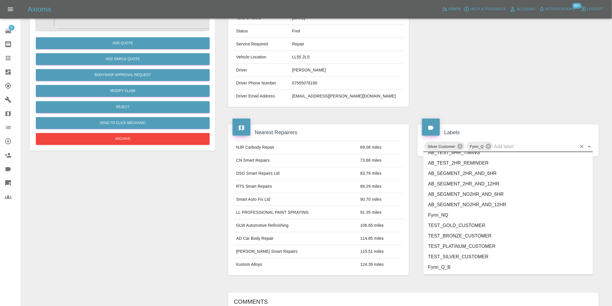
scroll to position [1234, 0]
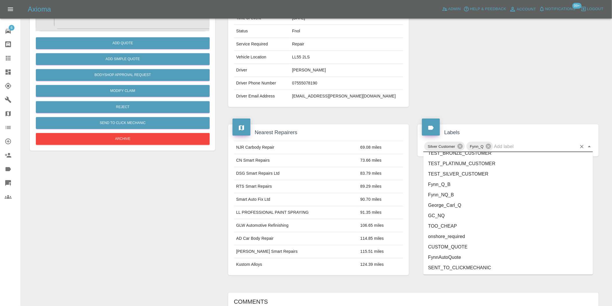
drag, startPoint x: 452, startPoint y: 235, endPoint x: 467, endPoint y: 229, distance: 15.9
click at [451, 235] on li "onshore_required" at bounding box center [507, 236] width 169 height 10
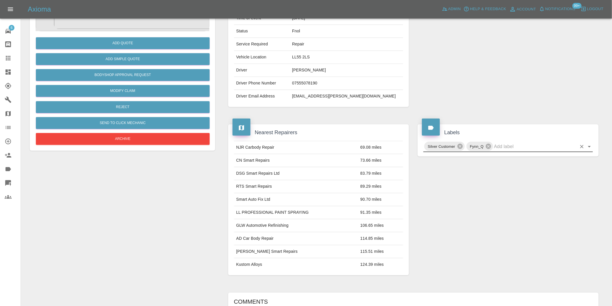
click at [590, 145] on icon "Open" at bounding box center [589, 146] width 7 height 7
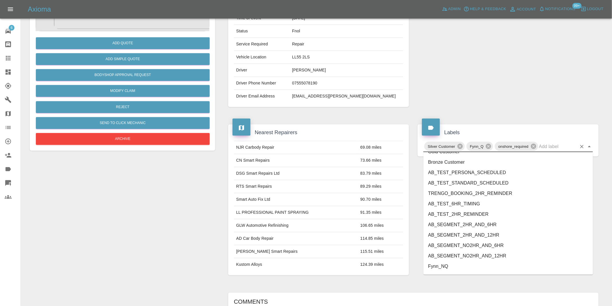
scroll to position [1224, 0]
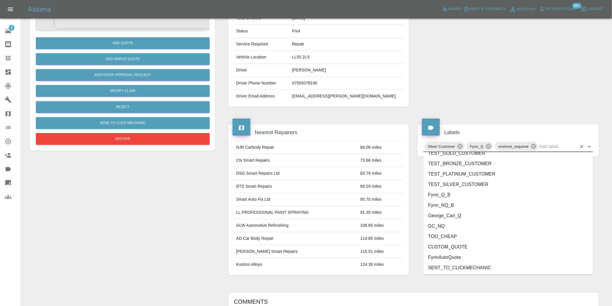
click at [452, 217] on li "George_Carl_Q" at bounding box center [507, 215] width 169 height 10
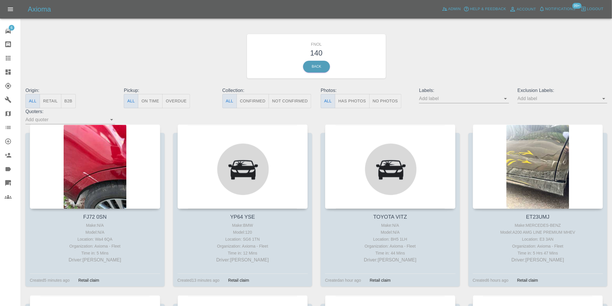
click at [351, 101] on button "Has Photos" at bounding box center [352, 101] width 35 height 14
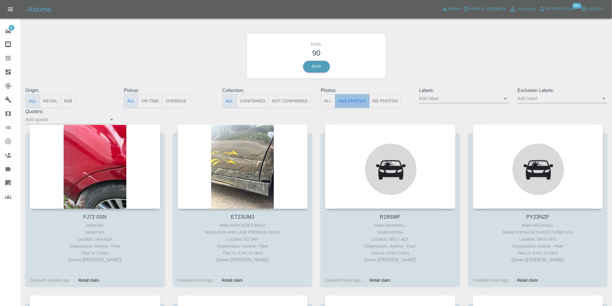
click at [351, 102] on button "Has Photos" at bounding box center [352, 101] width 35 height 14
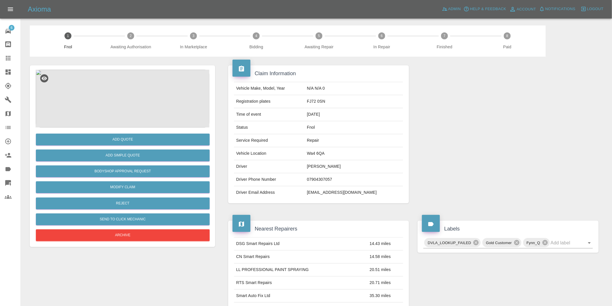
click at [115, 88] on img at bounding box center [123, 99] width 174 height 58
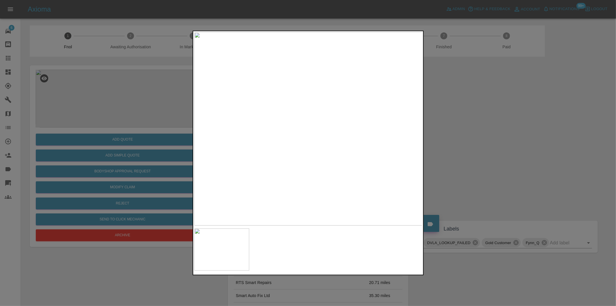
drag, startPoint x: 488, startPoint y: 142, endPoint x: 477, endPoint y: 141, distance: 10.2
click at [487, 142] on div at bounding box center [308, 153] width 616 height 306
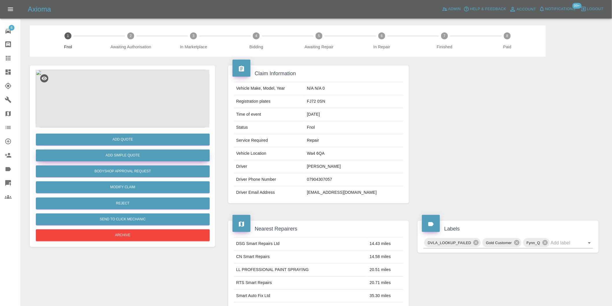
click at [140, 158] on button "Add Simple Quote" at bounding box center [123, 155] width 174 height 12
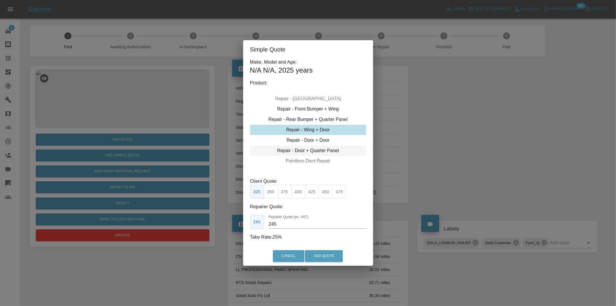
click at [319, 148] on div "Repair - Door + Quarter Panel" at bounding box center [308, 150] width 116 height 10
drag, startPoint x: 274, startPoint y: 192, endPoint x: 321, endPoint y: 238, distance: 66.0
click at [274, 192] on button "350" at bounding box center [271, 192] width 14 height 14
type input "210"
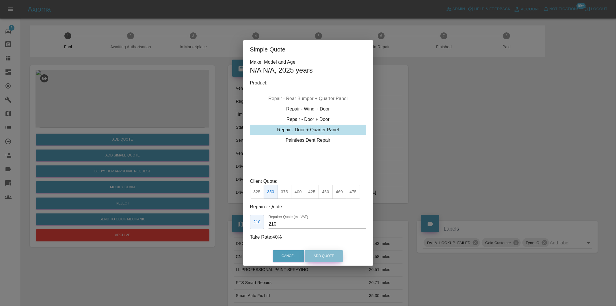
click at [323, 254] on button "Add Quote" at bounding box center [324, 256] width 38 height 12
